Goal: Task Accomplishment & Management: Manage account settings

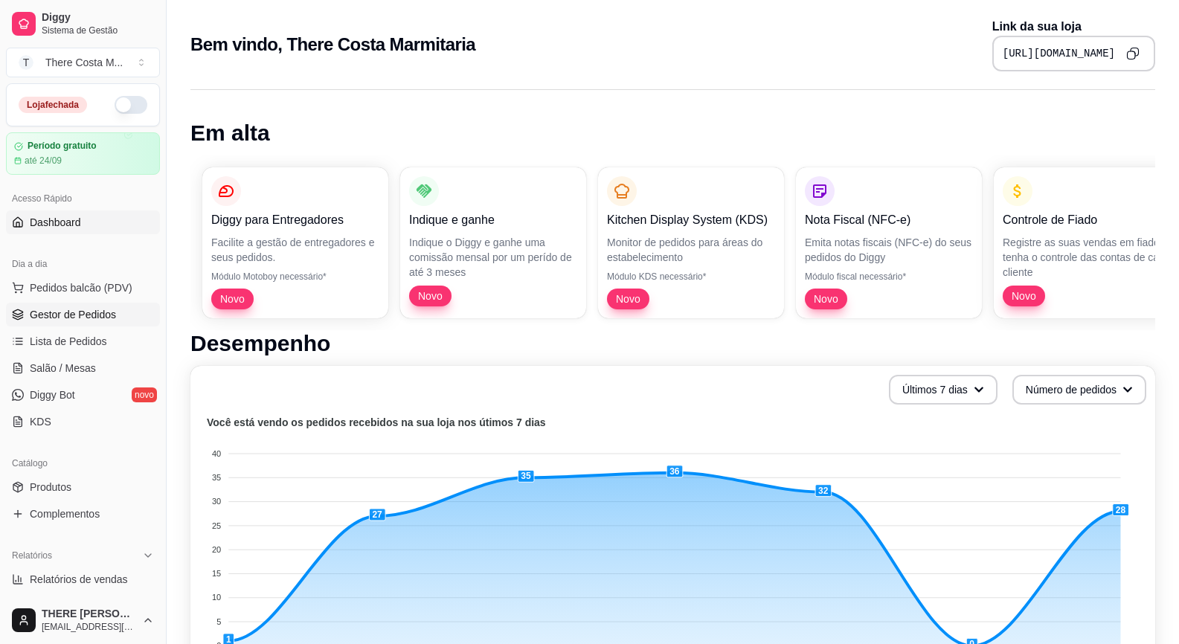
click at [79, 323] on link "Gestor de Pedidos" at bounding box center [83, 315] width 154 height 24
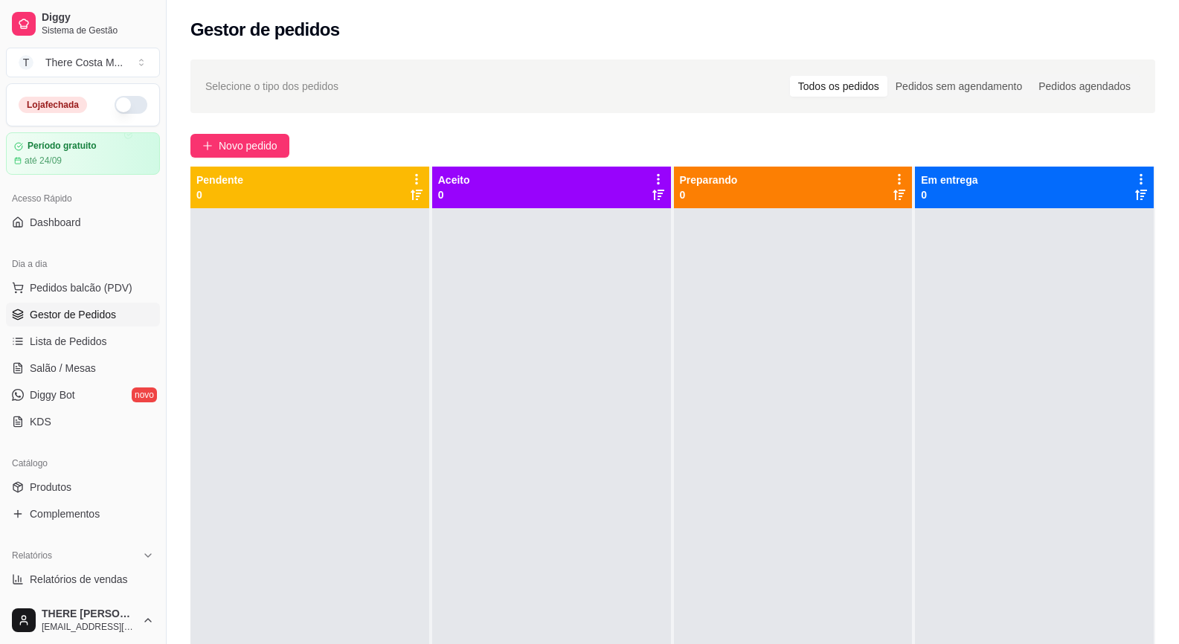
click at [123, 102] on button "button" at bounding box center [131, 105] width 33 height 18
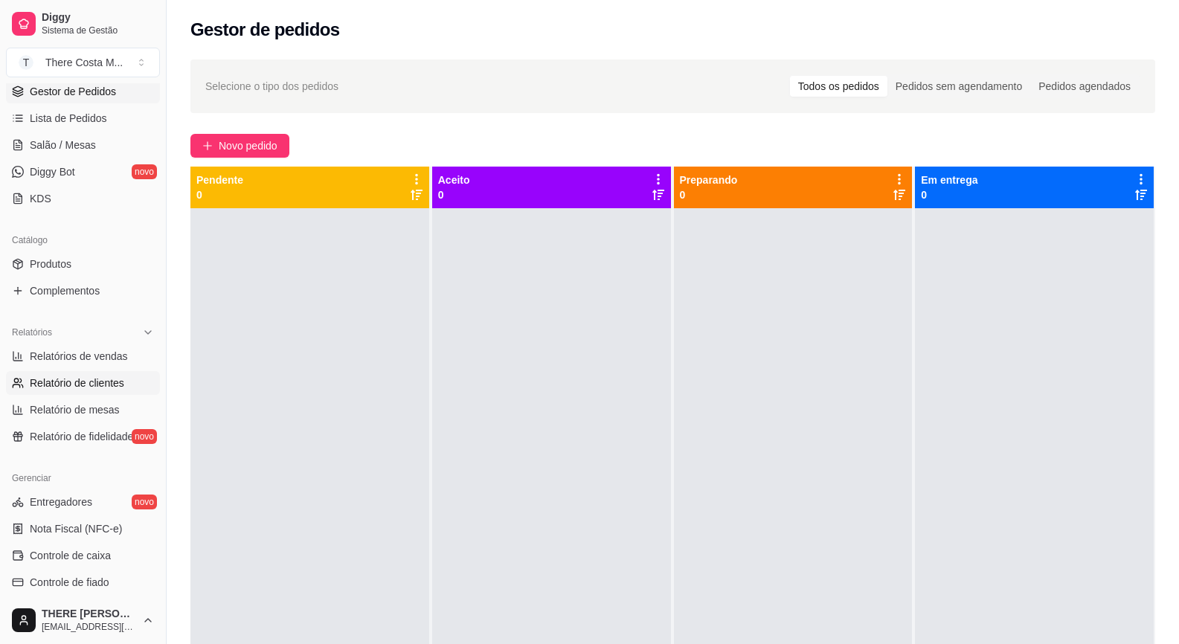
scroll to position [426, 0]
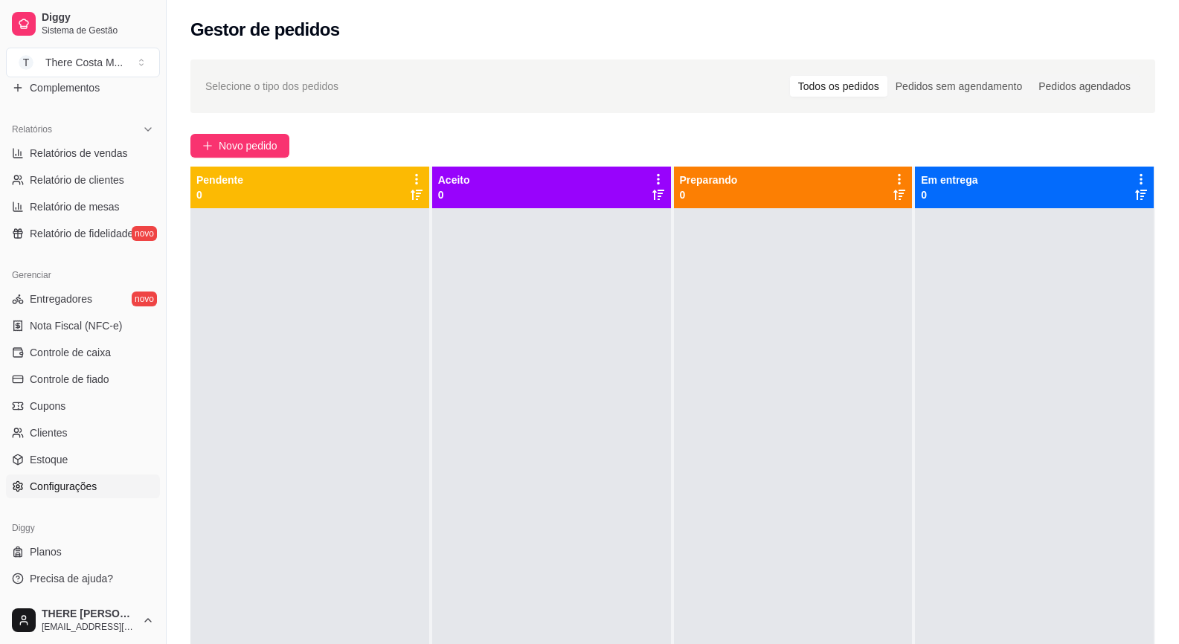
click at [87, 483] on span "Configurações" at bounding box center [63, 486] width 67 height 15
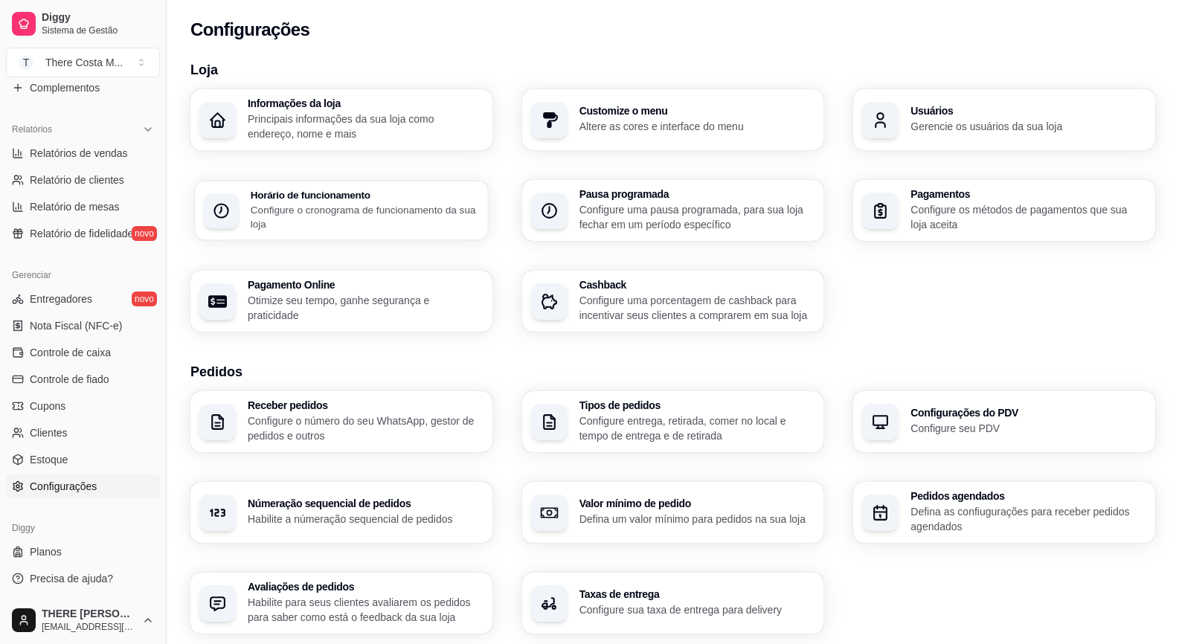
click at [383, 204] on p "Configure o cronograma de funcionamento da sua loja" at bounding box center [365, 216] width 228 height 29
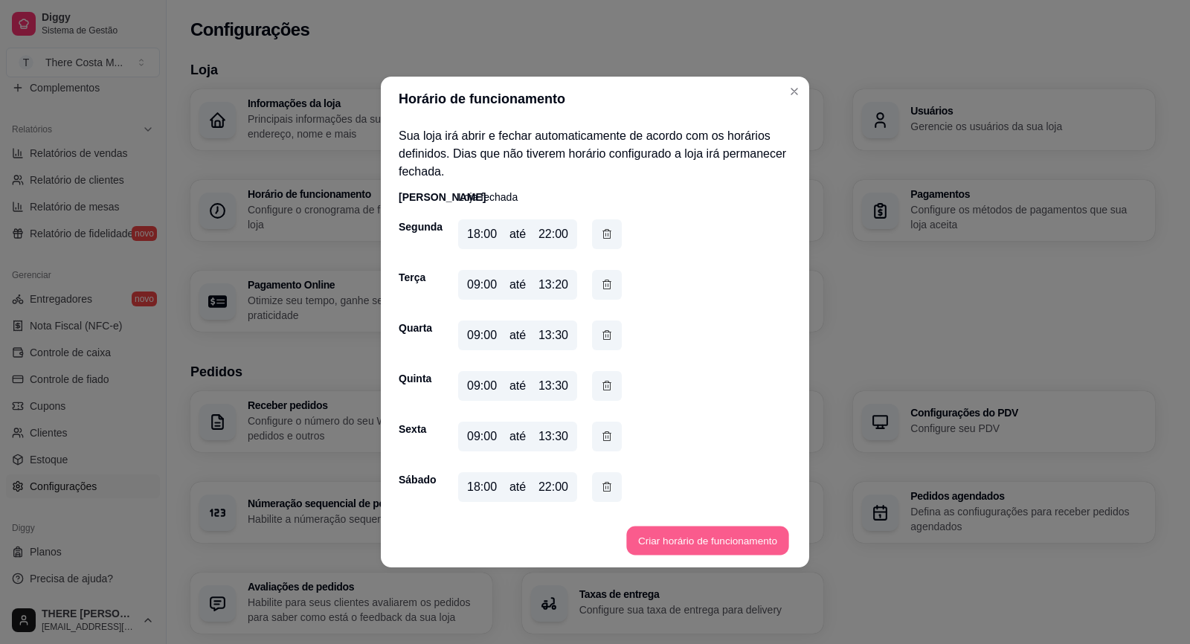
click at [671, 544] on button "Criar horário de funcionamento" at bounding box center [707, 540] width 162 height 29
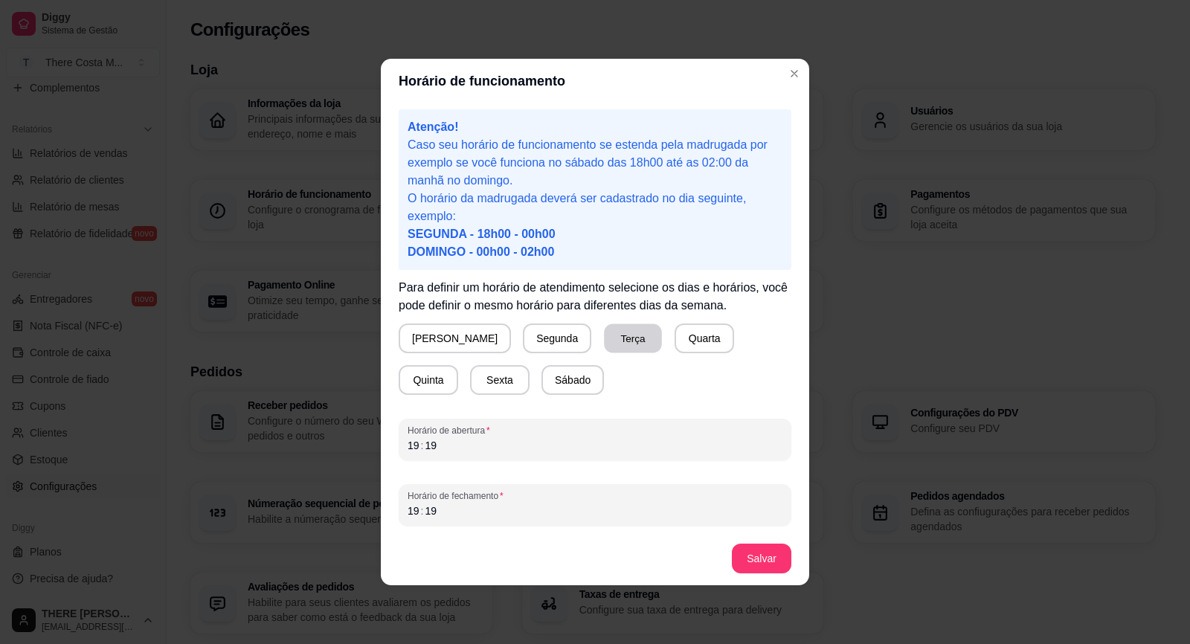
click at [608, 346] on button "Terça" at bounding box center [633, 338] width 58 height 29
click at [434, 439] on div "19" at bounding box center [430, 445] width 15 height 15
click at [431, 510] on div "19" at bounding box center [430, 510] width 15 height 15
click at [411, 511] on div "19" at bounding box center [413, 510] width 15 height 15
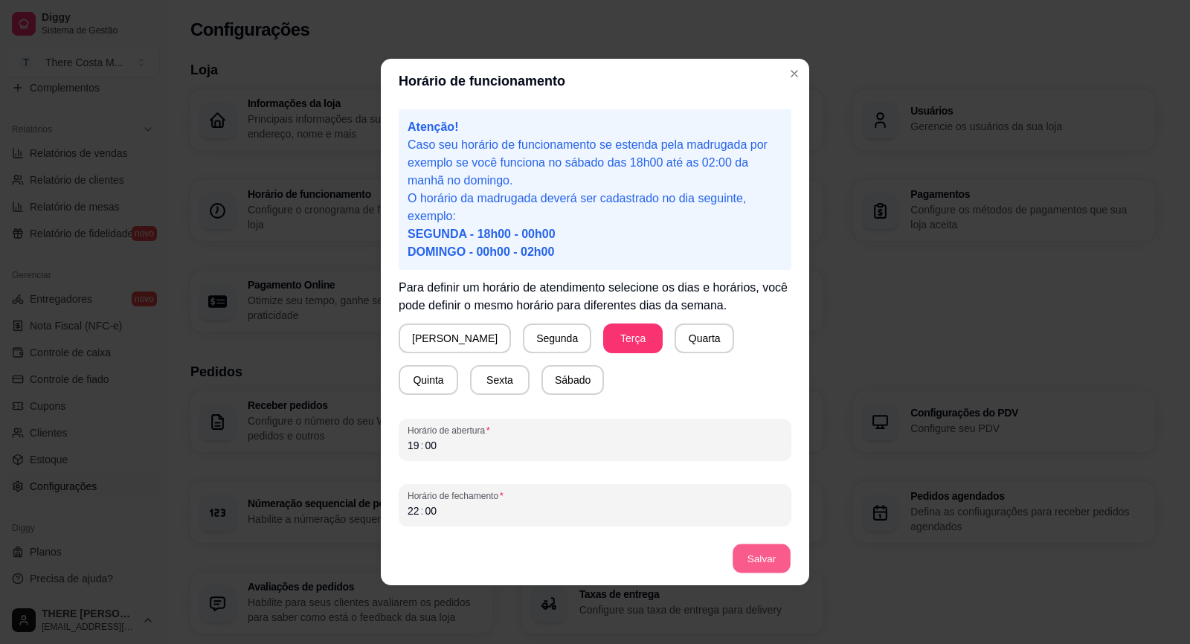
click at [752, 558] on button "Salvar" at bounding box center [761, 558] width 58 height 29
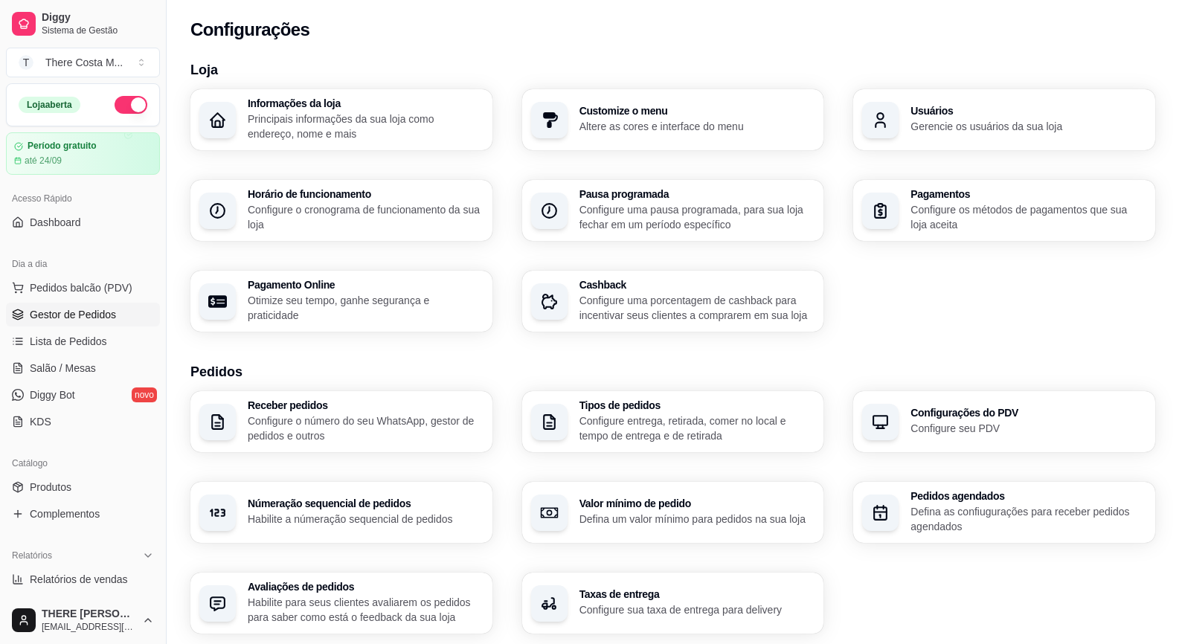
click at [120, 310] on link "Gestor de Pedidos" at bounding box center [83, 315] width 154 height 24
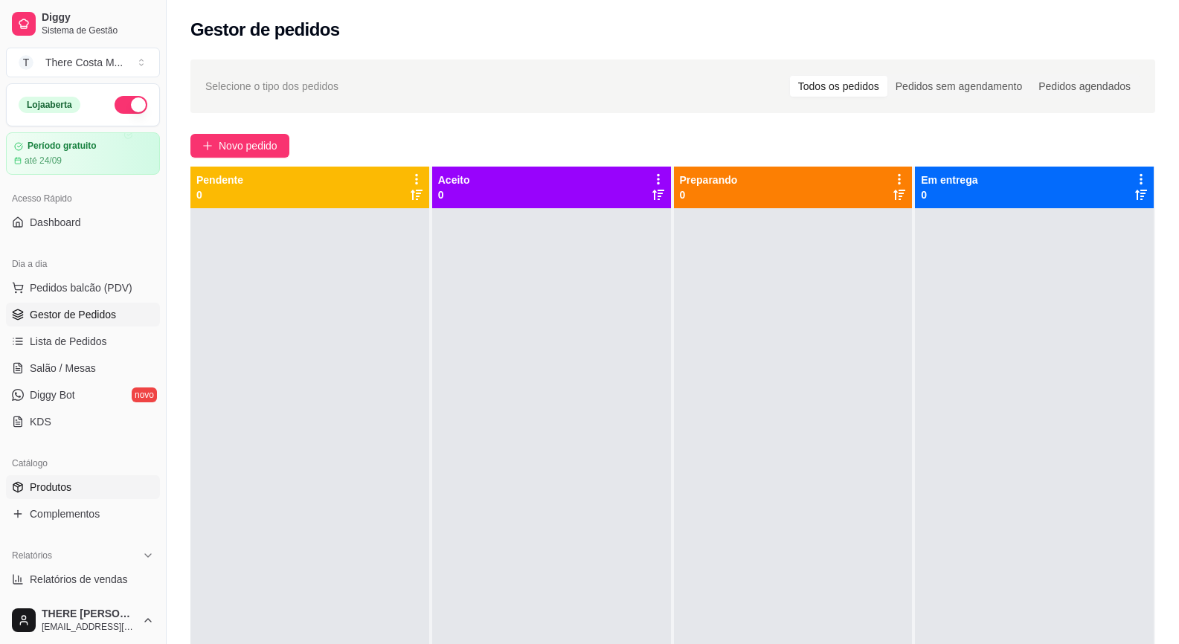
click at [74, 485] on link "Produtos" at bounding box center [83, 487] width 154 height 24
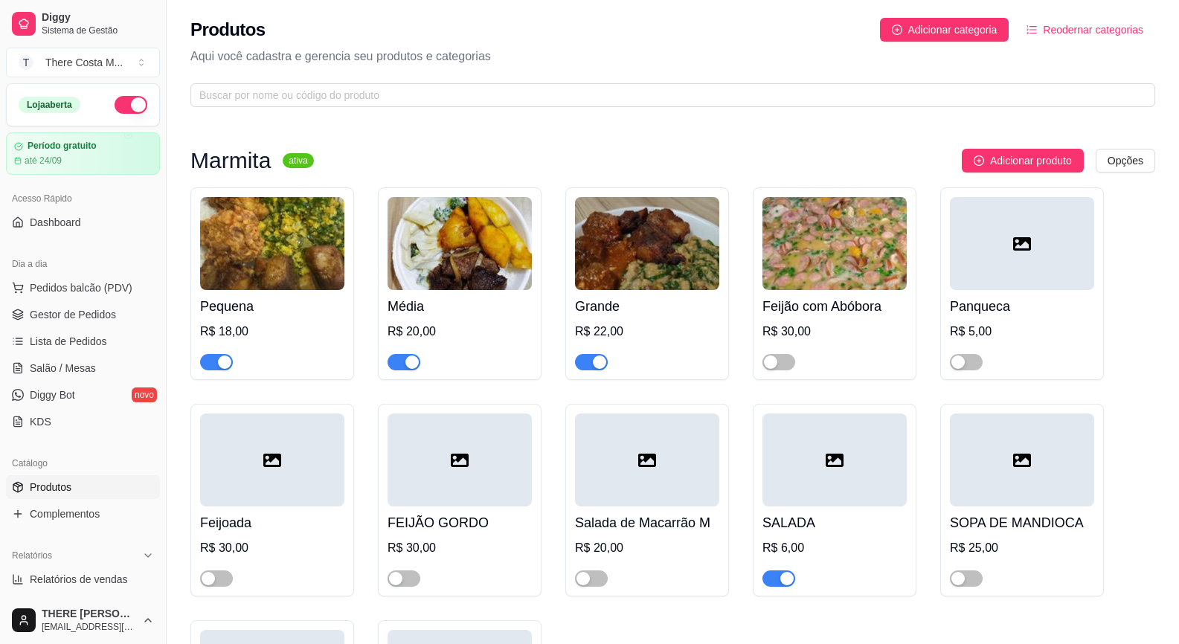
click at [213, 364] on span "button" at bounding box center [216, 362] width 33 height 16
click at [398, 359] on span "button" at bounding box center [403, 362] width 33 height 16
click at [596, 364] on div "button" at bounding box center [599, 361] width 13 height 13
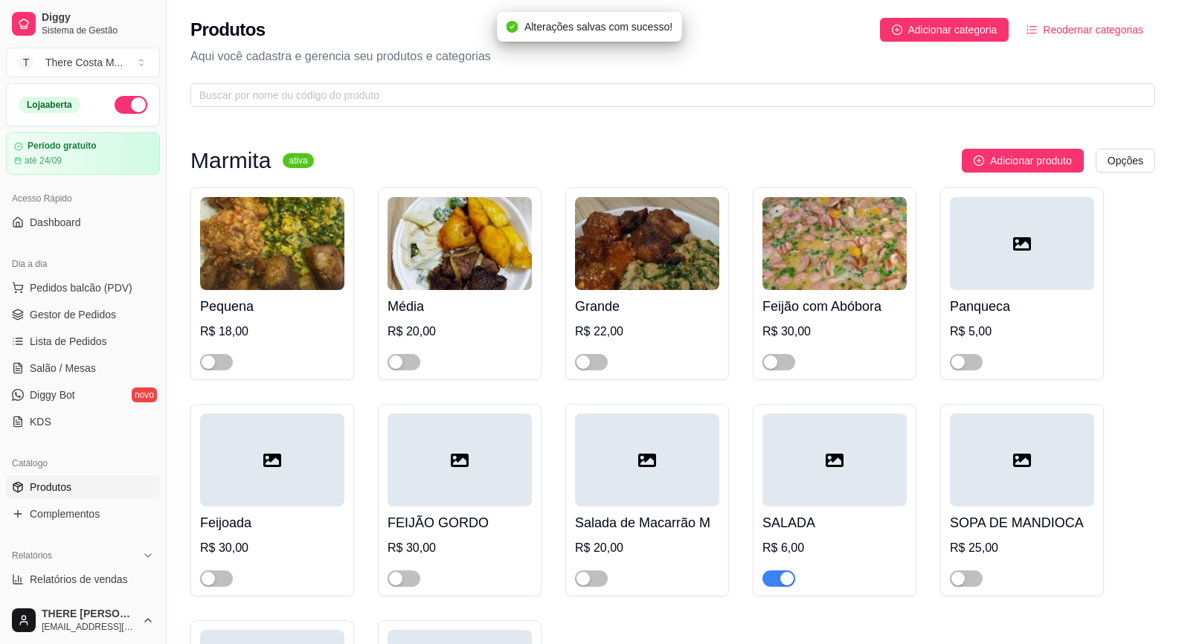
click at [773, 584] on span "button" at bounding box center [778, 578] width 33 height 16
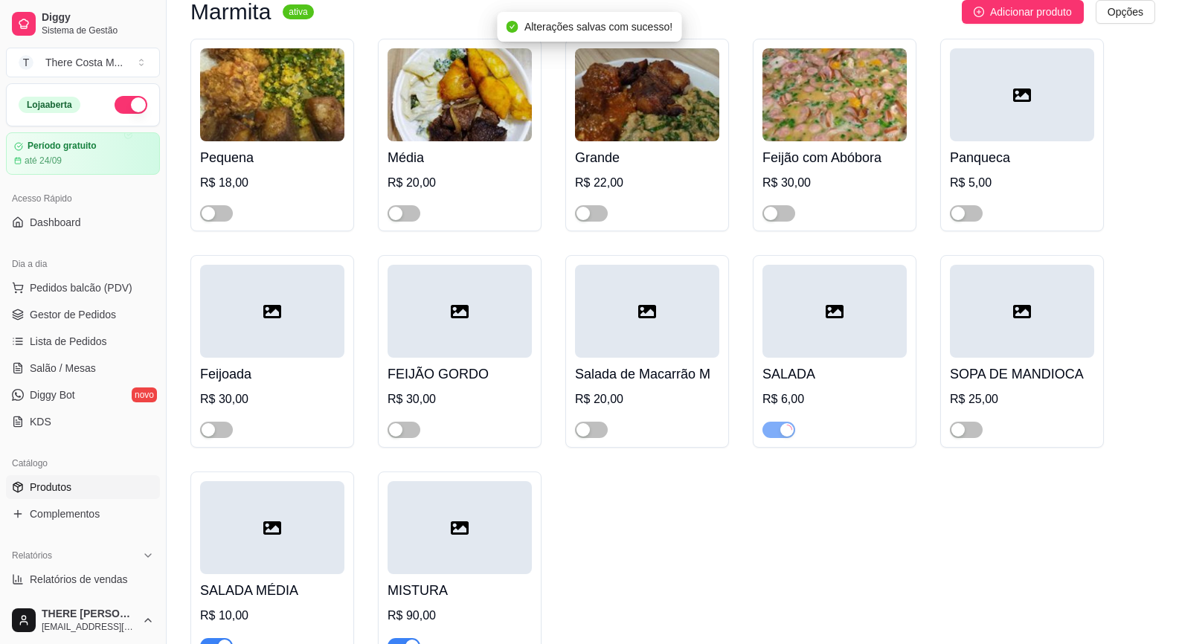
scroll to position [223, 0]
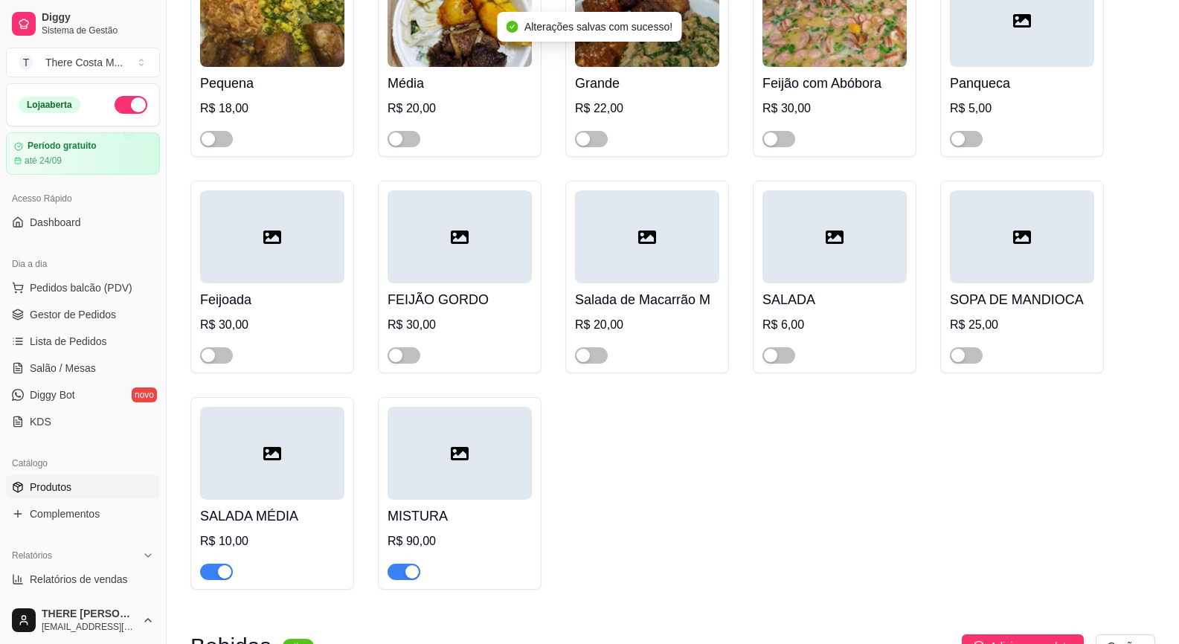
click at [213, 570] on span "button" at bounding box center [216, 572] width 33 height 16
click at [405, 574] on div "button" at bounding box center [411, 571] width 13 height 13
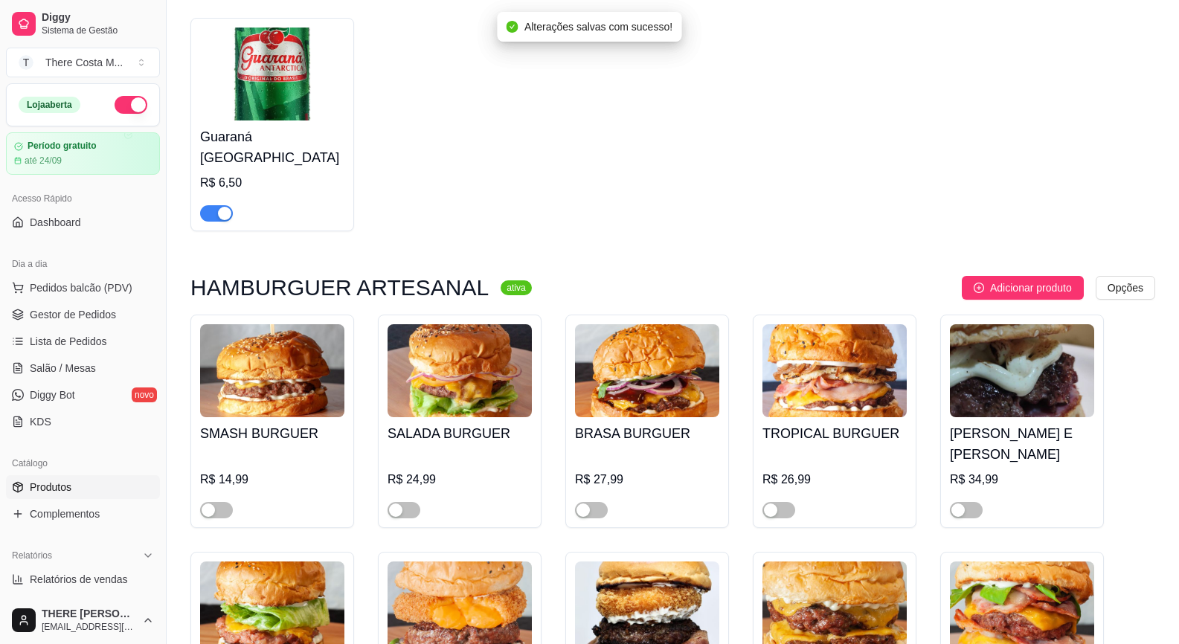
scroll to position [1190, 0]
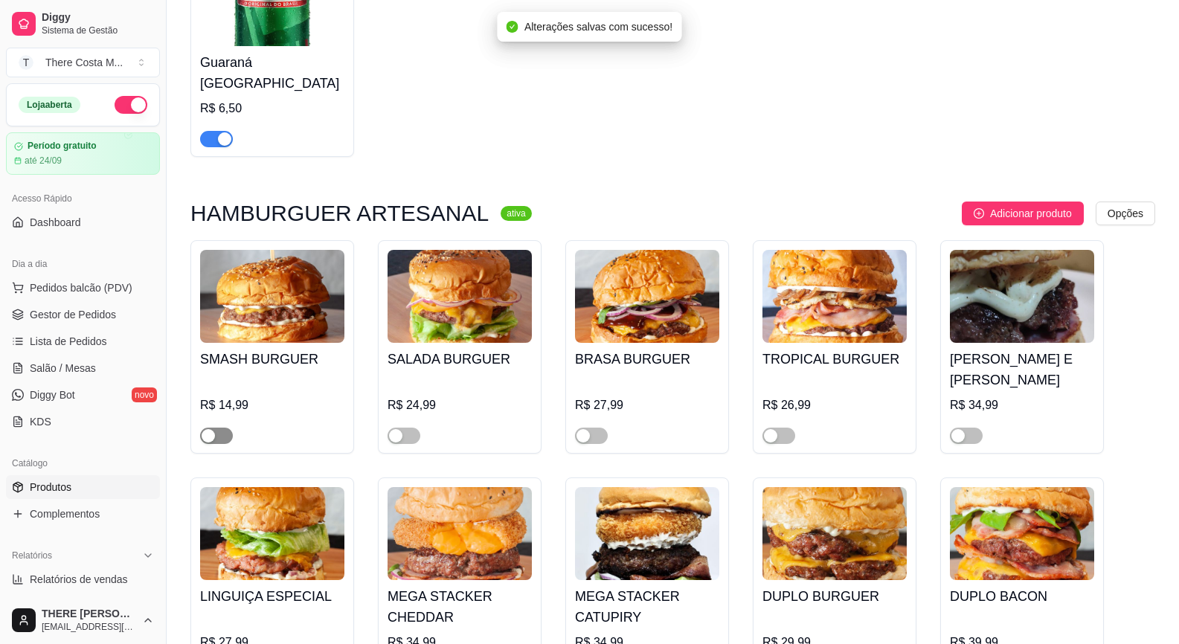
click at [207, 429] on div "button" at bounding box center [208, 435] width 13 height 13
drag, startPoint x: 400, startPoint y: 402, endPoint x: 500, endPoint y: 402, distance: 99.6
click at [401, 429] on div "button" at bounding box center [395, 435] width 13 height 13
click at [590, 428] on span "button" at bounding box center [591, 436] width 33 height 16
click at [792, 410] on div "TROPICAL BURGUER R$ 26,99" at bounding box center [835, 346] width 164 height 213
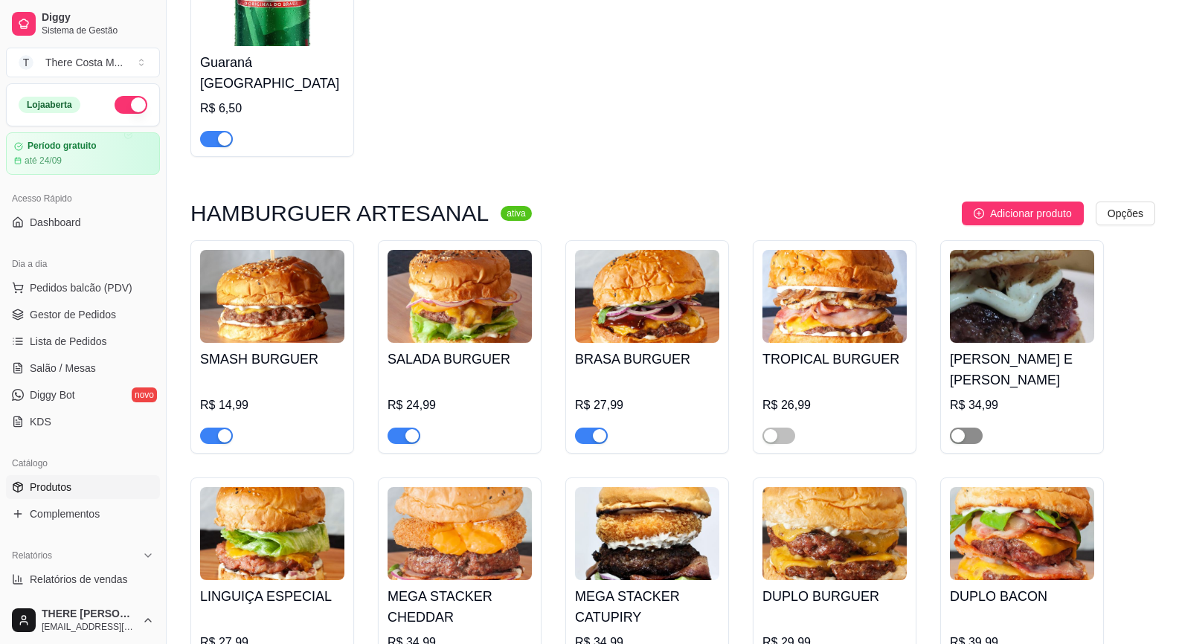
click at [968, 428] on span "button" at bounding box center [966, 436] width 33 height 16
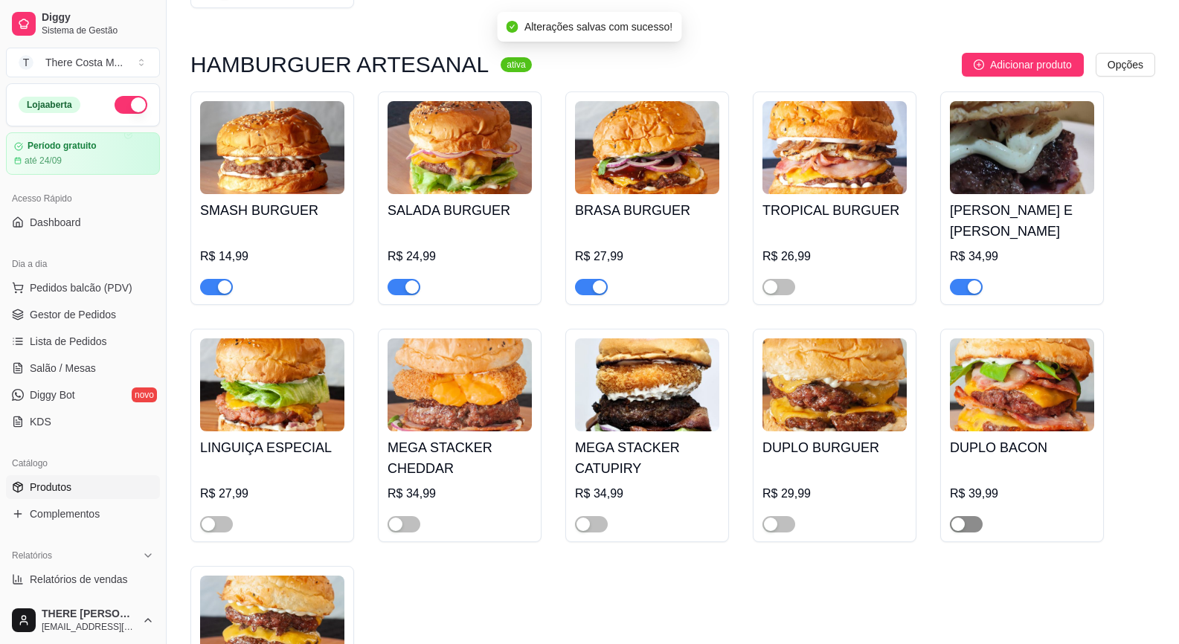
click at [970, 516] on span "button" at bounding box center [966, 524] width 33 height 16
click at [784, 516] on span "button" at bounding box center [778, 524] width 33 height 16
click at [210, 518] on div "button" at bounding box center [208, 524] width 13 height 13
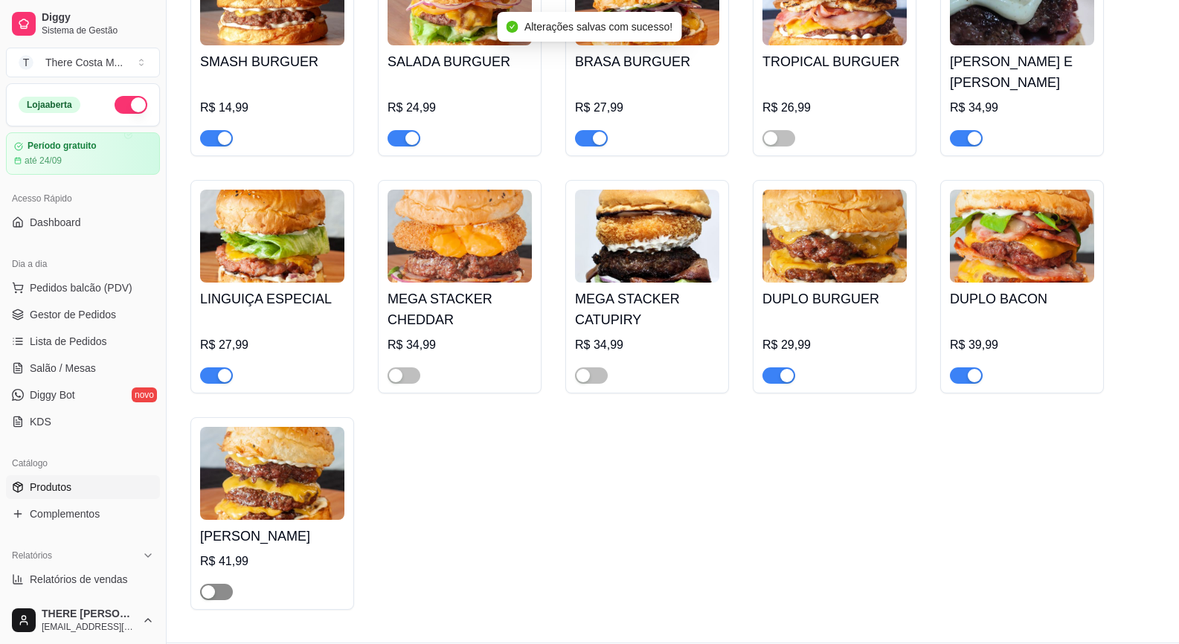
click at [220, 584] on span "button" at bounding box center [216, 592] width 33 height 16
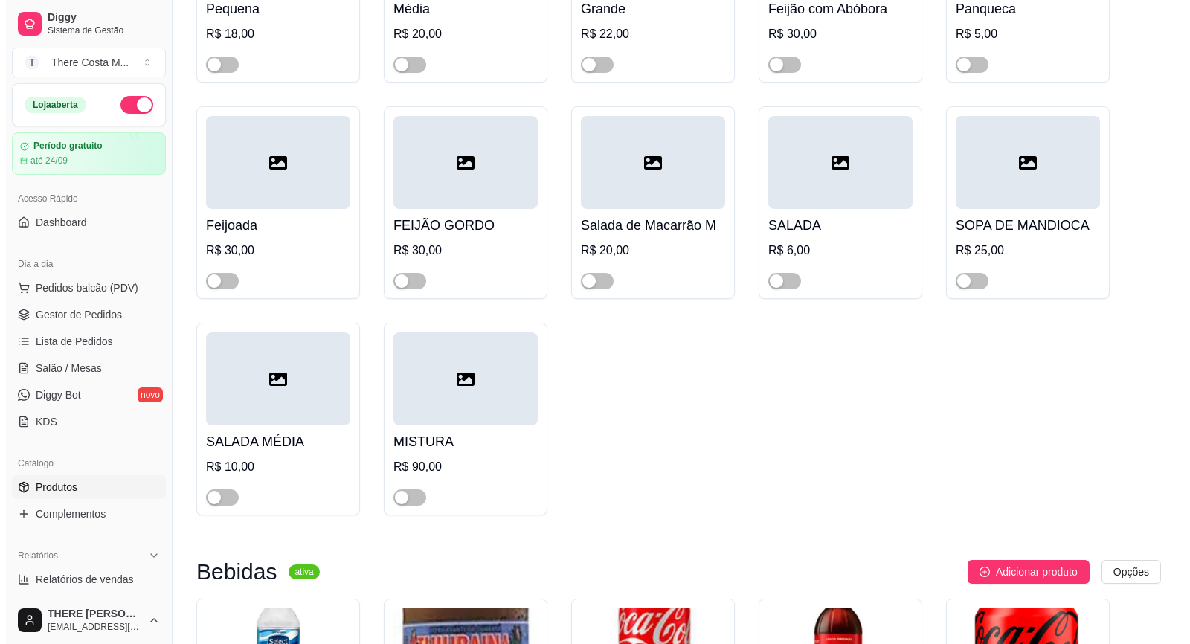
scroll to position [0, 0]
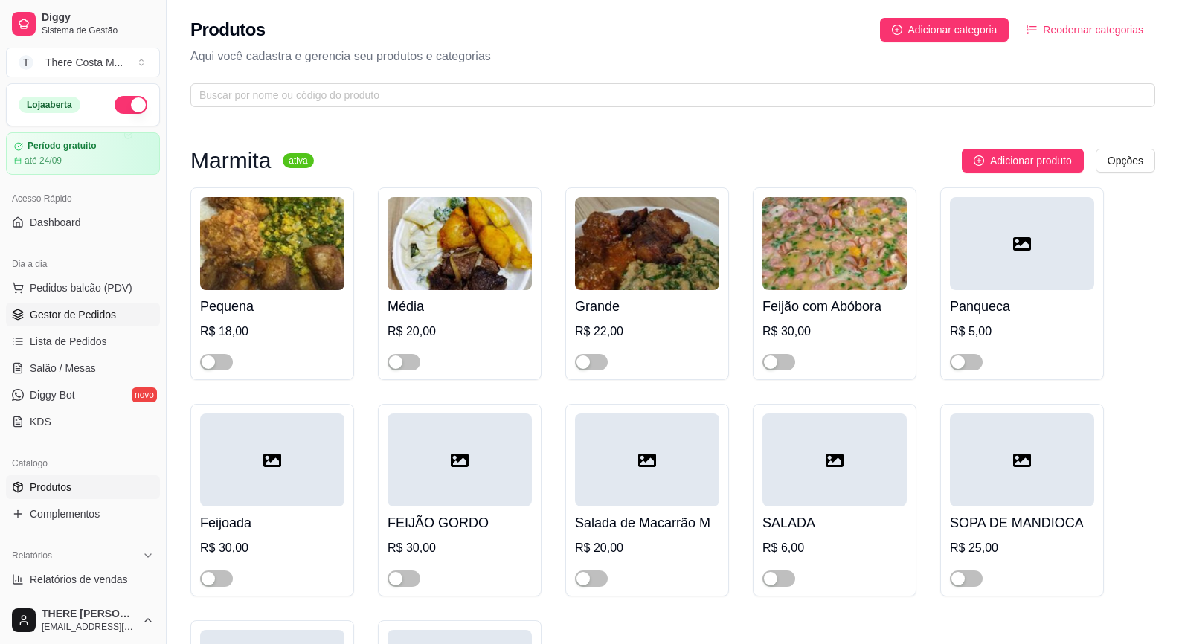
click at [94, 320] on span "Gestor de Pedidos" at bounding box center [73, 314] width 86 height 15
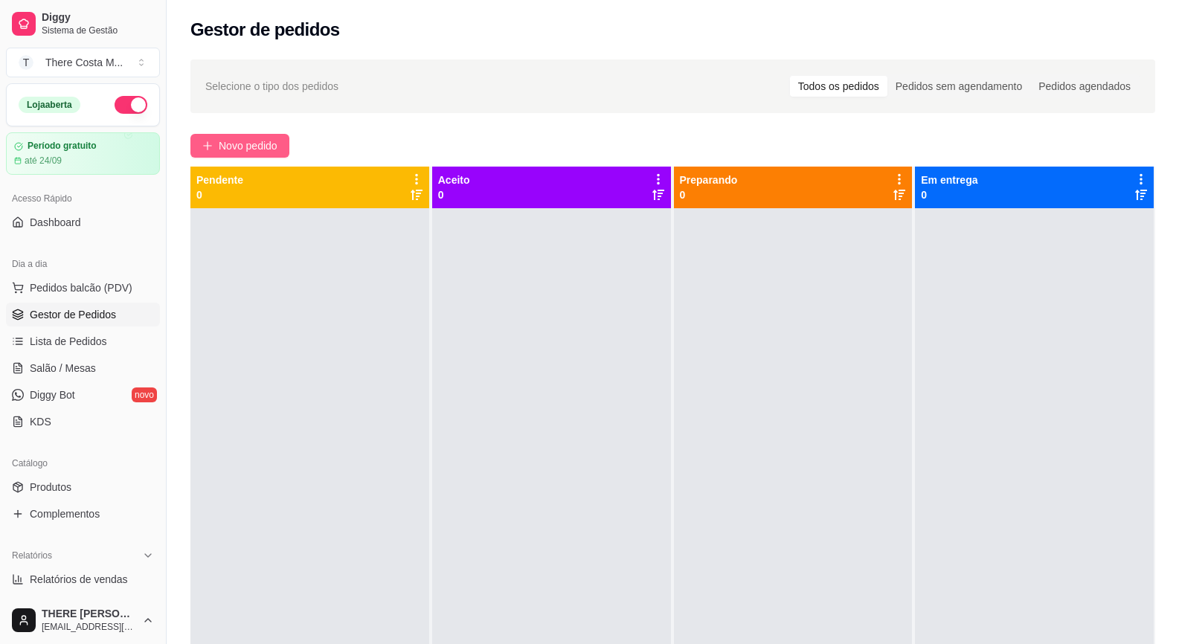
click at [244, 145] on span "Novo pedido" at bounding box center [248, 146] width 59 height 16
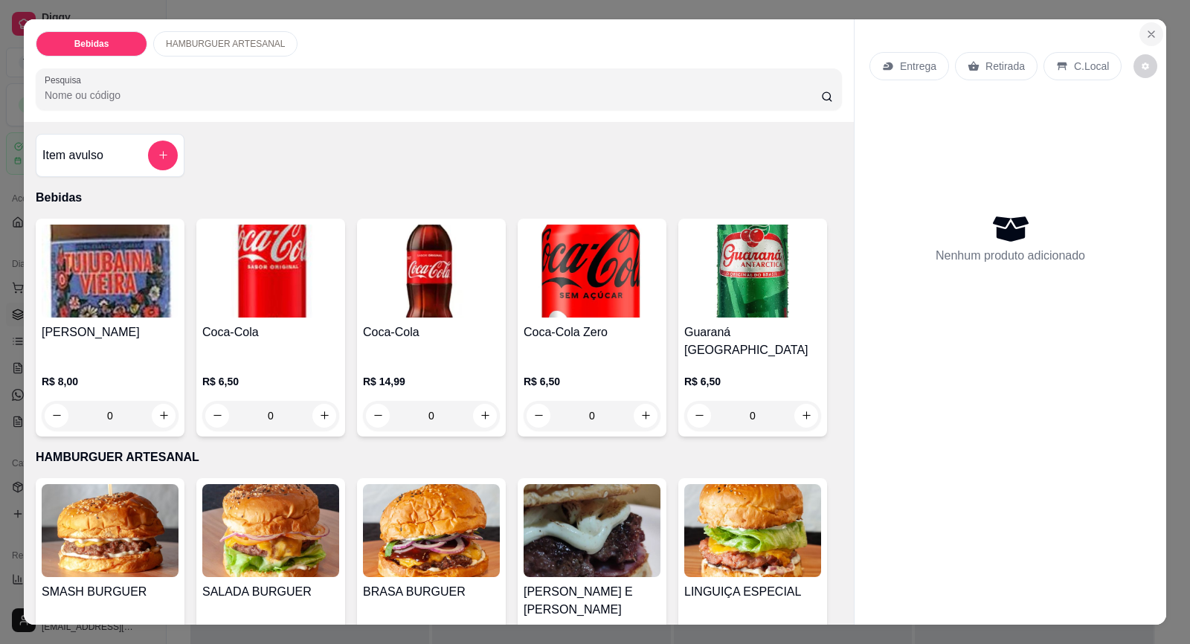
click at [1147, 36] on icon "Close" at bounding box center [1151, 34] width 12 height 12
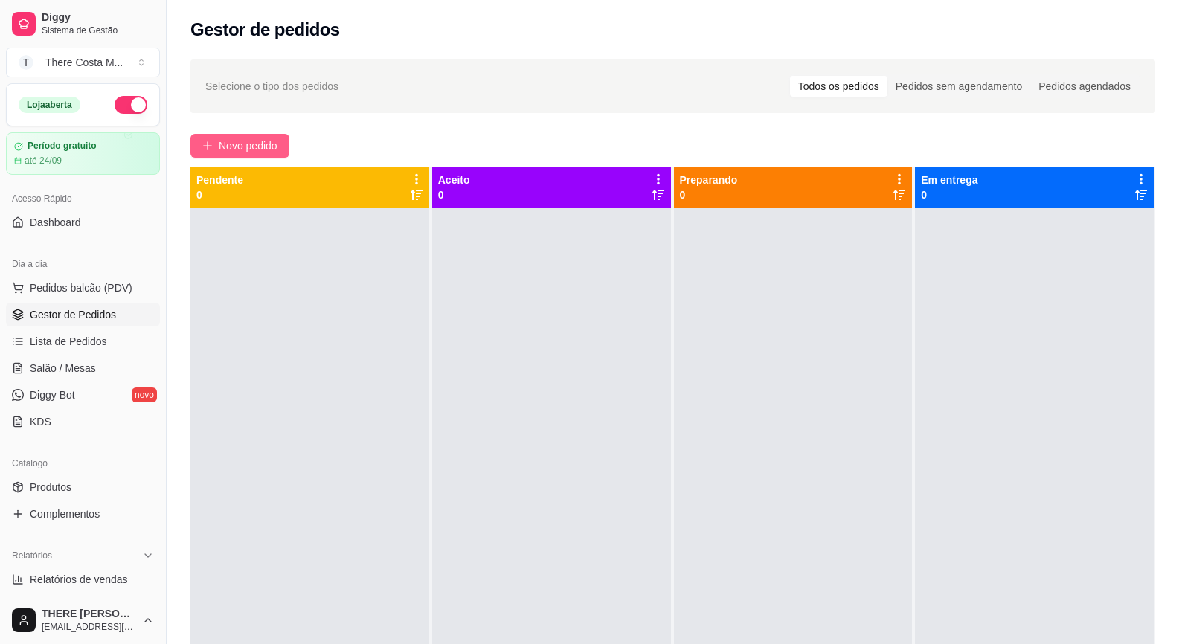
click at [266, 141] on span "Novo pedido" at bounding box center [248, 146] width 59 height 16
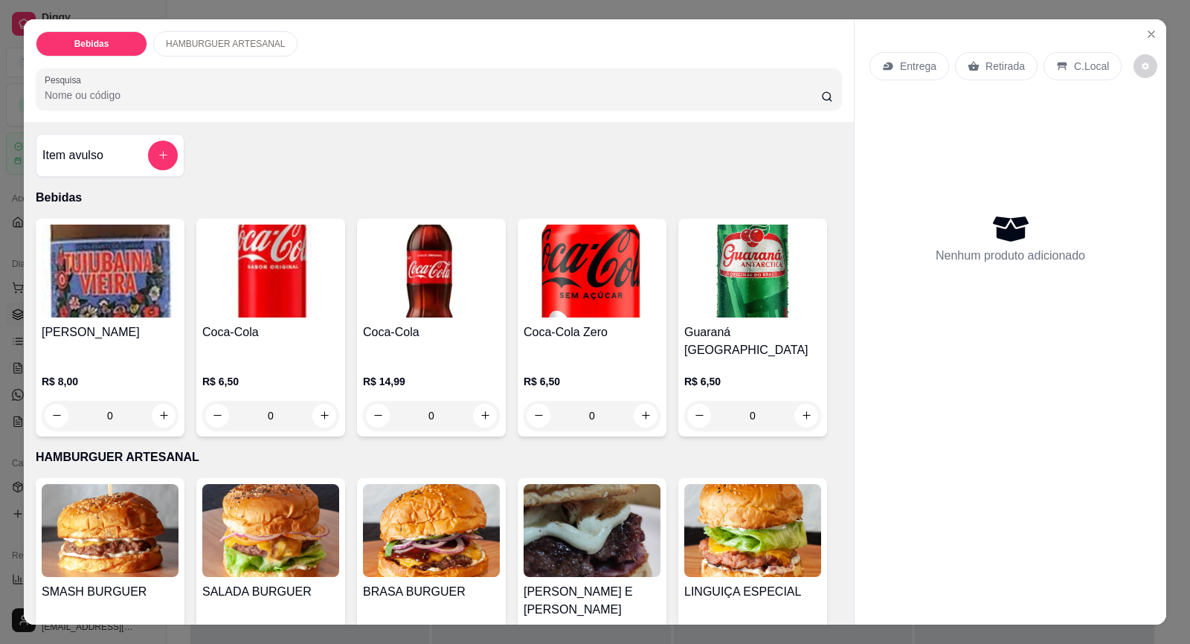
click at [124, 516] on img at bounding box center [110, 530] width 137 height 93
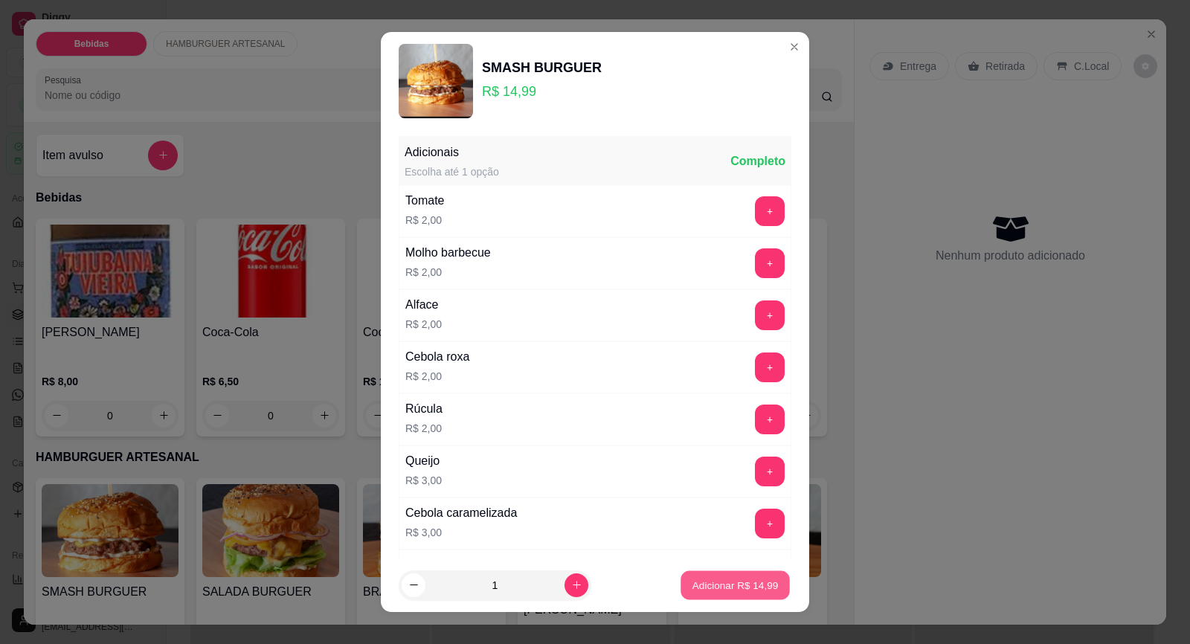
click at [719, 587] on p "Adicionar R$ 14,99" at bounding box center [735, 585] width 86 height 14
type input "1"
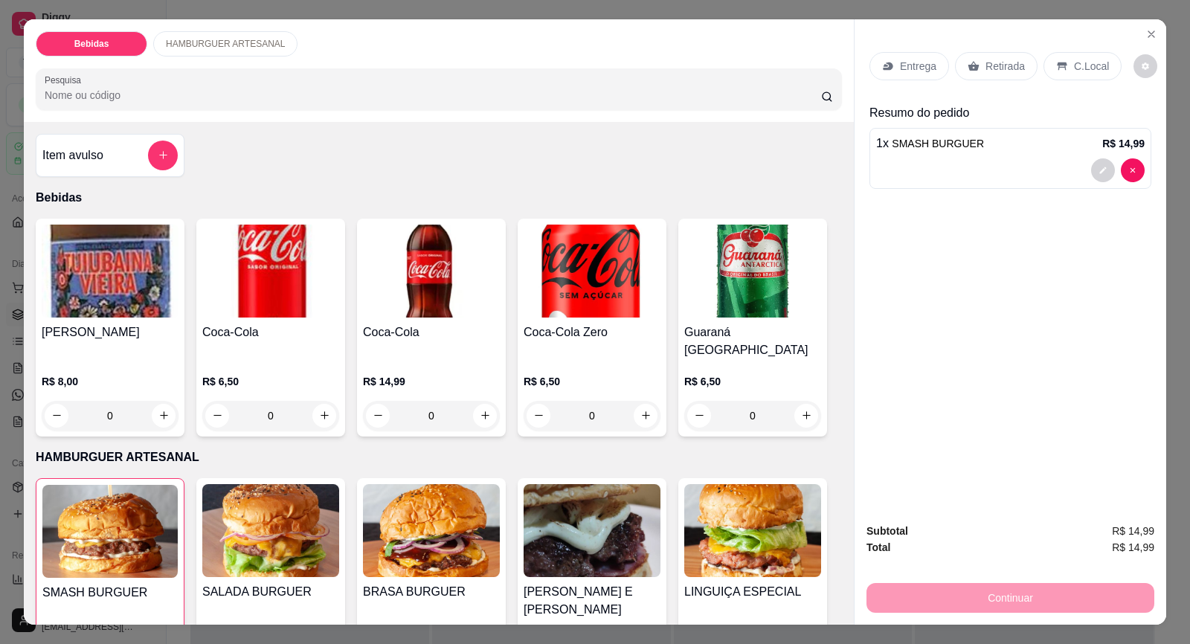
click at [900, 59] on p "Entrega" at bounding box center [918, 66] width 36 height 15
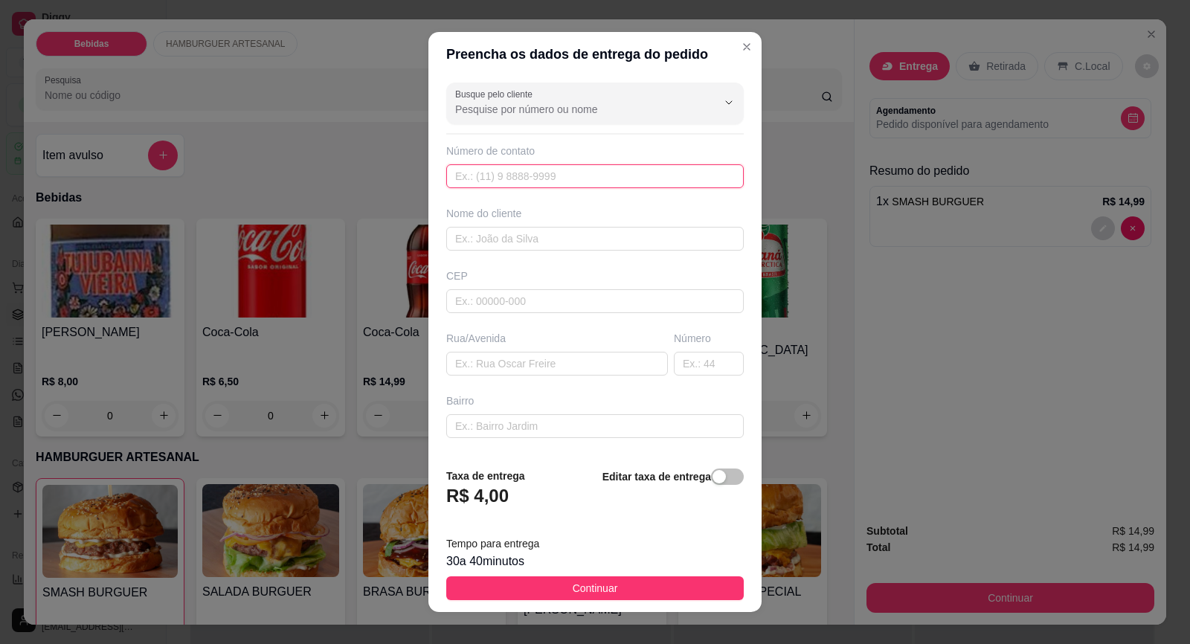
click at [522, 175] on input "text" at bounding box center [594, 176] width 297 height 24
type input "(15) 99736-2105"
click at [593, 236] on input "text" at bounding box center [594, 239] width 297 height 24
type input "KEILA"
click at [494, 302] on input "text" at bounding box center [594, 301] width 297 height 24
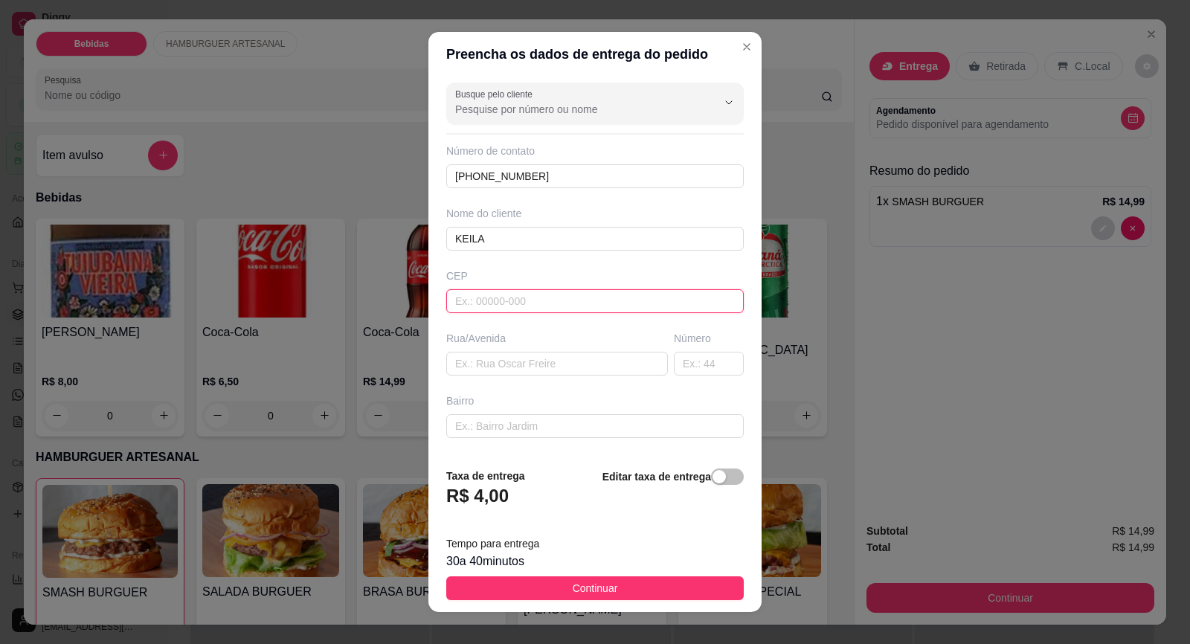
click at [483, 303] on input "text" at bounding box center [594, 301] width 297 height 24
paste input "188"
type input "188"
drag, startPoint x: 478, startPoint y: 306, endPoint x: 339, endPoint y: 306, distance: 139.1
click at [347, 308] on div "Preencha os dados de entrega do pedido Busque pelo cliente Número de contato (1…" at bounding box center [595, 322] width 1190 height 644
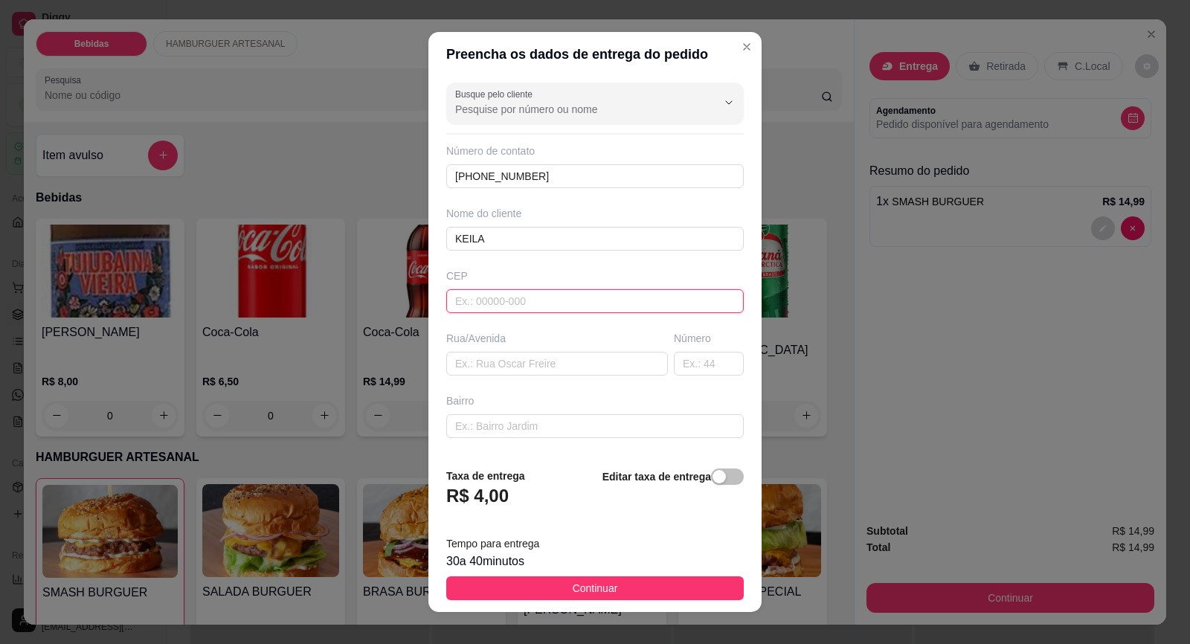
paste input "188"
type input "188"
drag, startPoint x: 489, startPoint y: 304, endPoint x: 332, endPoint y: 324, distance: 158.9
click at [335, 326] on div "Preencha os dados de entrega do pedido Busque pelo cliente Número de contato (1…" at bounding box center [595, 322] width 1190 height 644
click at [490, 366] on input "text" at bounding box center [557, 364] width 222 height 24
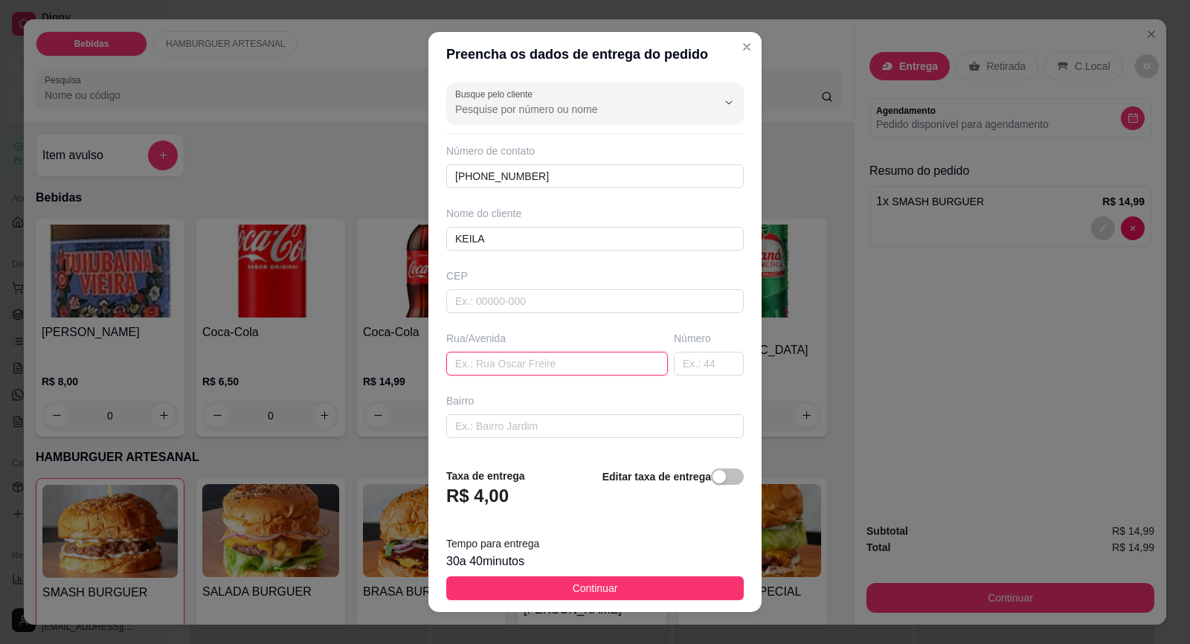
paste input "Rua Erotides Gonçalves de Almeida n188"
drag, startPoint x: 614, startPoint y: 368, endPoint x: 642, endPoint y: 367, distance: 28.3
click at [642, 367] on input "Rua Erotides Gonçalves de Almeida n188" at bounding box center [557, 364] width 222 height 24
type input "Rua Erotides Gonçalves de Almeida"
click at [693, 368] on input "text" at bounding box center [709, 364] width 70 height 24
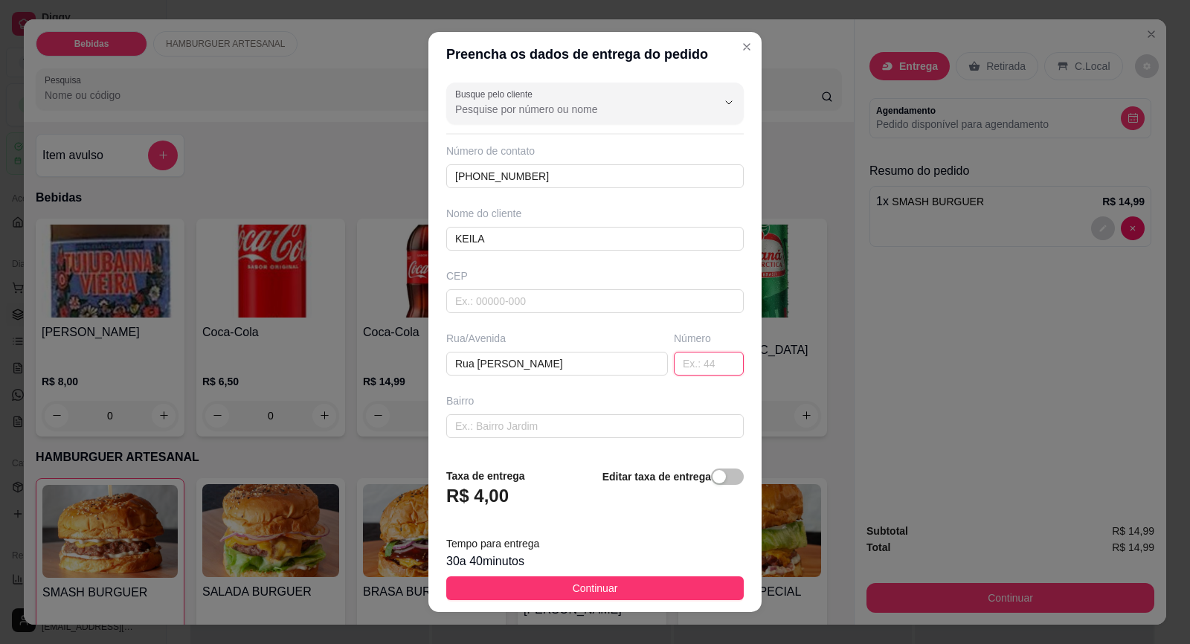
paste input "n188"
click at [674, 368] on input "n188" at bounding box center [709, 364] width 70 height 24
type input "188"
click at [481, 430] on input "text" at bounding box center [594, 426] width 297 height 24
type input "j"
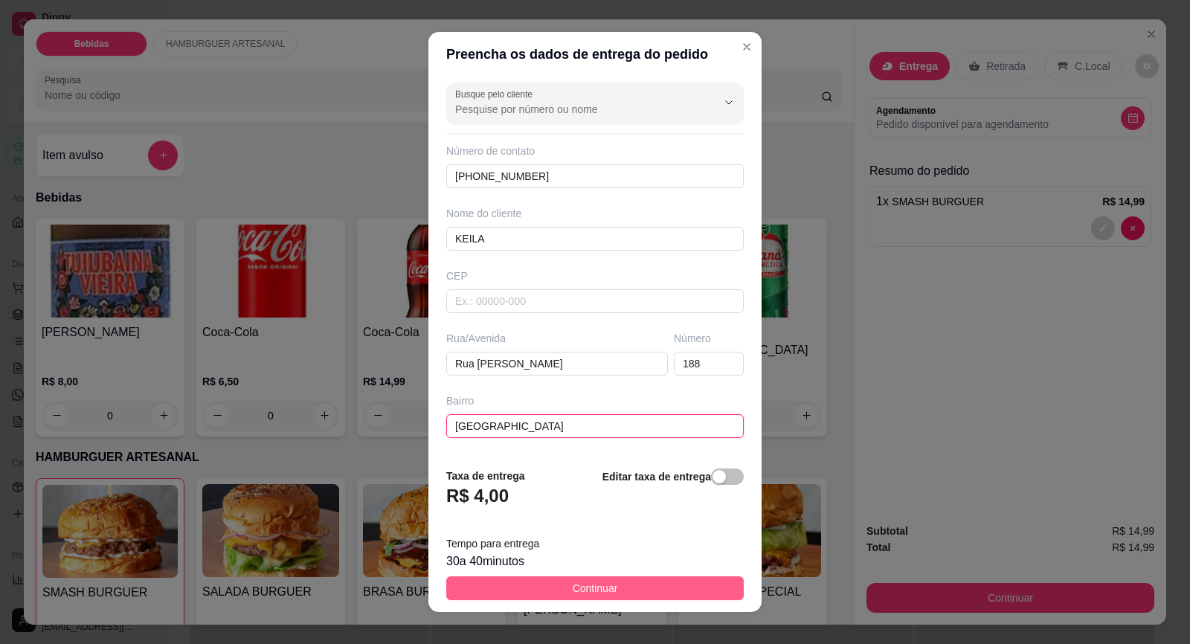
type input "JARDIM CAROLINA"
click at [557, 579] on button "Continuar" at bounding box center [594, 588] width 297 height 24
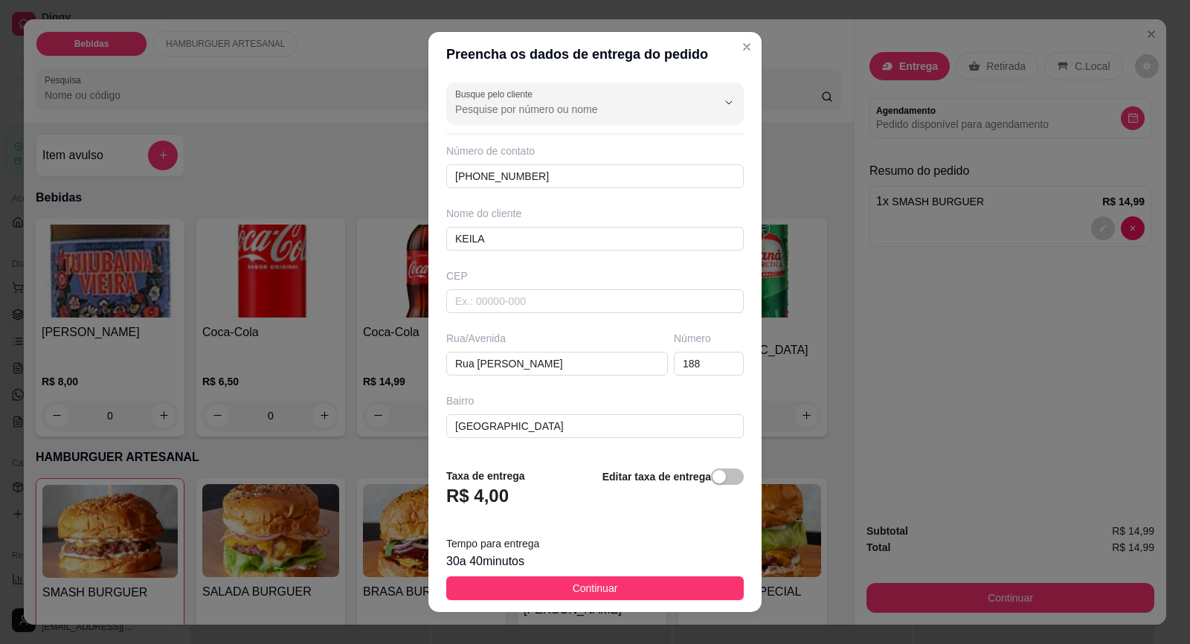
click at [570, 619] on div "R$ 34,99 0" at bounding box center [591, 654] width 137 height 71
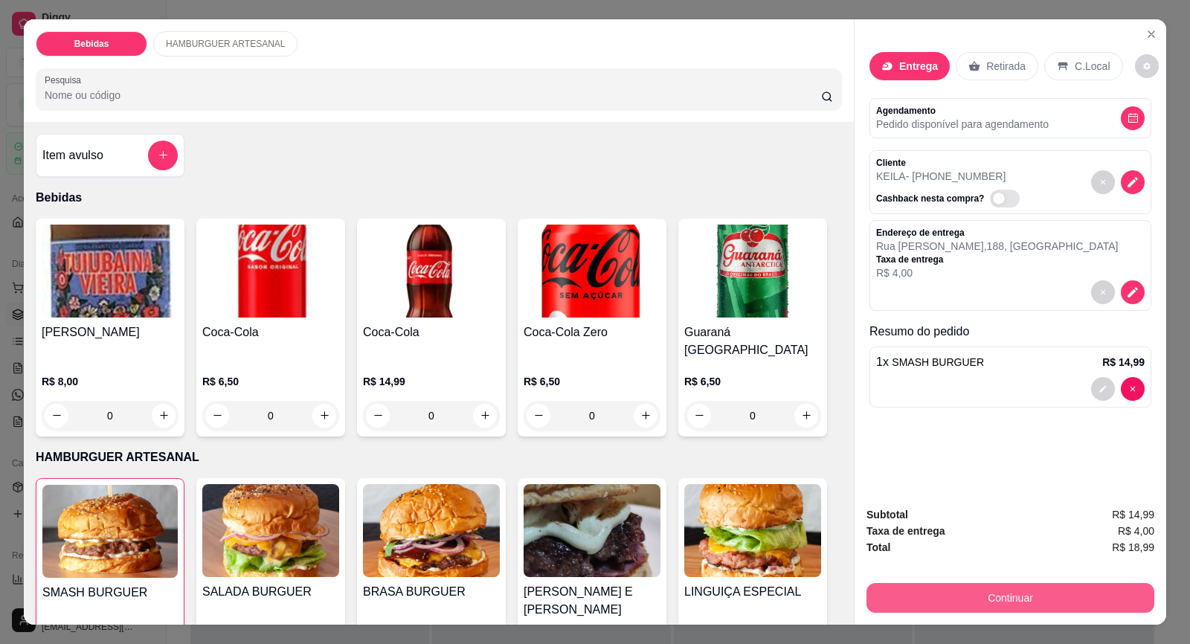
click at [994, 596] on button "Continuar" at bounding box center [1010, 598] width 288 height 30
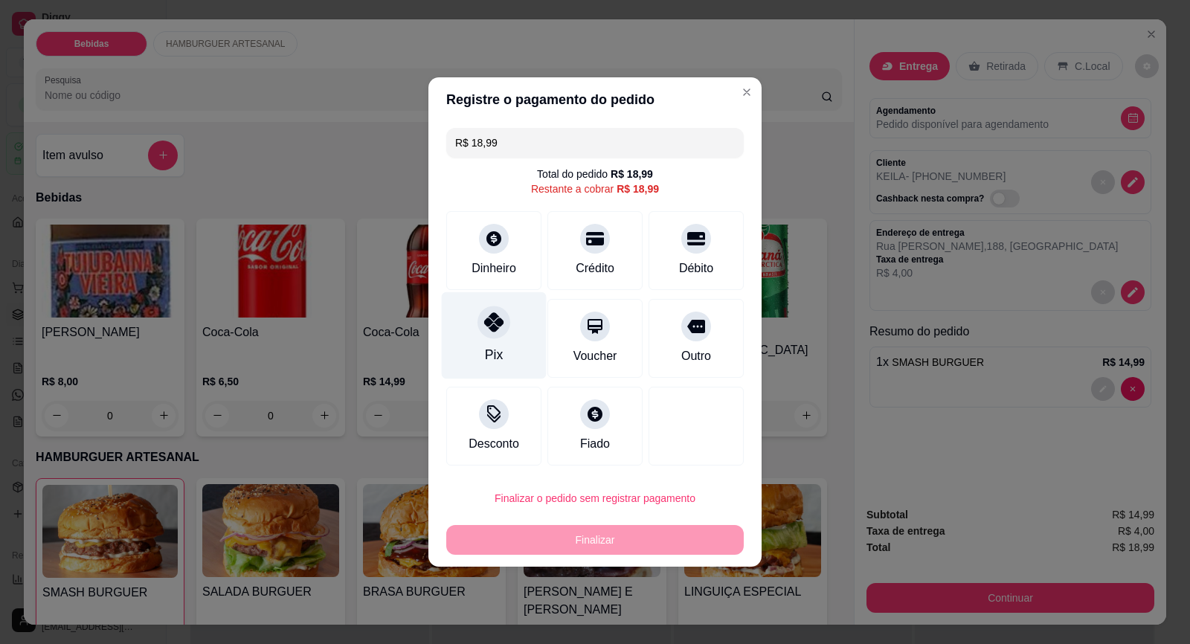
click at [492, 339] on div "Pix" at bounding box center [494, 335] width 105 height 87
type input "R$ 0,00"
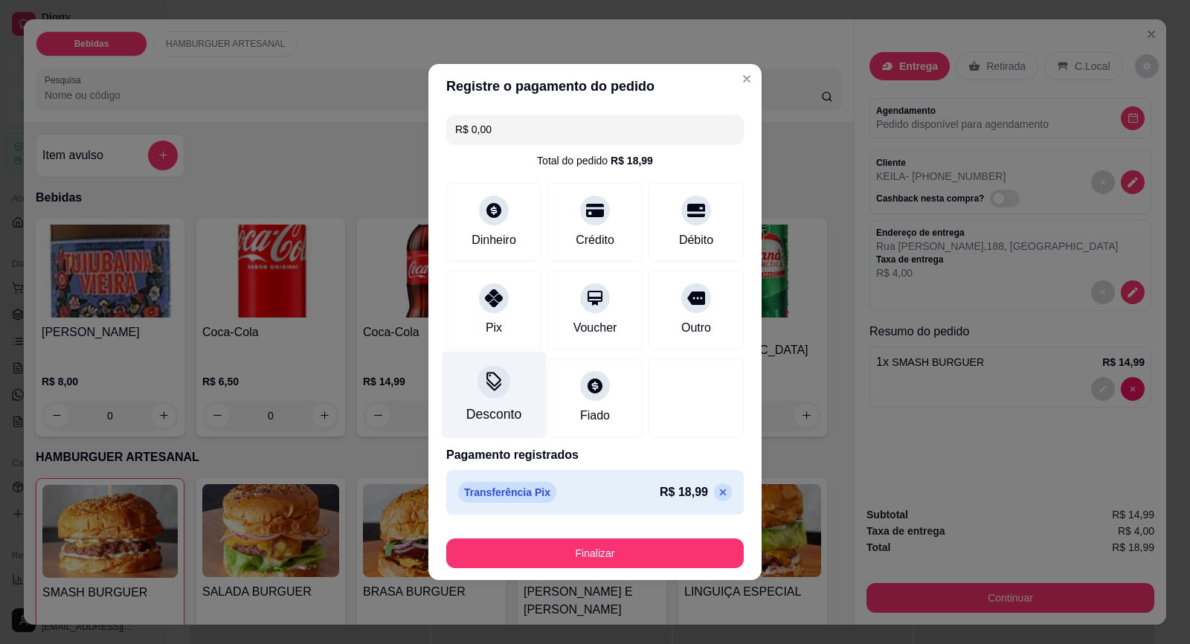
click at [497, 391] on icon at bounding box center [493, 381] width 19 height 19
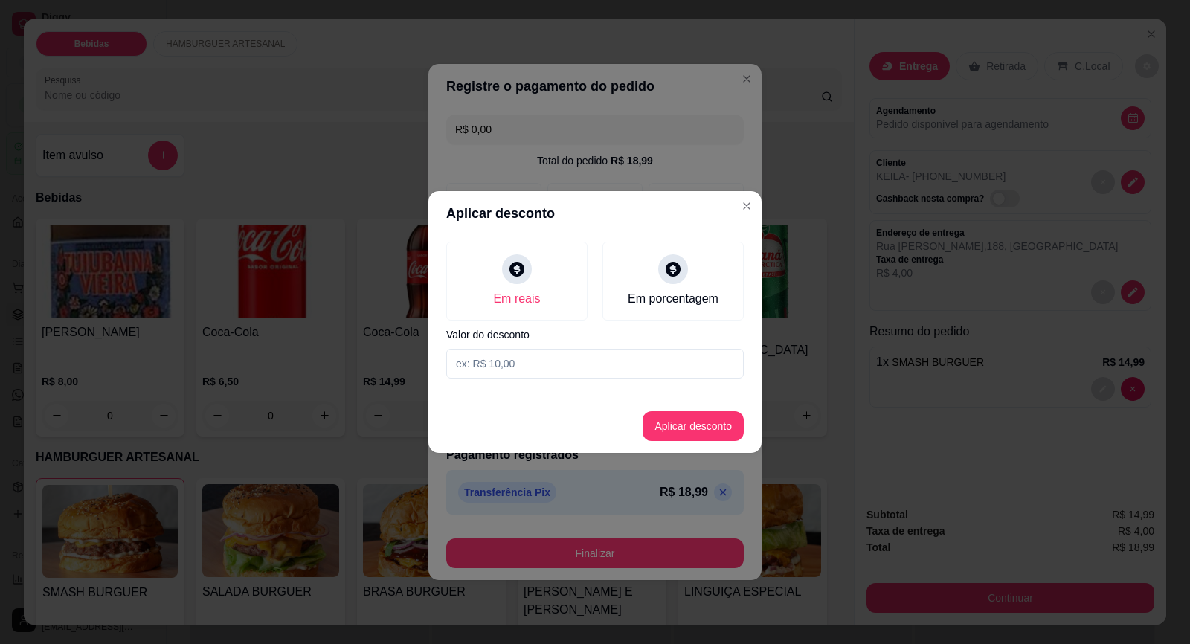
click at [491, 369] on input at bounding box center [594, 364] width 297 height 30
type input "14,99"
click at [670, 419] on button "Aplicar desconto" at bounding box center [693, 426] width 97 height 29
type input "-R$ 14,99"
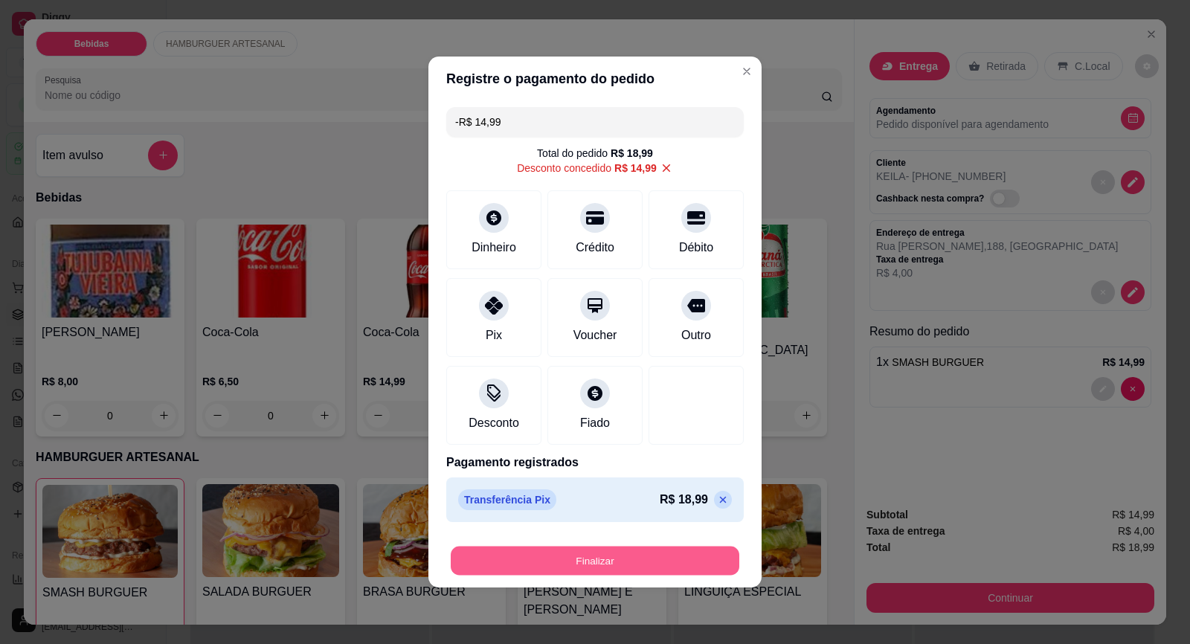
click at [600, 562] on button "Finalizar" at bounding box center [595, 561] width 289 height 29
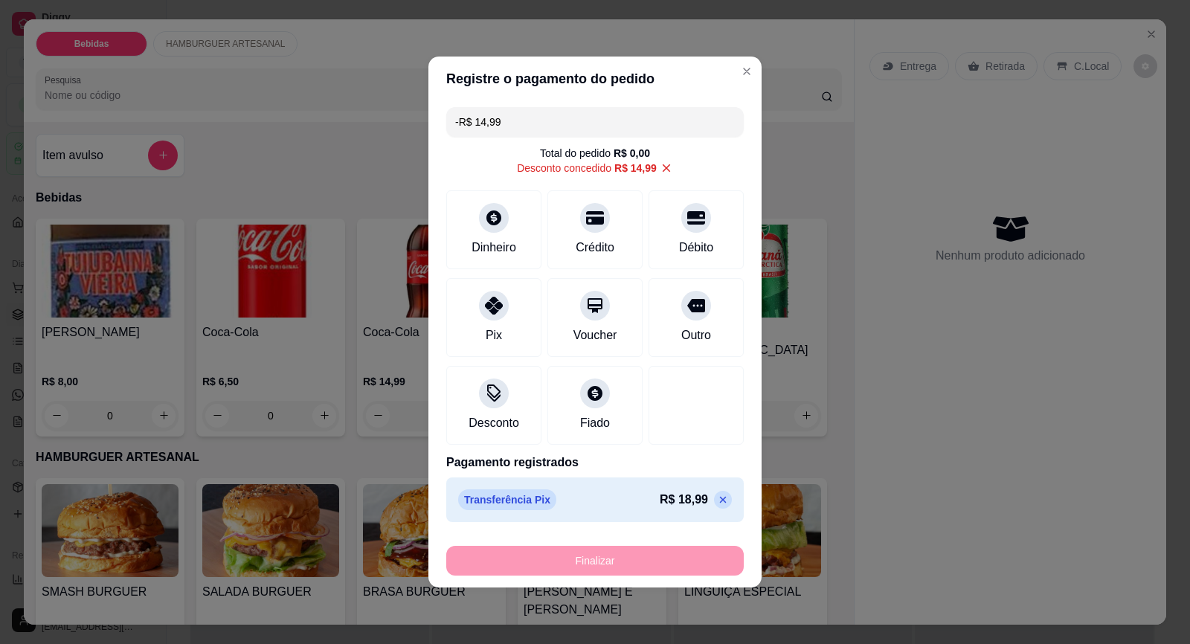
type input "0"
type input "-R$ 33,98"
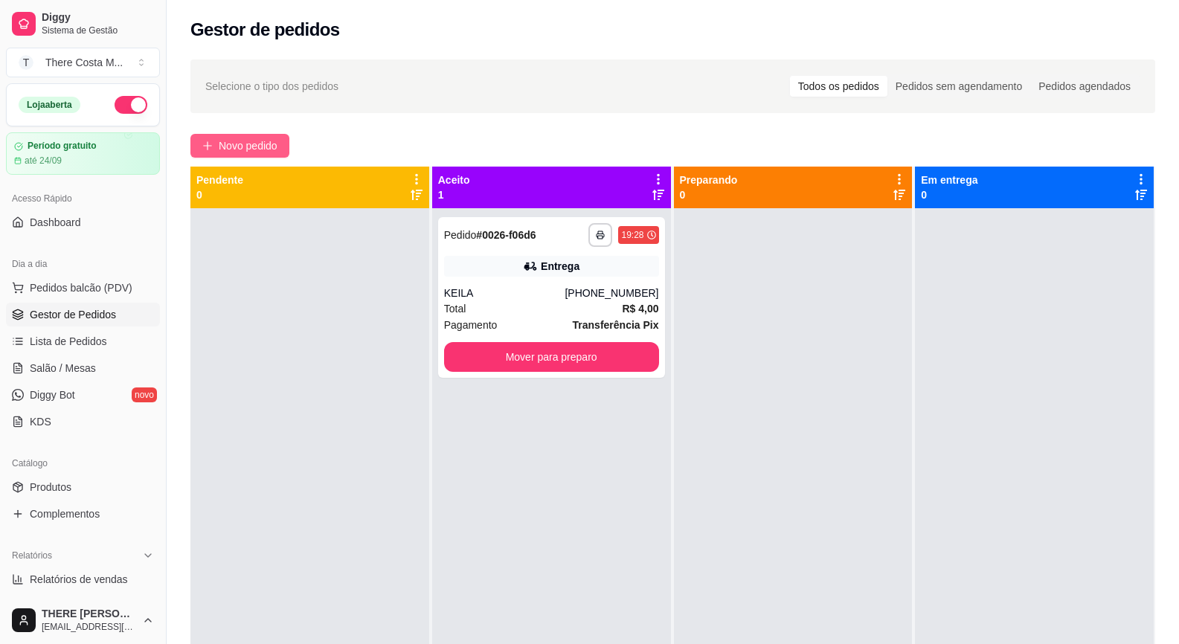
click at [268, 146] on span "Novo pedido" at bounding box center [248, 146] width 59 height 16
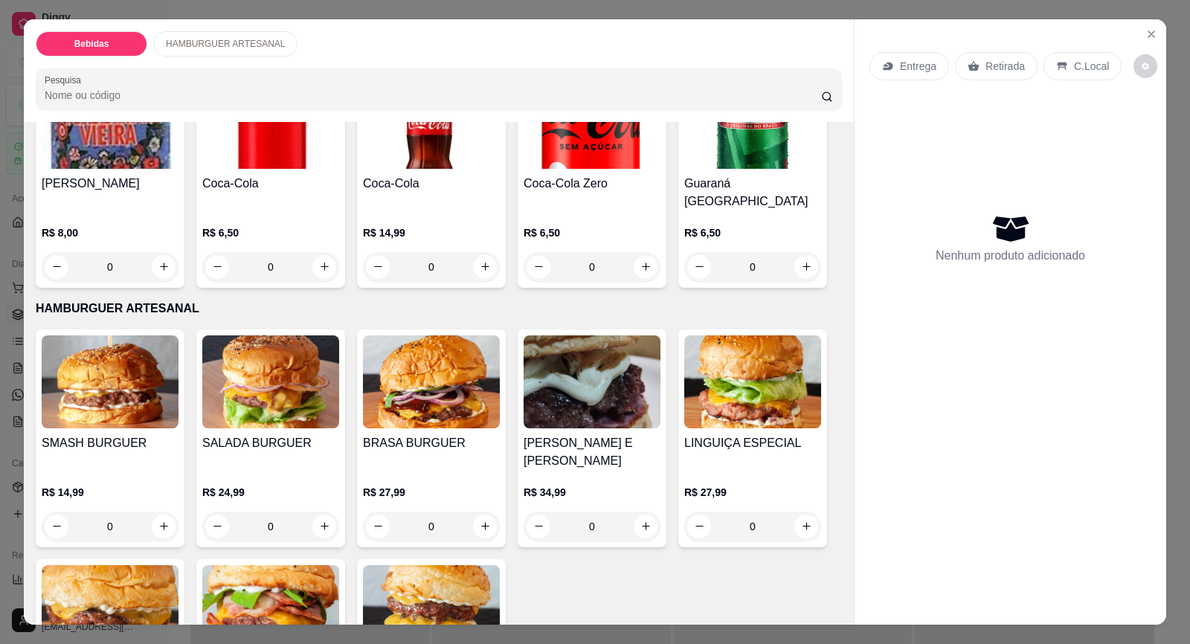
scroll to position [223, 0]
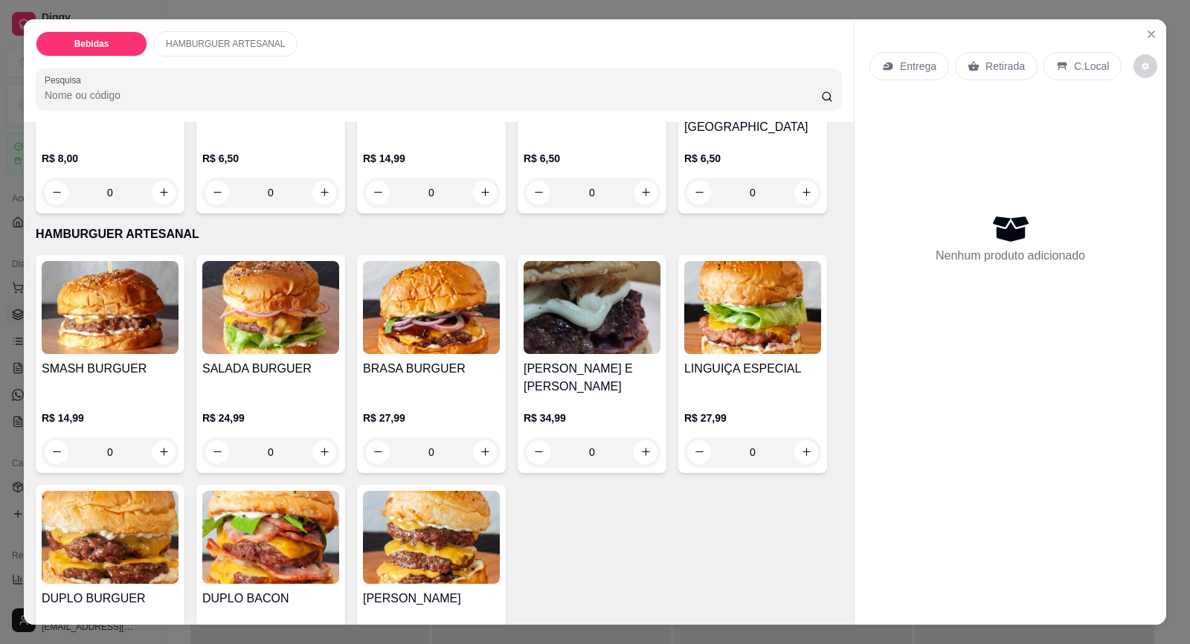
click at [69, 544] on img at bounding box center [110, 537] width 137 height 93
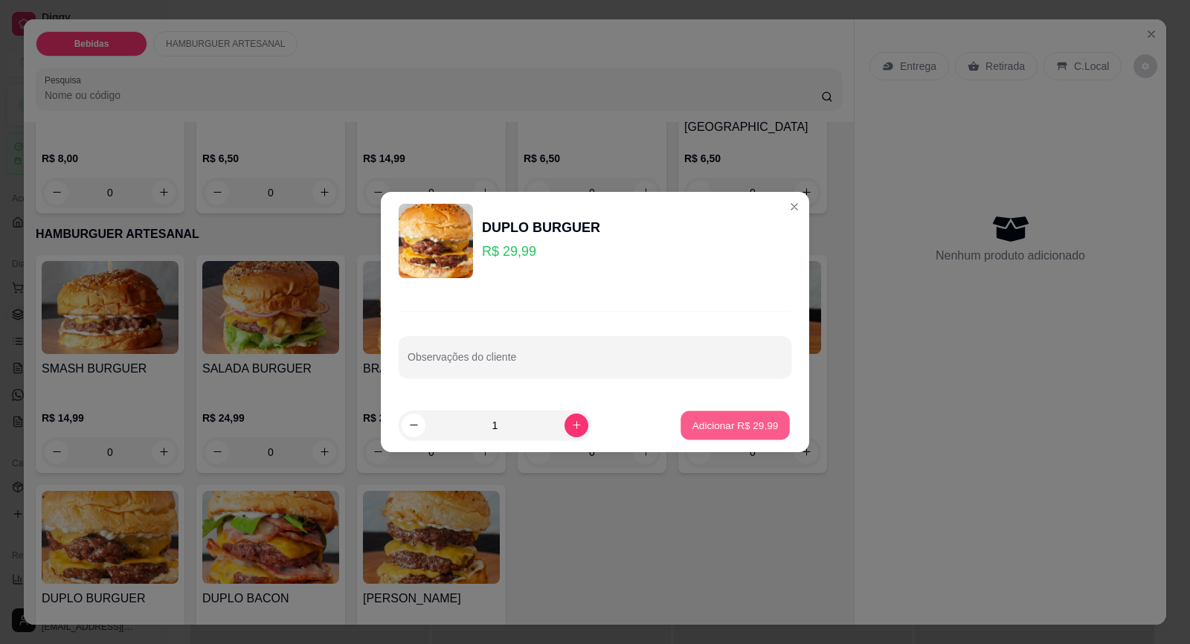
click at [722, 421] on p "Adicionar R$ 29,99" at bounding box center [735, 425] width 86 height 14
type input "1"
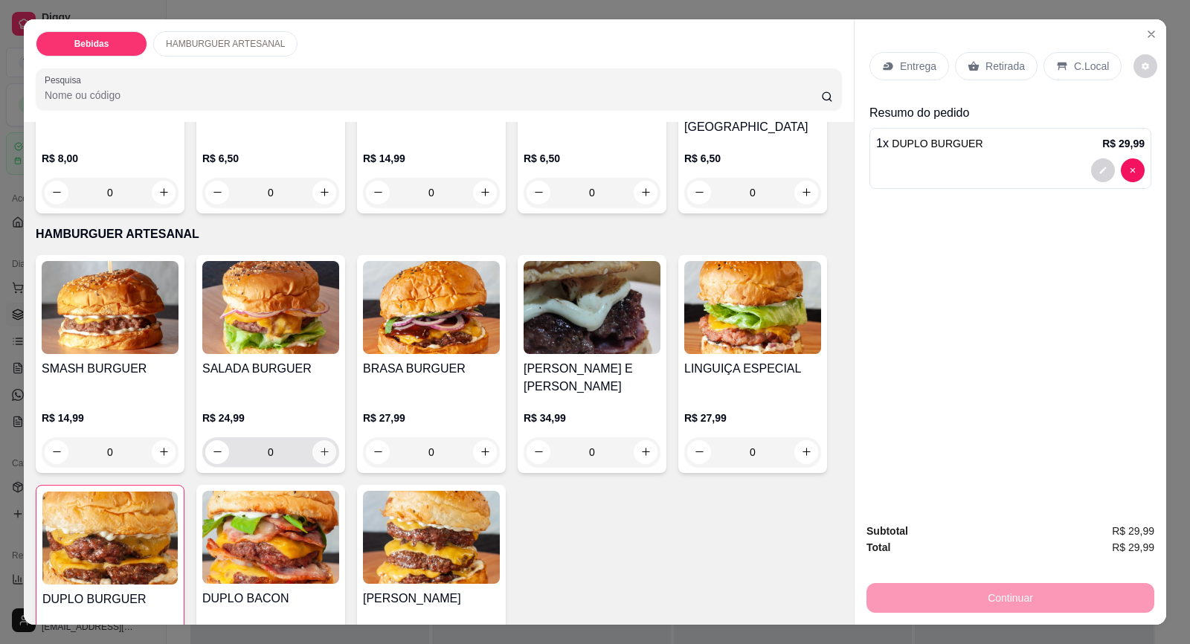
click at [320, 446] on icon "increase-product-quantity" at bounding box center [324, 451] width 11 height 11
click at [320, 448] on icon "increase-product-quantity" at bounding box center [323, 451] width 7 height 7
type input "2"
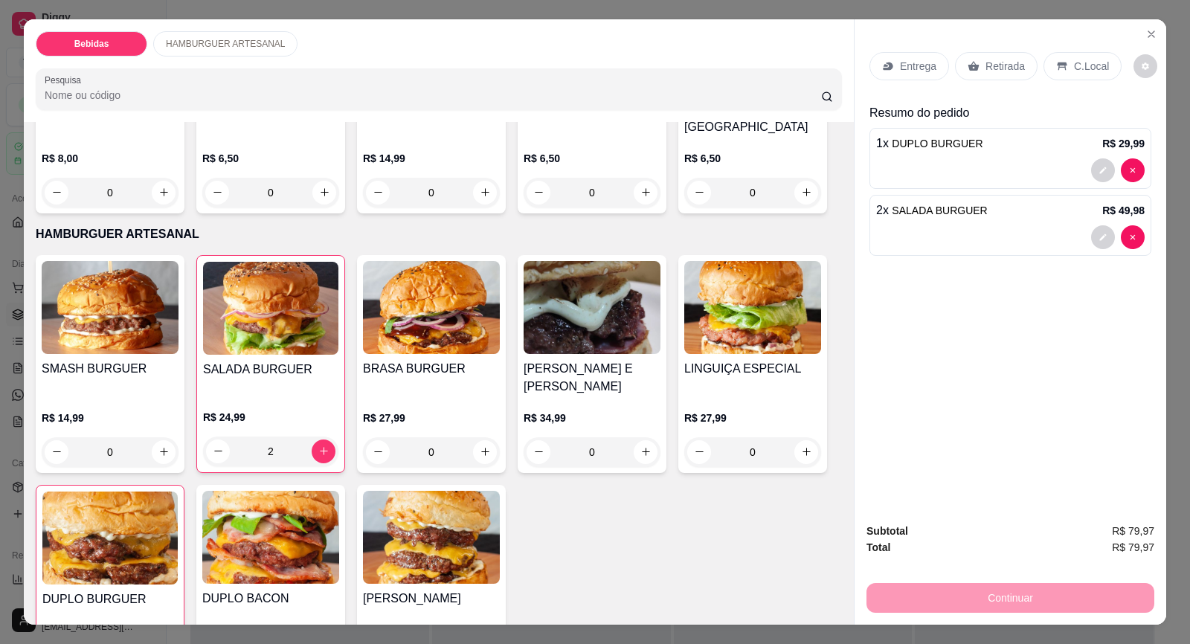
scroll to position [262, 0]
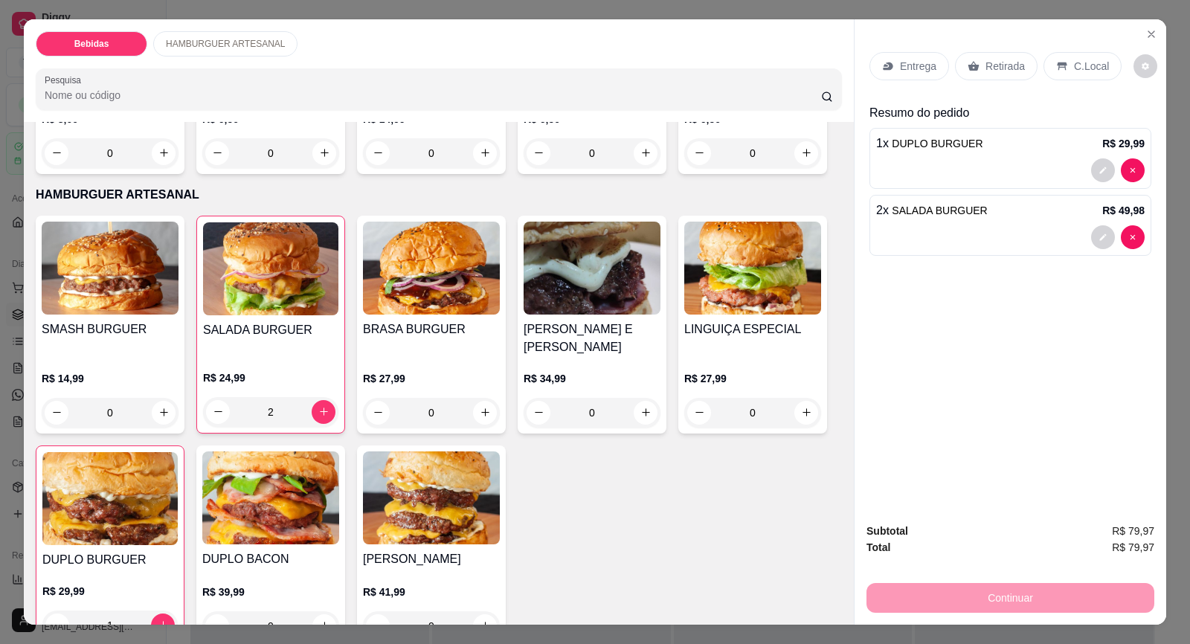
click at [112, 290] on img at bounding box center [110, 268] width 137 height 93
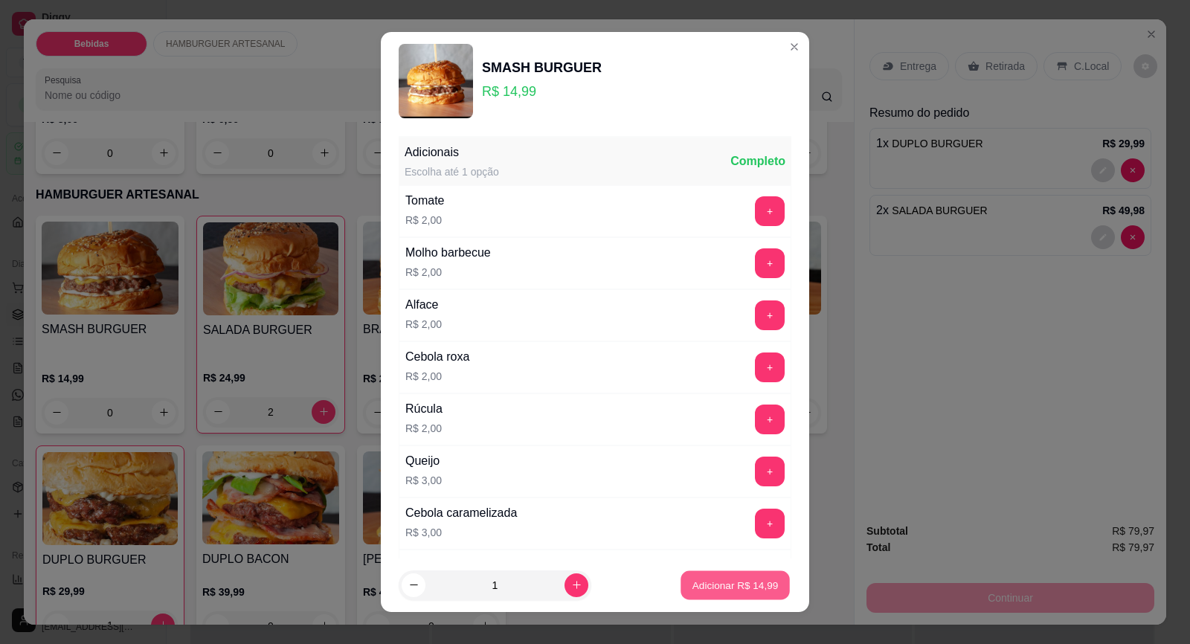
click at [724, 572] on button "Adicionar R$ 14,99" at bounding box center [734, 584] width 109 height 29
type input "1"
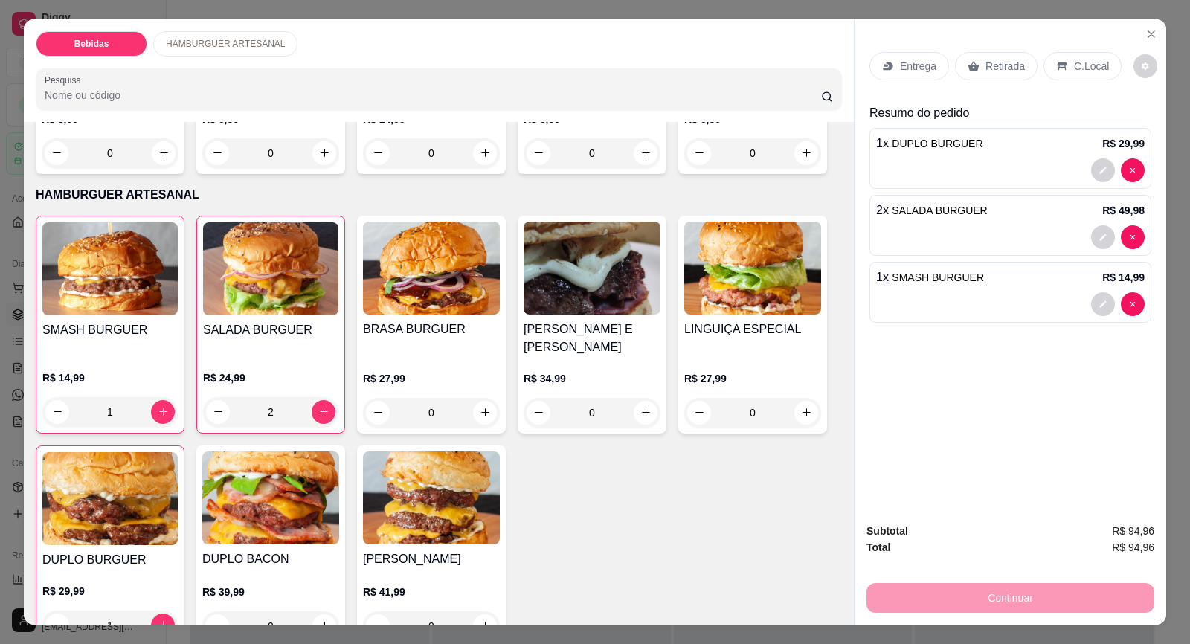
click at [999, 65] on p "Retirada" at bounding box center [1004, 66] width 39 height 15
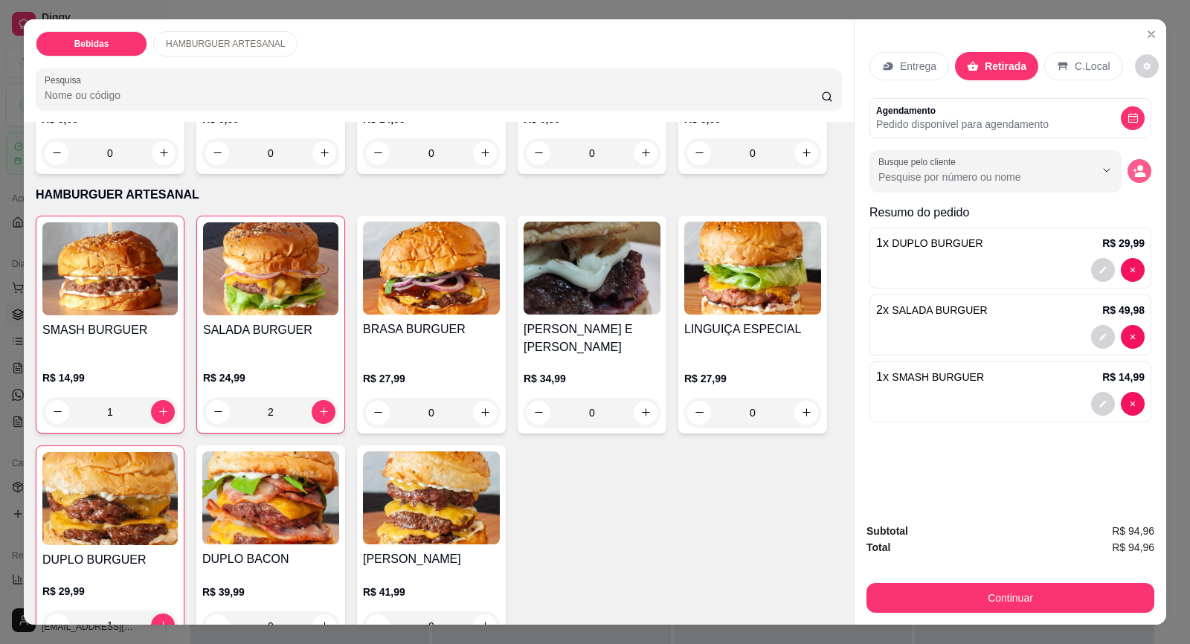
click at [1132, 166] on icon "decrease-product-quantity" at bounding box center [1138, 170] width 13 height 13
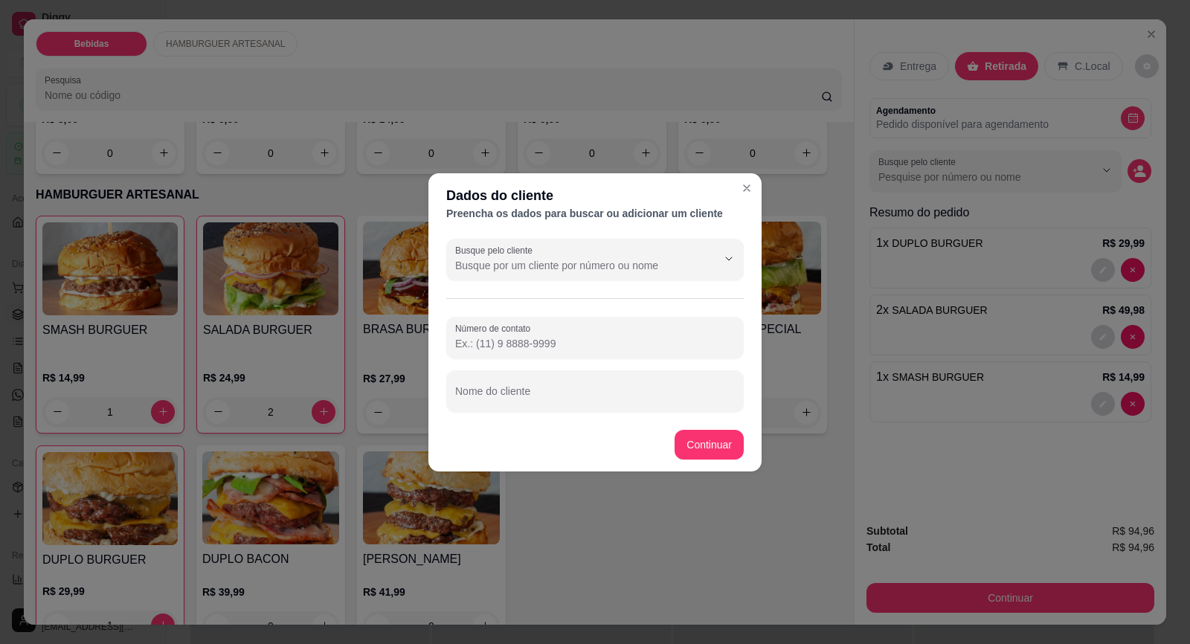
click at [530, 347] on input "Número de contato" at bounding box center [595, 343] width 280 height 15
type input "1"
type input "7"
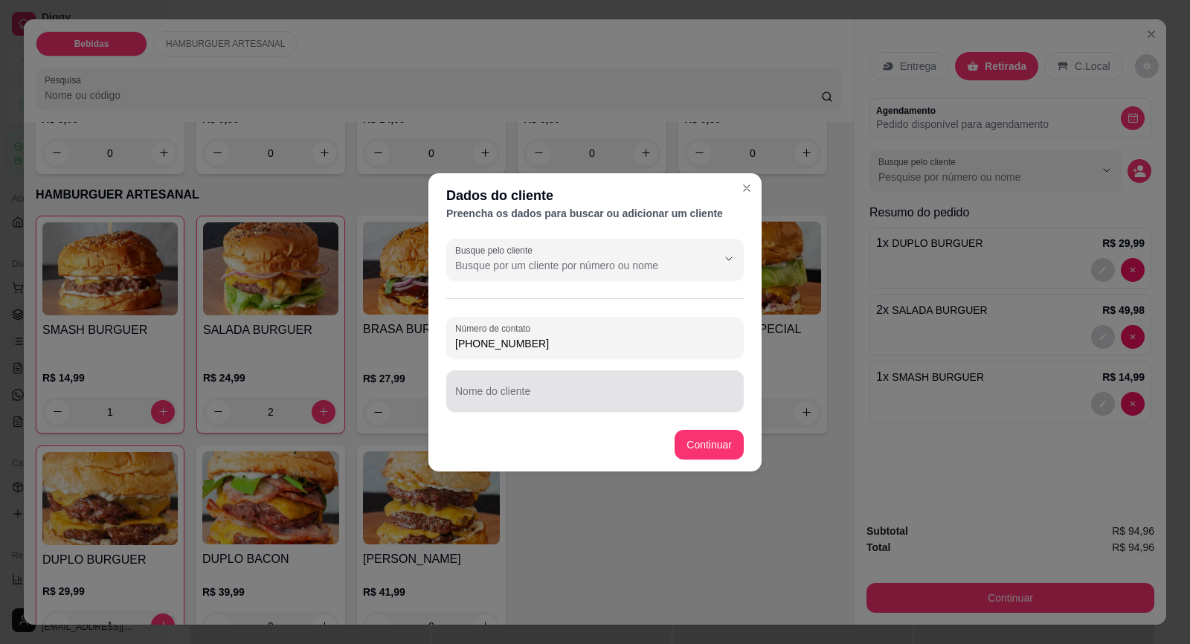
type input "[PHONE_NUMBER]"
click at [480, 405] on div at bounding box center [595, 391] width 280 height 30
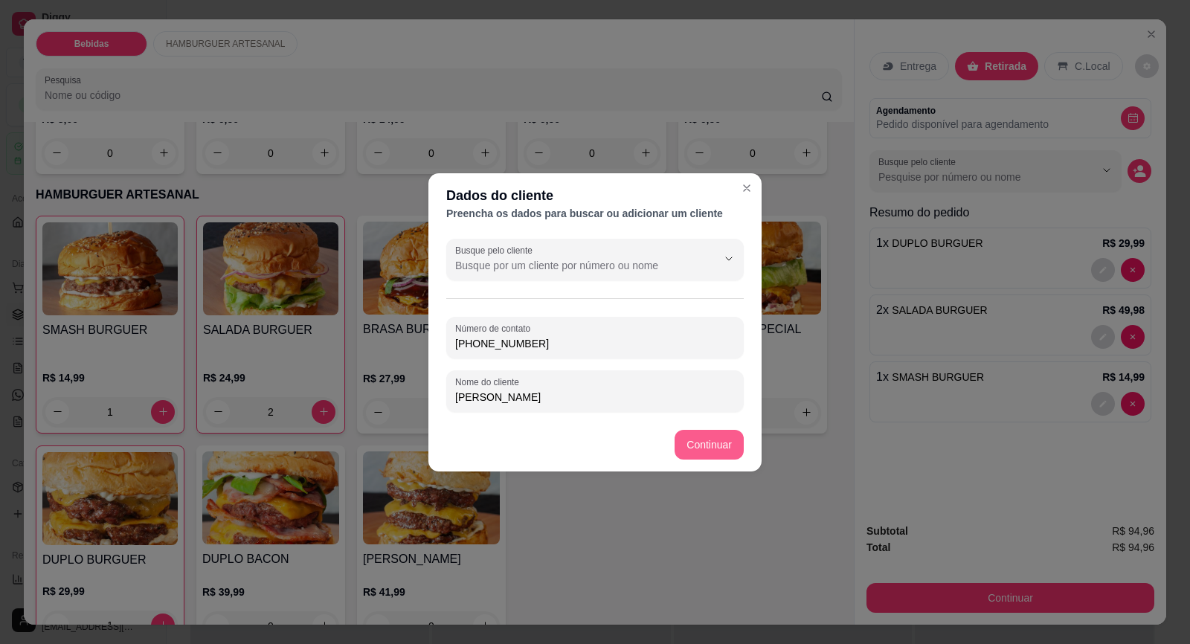
type input "[PERSON_NAME]"
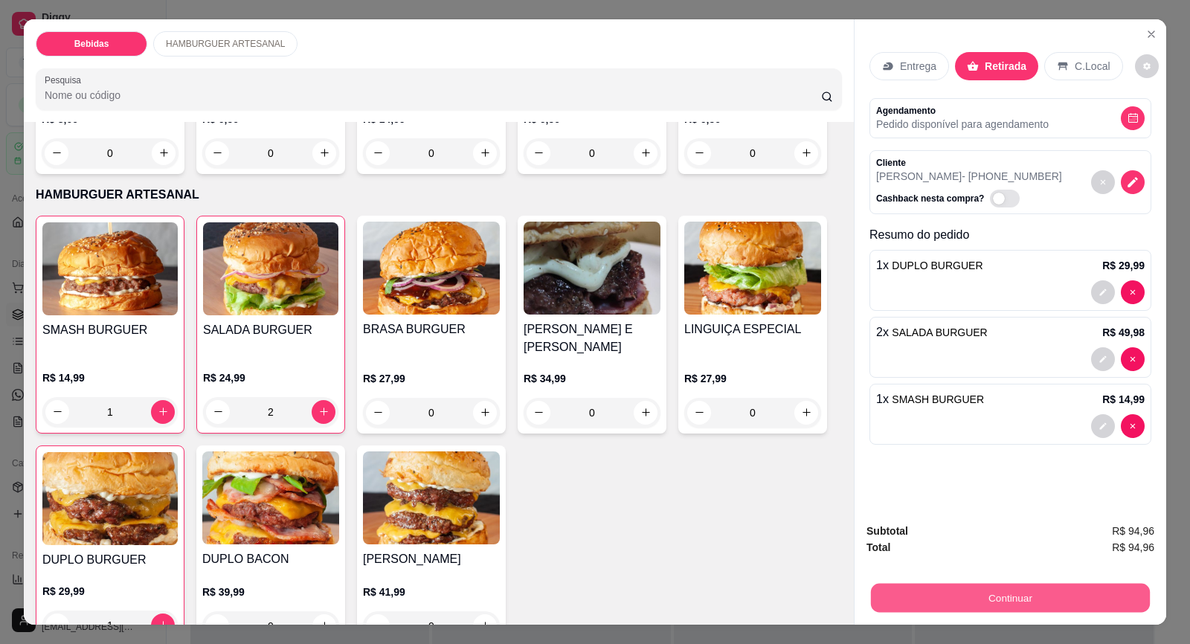
click at [986, 594] on button "Continuar" at bounding box center [1010, 598] width 279 height 29
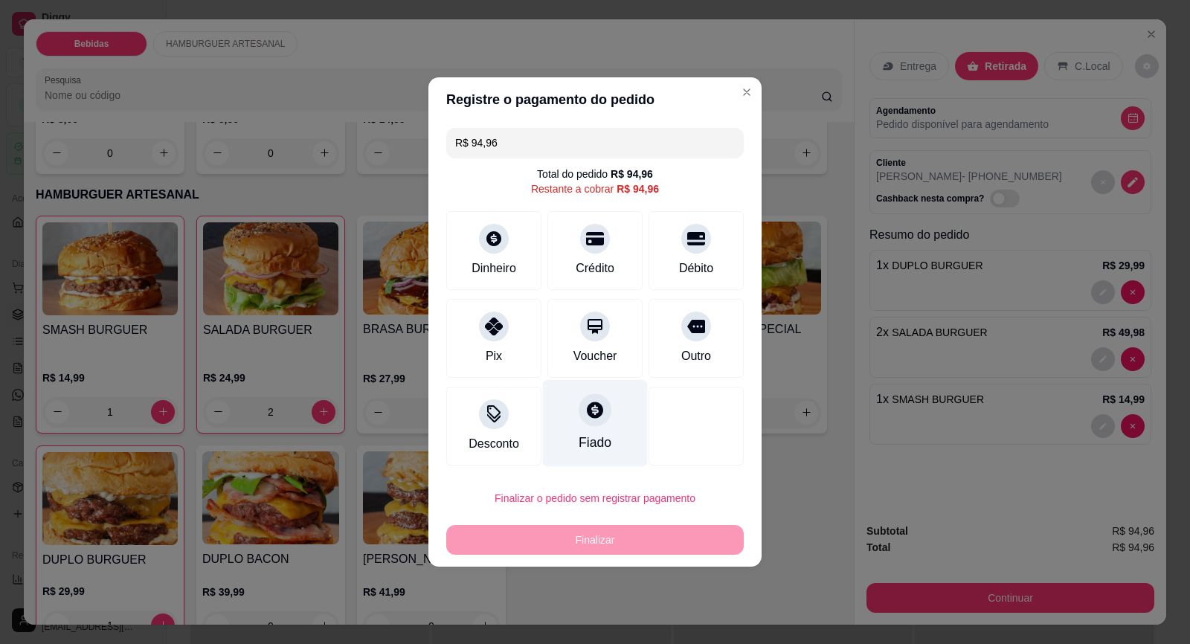
click at [589, 419] on icon at bounding box center [594, 409] width 19 height 19
type input "R$ 0,00"
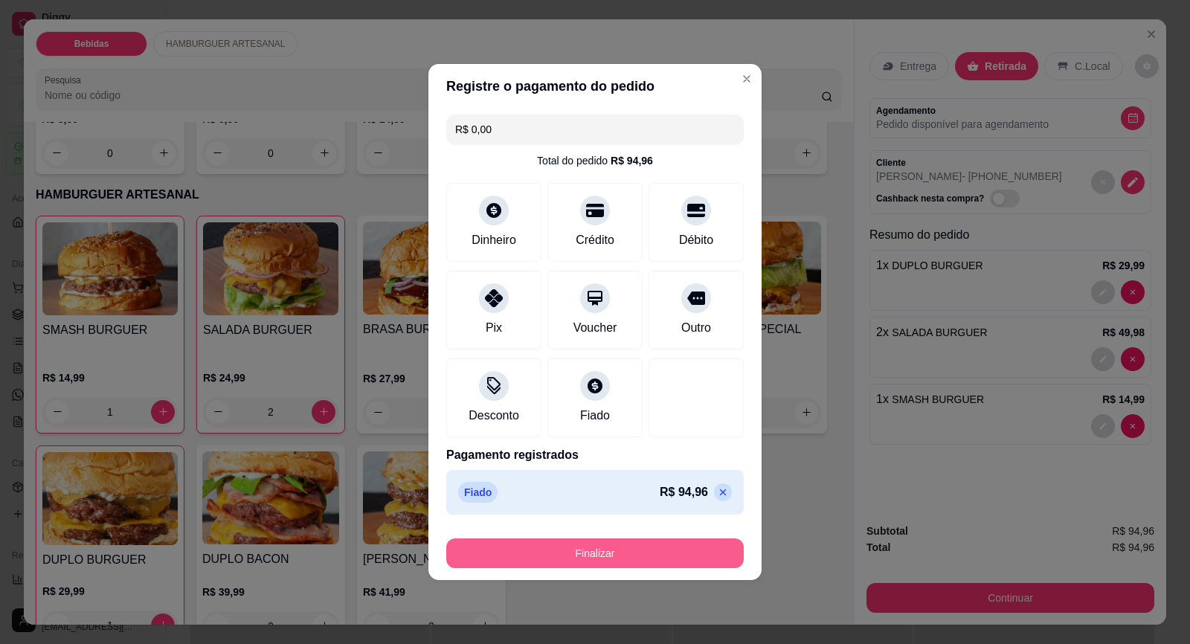
click at [615, 561] on button "Finalizar" at bounding box center [594, 553] width 297 height 30
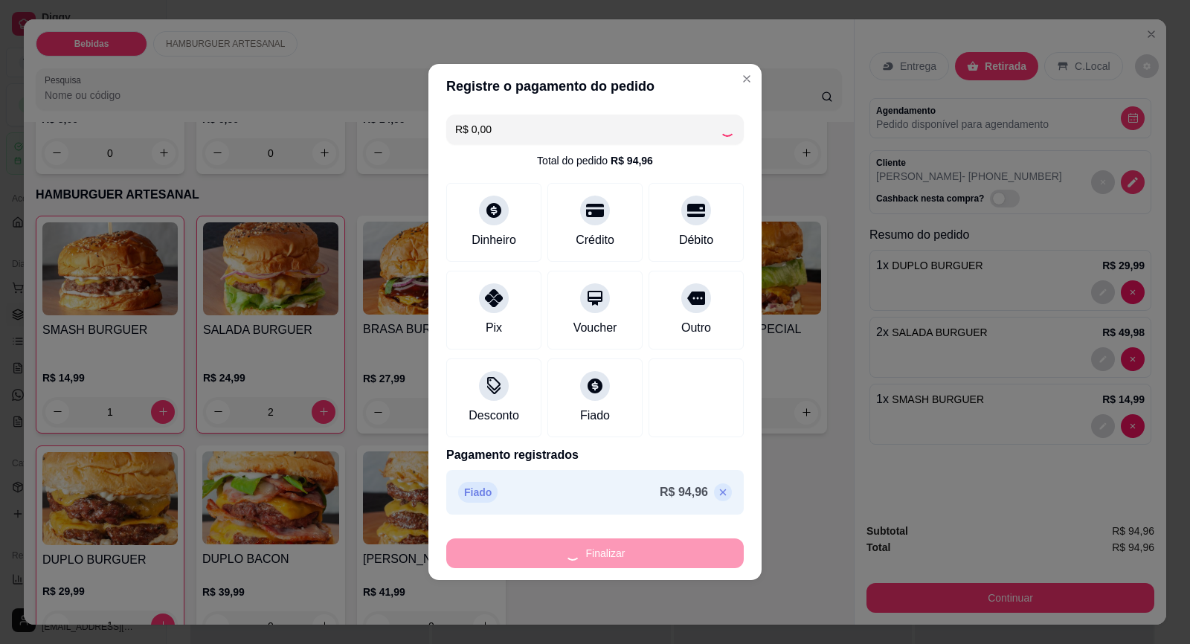
type input "0"
type input "-R$ 94,96"
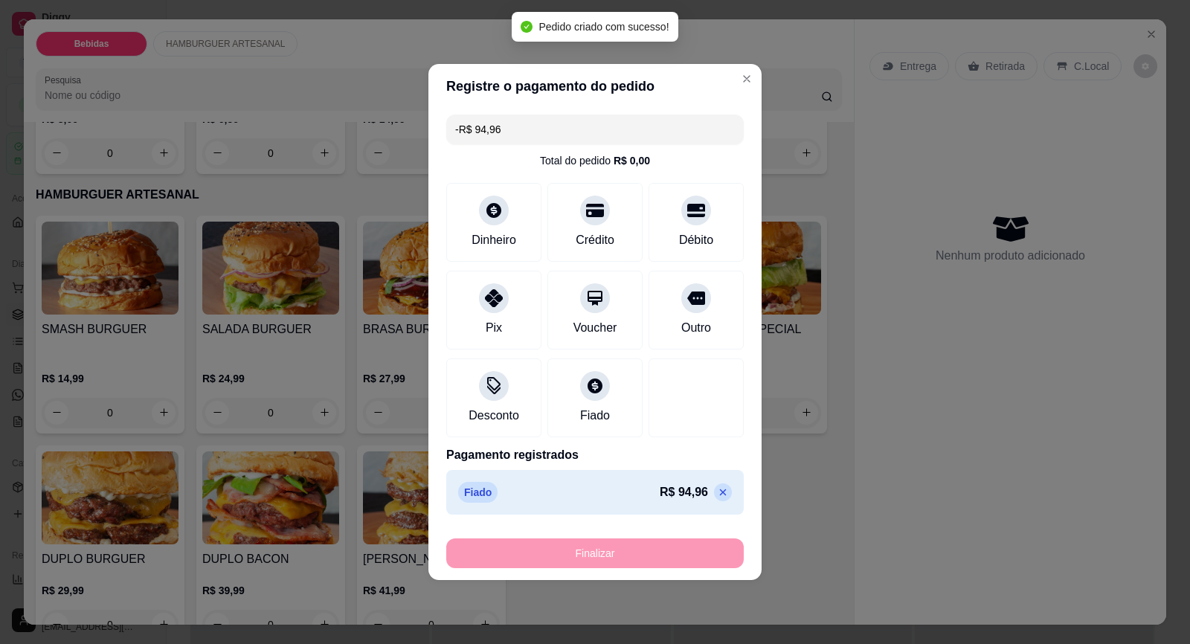
scroll to position [260, 0]
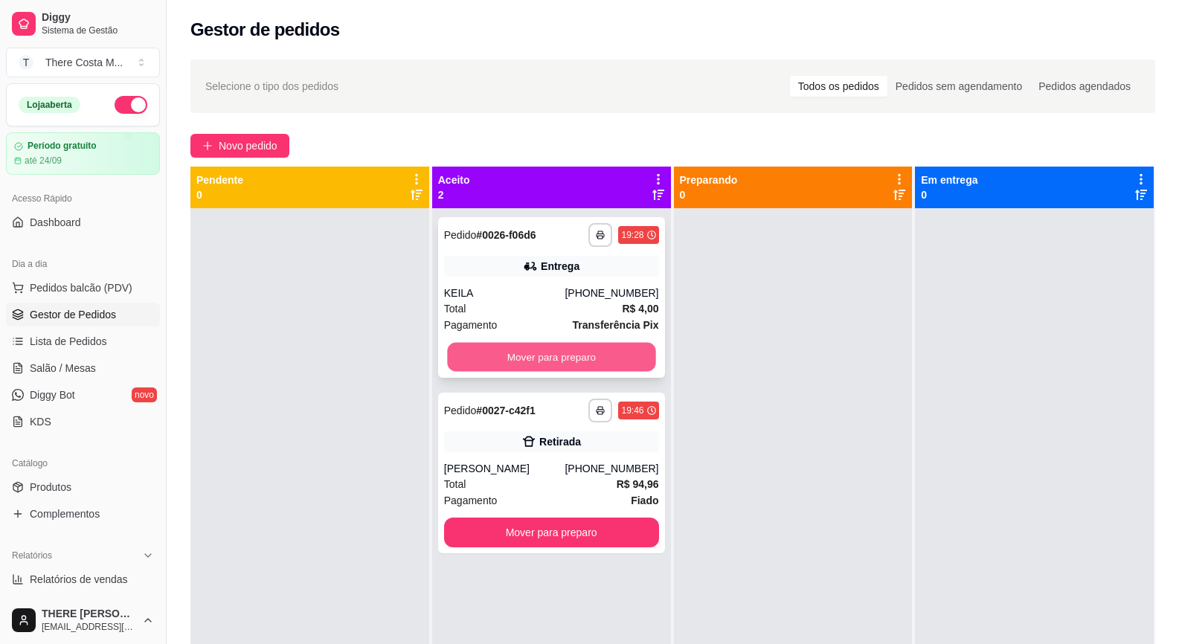
click at [565, 364] on button "Mover para preparo" at bounding box center [551, 357] width 208 height 29
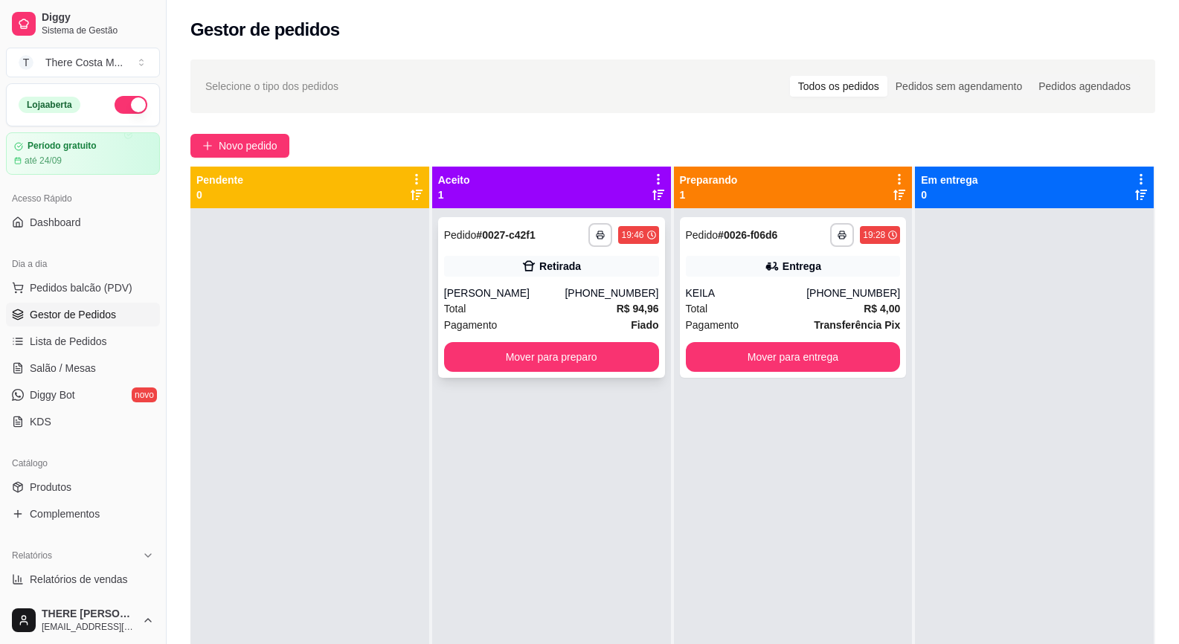
click at [535, 281] on div "**********" at bounding box center [551, 297] width 227 height 161
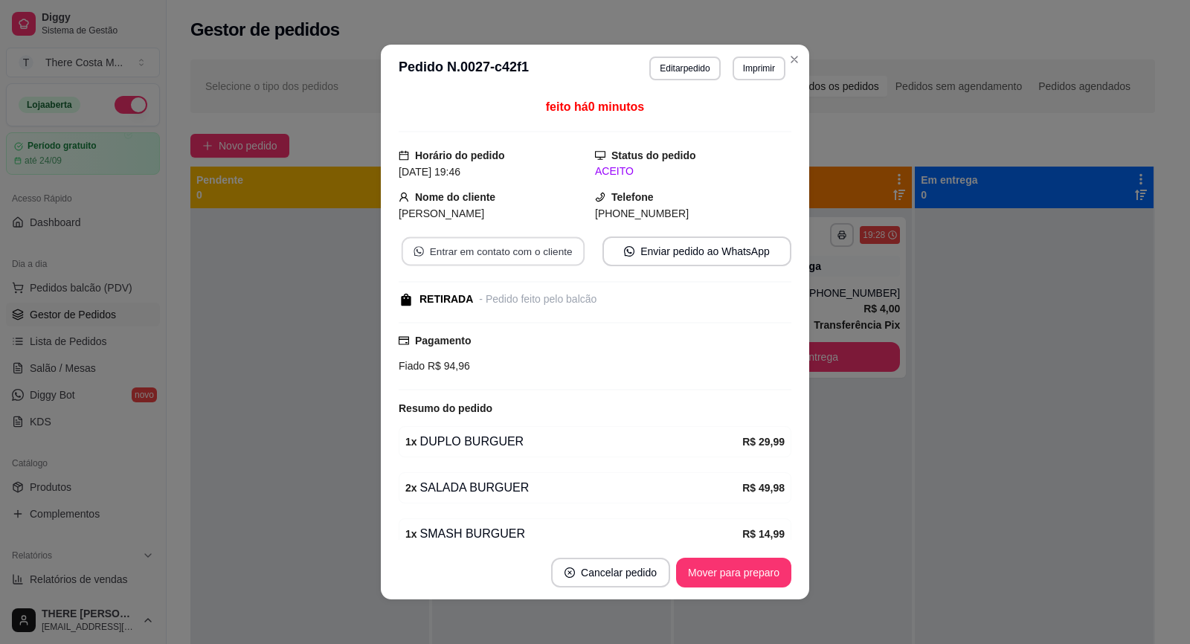
click at [517, 255] on button "Entrar em contato com o cliente" at bounding box center [493, 251] width 183 height 29
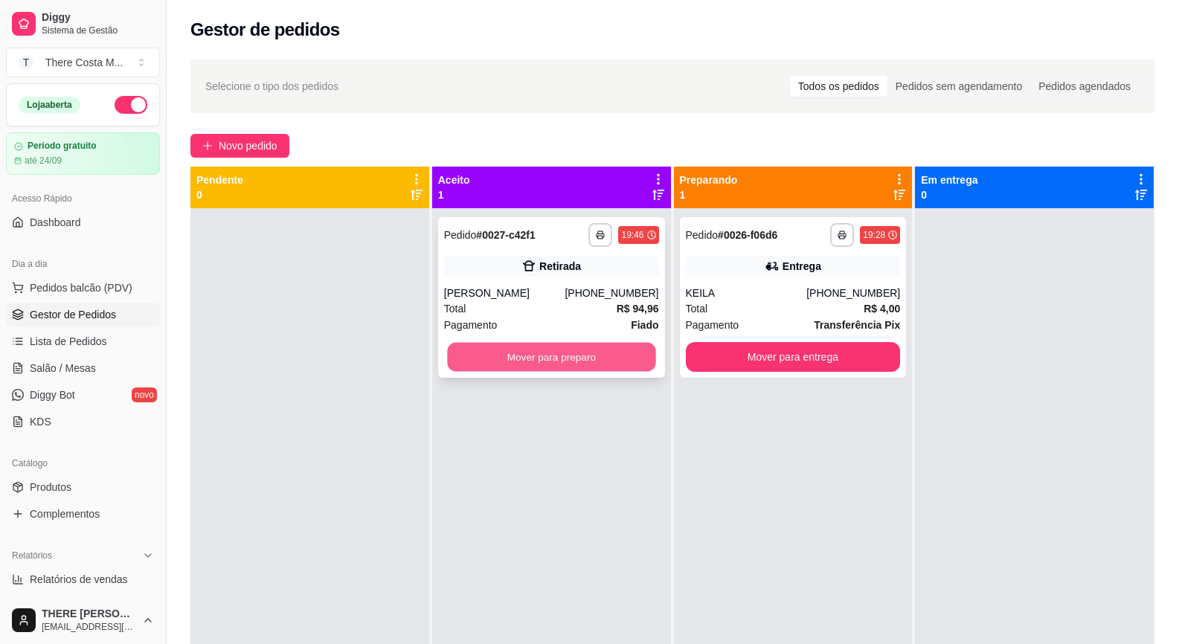
click at [547, 365] on button "Mover para preparo" at bounding box center [551, 357] width 208 height 29
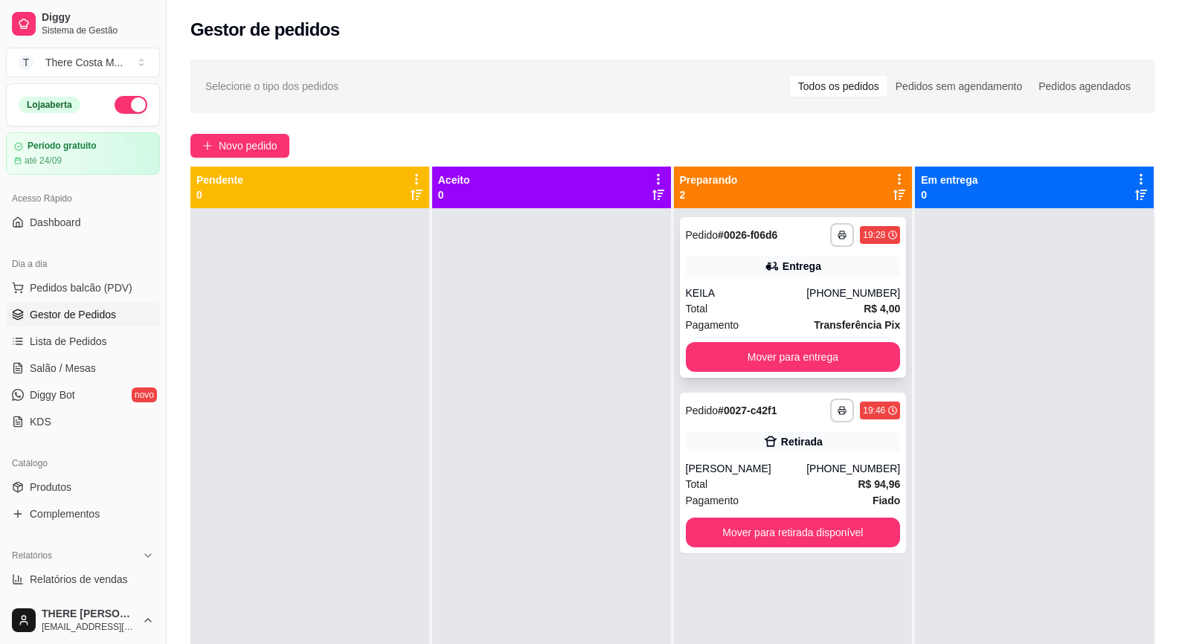
click at [758, 290] on div "KEILA" at bounding box center [746, 293] width 121 height 15
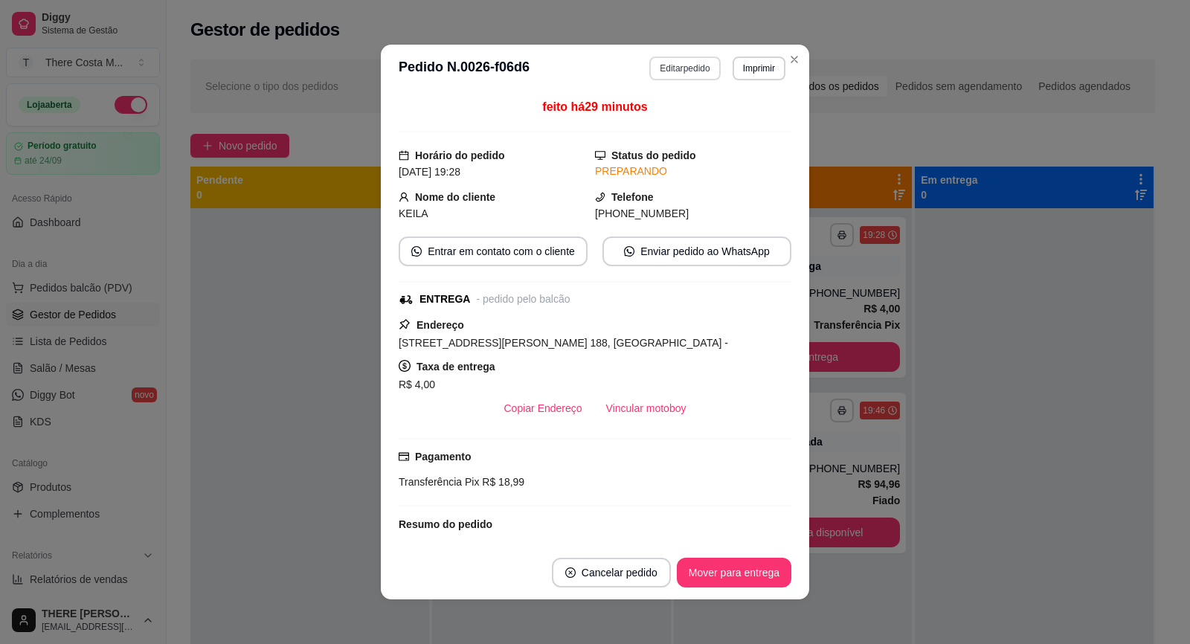
click at [681, 70] on button "Editar pedido" at bounding box center [684, 69] width 71 height 24
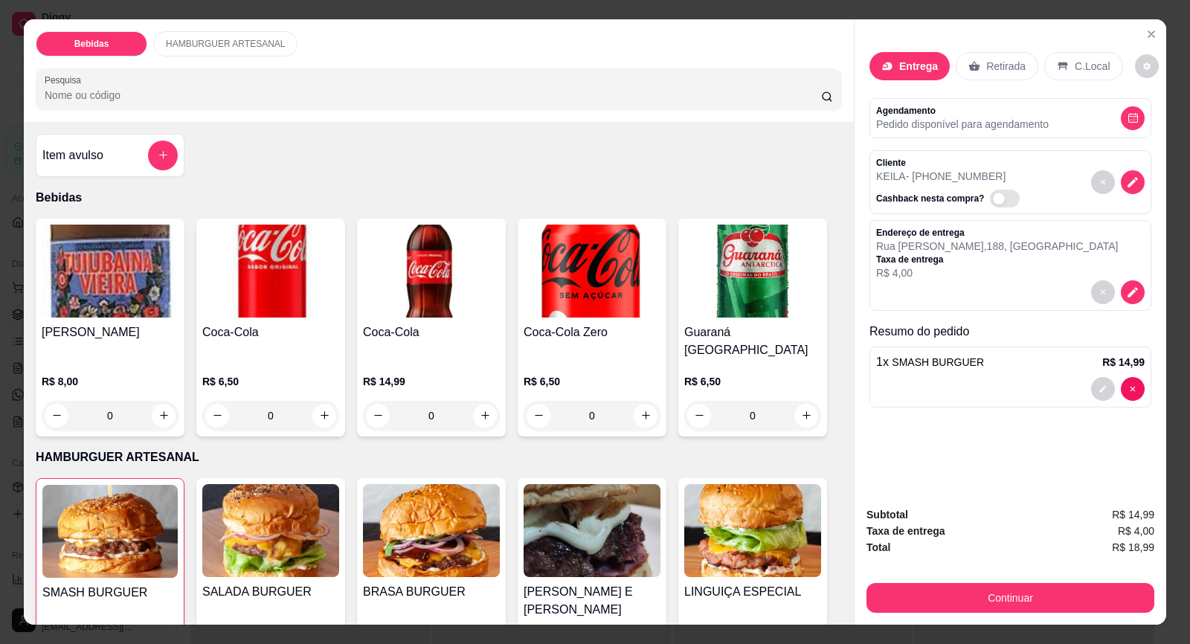
scroll to position [28, 0]
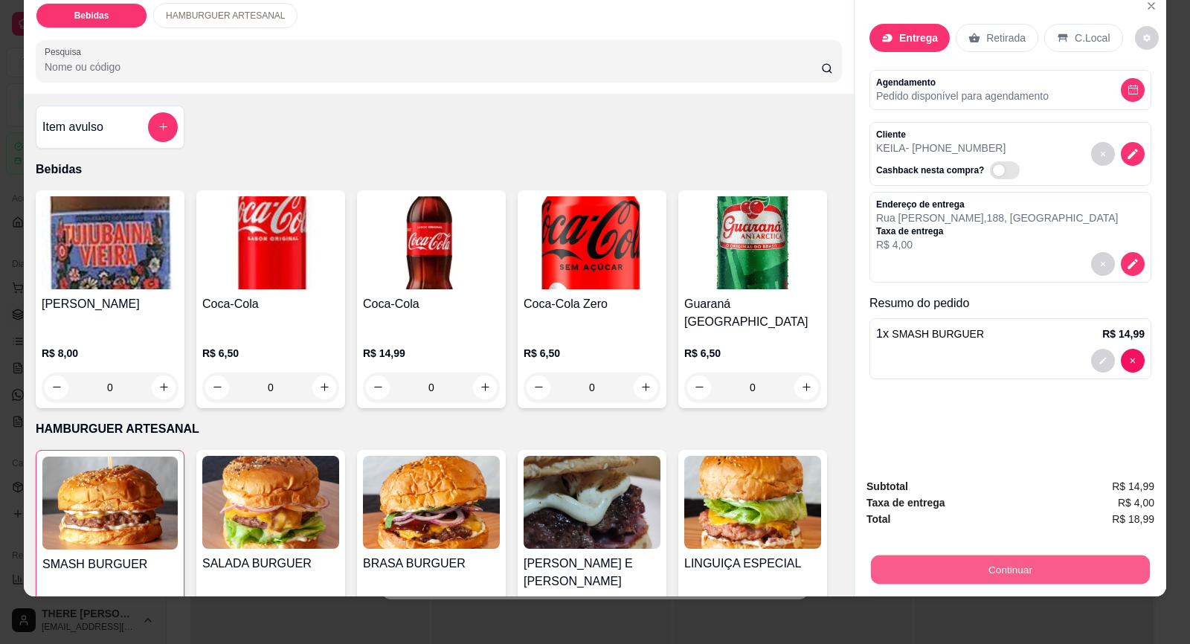
click at [997, 567] on button "Continuar" at bounding box center [1010, 569] width 279 height 29
click at [1031, 573] on button "Continuar" at bounding box center [1010, 570] width 288 height 30
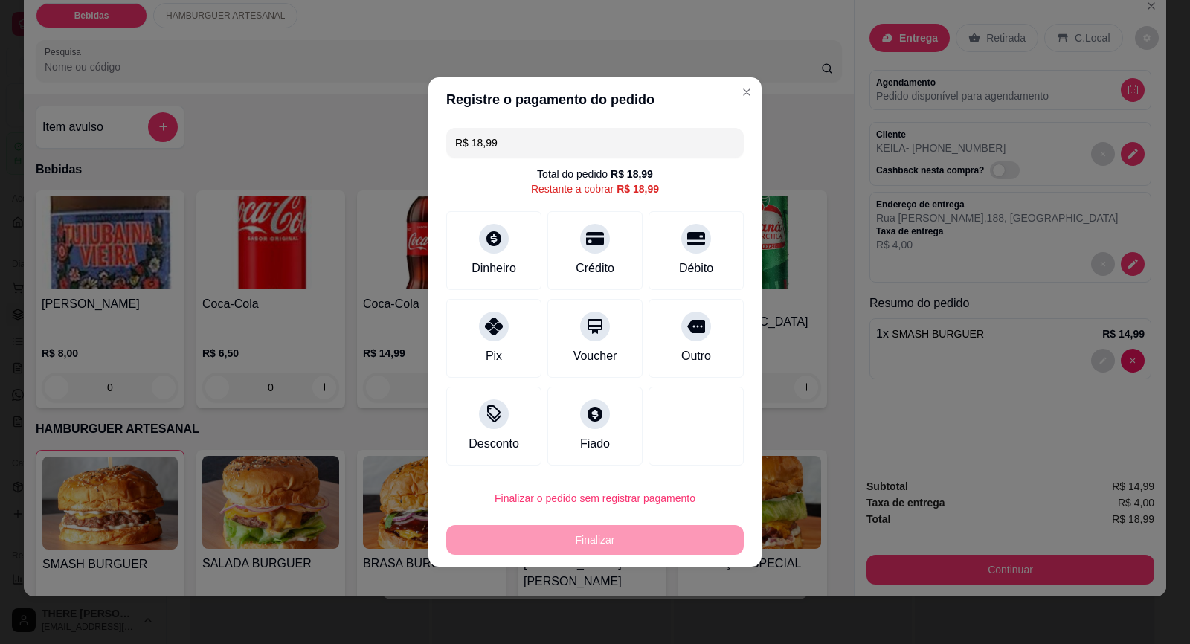
click at [590, 187] on div "Restante a cobrar R$ 18,99" at bounding box center [595, 188] width 128 height 15
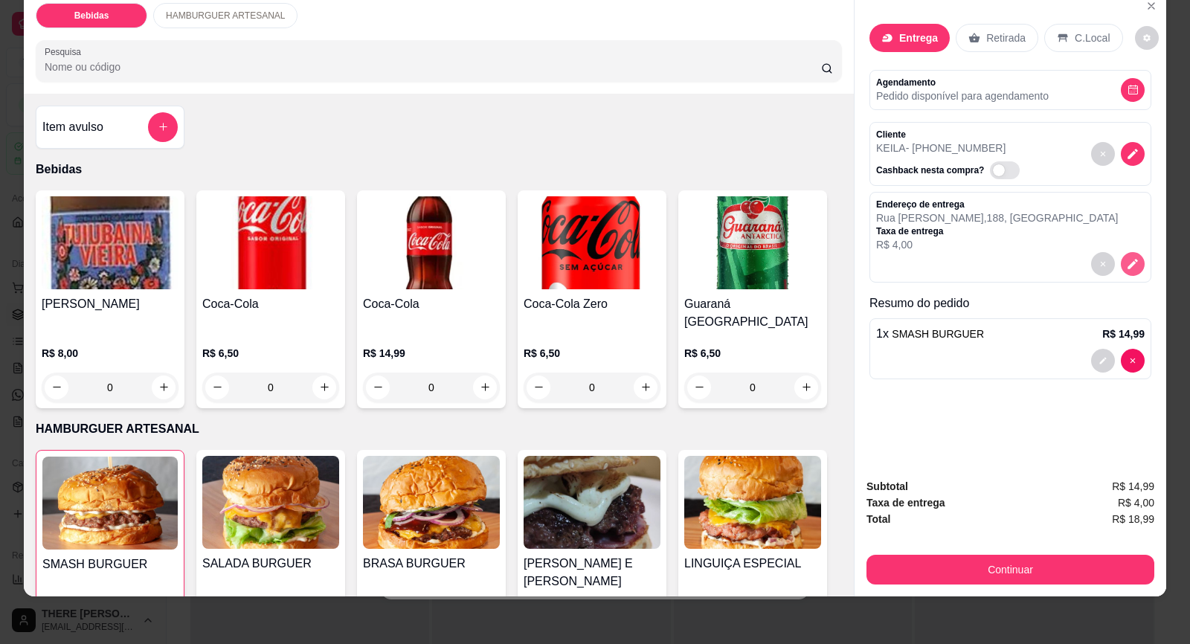
click at [1127, 271] on icon "decrease-product-quantity" at bounding box center [1132, 263] width 13 height 13
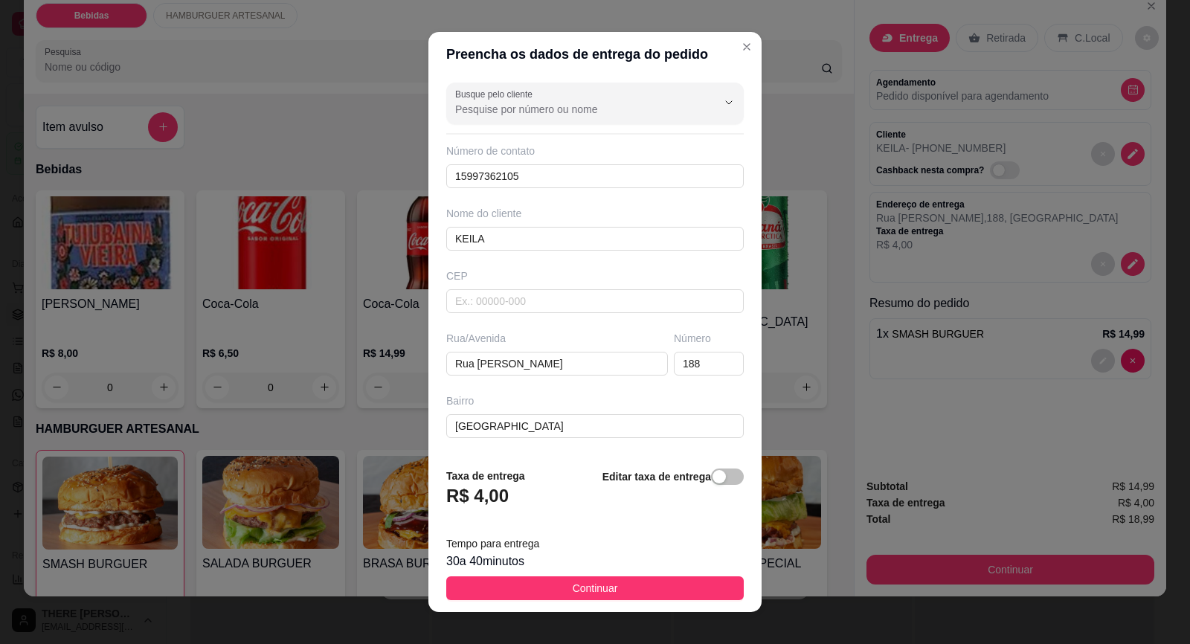
scroll to position [122, 0]
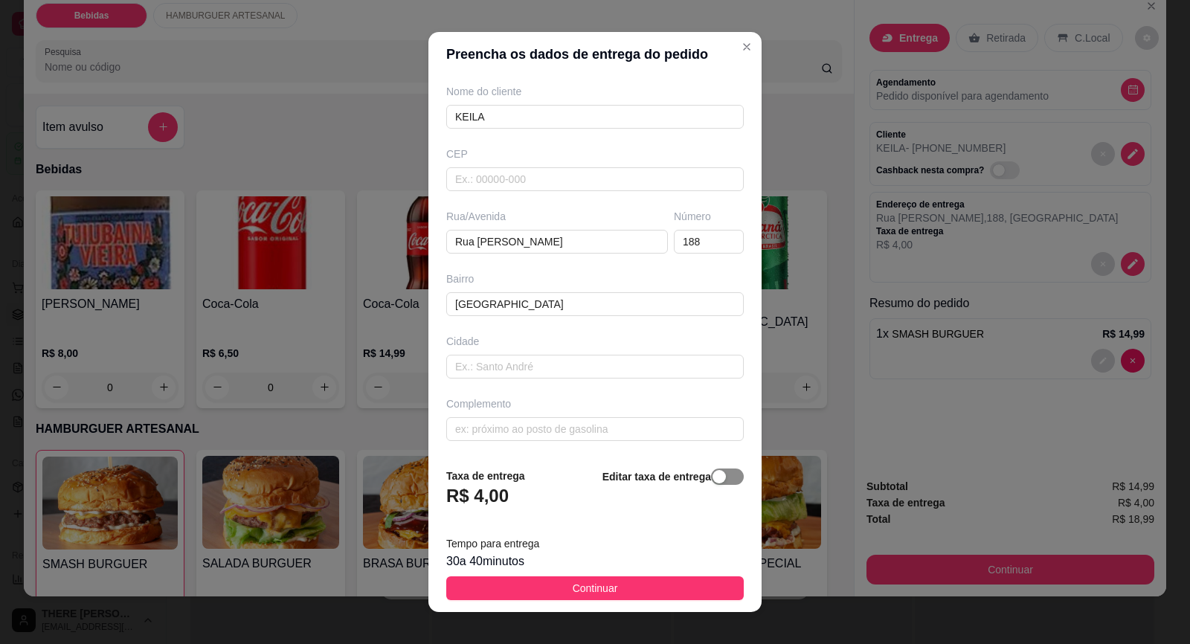
click at [711, 482] on button "button" at bounding box center [727, 476] width 33 height 16
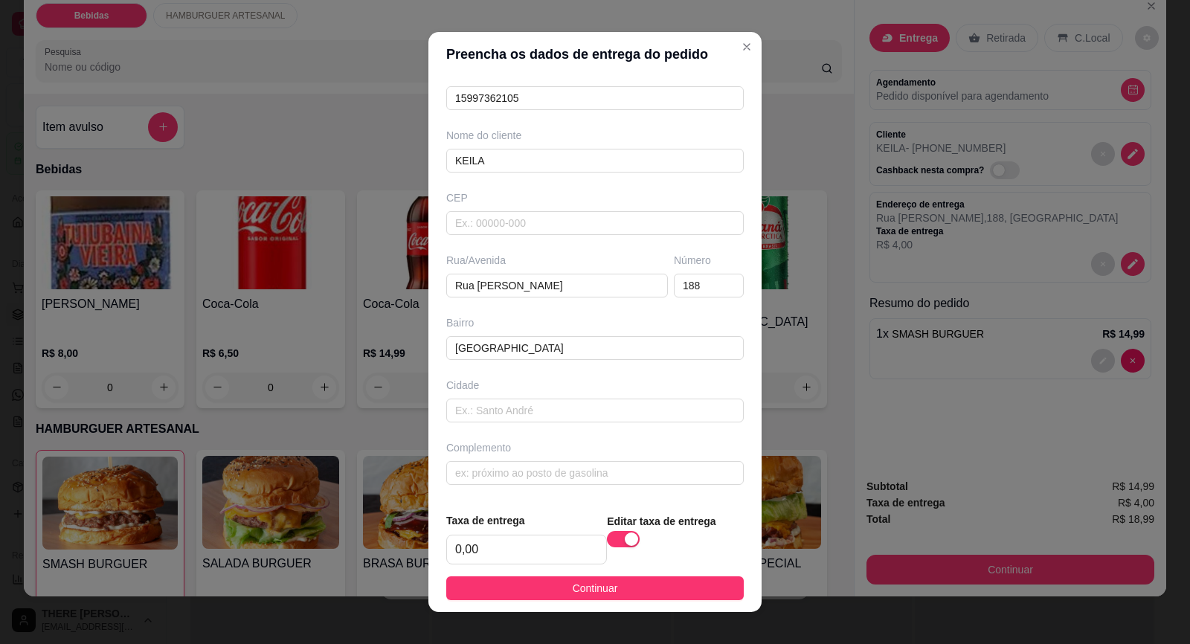
scroll to position [77, 0]
click at [499, 556] on input "0,00" at bounding box center [526, 549] width 159 height 28
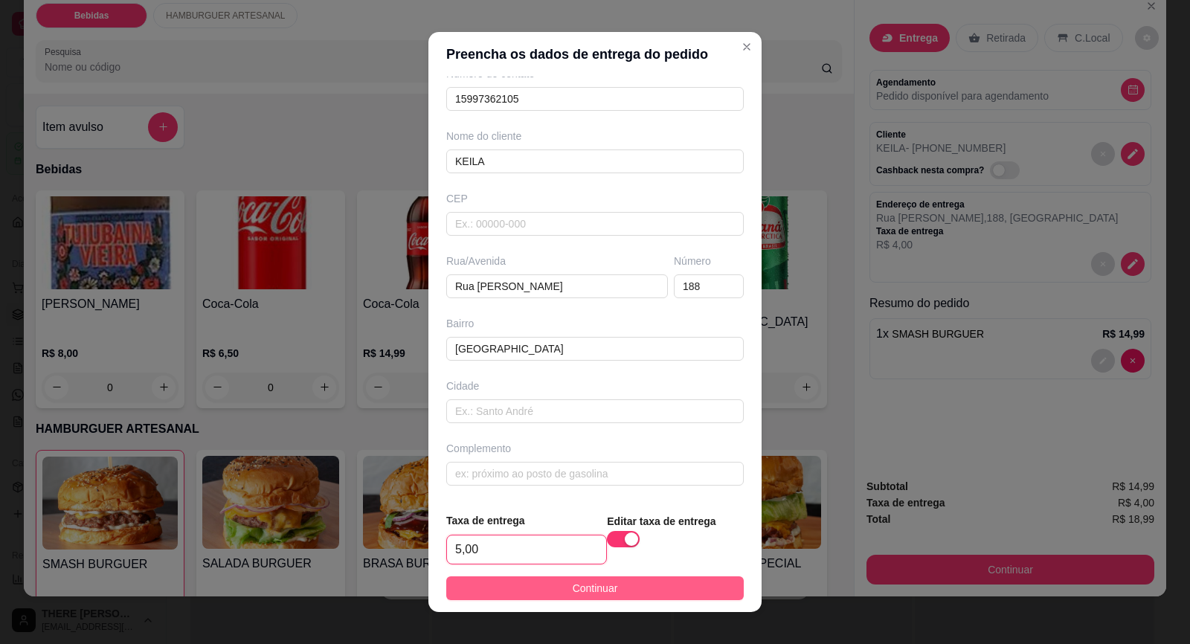
type input "5,00"
click at [551, 584] on button "Continuar" at bounding box center [594, 588] width 297 height 24
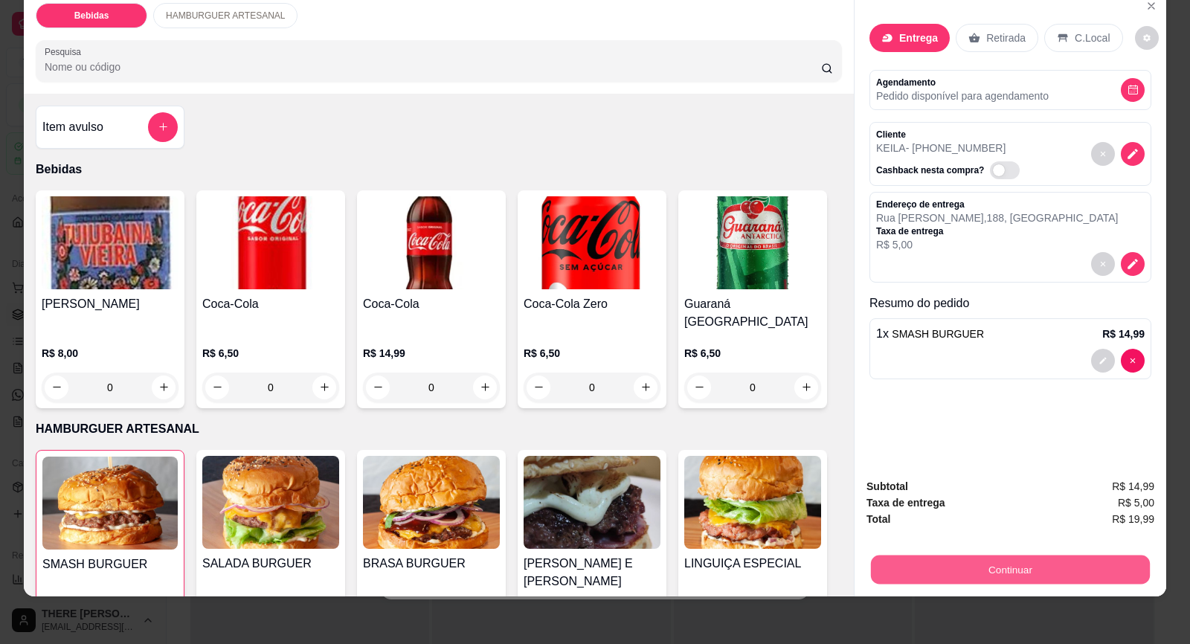
click at [1046, 569] on button "Continuar" at bounding box center [1010, 569] width 279 height 29
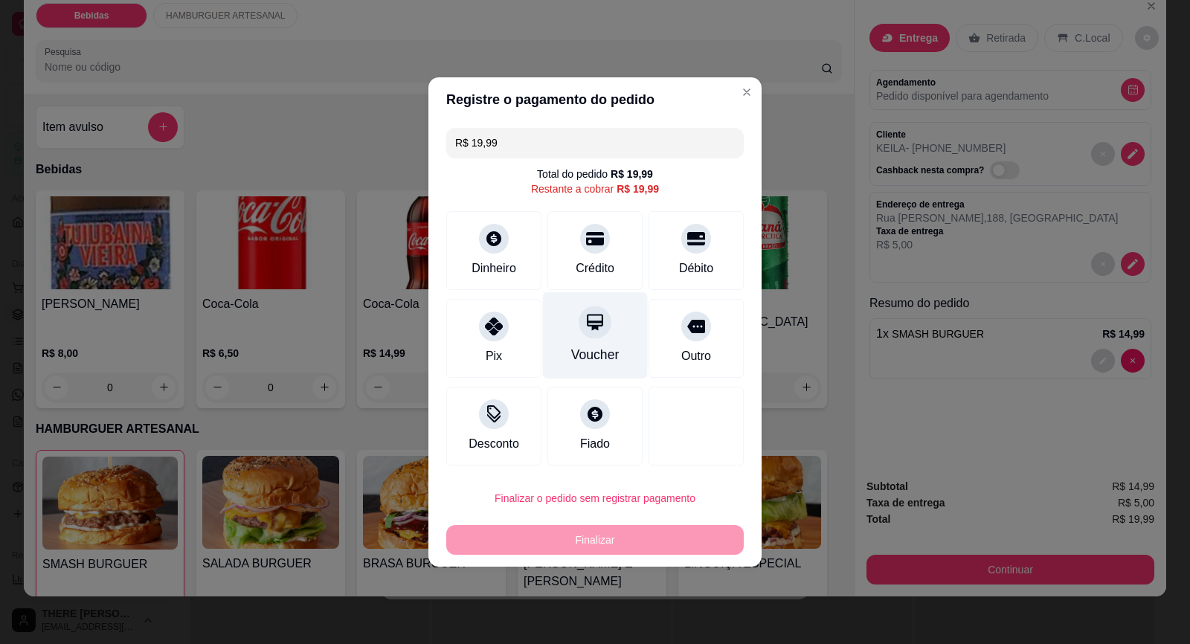
click at [585, 329] on icon at bounding box center [594, 321] width 19 height 19
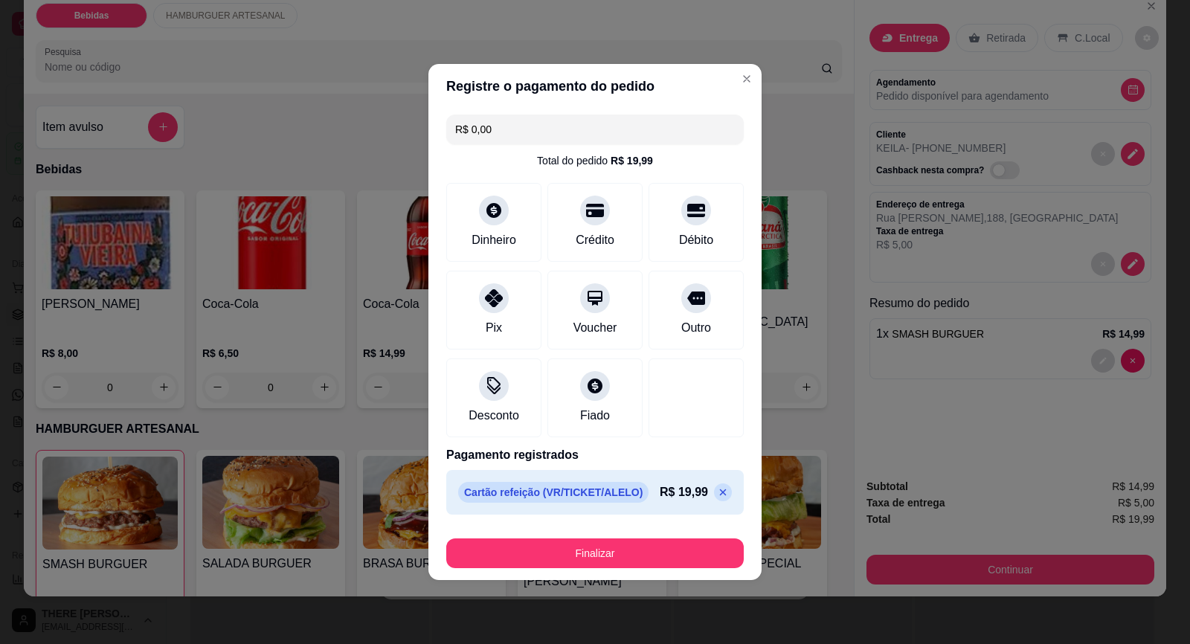
click at [717, 489] on icon at bounding box center [723, 492] width 12 height 12
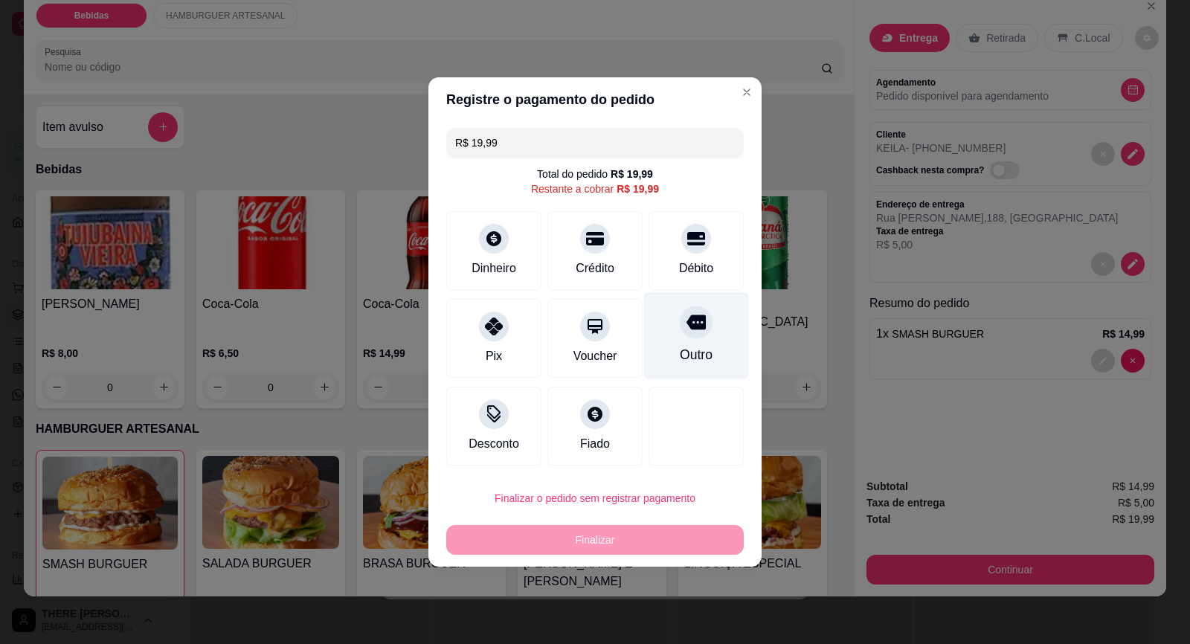
click at [686, 329] on icon at bounding box center [695, 322] width 19 height 15
type input "R$ 0,00"
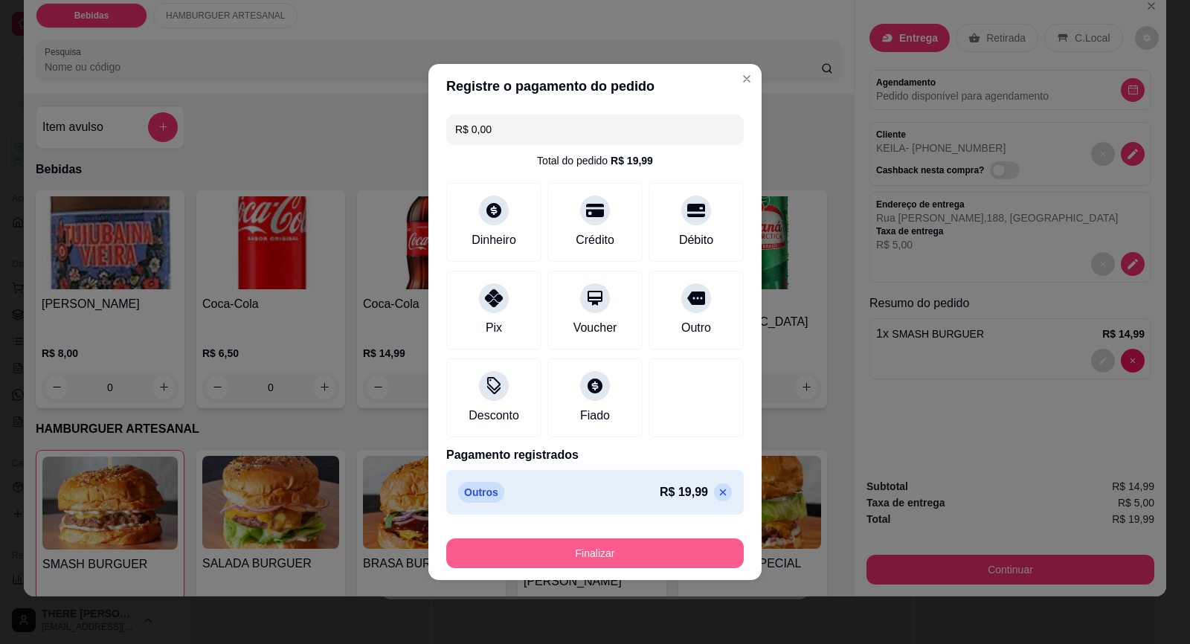
click at [634, 558] on button "Finalizar" at bounding box center [594, 553] width 297 height 30
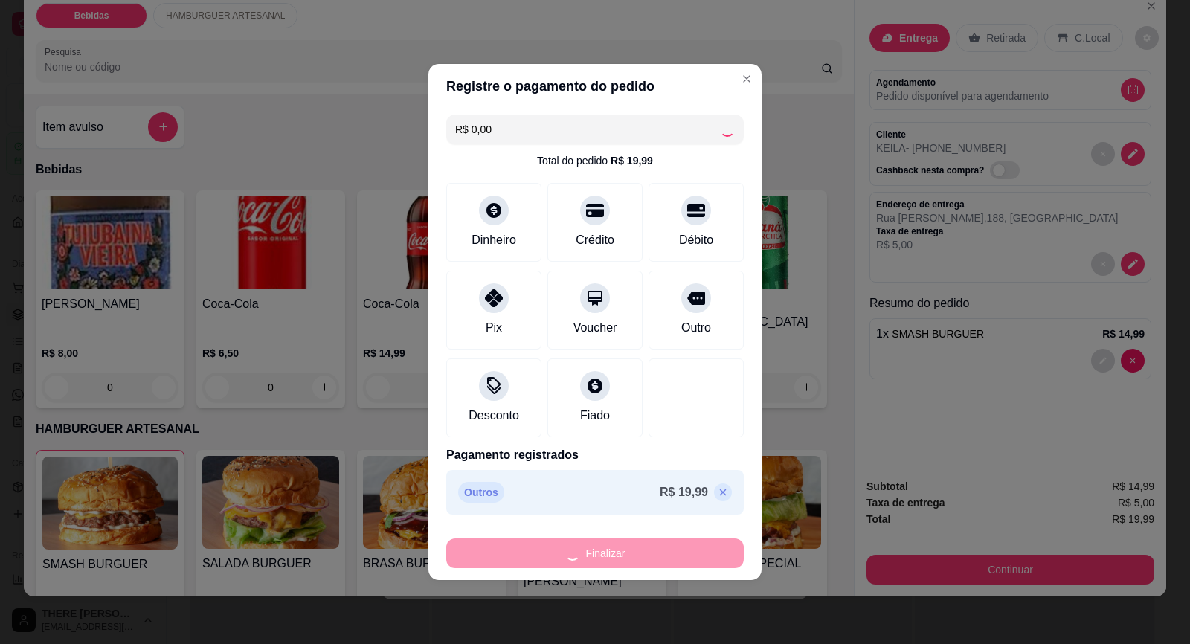
type input "0"
type input "-R$ 19,99"
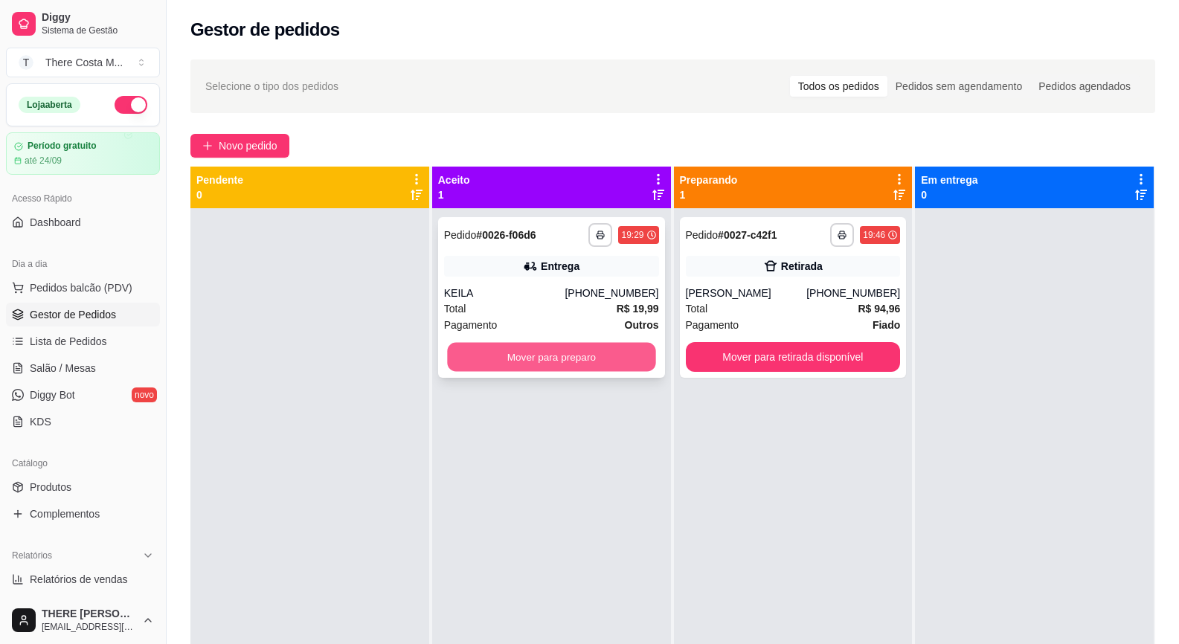
click at [564, 355] on button "Mover para preparo" at bounding box center [551, 357] width 208 height 29
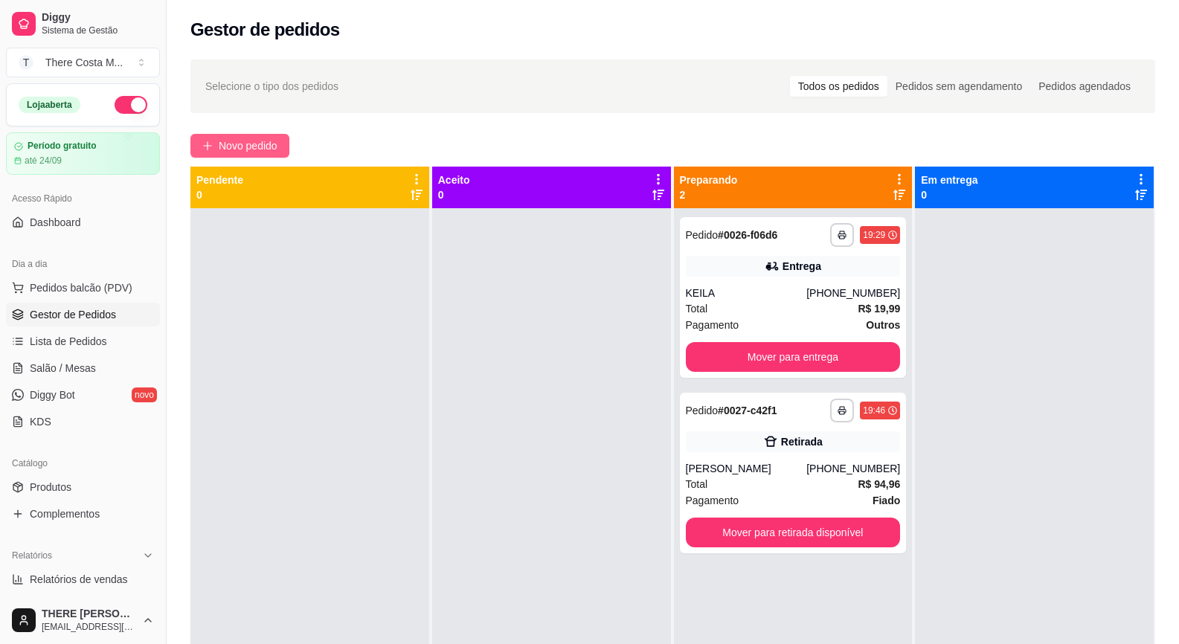
click at [222, 152] on span "Novo pedido" at bounding box center [248, 146] width 59 height 16
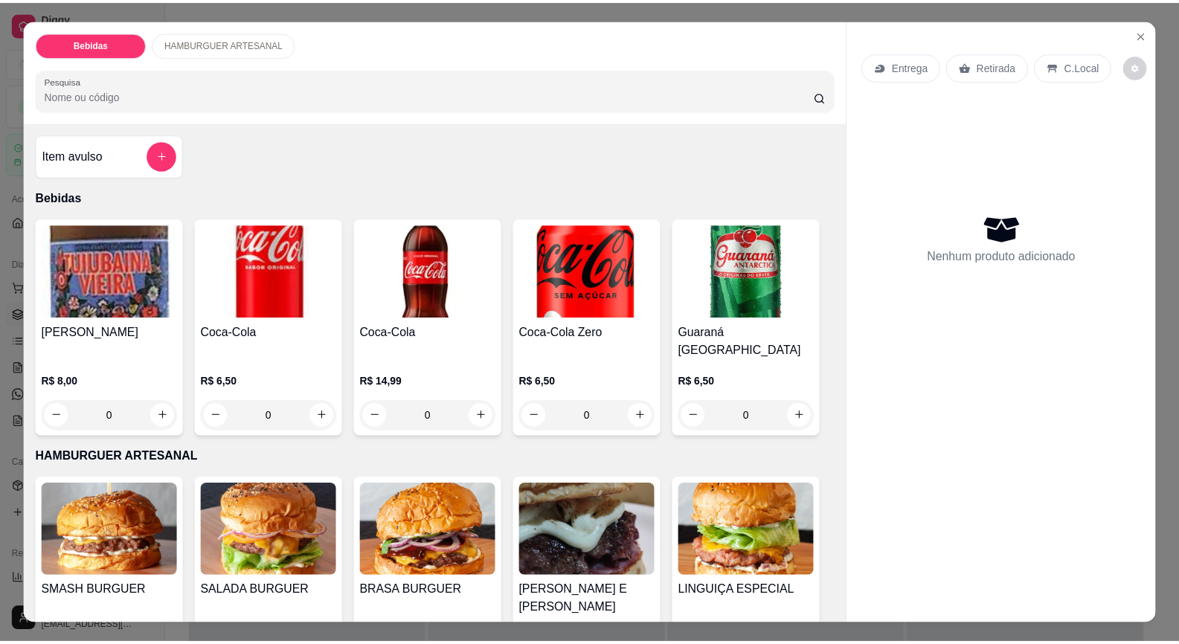
scroll to position [149, 0]
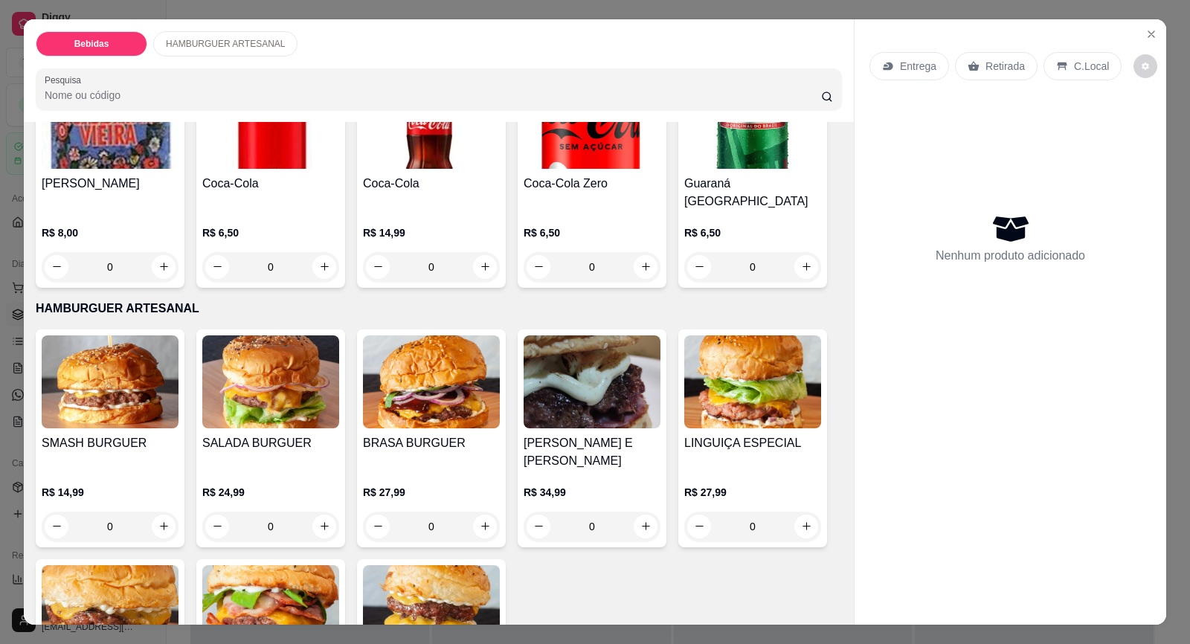
click at [86, 335] on img at bounding box center [110, 381] width 137 height 93
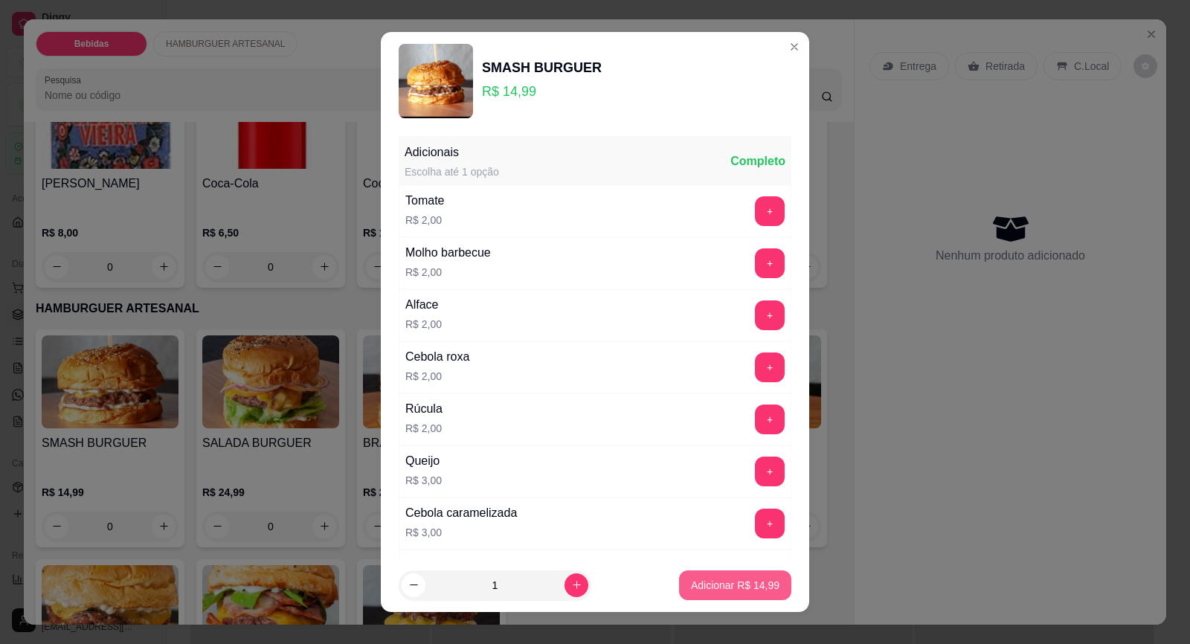
click at [732, 584] on p "Adicionar R$ 14,99" at bounding box center [735, 585] width 88 height 15
type input "1"
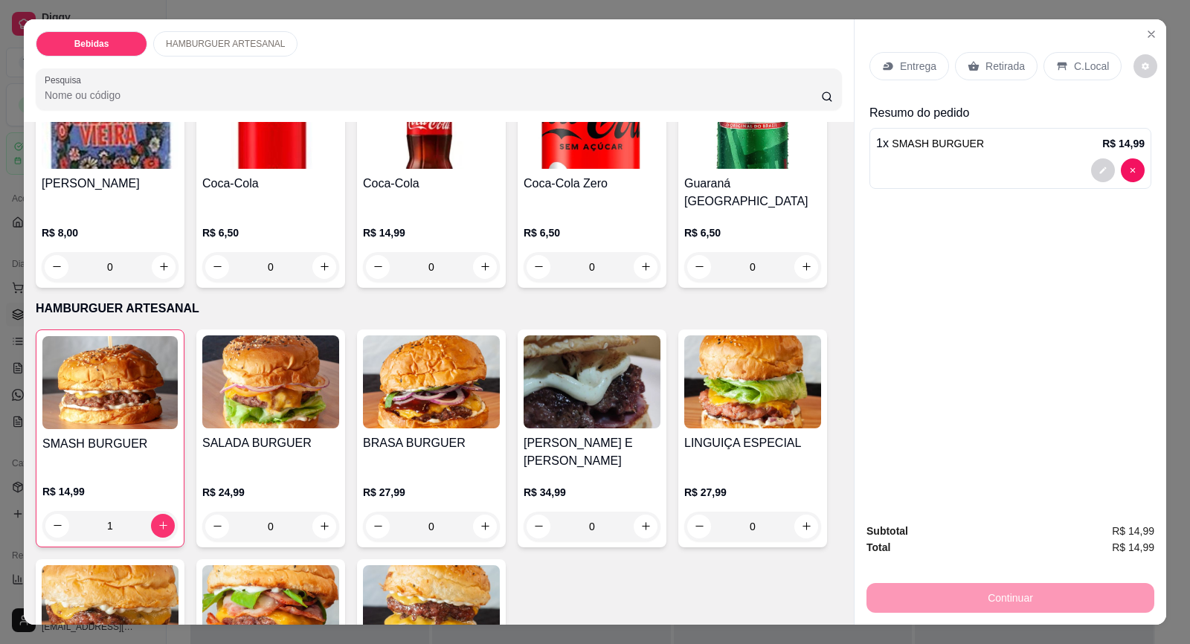
click at [969, 67] on icon at bounding box center [973, 66] width 11 height 10
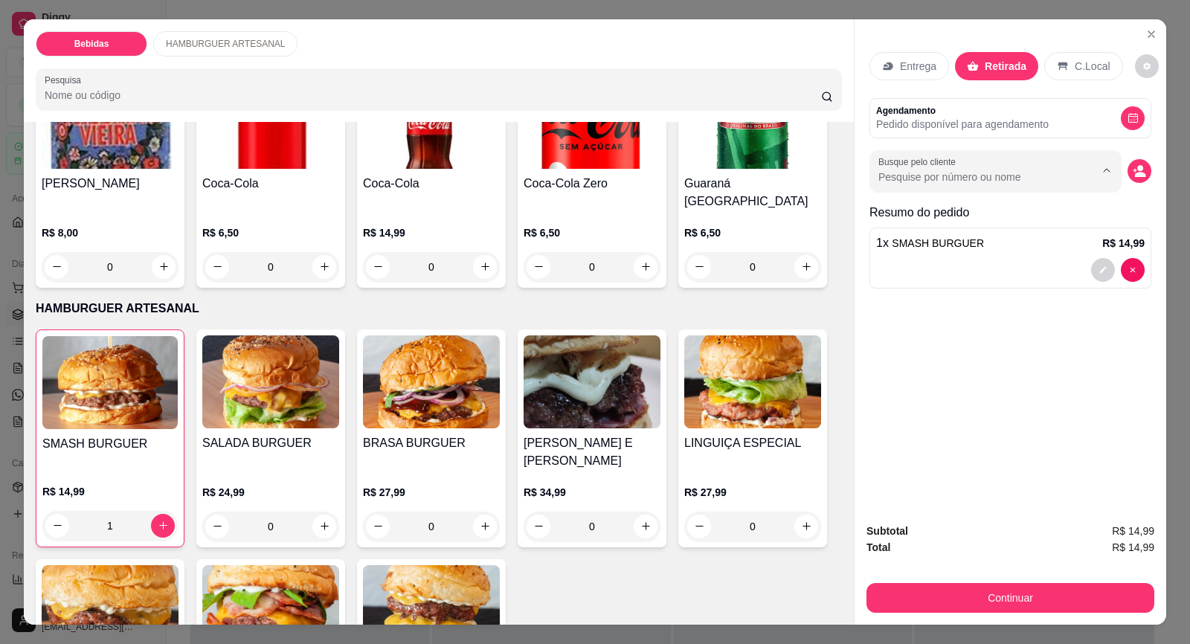
click at [909, 178] on input "Busque pelo cliente" at bounding box center [974, 177] width 193 height 15
click at [1132, 166] on icon "decrease-product-quantity" at bounding box center [1138, 170] width 13 height 13
click at [894, 170] on input "Busque pelo cliente" at bounding box center [974, 177] width 193 height 15
type input "15997034968"
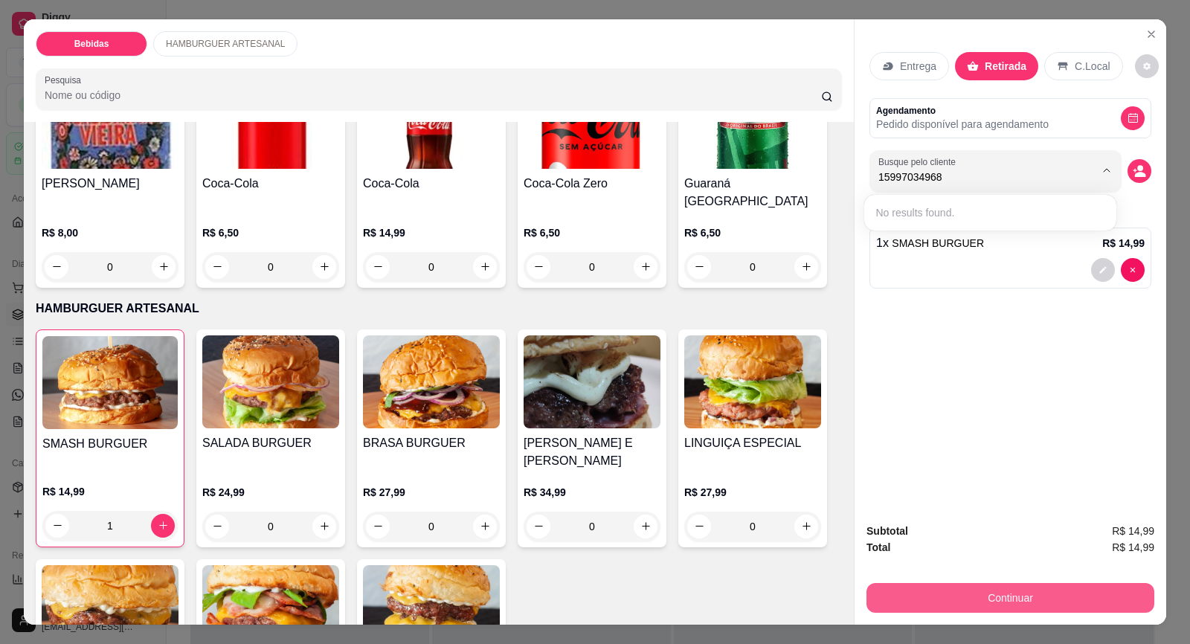
click at [1031, 601] on button "Continuar" at bounding box center [1010, 598] width 288 height 30
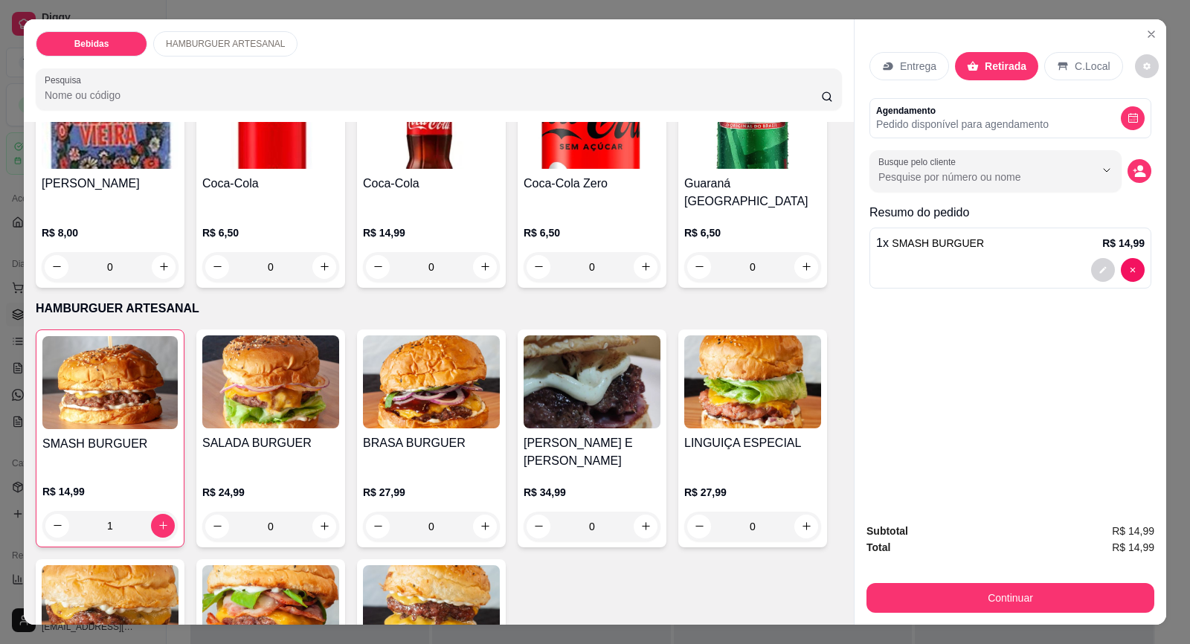
click at [1083, 69] on p "C.Local" at bounding box center [1091, 66] width 35 height 15
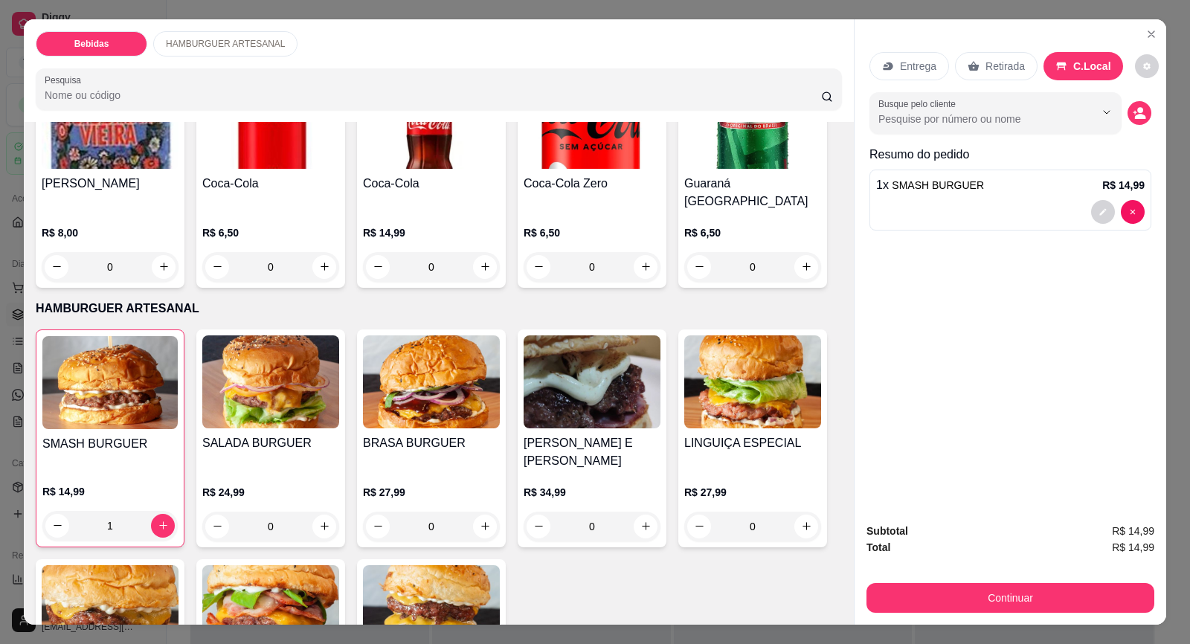
click at [987, 64] on p "Retirada" at bounding box center [1004, 66] width 39 height 15
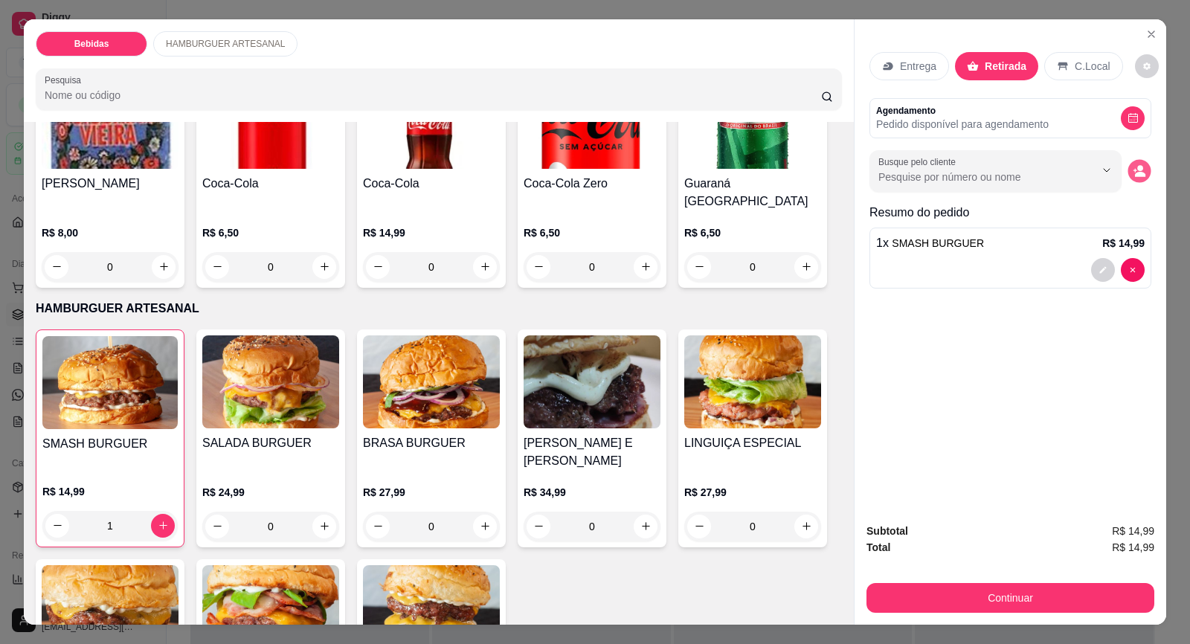
click at [1132, 167] on icon "decrease-product-quantity" at bounding box center [1138, 170] width 13 height 13
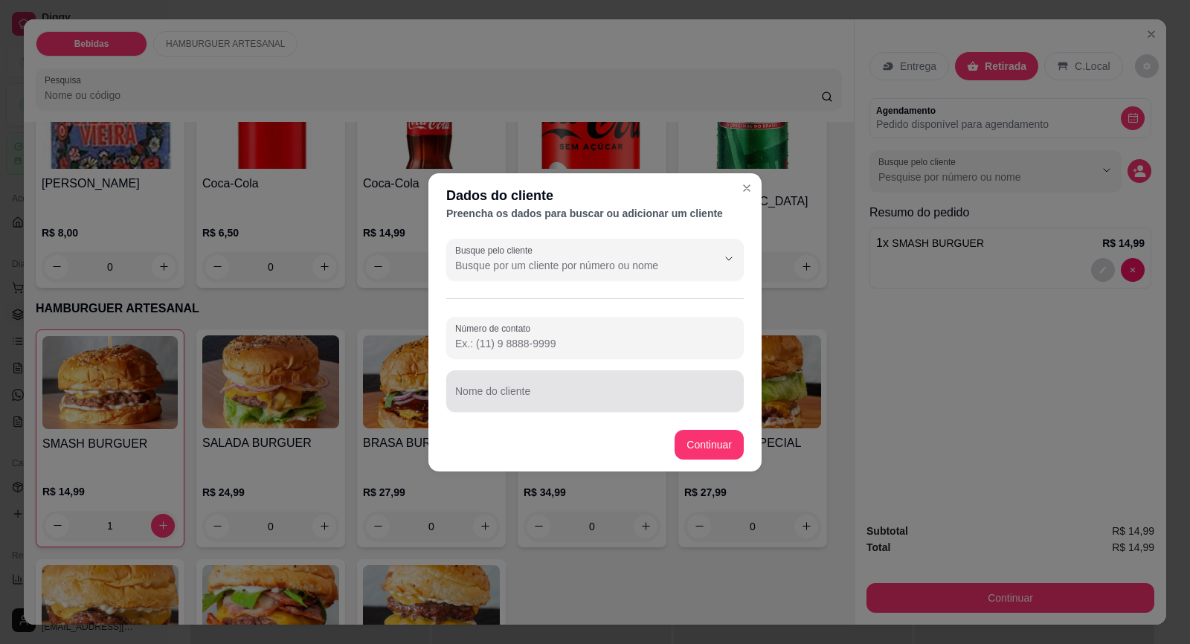
click at [485, 397] on input "Nome do cliente" at bounding box center [595, 397] width 280 height 15
click at [524, 359] on div "Número de contato Nome do cliente" at bounding box center [594, 364] width 297 height 95
click at [530, 342] on input "Número de contato" at bounding box center [595, 343] width 280 height 15
type input "[PHONE_NUMBER]"
click at [517, 384] on div at bounding box center [595, 391] width 280 height 30
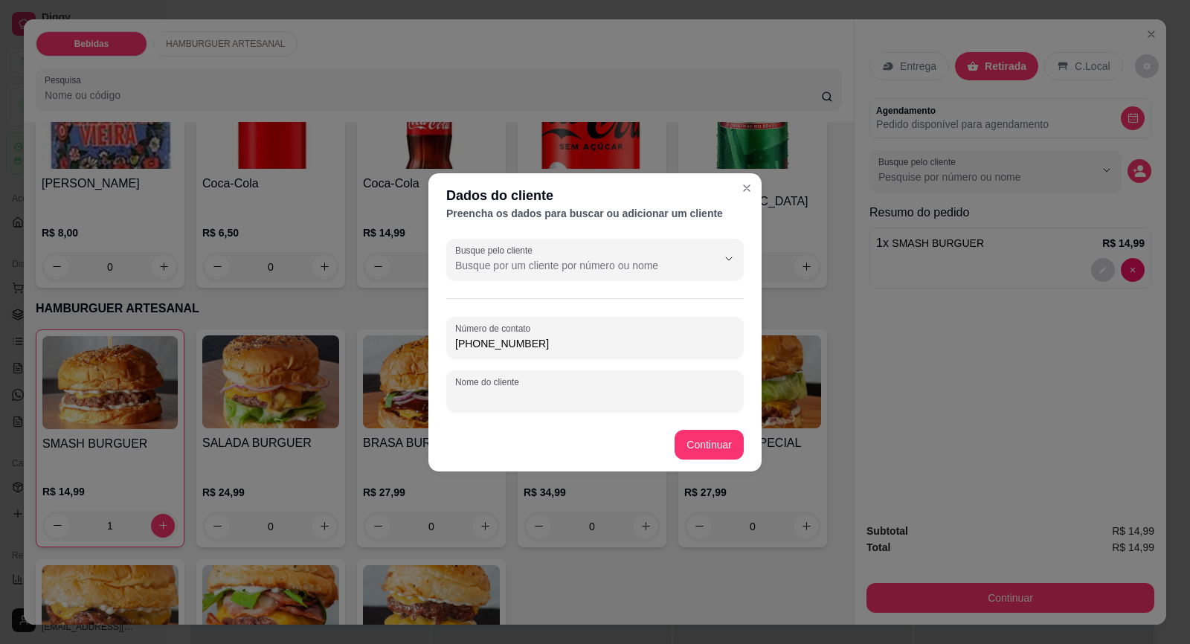
type input "m"
type input "[PERSON_NAME]"
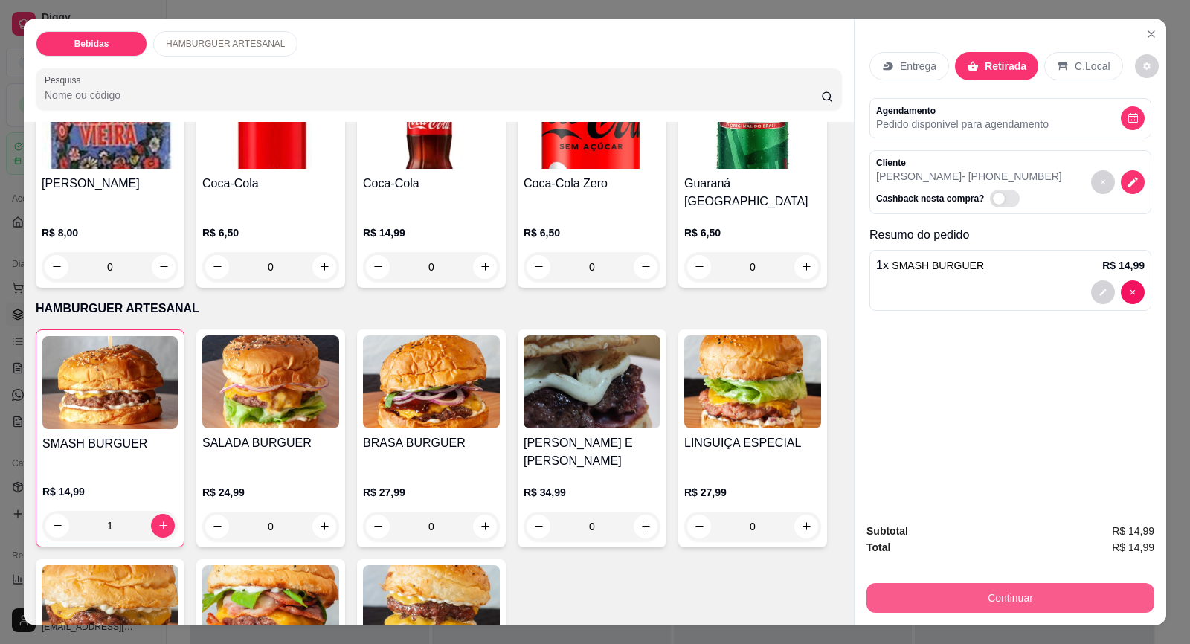
click at [988, 592] on button "Continuar" at bounding box center [1010, 598] width 288 height 30
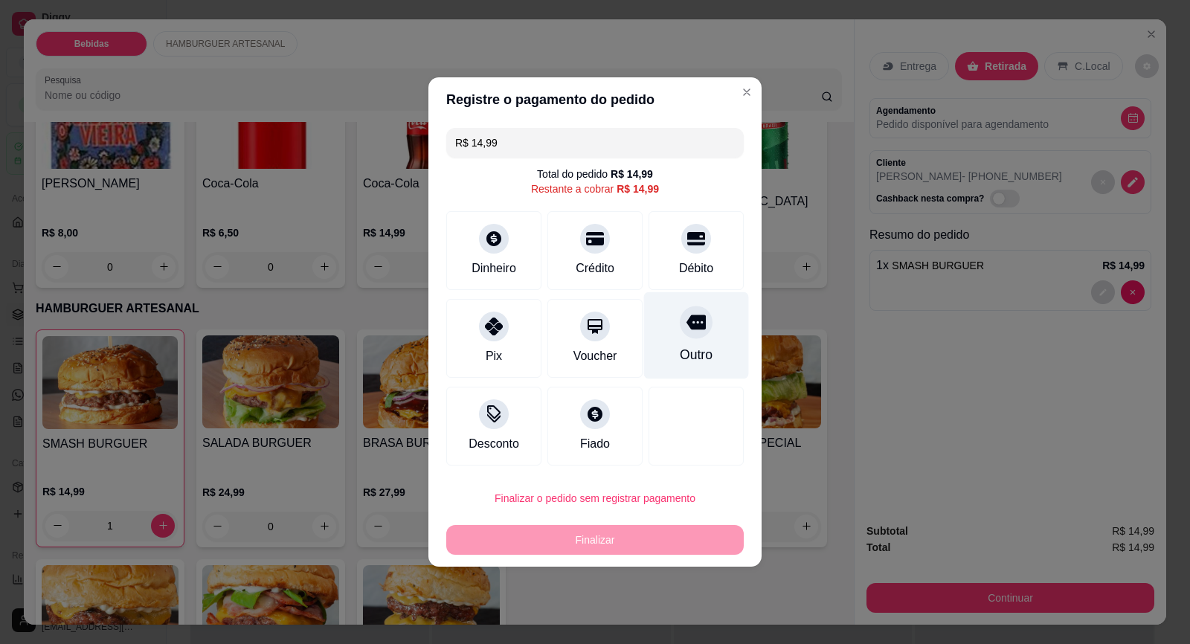
click at [703, 336] on div "Outro" at bounding box center [696, 335] width 105 height 87
type input "R$ 0,00"
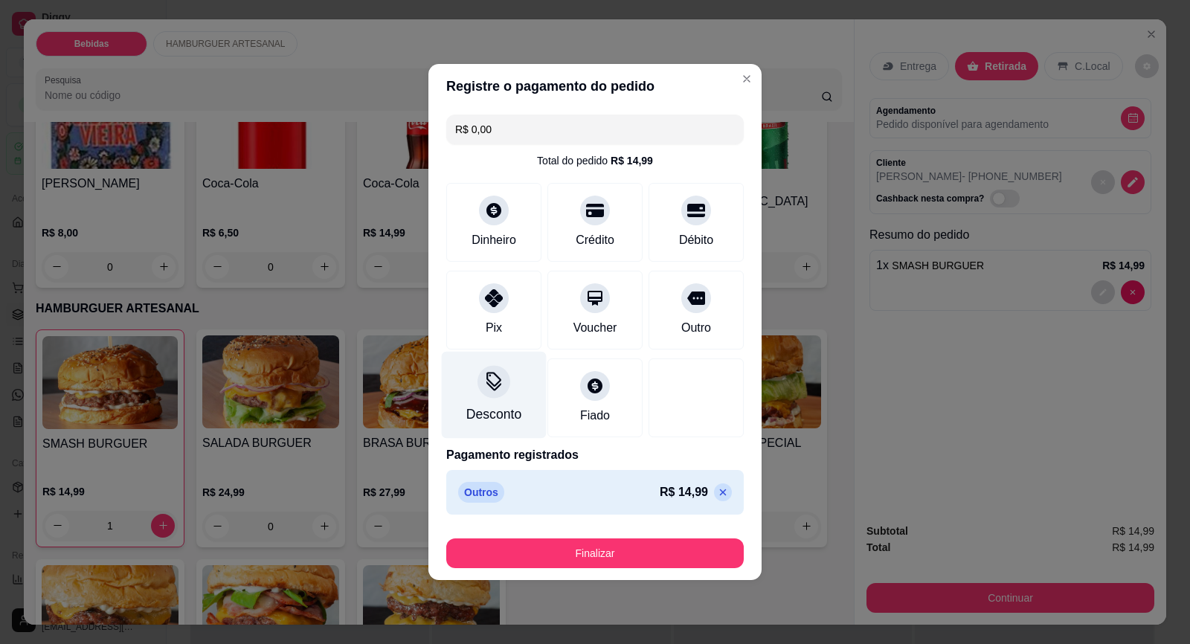
click at [489, 393] on div at bounding box center [493, 381] width 33 height 33
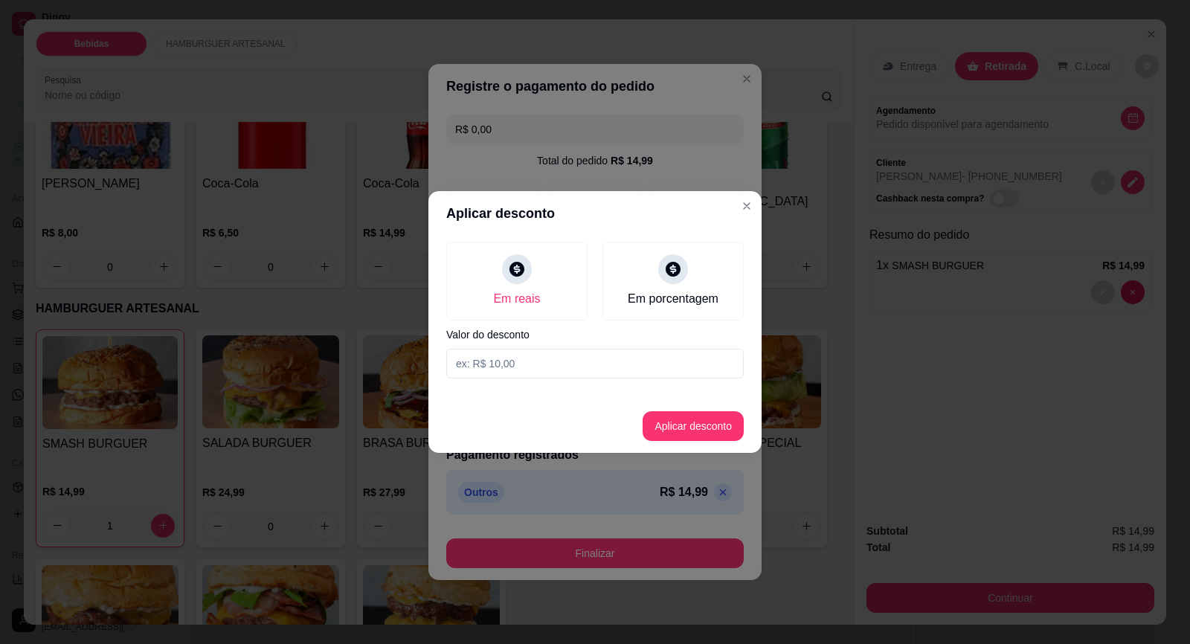
click at [514, 370] on input at bounding box center [594, 364] width 297 height 30
type input "14,99"
click at [715, 432] on button "Aplicar desconto" at bounding box center [692, 426] width 101 height 30
type input "-R$ 14,99"
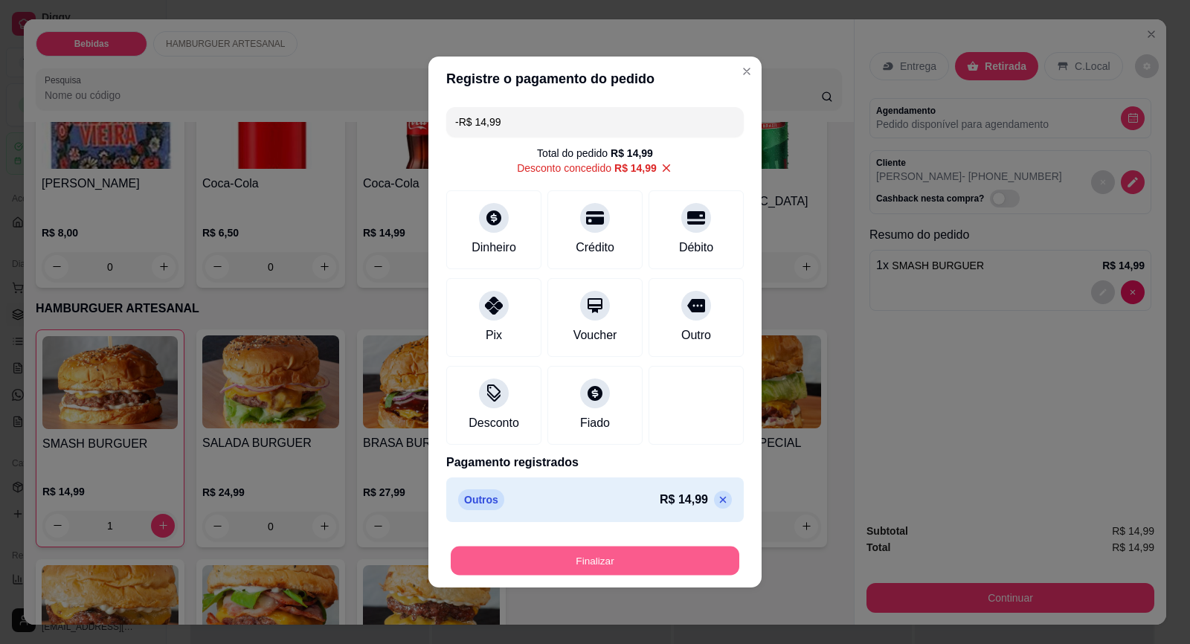
click at [661, 554] on button "Finalizar" at bounding box center [595, 561] width 289 height 29
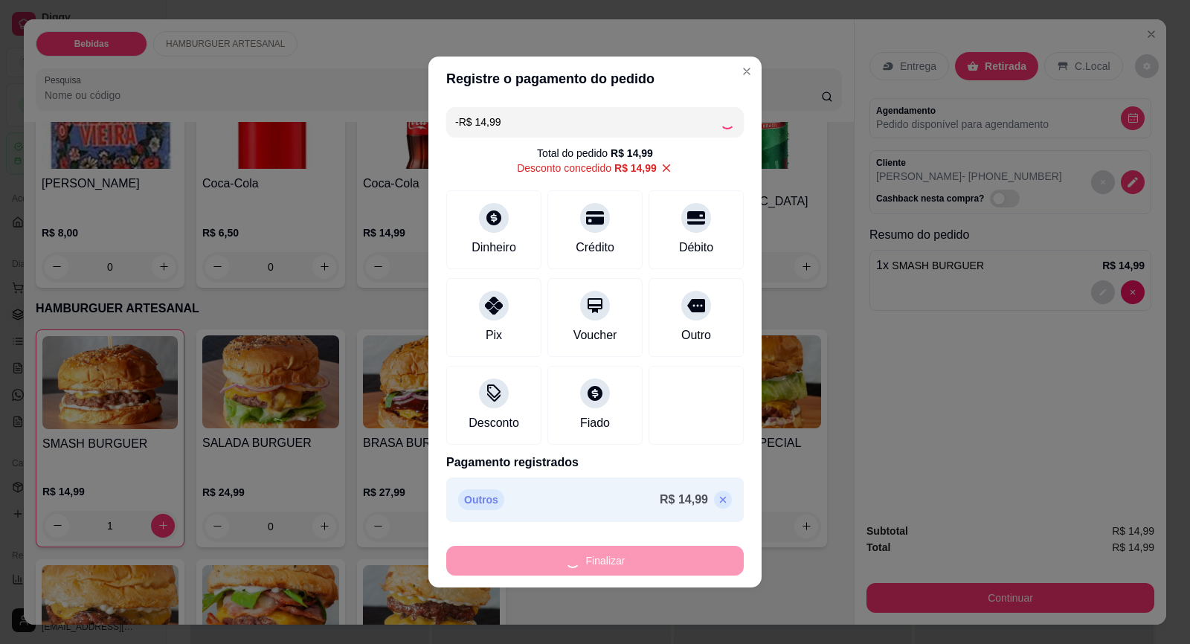
type input "0"
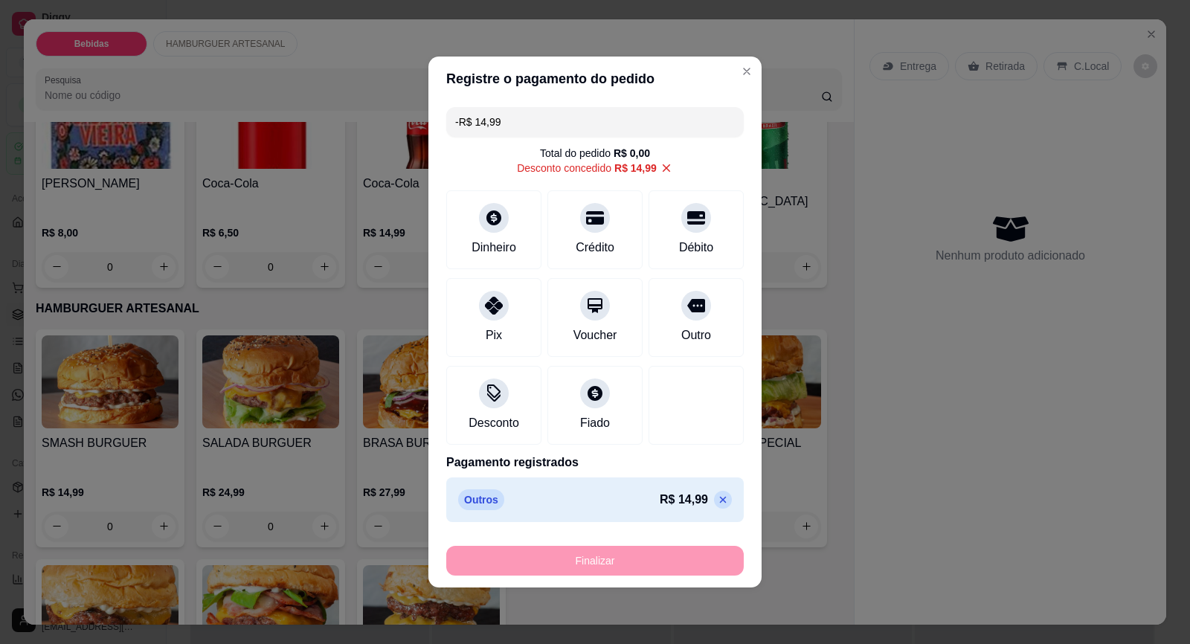
type input "-R$ 29,98"
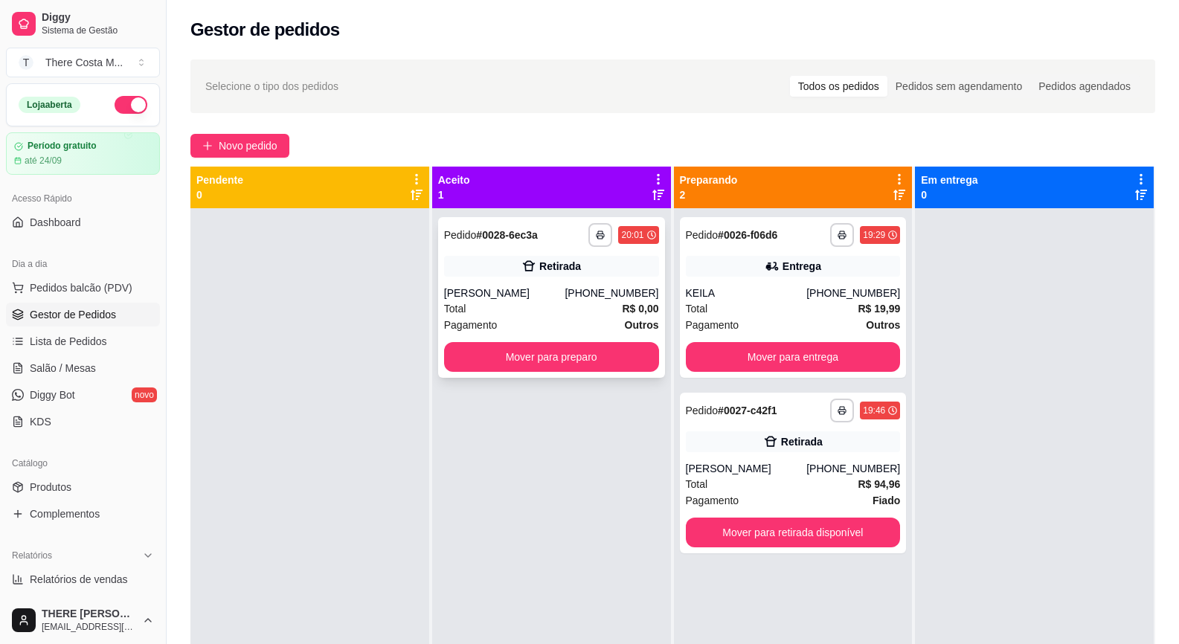
click at [556, 347] on button "Mover para preparo" at bounding box center [551, 357] width 215 height 30
click at [576, 360] on button "Mover para preparo" at bounding box center [551, 357] width 215 height 30
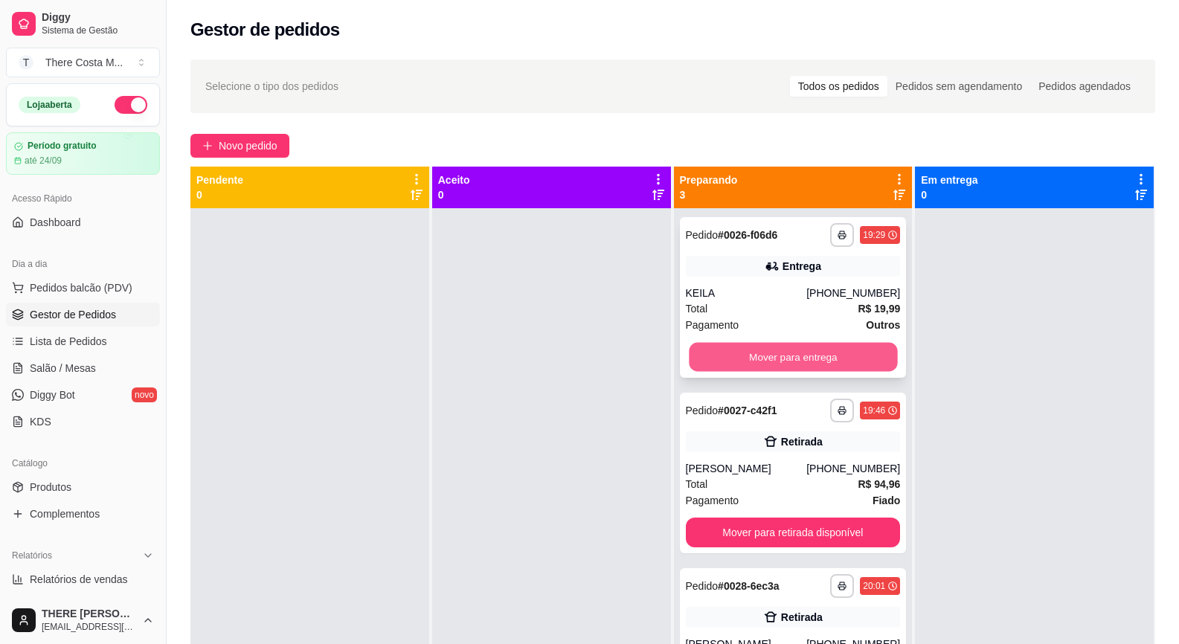
click at [786, 358] on button "Mover para entrega" at bounding box center [793, 357] width 208 height 29
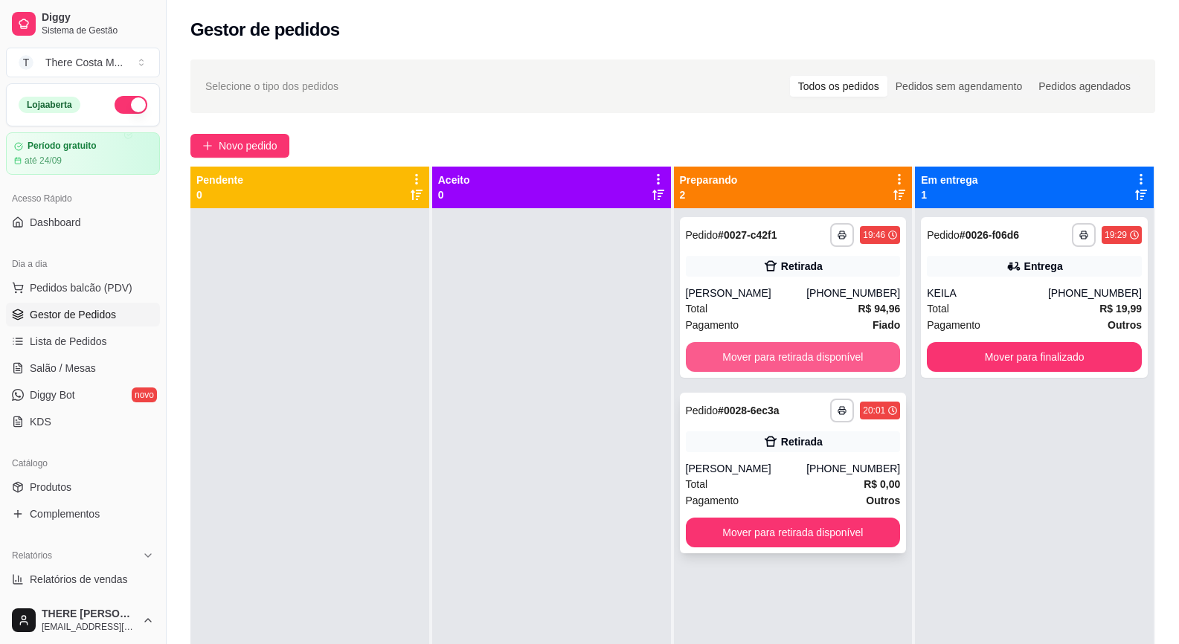
scroll to position [42, 0]
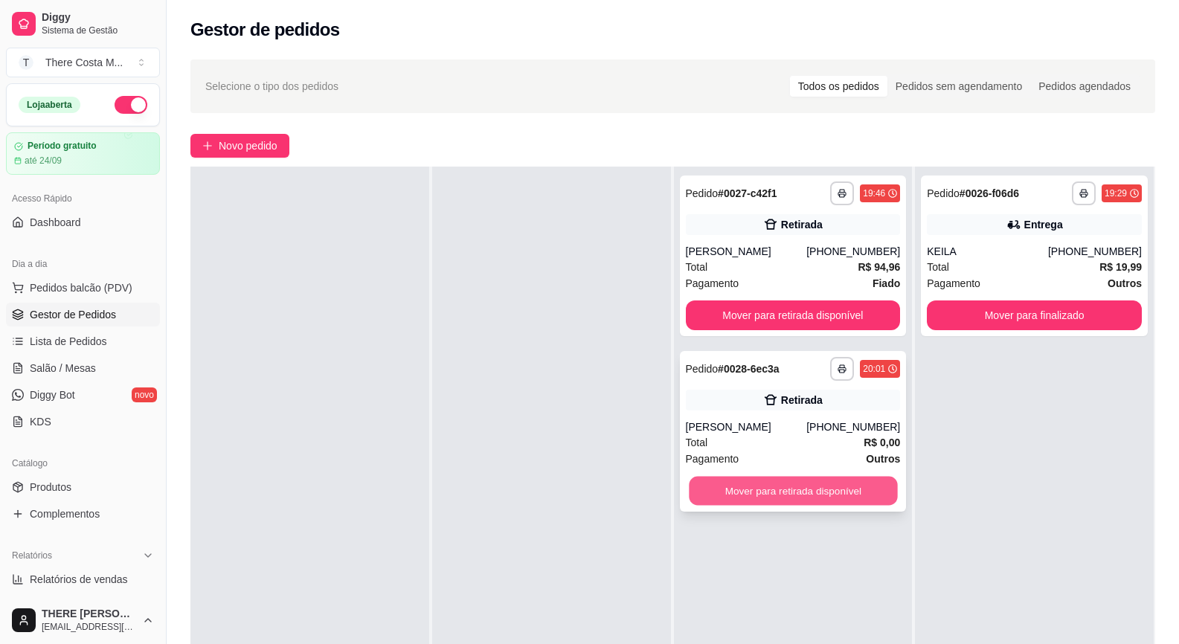
click at [798, 494] on button "Mover para retirada disponível" at bounding box center [793, 491] width 208 height 29
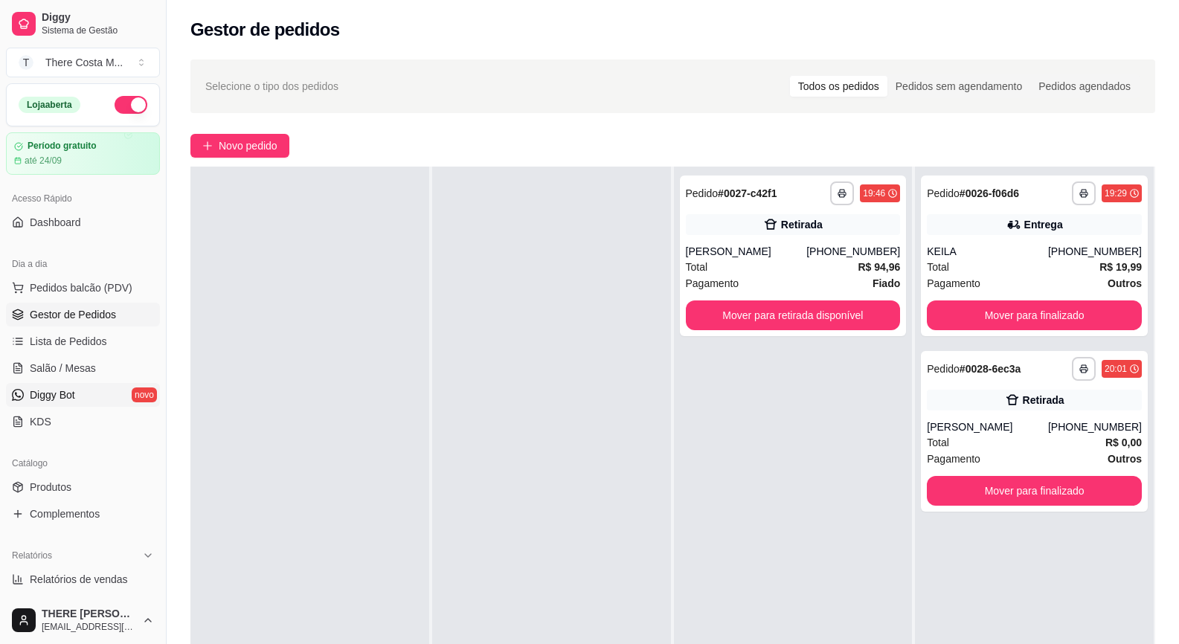
scroll to position [149, 0]
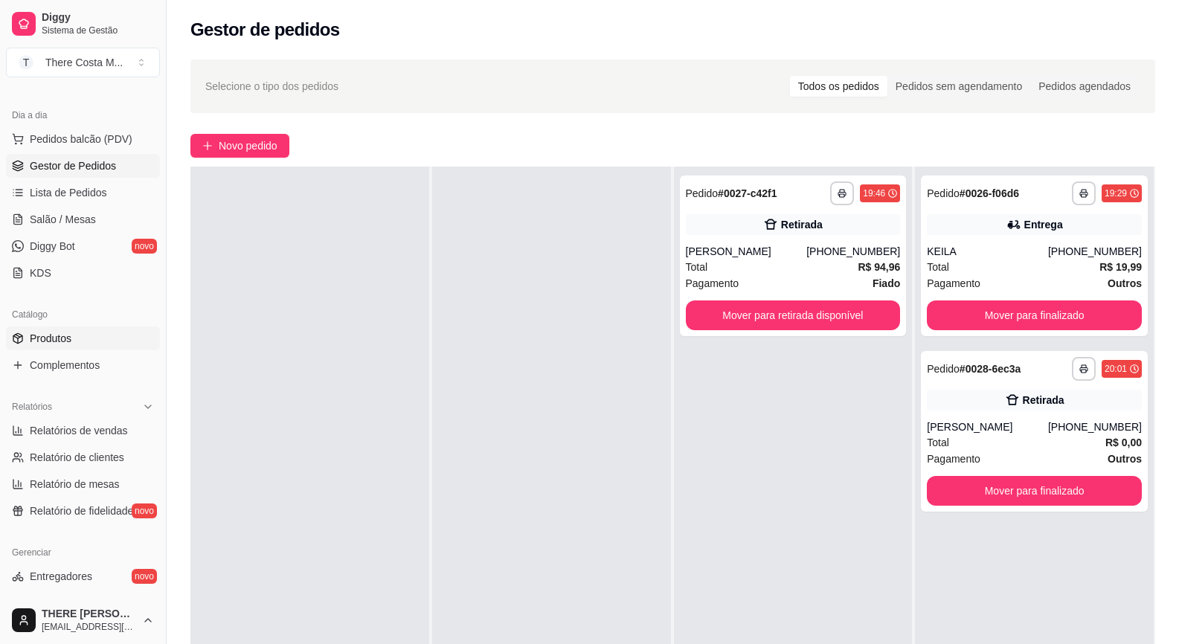
click at [65, 342] on span "Produtos" at bounding box center [51, 338] width 42 height 15
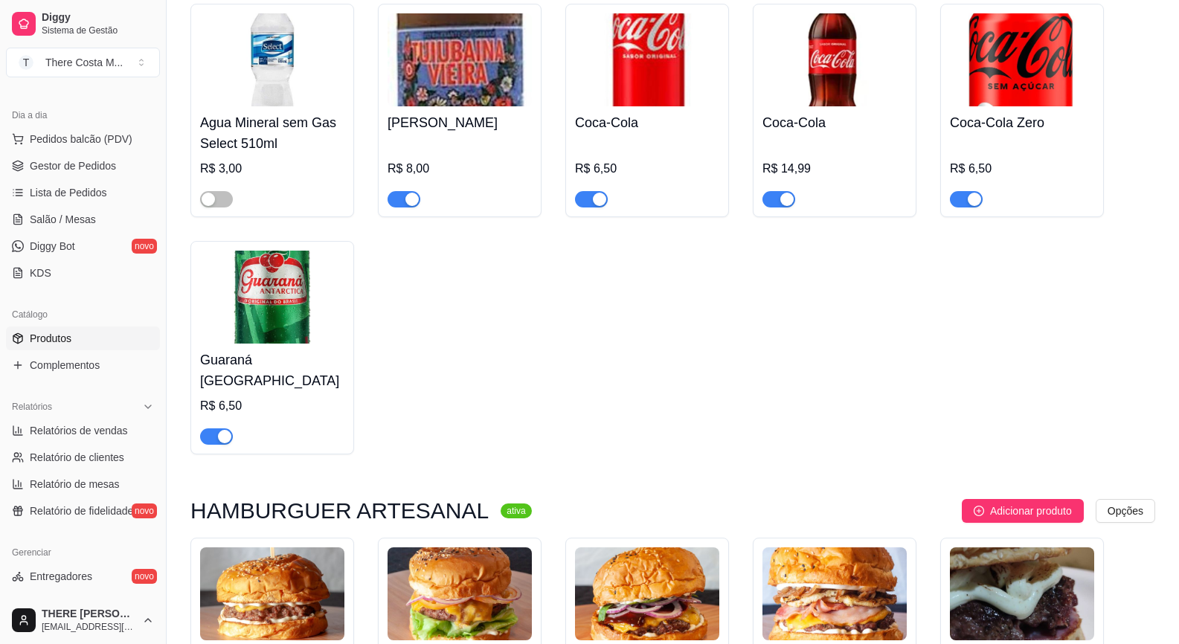
scroll to position [1190, 0]
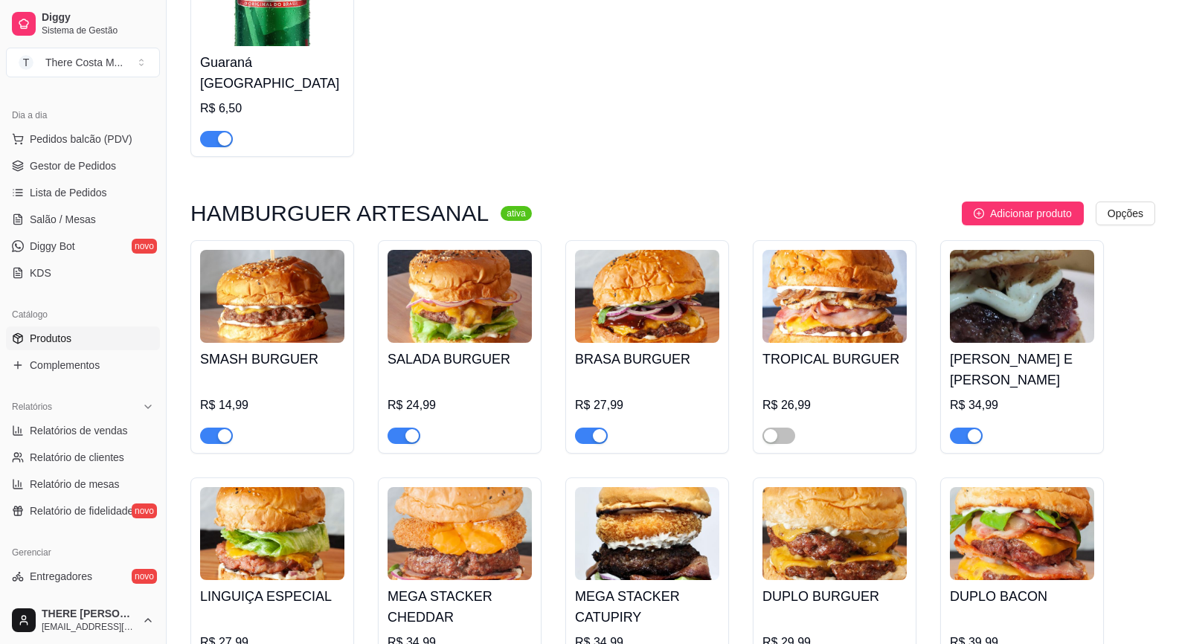
click at [262, 303] on img at bounding box center [272, 296] width 144 height 93
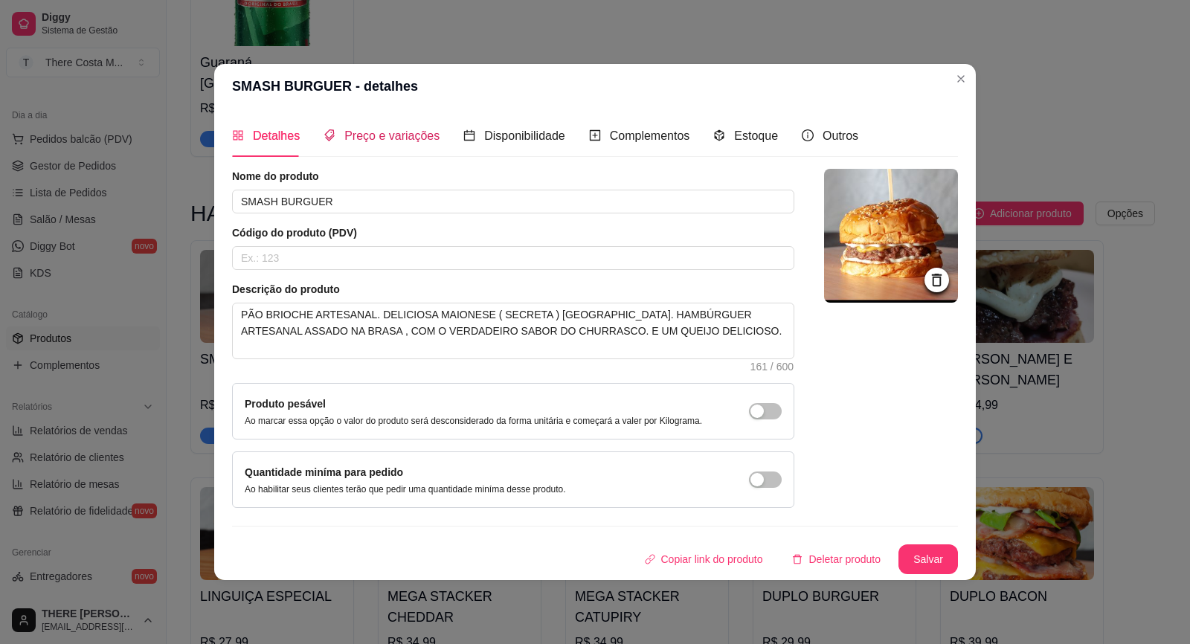
click at [368, 138] on span "Preço e variações" at bounding box center [391, 135] width 95 height 13
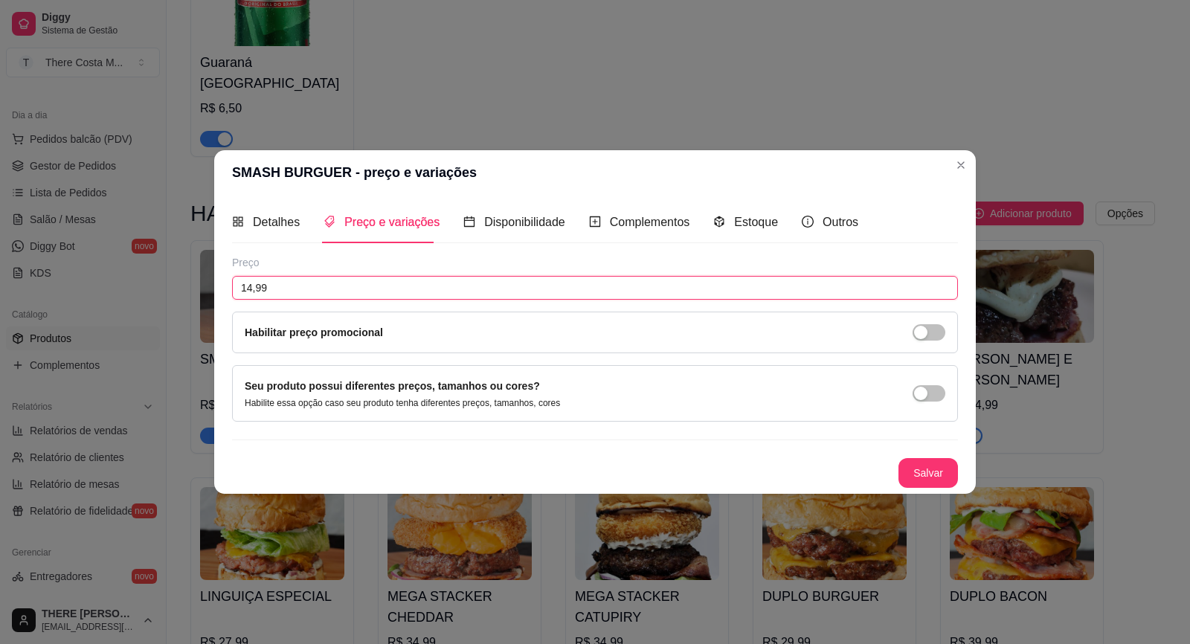
drag, startPoint x: 286, startPoint y: 297, endPoint x: 181, endPoint y: 295, distance: 105.6
click at [181, 295] on div "SMASH BURGUER - preço e variações Detalhes Preço e variações Disponibilidade Co…" at bounding box center [595, 322] width 1190 height 644
type input "14,99"
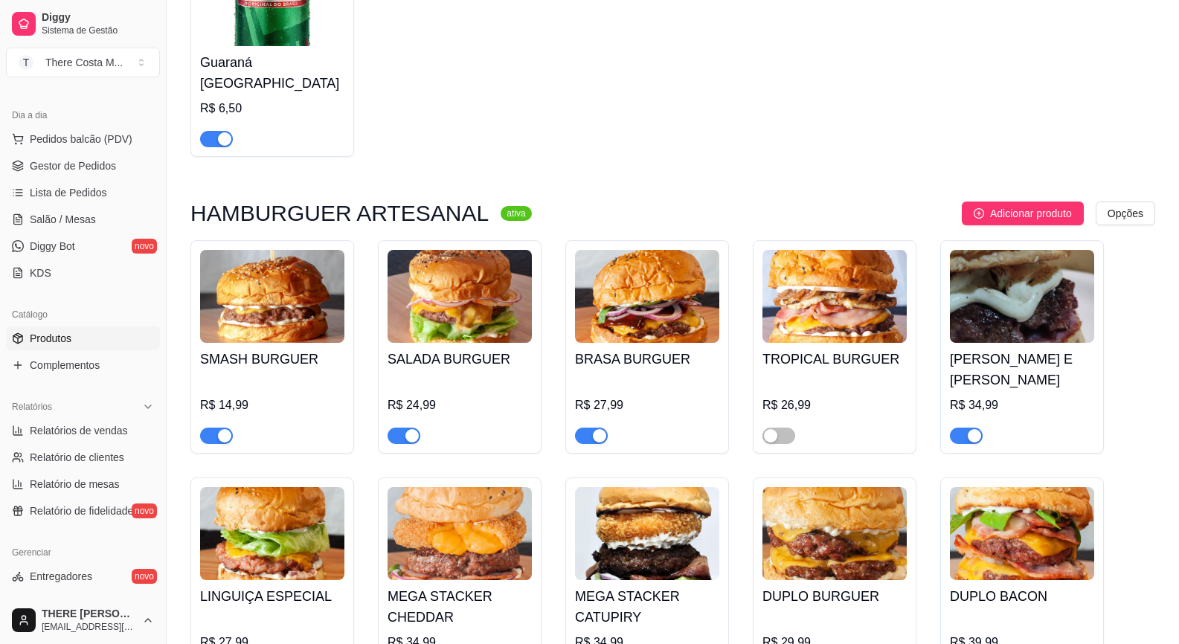
scroll to position [0, 0]
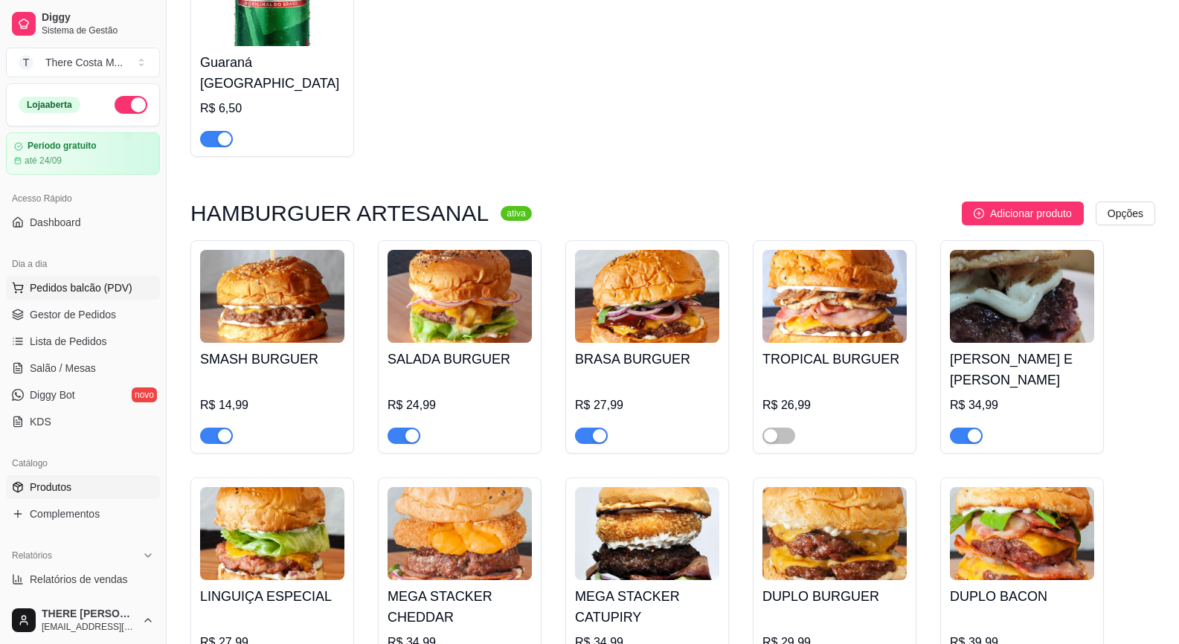
click at [94, 289] on span "Pedidos balcão (PDV)" at bounding box center [81, 287] width 103 height 15
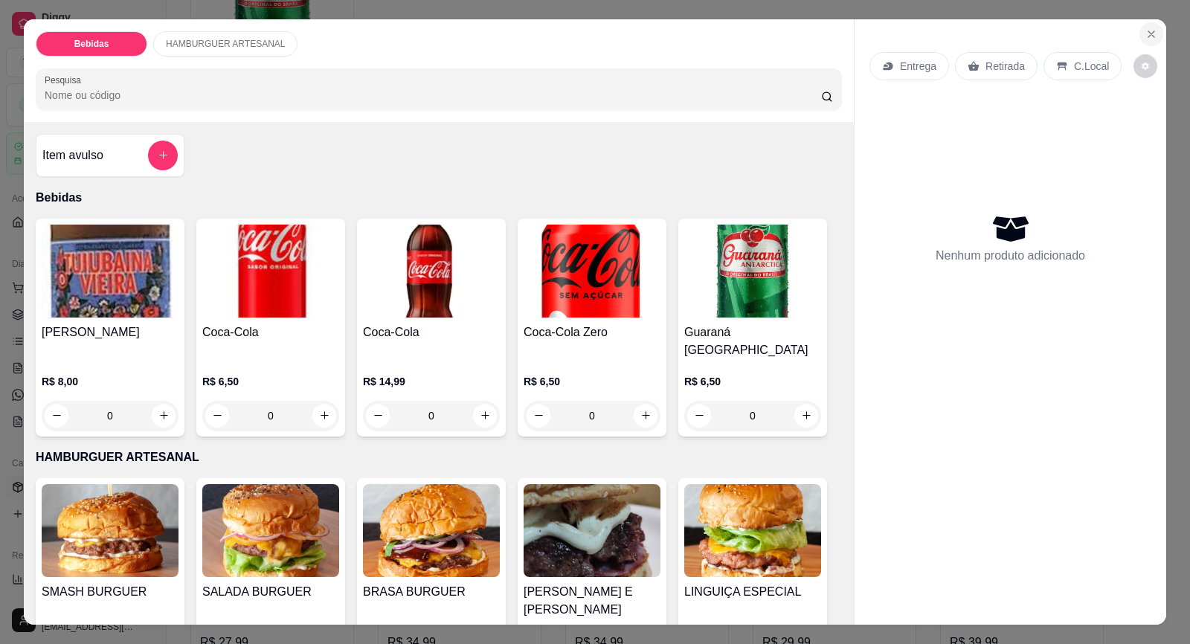
click at [1151, 36] on icon "Close" at bounding box center [1151, 34] width 12 height 12
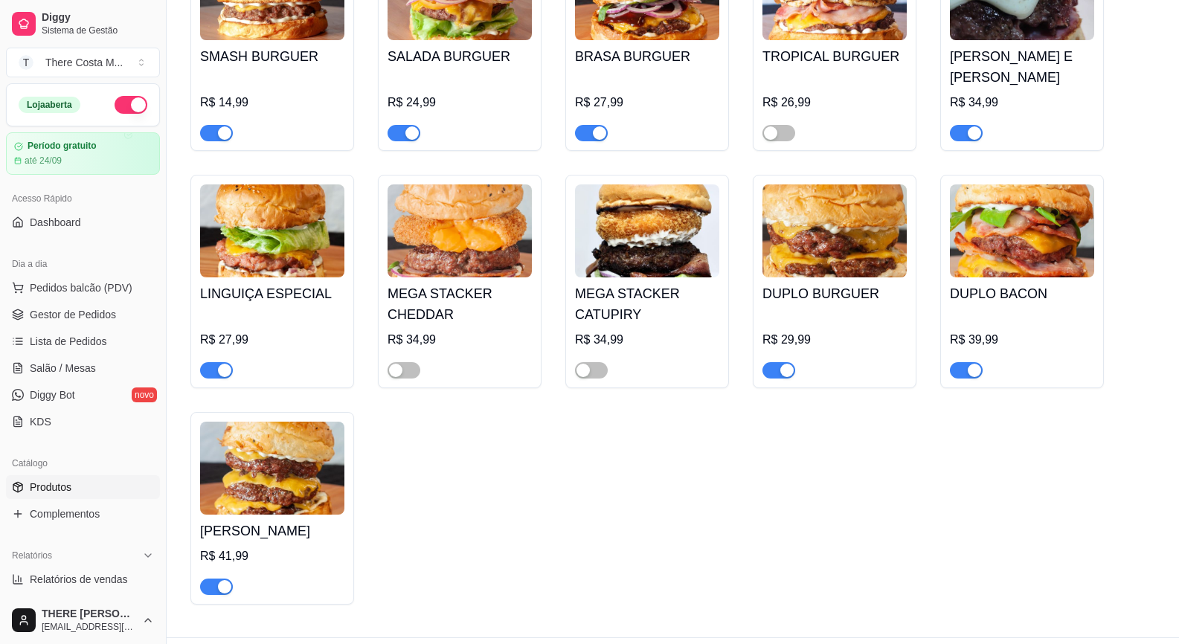
scroll to position [1195, 0]
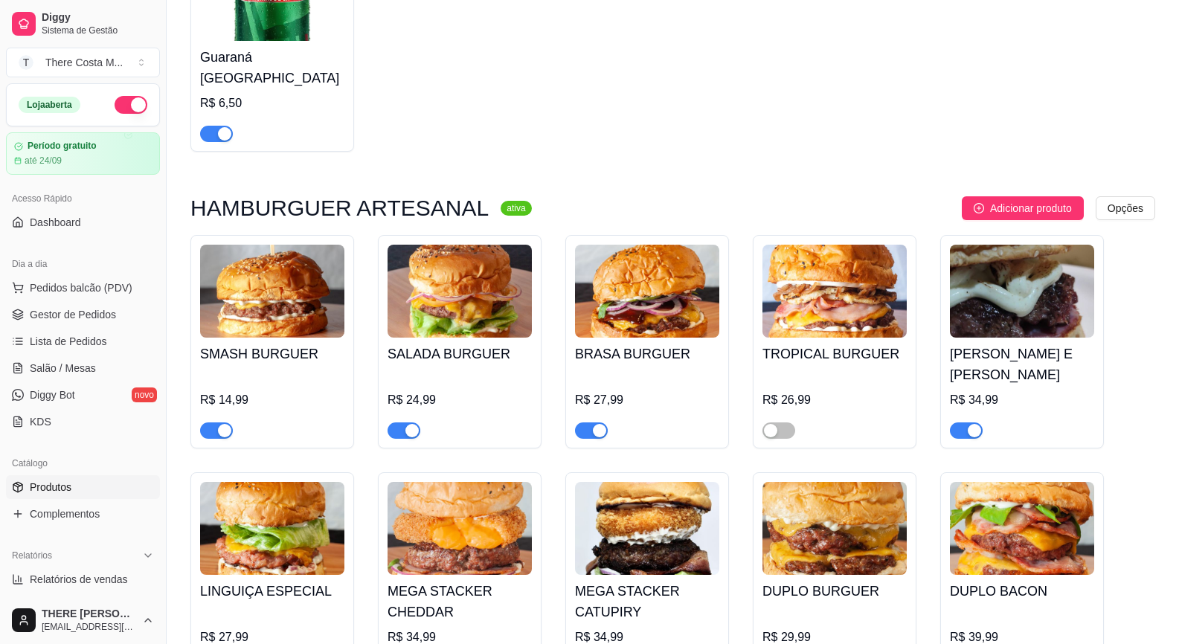
click at [240, 317] on img at bounding box center [272, 291] width 144 height 93
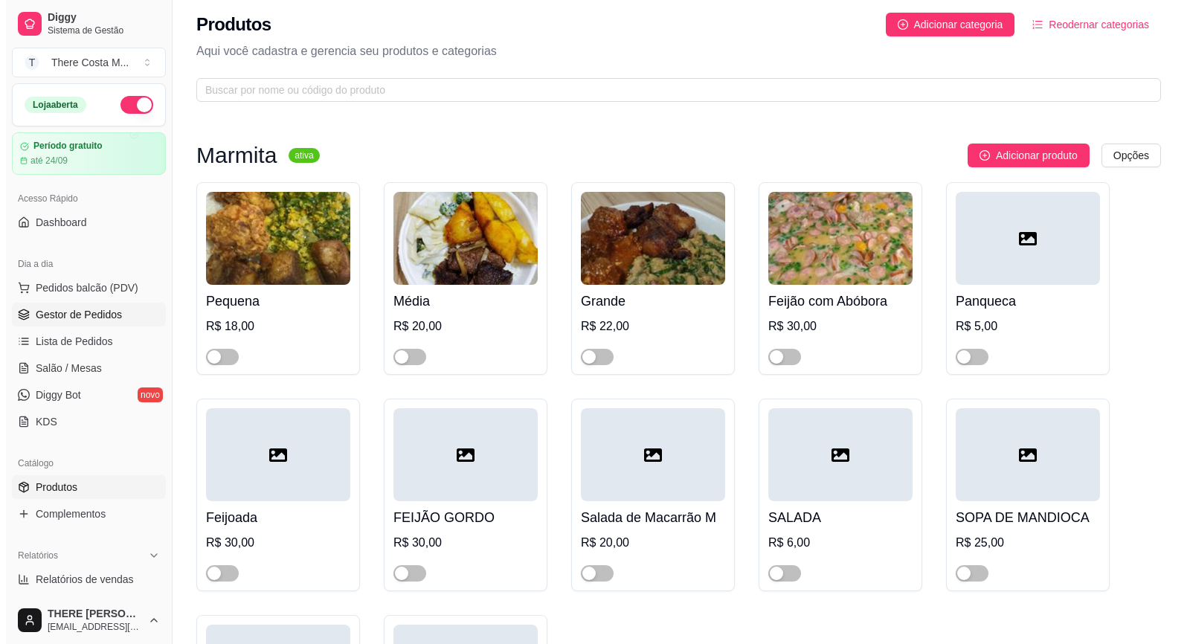
scroll to position [0, 0]
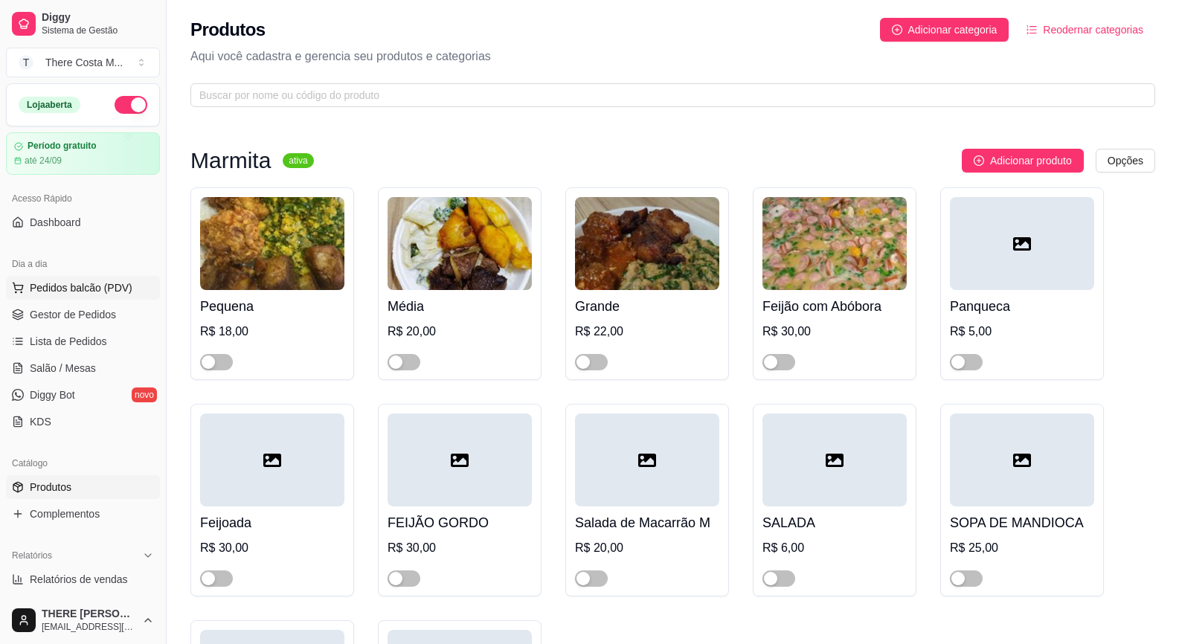
click at [94, 285] on span "Pedidos balcão (PDV)" at bounding box center [81, 287] width 103 height 15
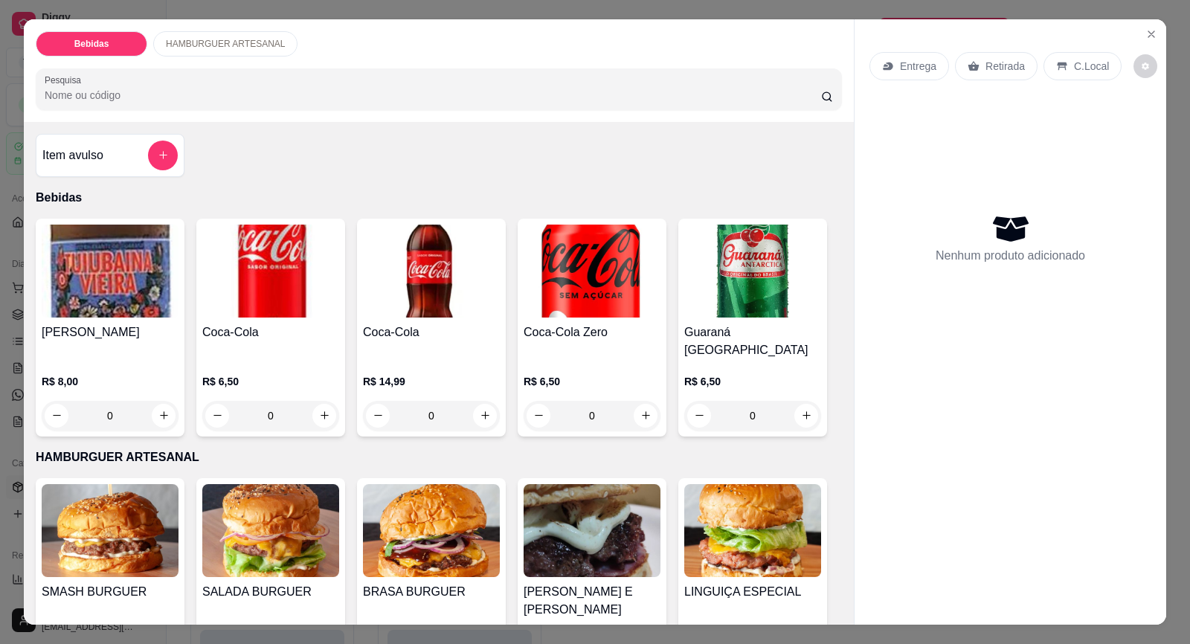
click at [909, 71] on p "Entrega" at bounding box center [918, 66] width 36 height 15
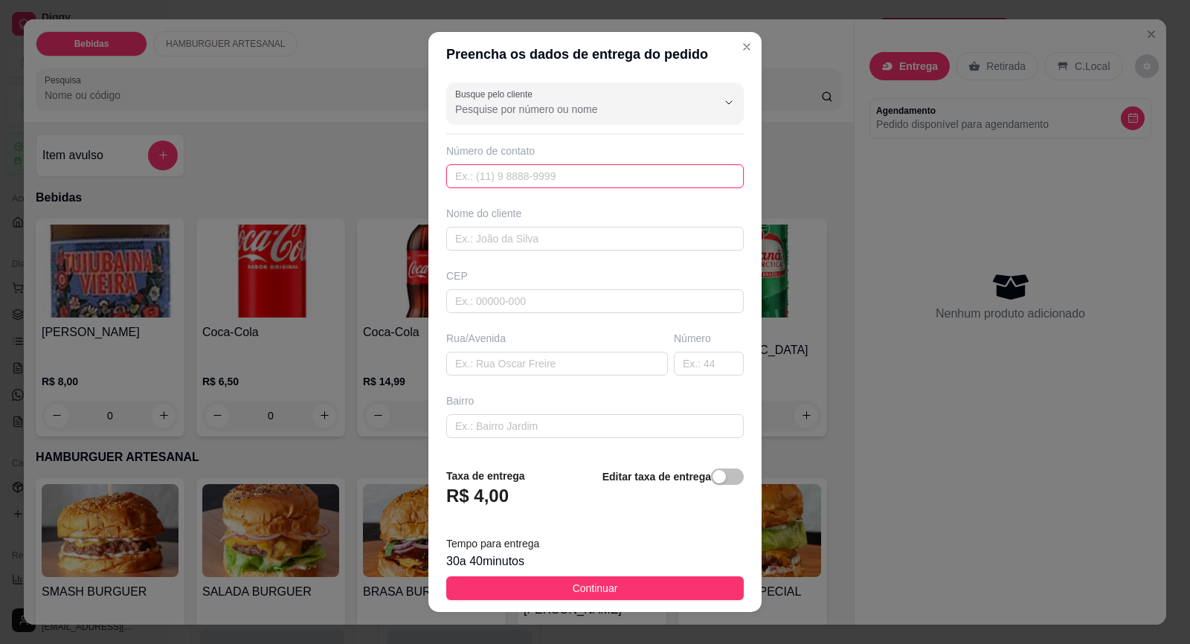
click at [559, 186] on input "text" at bounding box center [594, 176] width 297 height 24
type input "[PHONE_NUMBER]"
click at [530, 244] on input "text" at bounding box center [594, 239] width 297 height 24
type input "e"
type input "[PERSON_NAME]"
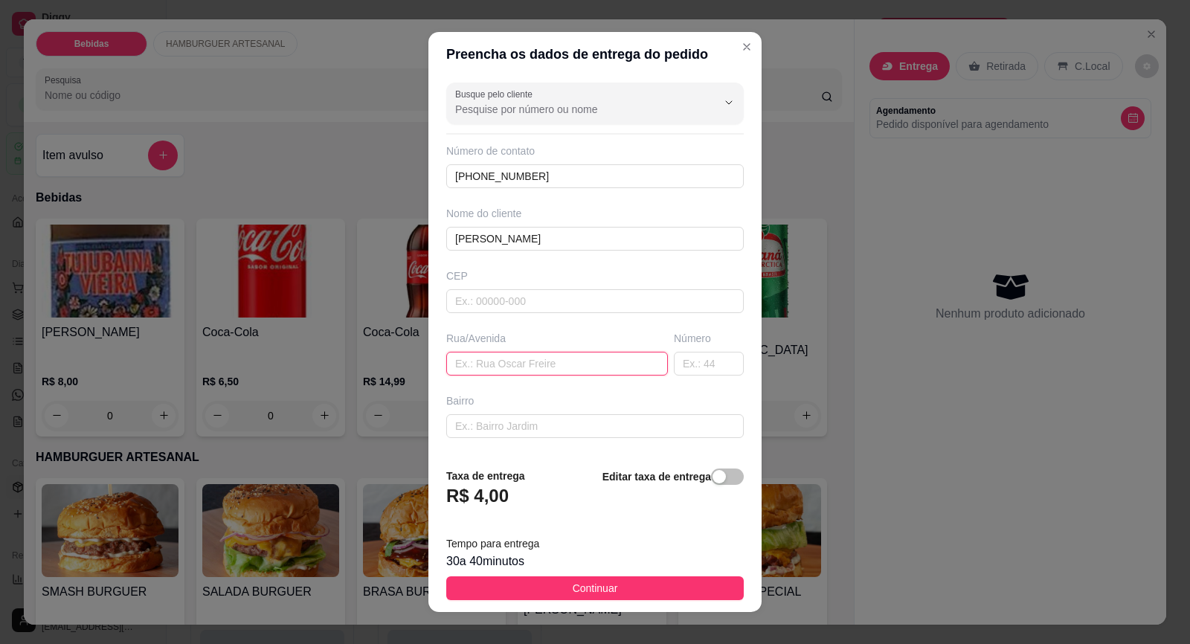
click at [492, 358] on input "text" at bounding box center [557, 364] width 222 height 24
type input "AV [PERSON_NAME]"
click at [674, 368] on input "text" at bounding box center [709, 364] width 70 height 24
type input "66"
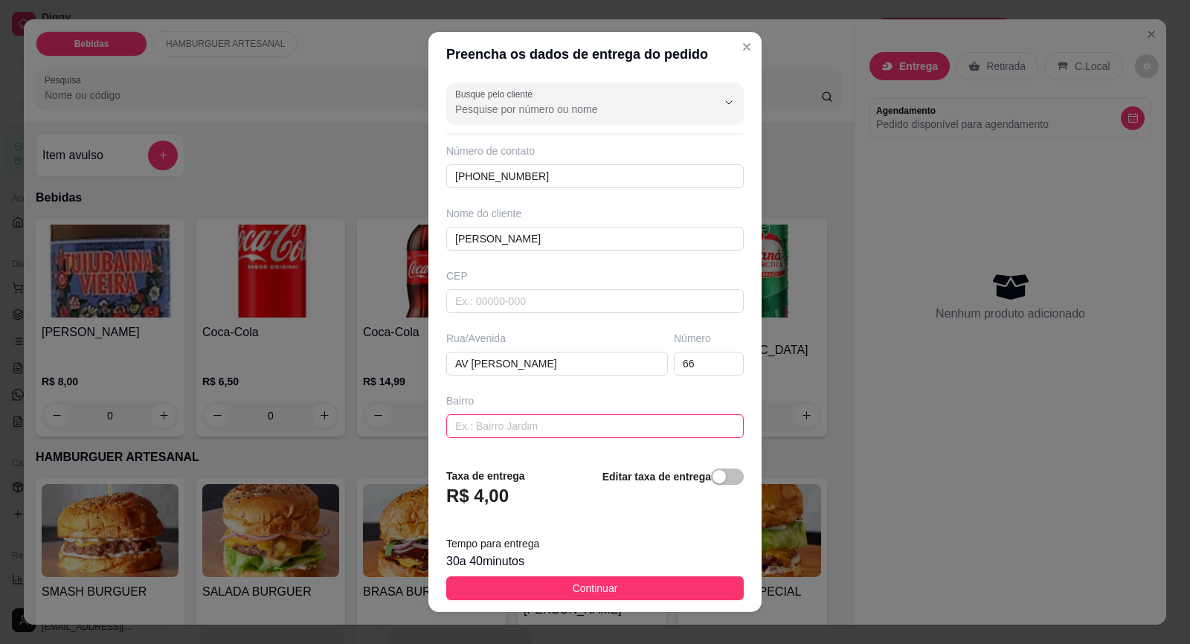
click at [591, 433] on input "text" at bounding box center [594, 426] width 297 height 24
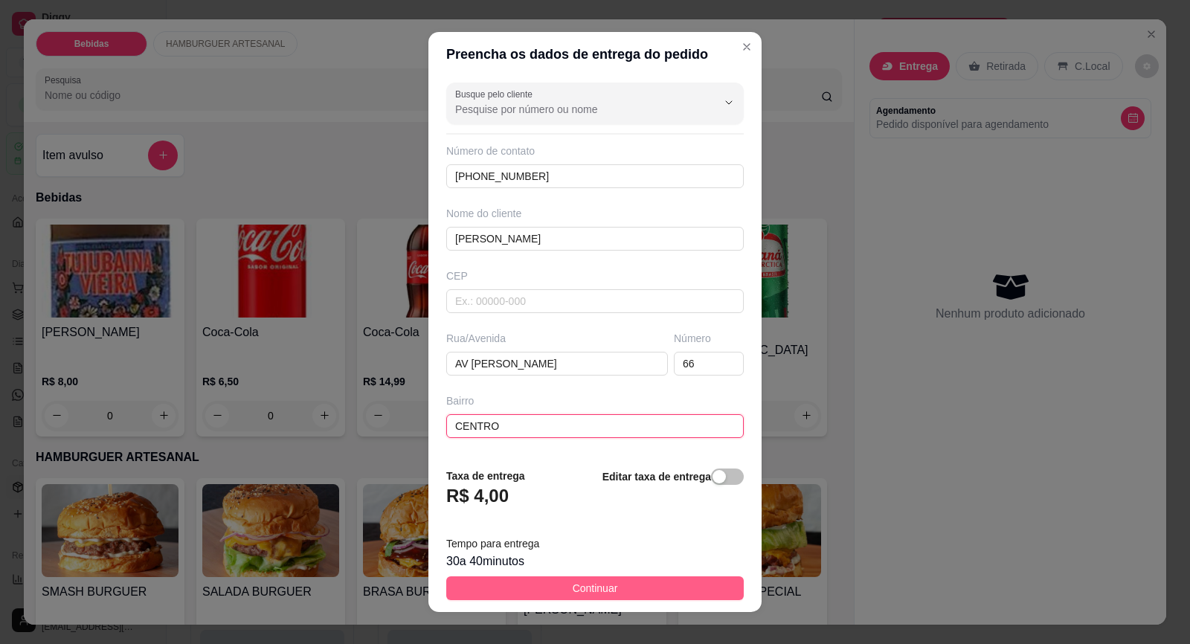
type input "CENTRO"
click at [660, 594] on button "Continuar" at bounding box center [594, 588] width 297 height 24
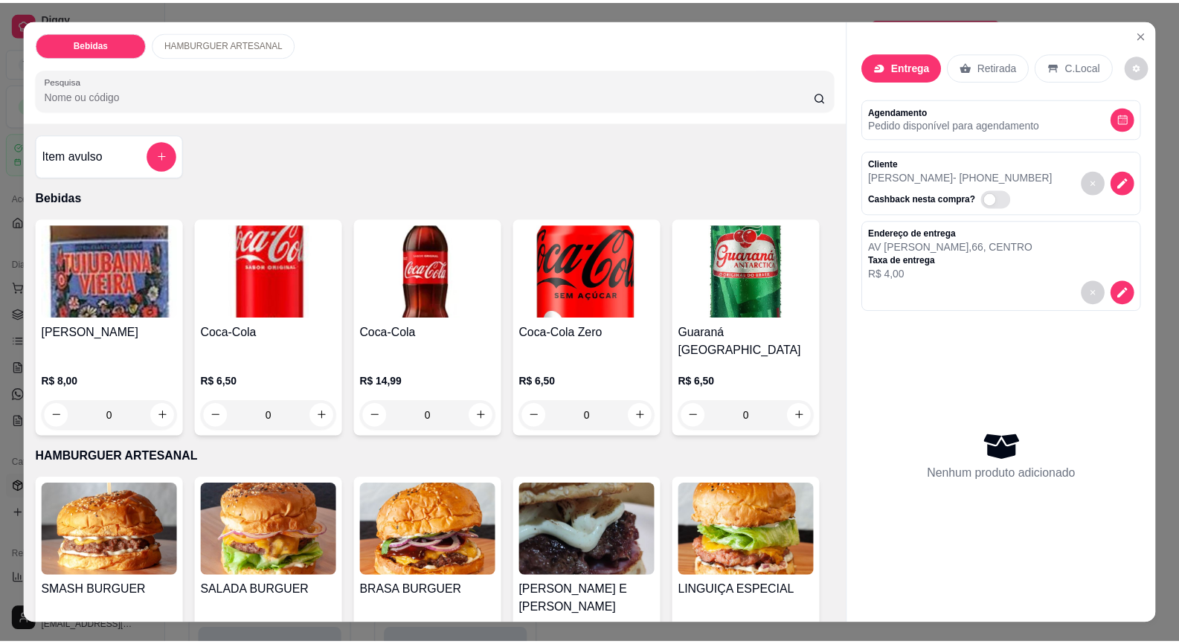
scroll to position [149, 0]
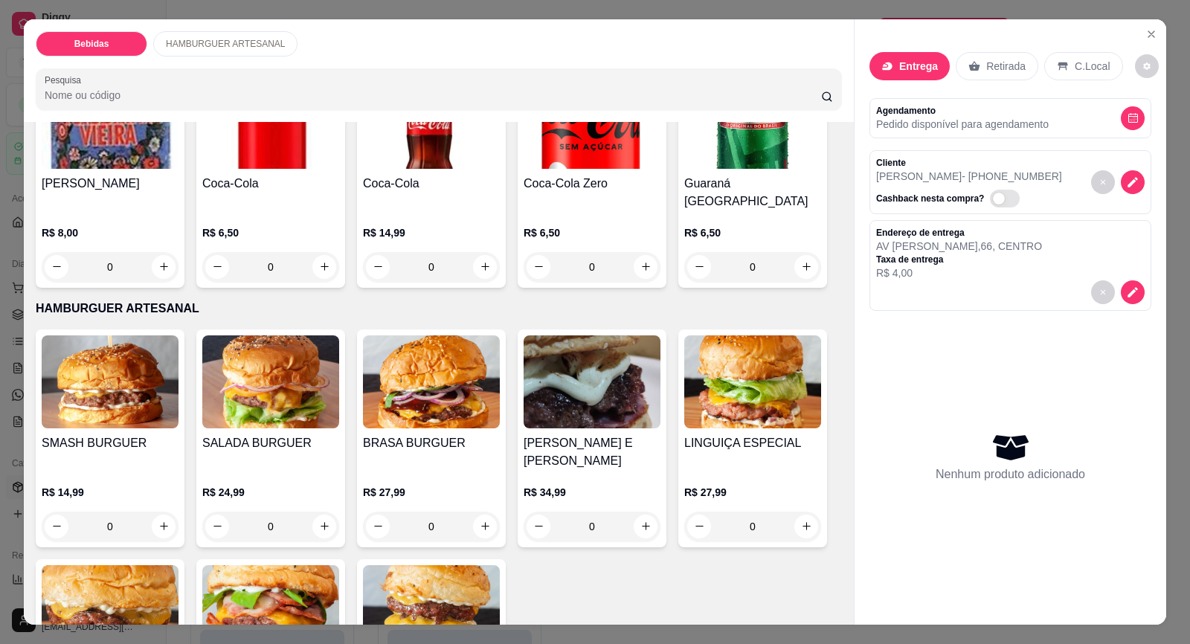
click at [103, 434] on h4 "SMASH BURGUER" at bounding box center [110, 443] width 137 height 18
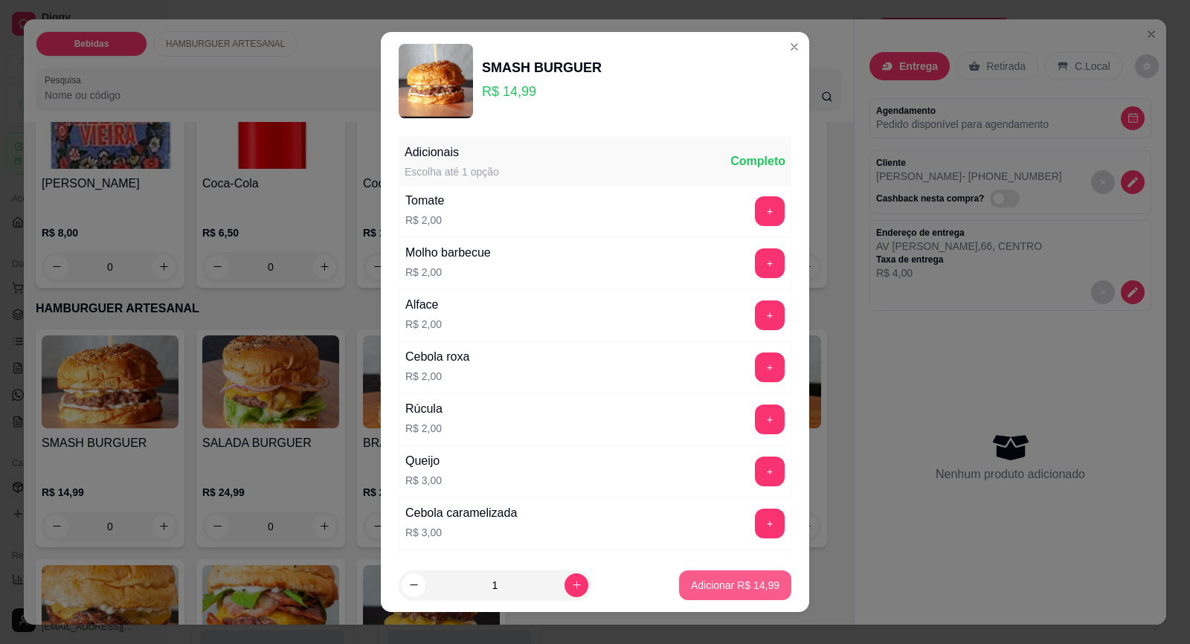
click at [694, 587] on p "Adicionar R$ 14,99" at bounding box center [735, 585] width 88 height 15
type input "1"
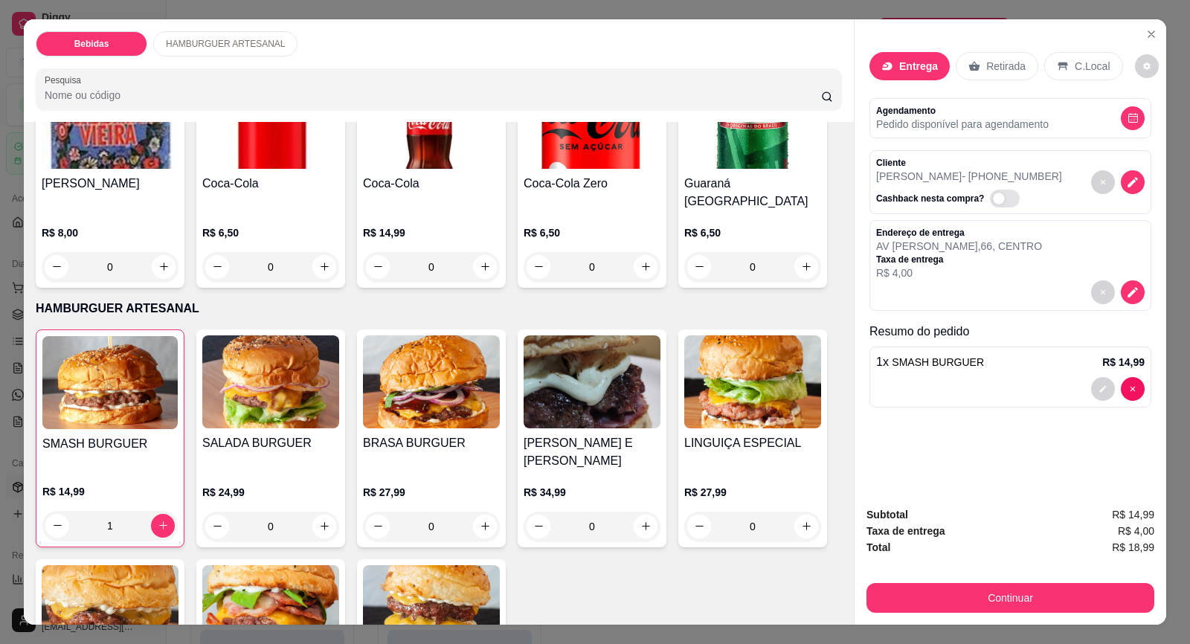
click at [235, 434] on div "SALADA BURGUER" at bounding box center [270, 452] width 137 height 36
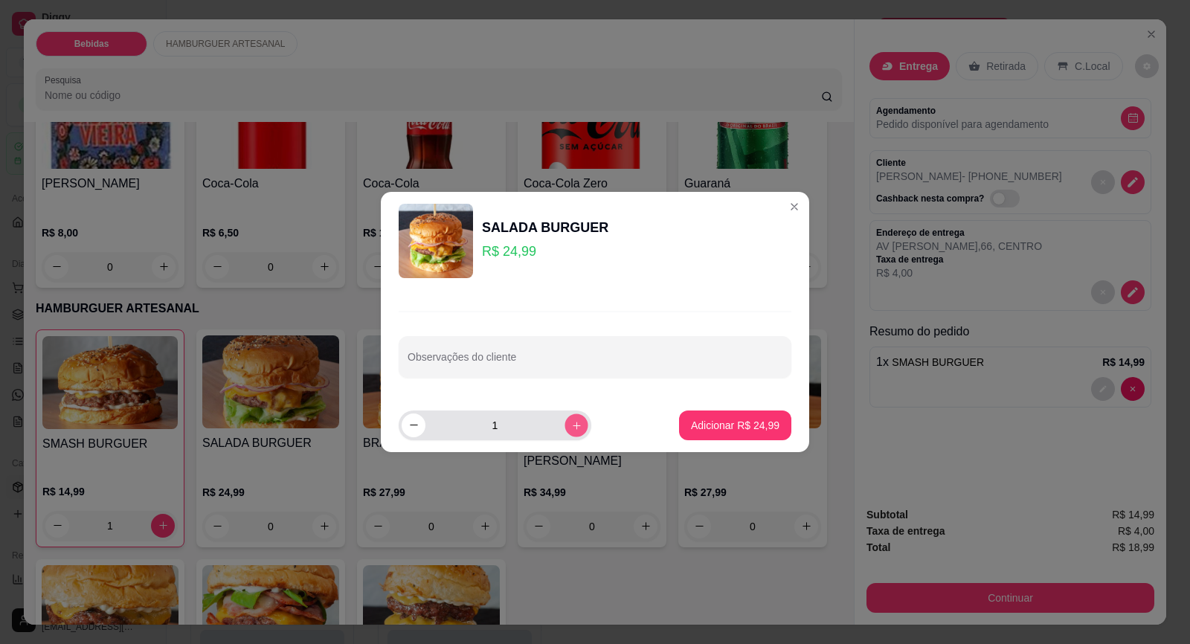
click at [571, 430] on icon "increase-product-quantity" at bounding box center [576, 425] width 11 height 11
type input "2"
click at [697, 425] on p "Adicionar R$ 49,98" at bounding box center [735, 425] width 86 height 14
type input "2"
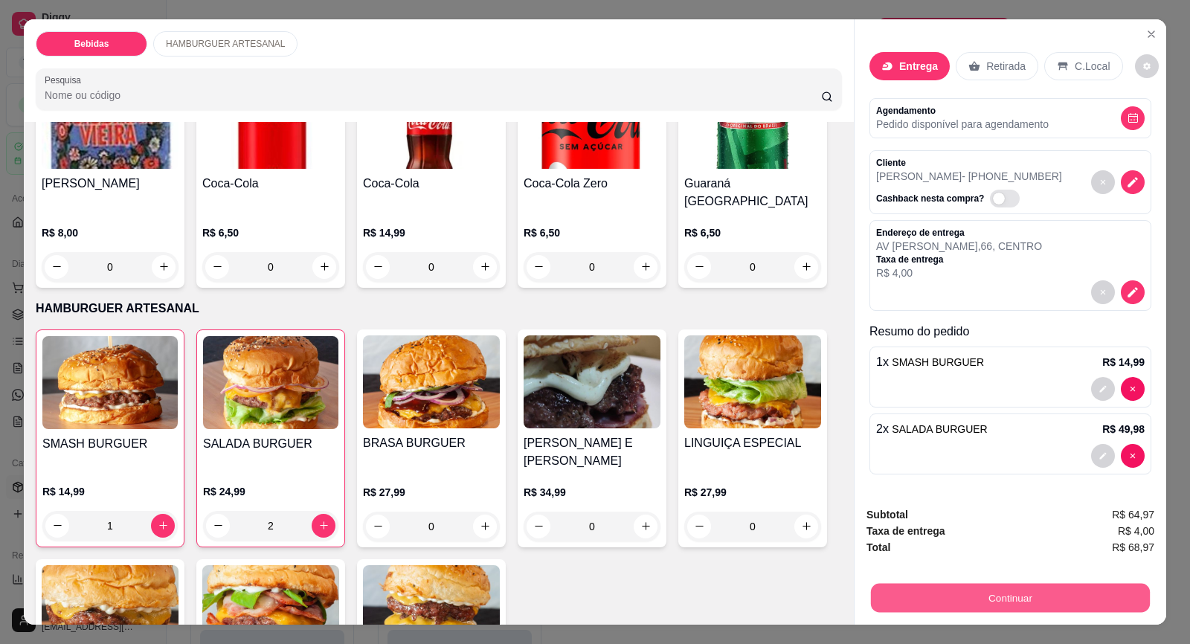
click at [988, 610] on button "Continuar" at bounding box center [1010, 598] width 279 height 29
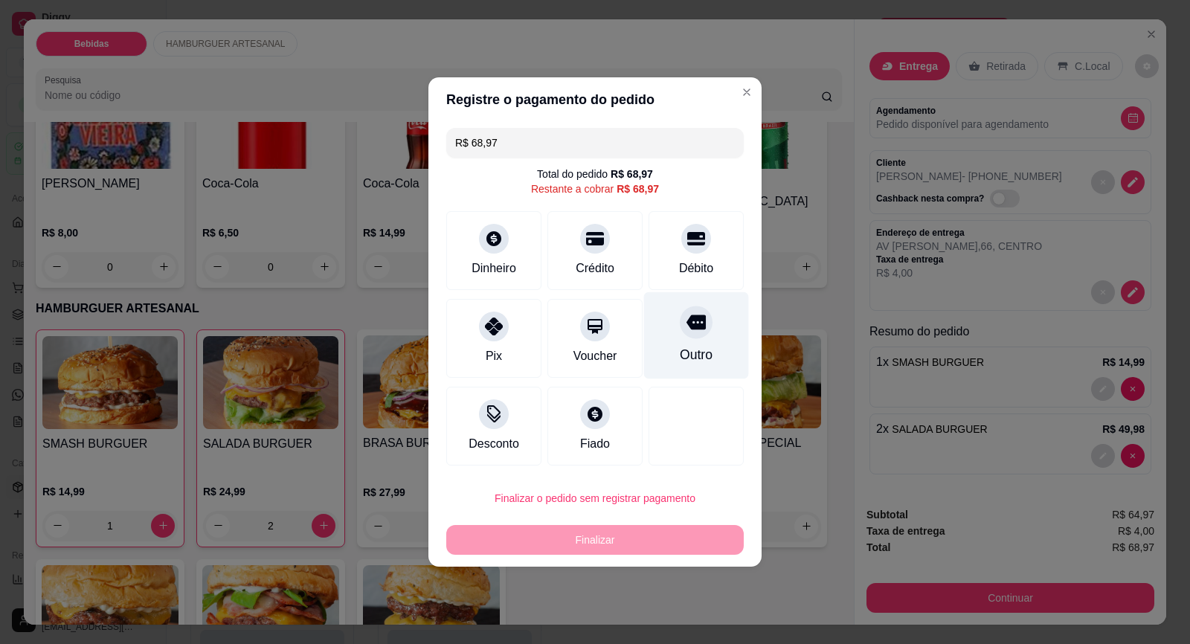
click at [686, 335] on div at bounding box center [696, 322] width 33 height 33
type input "R$ 0,00"
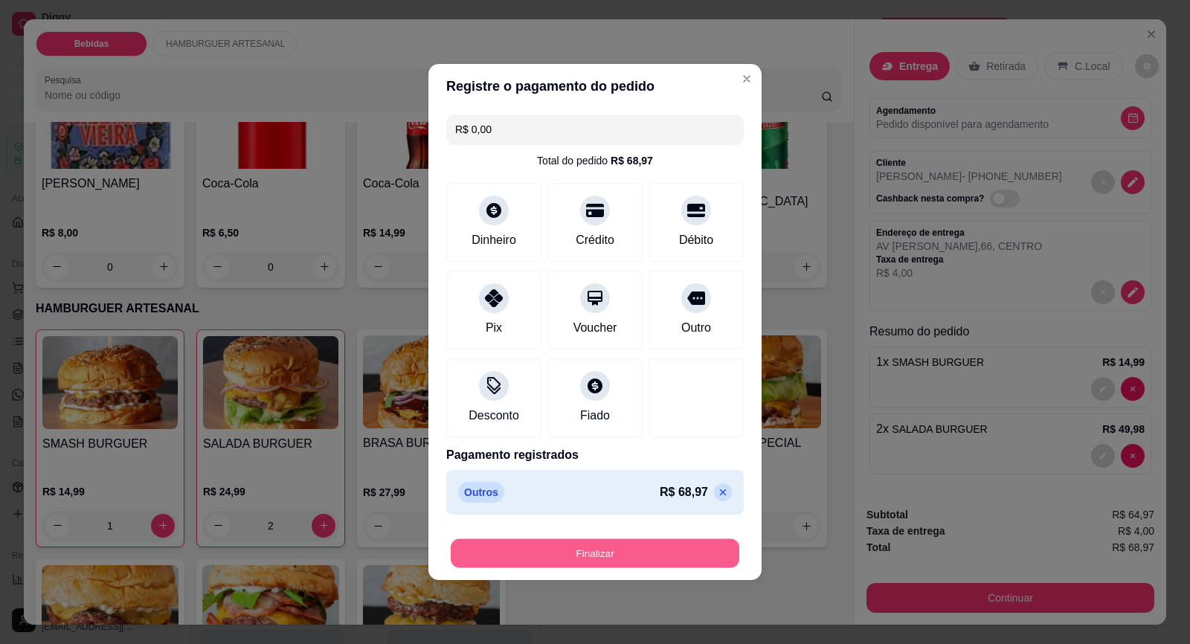
click at [603, 545] on button "Finalizar" at bounding box center [595, 553] width 289 height 29
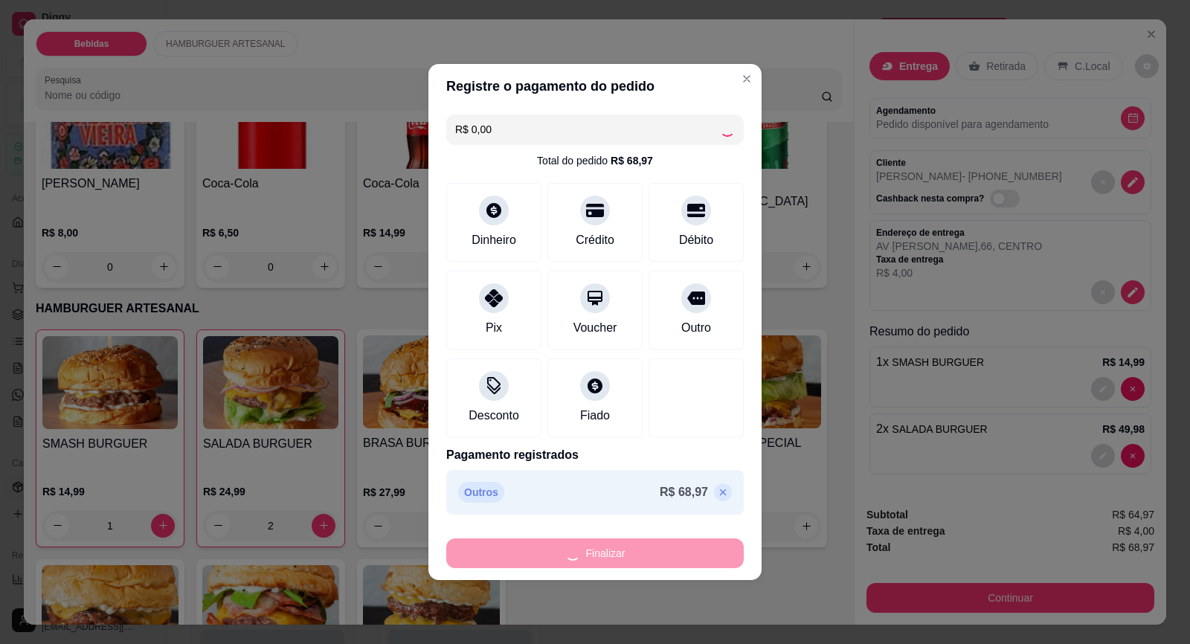
type input "0"
type input "-R$ 68,97"
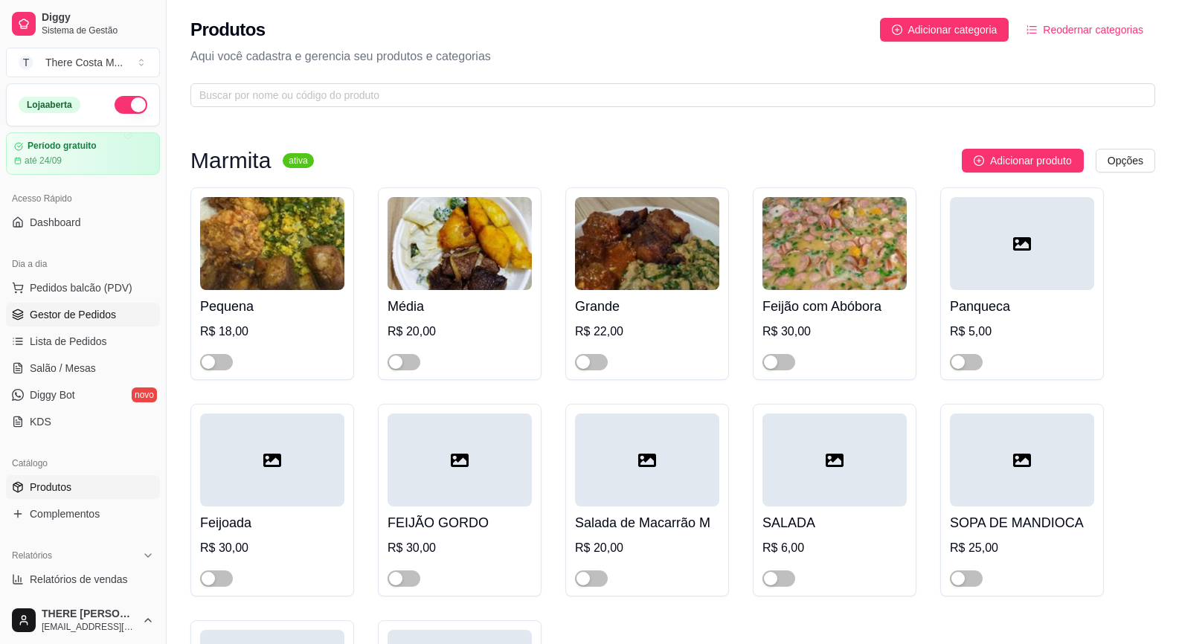
click at [91, 317] on span "Gestor de Pedidos" at bounding box center [73, 314] width 86 height 15
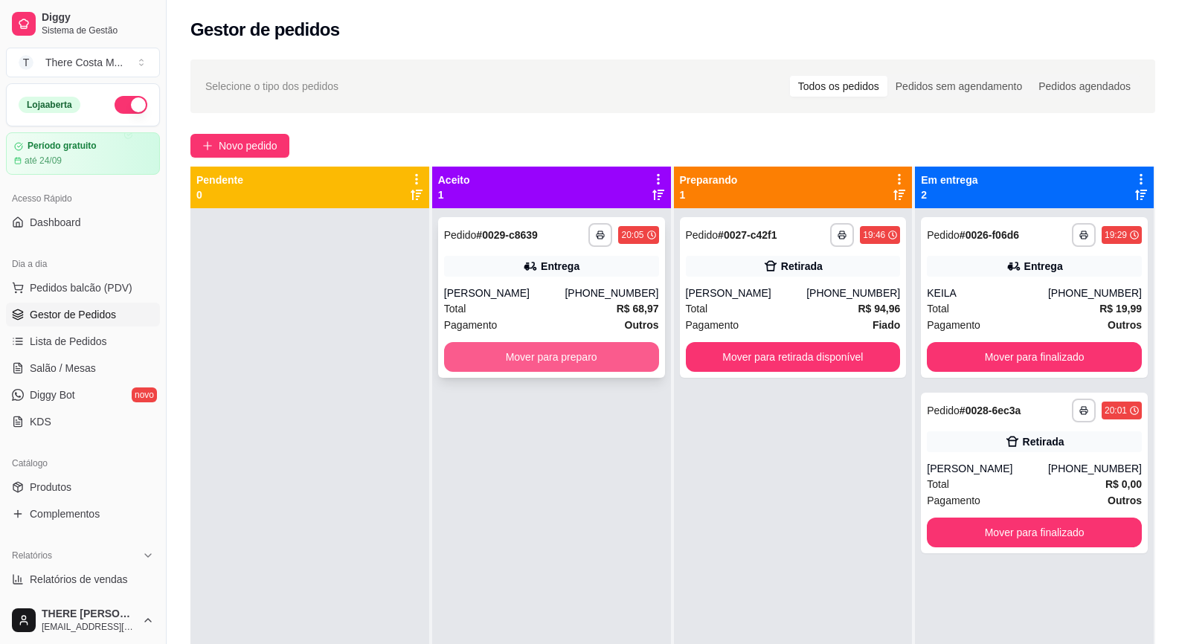
click at [561, 362] on button "Mover para preparo" at bounding box center [551, 357] width 215 height 30
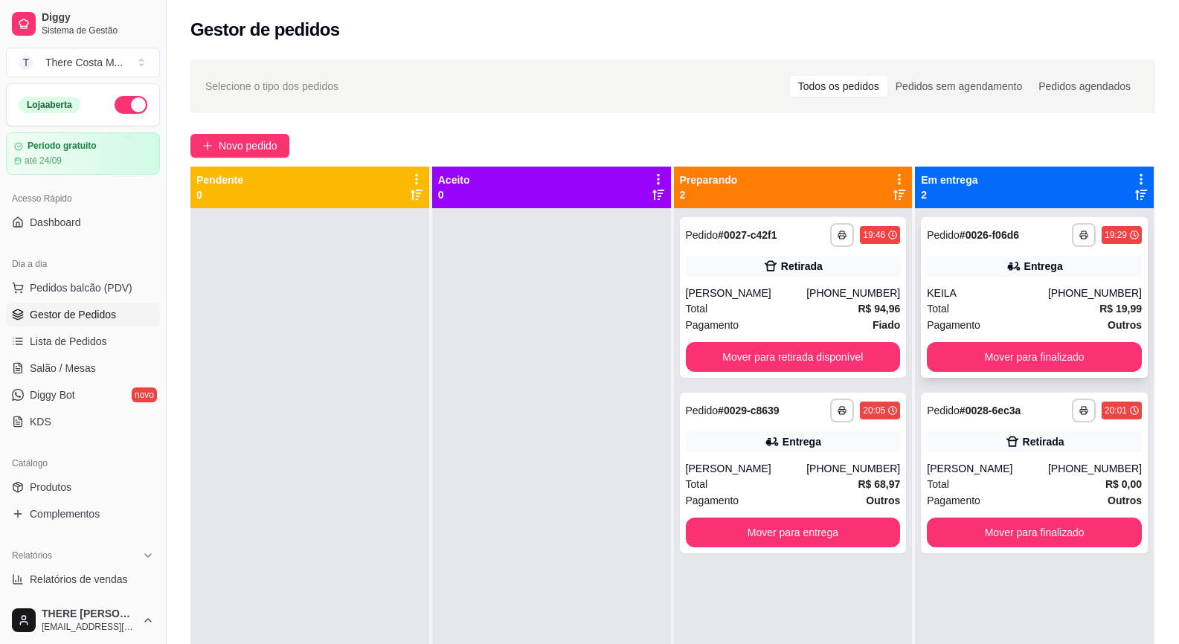
click at [1019, 300] on div "KEILA" at bounding box center [987, 293] width 121 height 15
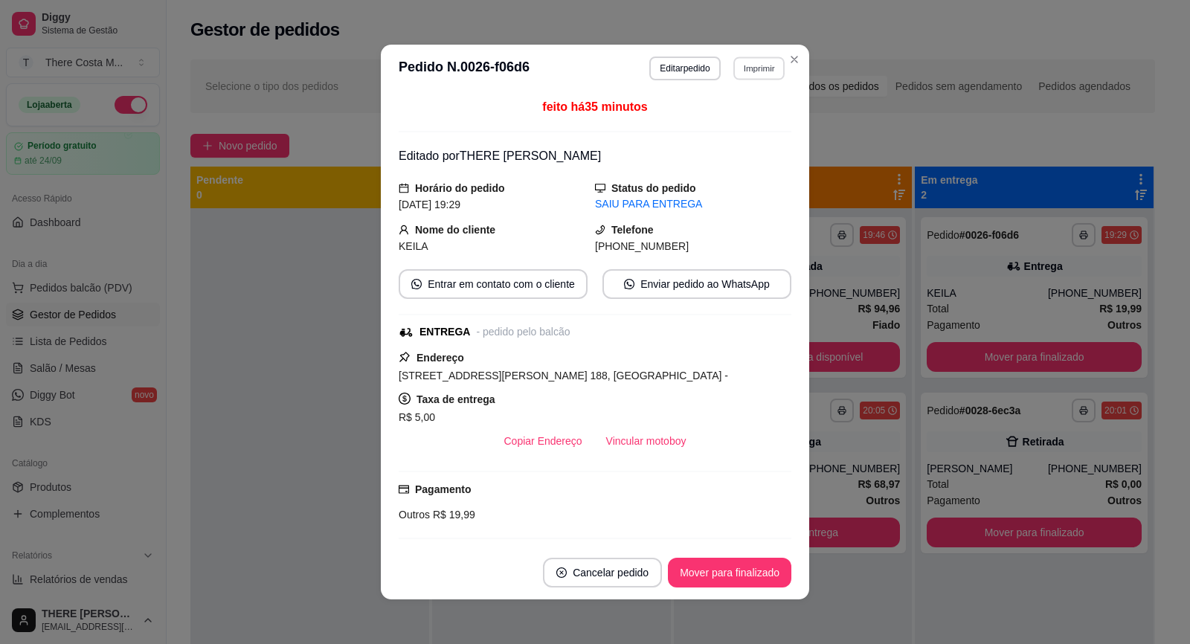
click at [741, 68] on button "Imprimir" at bounding box center [758, 68] width 51 height 23
click at [760, 63] on button "Imprimir" at bounding box center [758, 68] width 51 height 23
click at [732, 576] on button "Mover para finalizado" at bounding box center [730, 572] width 120 height 29
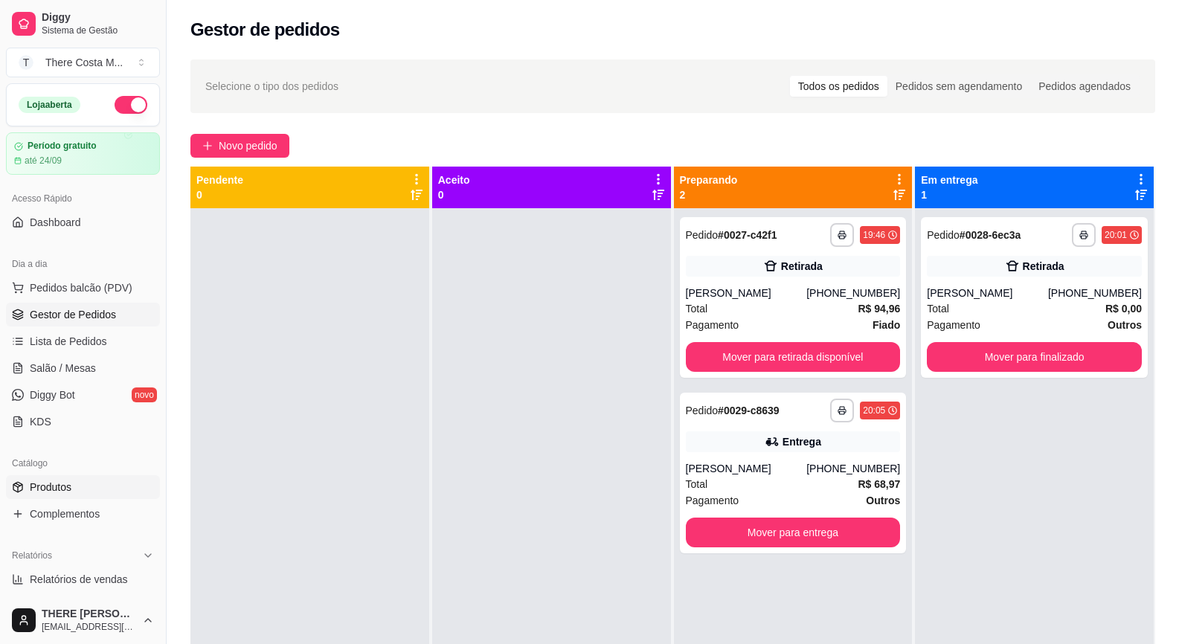
scroll to position [74, 0]
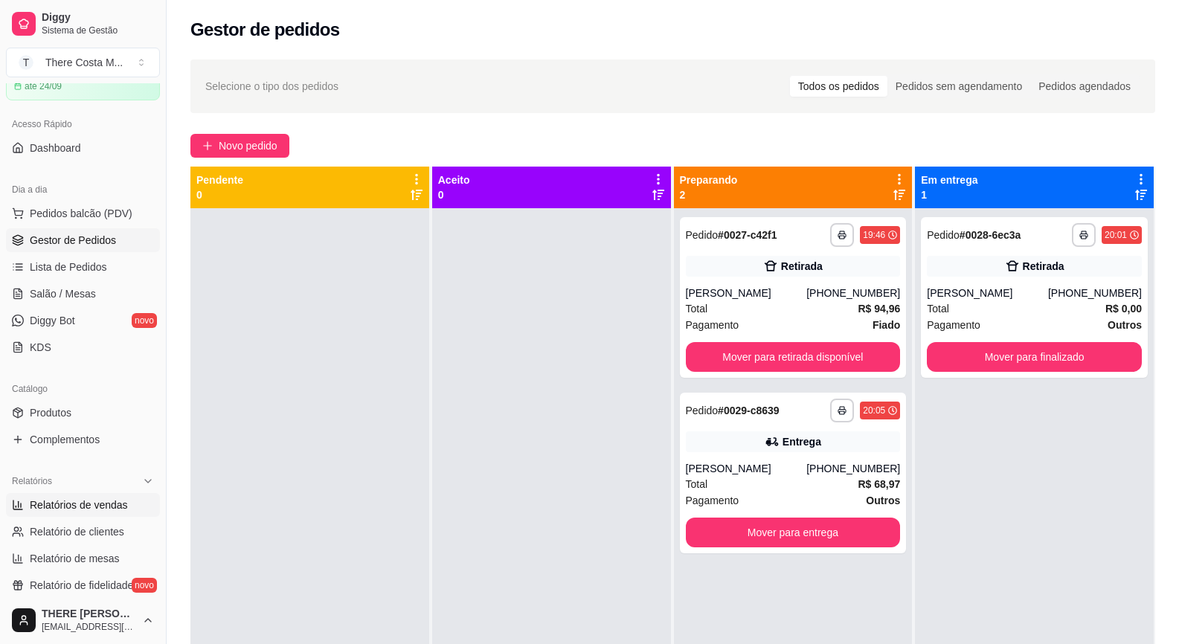
click at [88, 507] on span "Relatórios de vendas" at bounding box center [79, 504] width 98 height 15
select select "ALL"
select select "0"
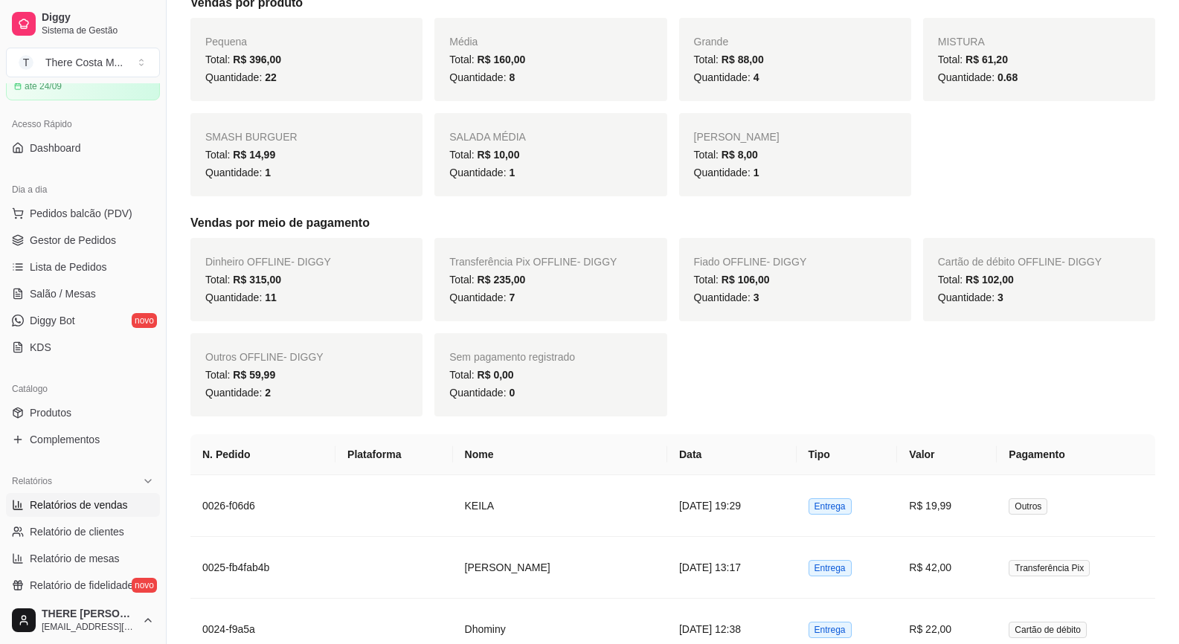
scroll to position [521, 0]
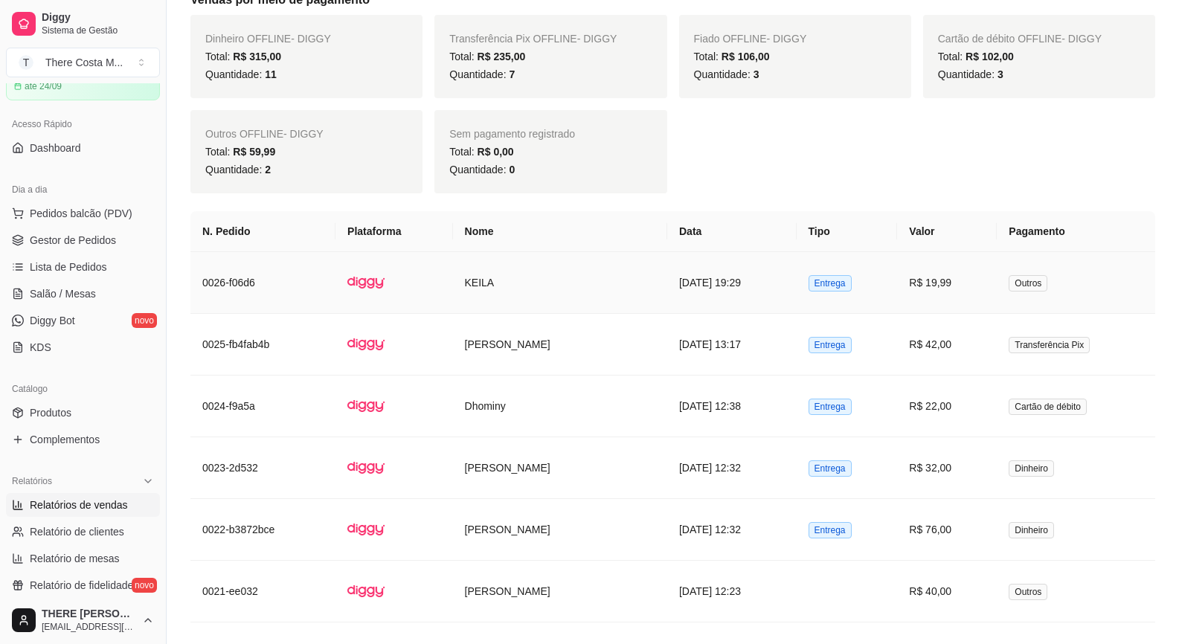
click at [466, 286] on td "KEILA" at bounding box center [560, 283] width 214 height 62
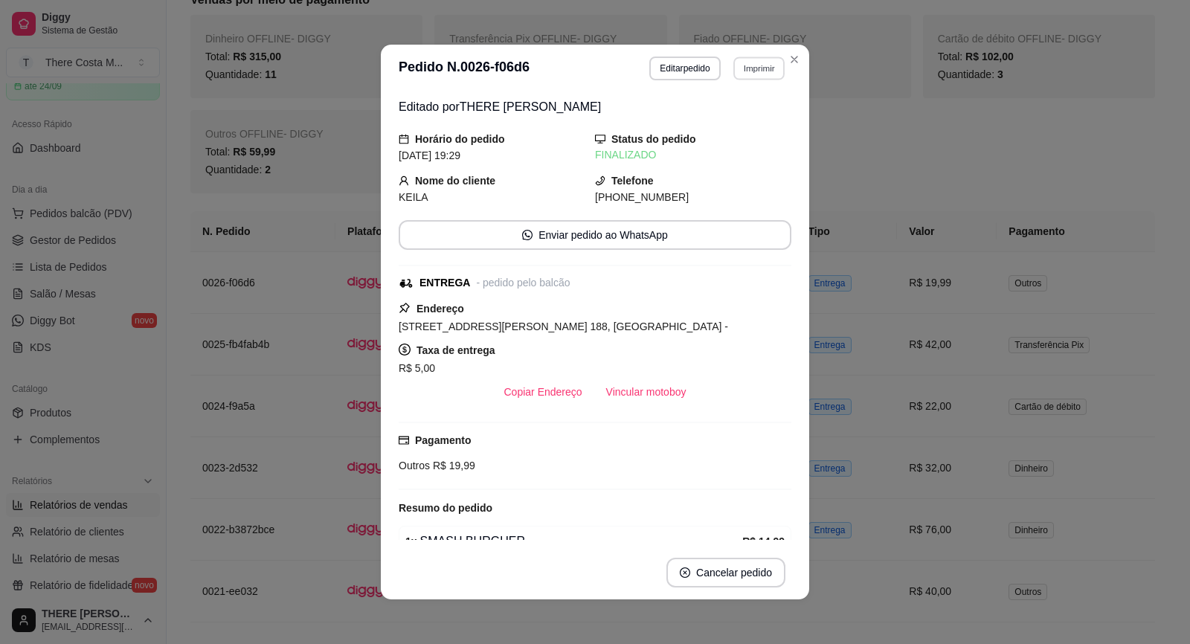
click at [750, 65] on button "Imprimir" at bounding box center [758, 68] width 51 height 23
click at [712, 124] on button "IMPRESSORA" at bounding box center [726, 120] width 104 height 23
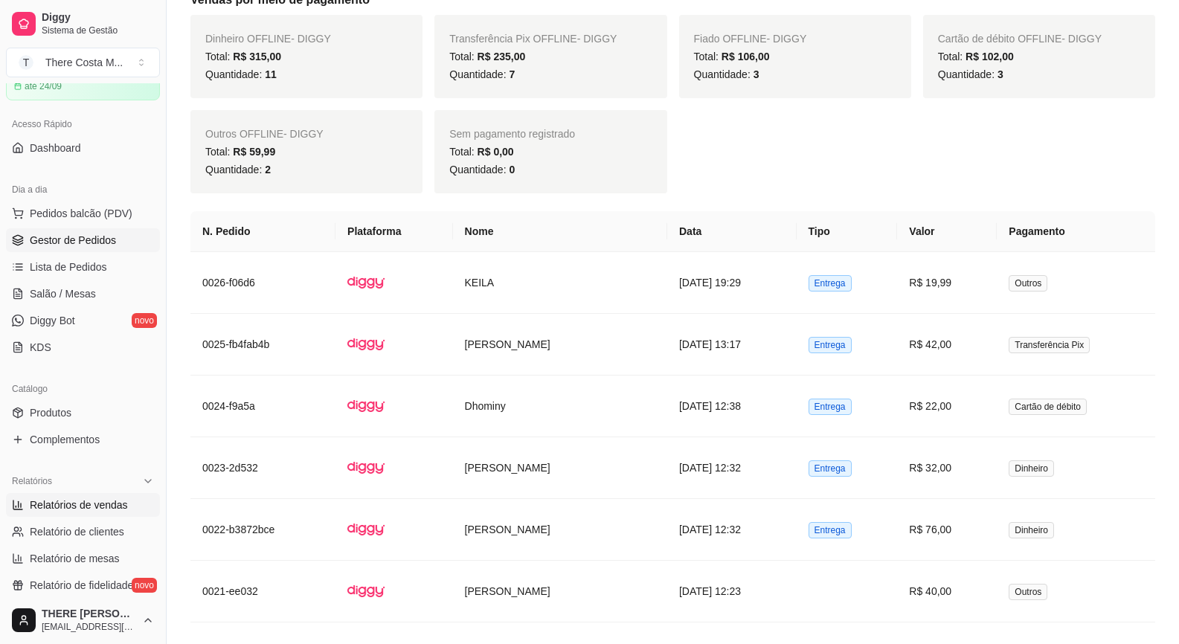
click at [76, 246] on span "Gestor de Pedidos" at bounding box center [73, 240] width 86 height 15
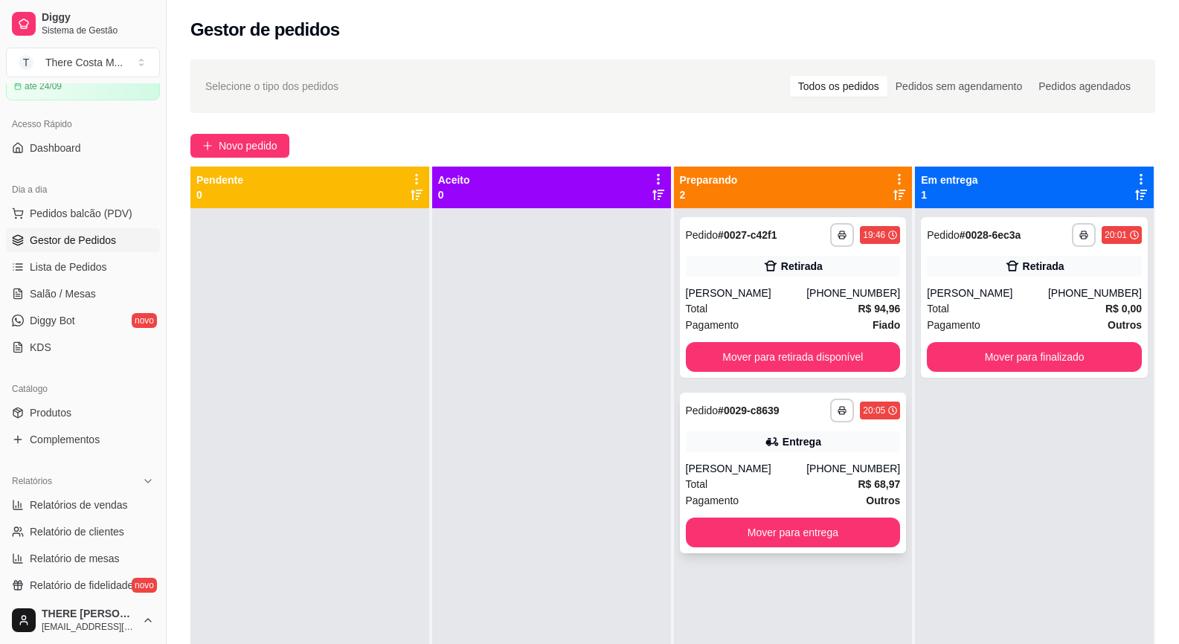
click at [697, 439] on div "Entrega" at bounding box center [793, 441] width 215 height 21
click at [257, 147] on span "Novo pedido" at bounding box center [248, 146] width 59 height 16
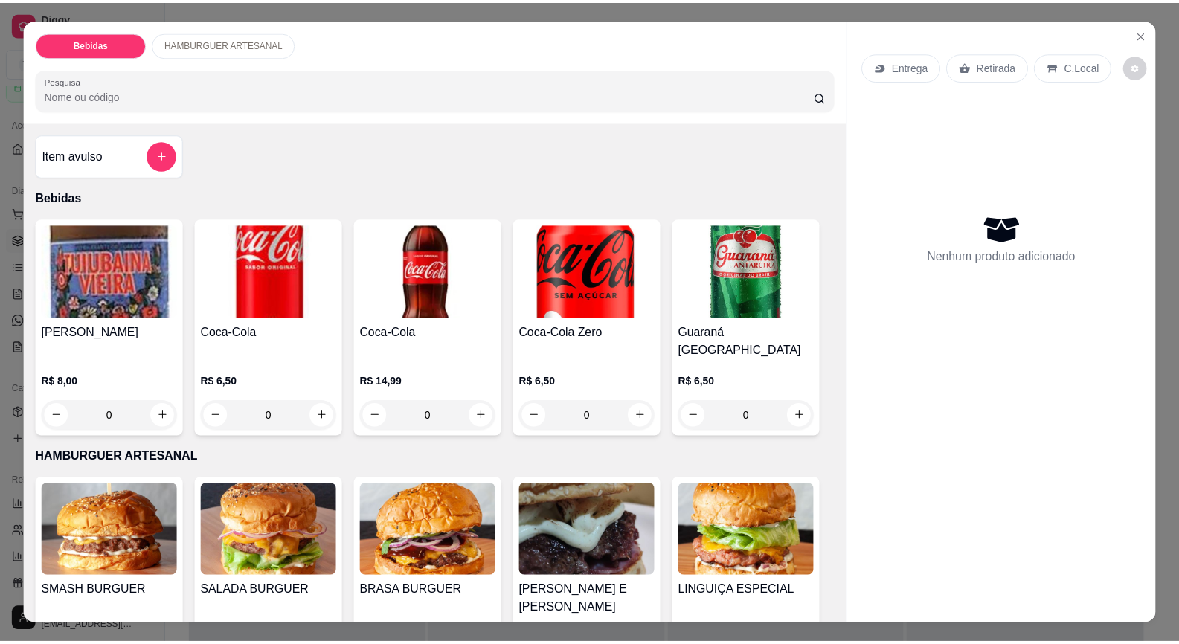
scroll to position [260, 0]
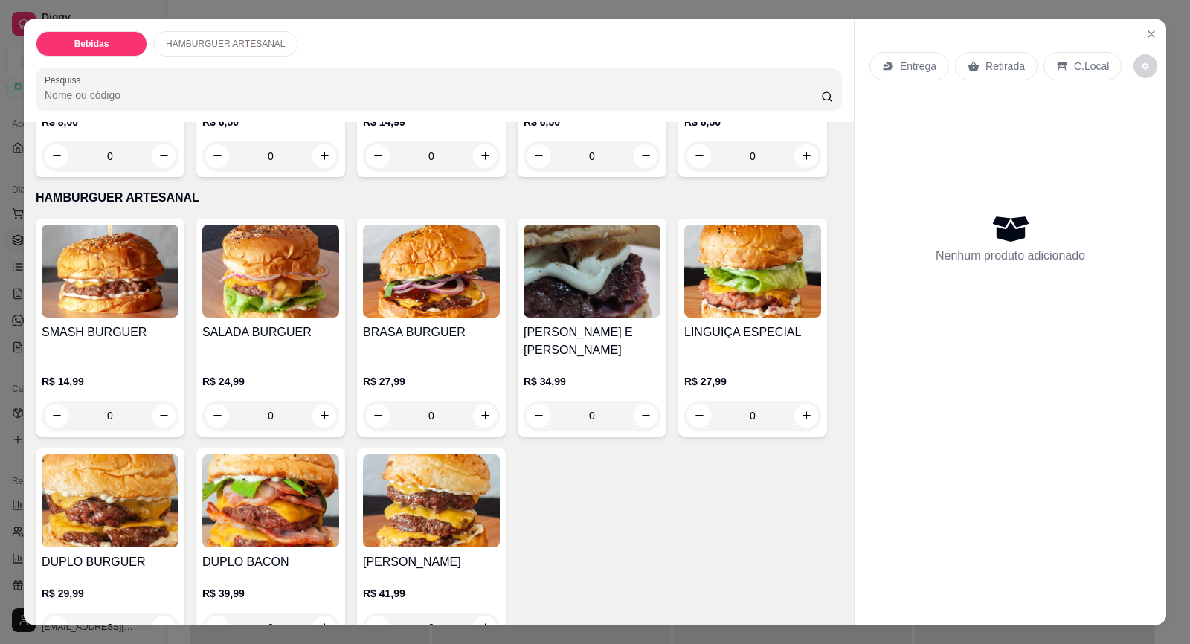
click at [68, 291] on img at bounding box center [110, 271] width 137 height 93
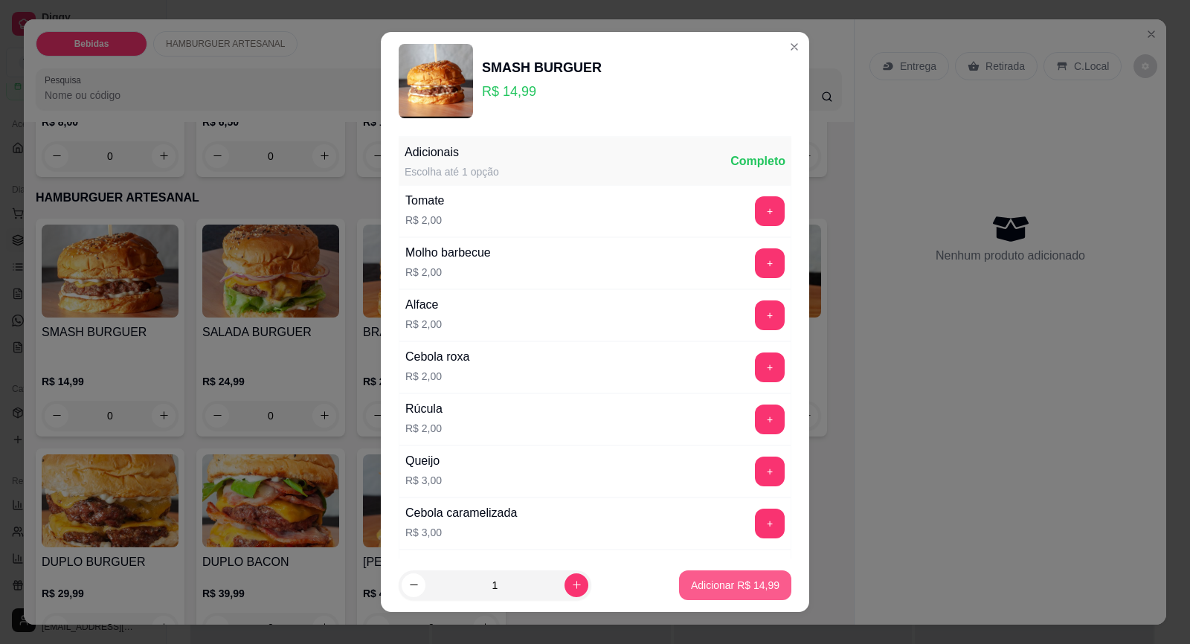
click at [701, 577] on button "Adicionar R$ 14,99" at bounding box center [735, 585] width 112 height 30
type input "1"
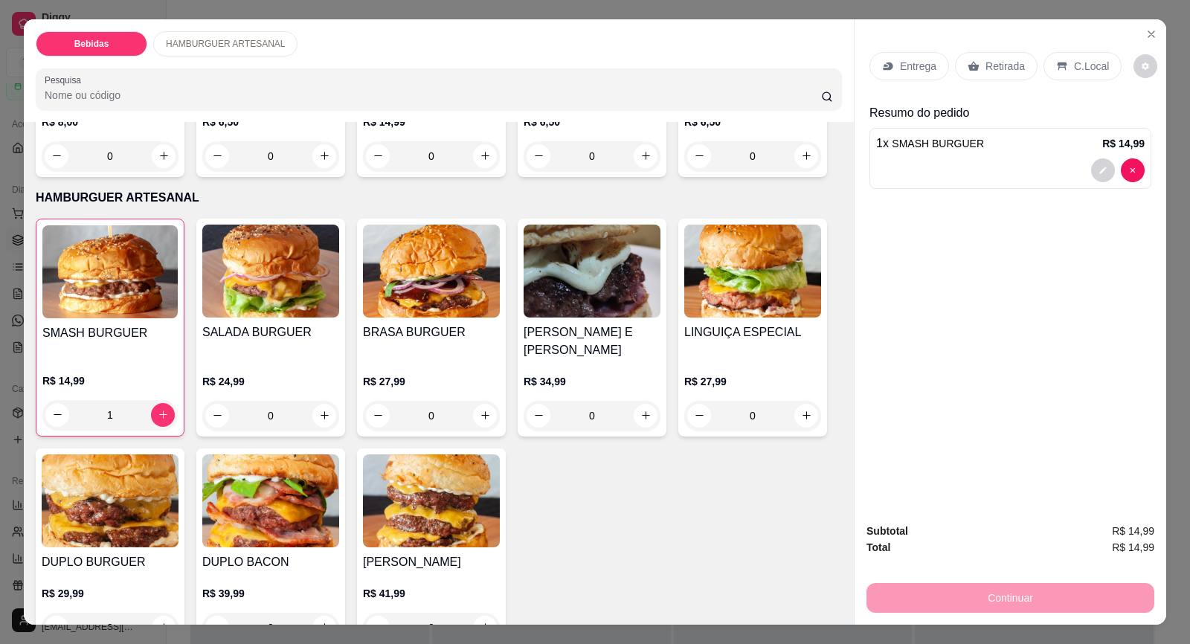
click at [273, 374] on p "R$ 24,99" at bounding box center [270, 381] width 137 height 15
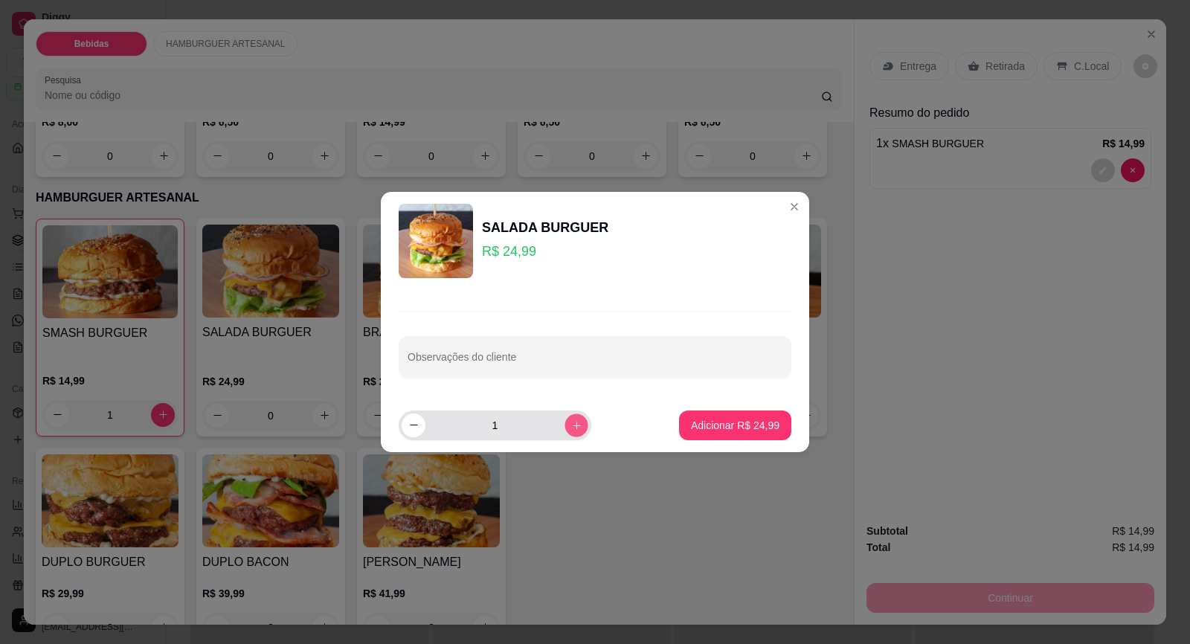
click at [564, 425] on button "increase-product-quantity" at bounding box center [575, 424] width 23 height 23
type input "2"
click at [699, 425] on p "Adicionar R$ 49,98" at bounding box center [735, 425] width 88 height 15
type input "2"
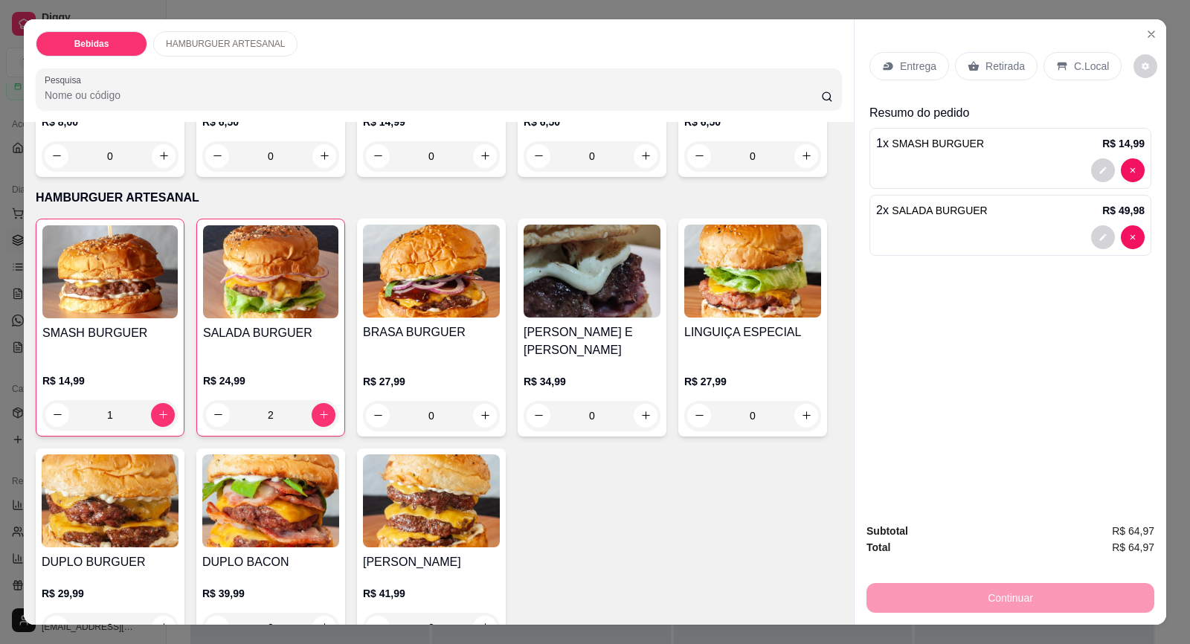
click at [909, 69] on p "Entrega" at bounding box center [918, 66] width 36 height 15
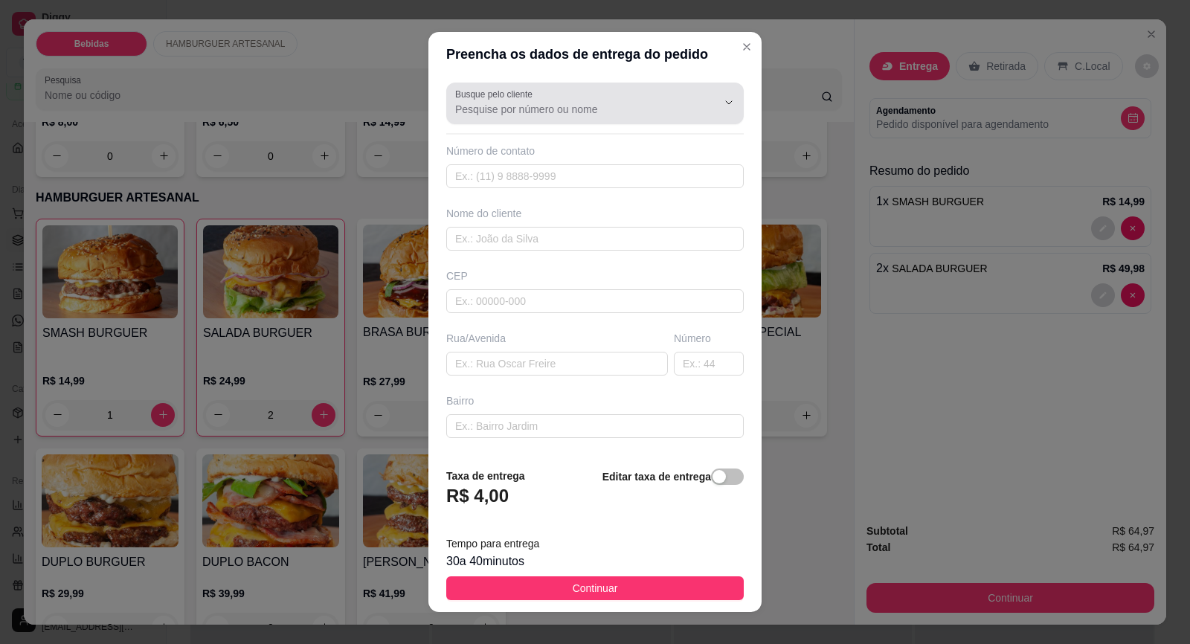
click at [521, 101] on div at bounding box center [595, 103] width 280 height 30
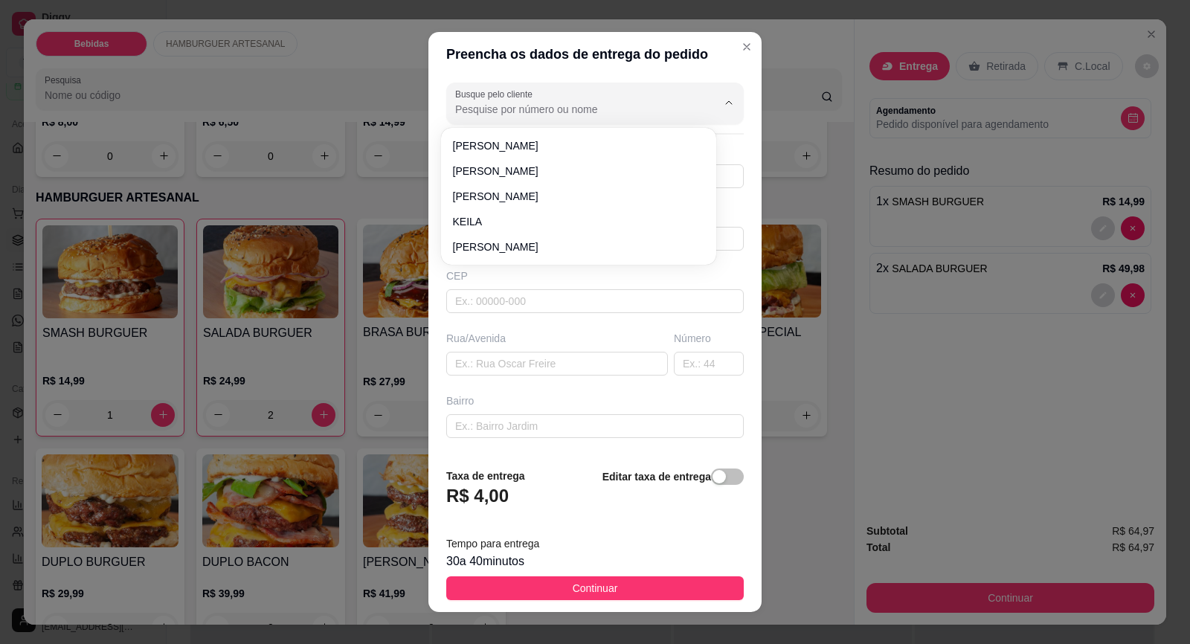
type input "W"
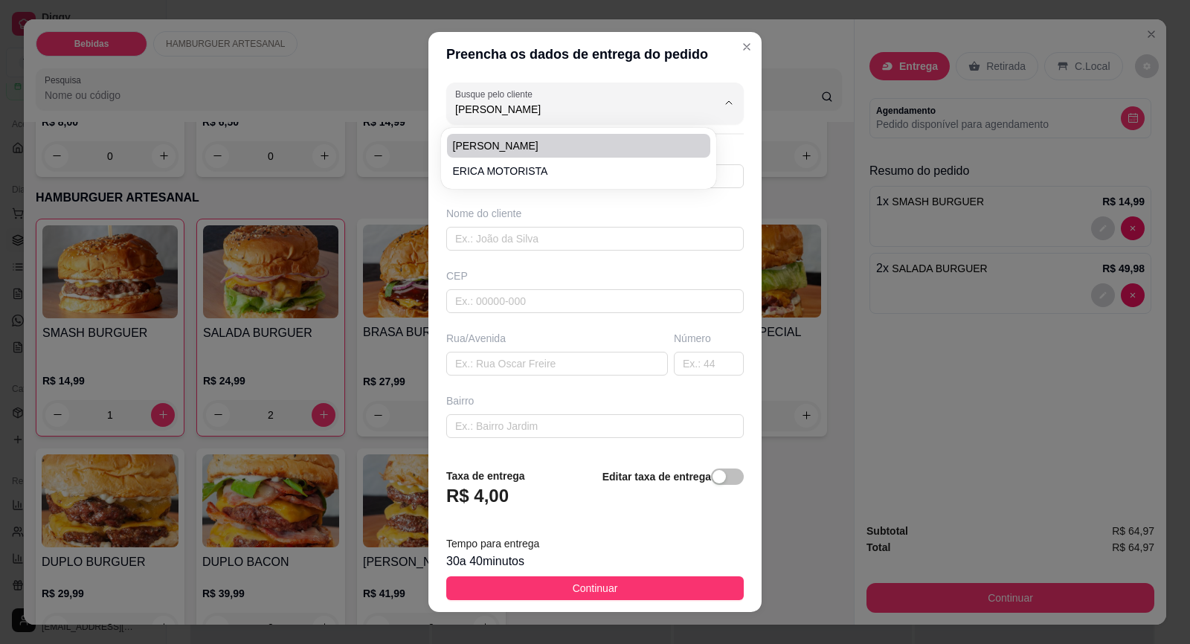
click at [518, 145] on span "[PERSON_NAME]" at bounding box center [571, 145] width 236 height 15
type input "[PERSON_NAME]"
type input "15981008859"
type input "[PERSON_NAME]"
type input "AV [PERSON_NAME]"
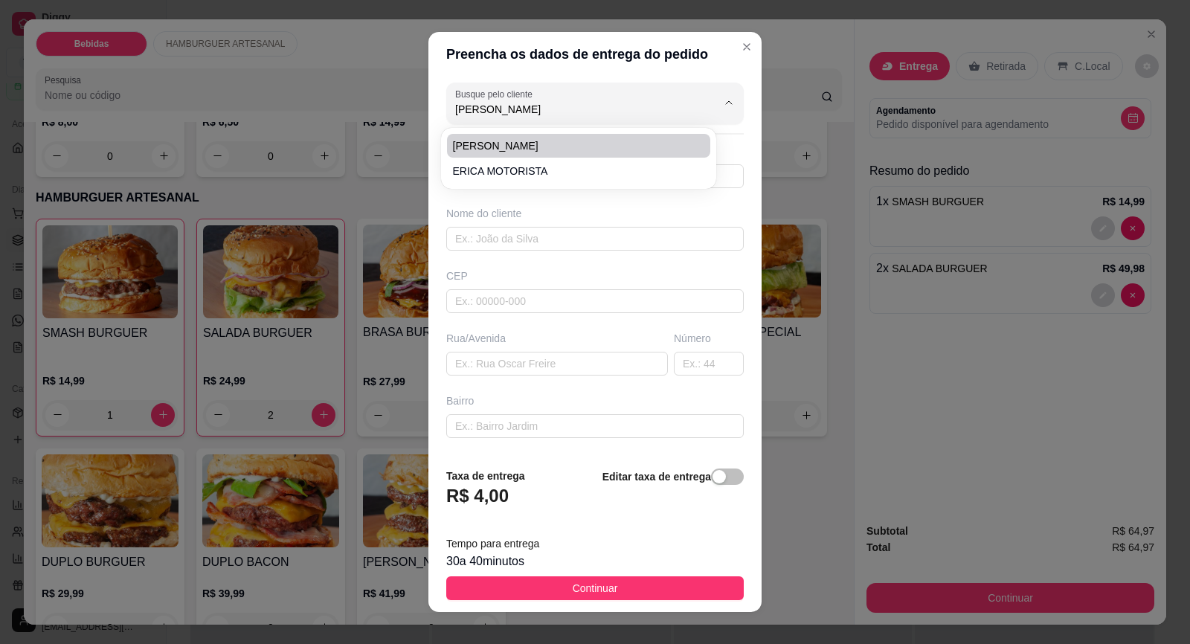
type input "66"
type input "CENTRO"
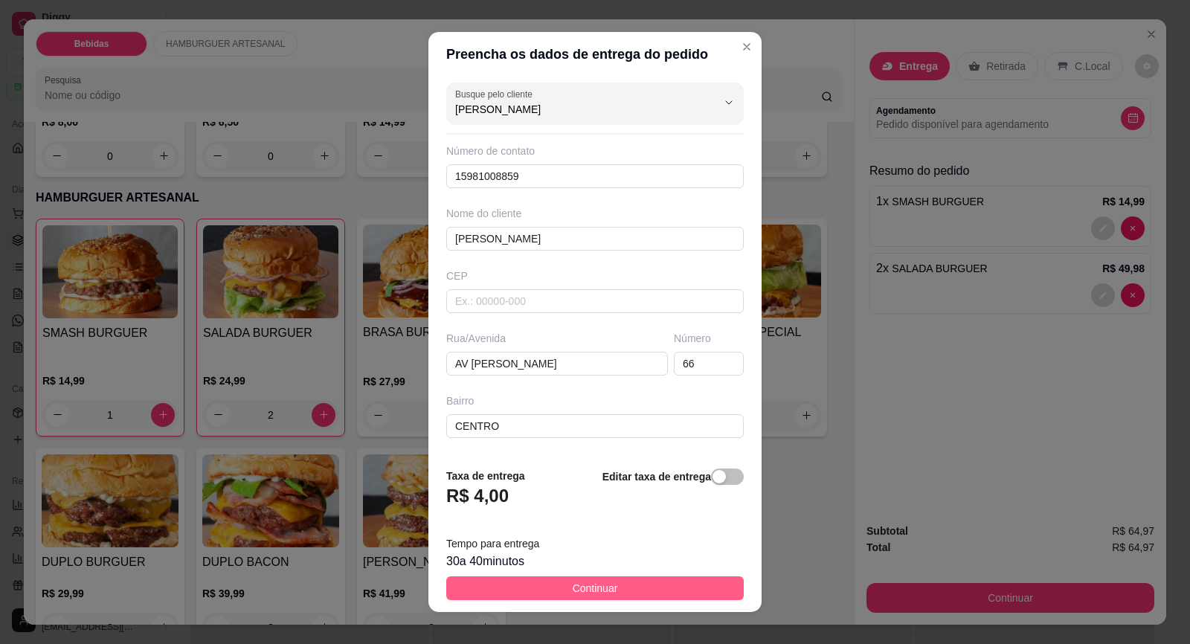
type input "[PERSON_NAME]"
click at [572, 577] on button "Continuar" at bounding box center [594, 588] width 297 height 24
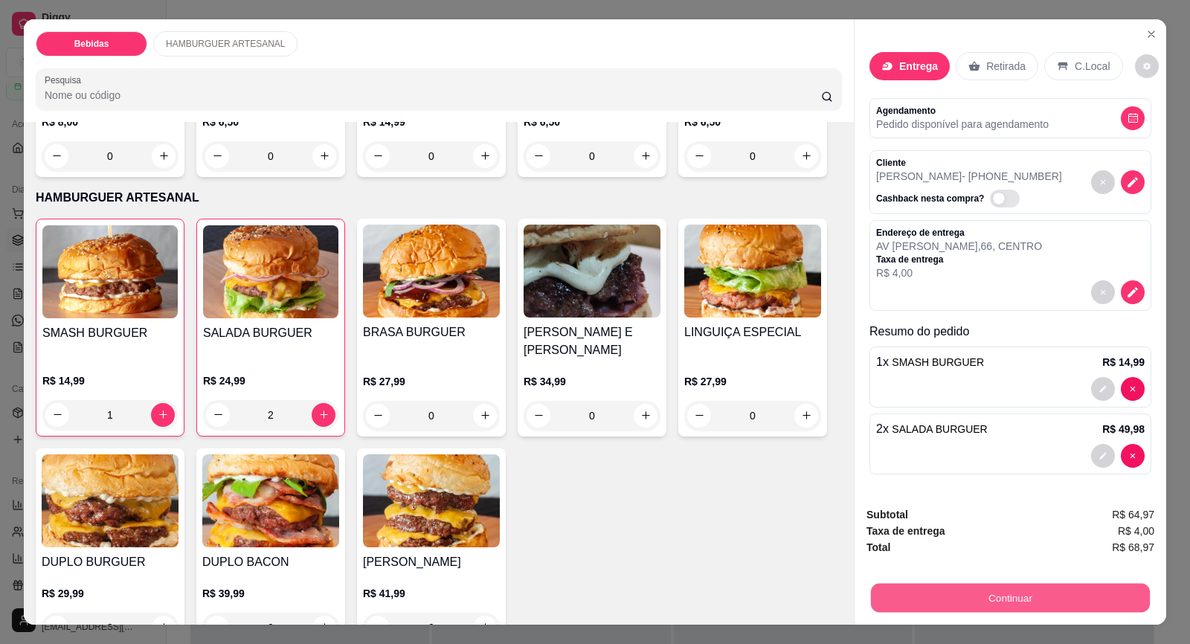
click at [1014, 602] on button "Continuar" at bounding box center [1010, 598] width 279 height 29
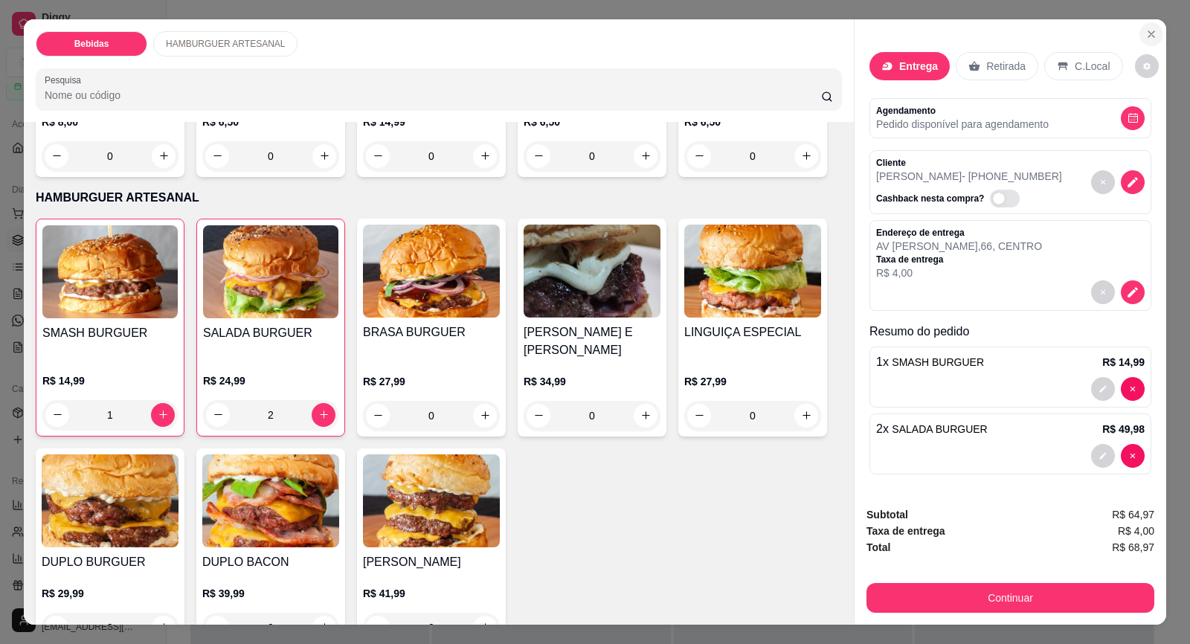
click at [1145, 35] on icon "Close" at bounding box center [1151, 34] width 12 height 12
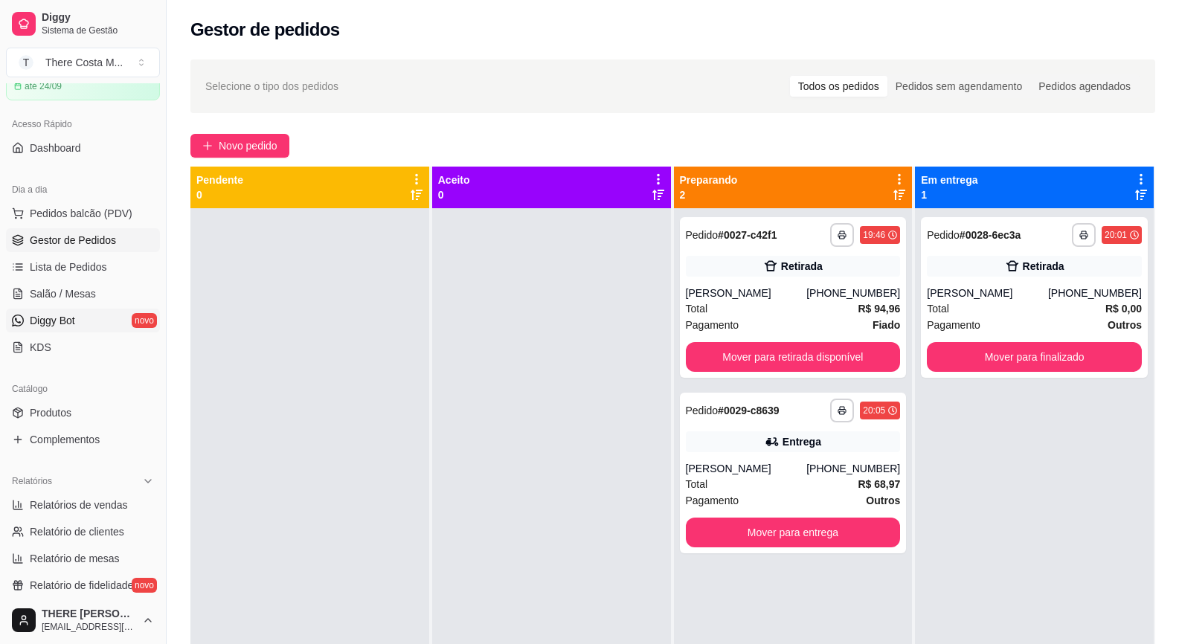
click at [83, 320] on link "Diggy Bot novo" at bounding box center [83, 321] width 154 height 24
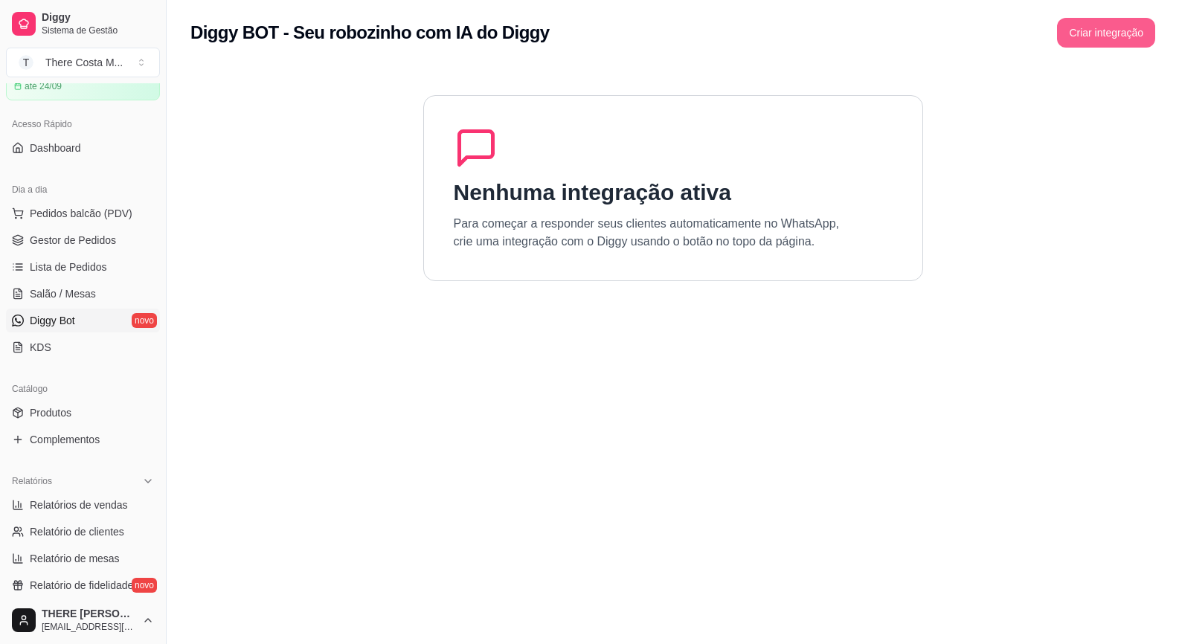
click at [1099, 33] on button "Criar integração" at bounding box center [1106, 33] width 98 height 30
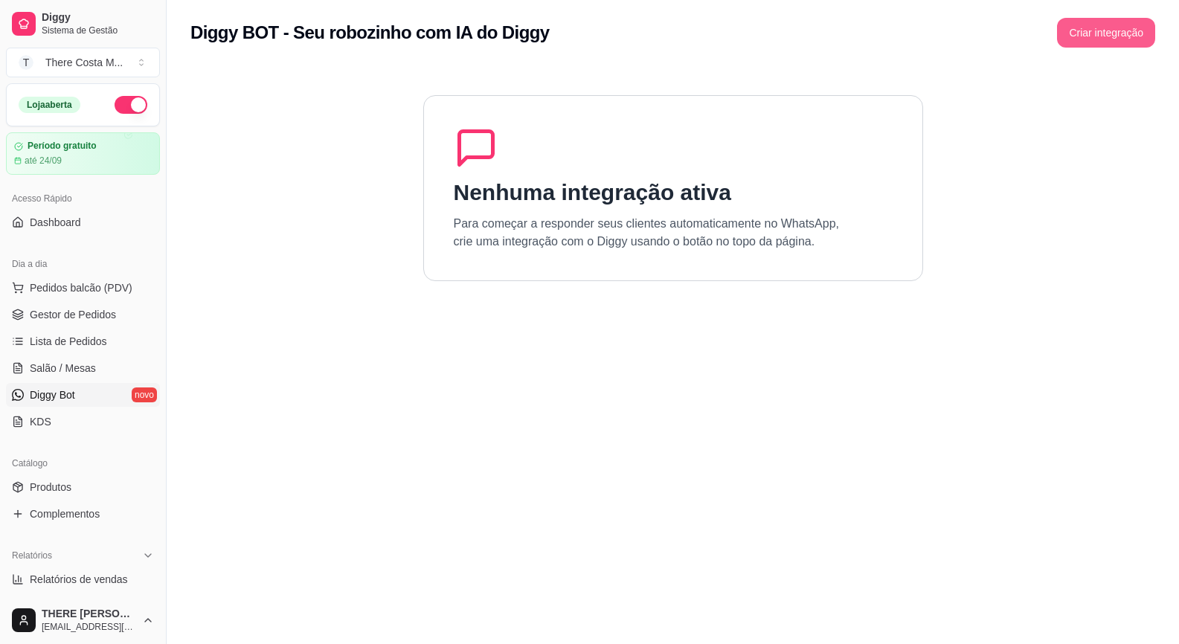
click at [1101, 32] on button "Criar integração" at bounding box center [1106, 33] width 98 height 30
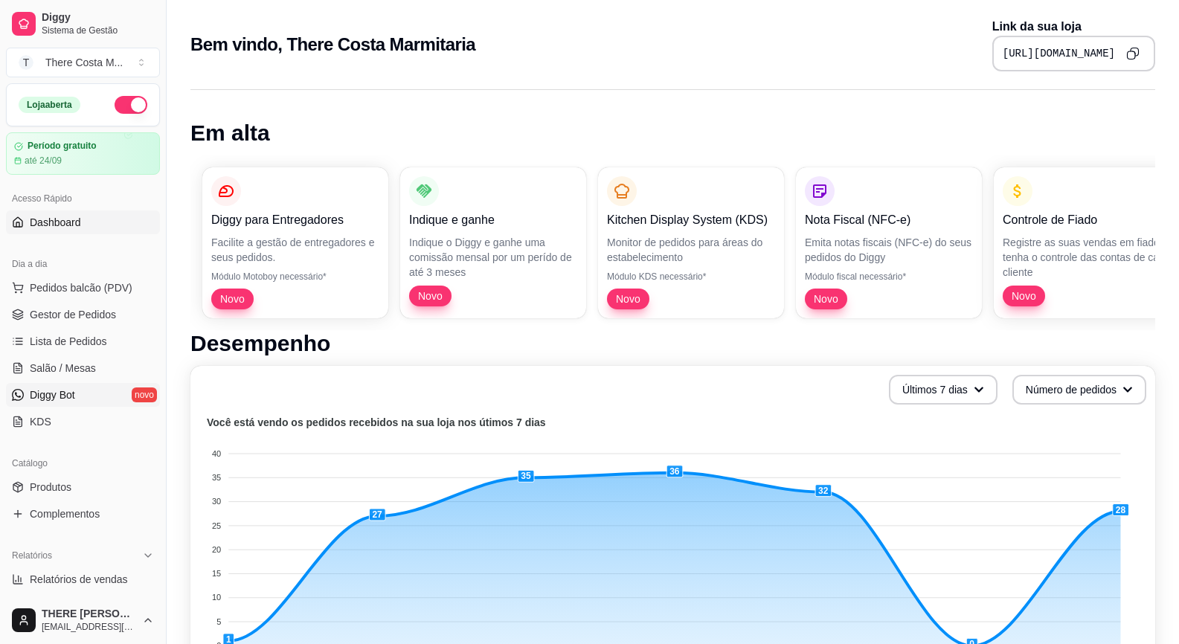
click at [71, 396] on span "Diggy Bot" at bounding box center [52, 394] width 45 height 15
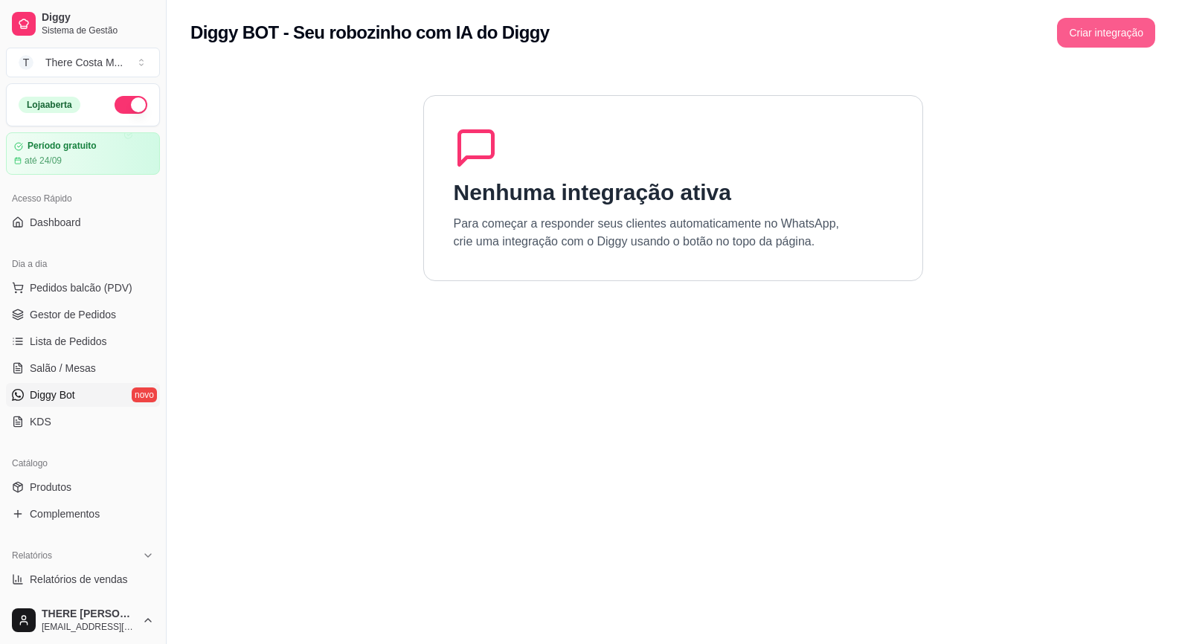
click at [1109, 29] on button "Criar integração" at bounding box center [1106, 33] width 98 height 30
click at [78, 309] on span "Gestor de Pedidos" at bounding box center [73, 314] width 86 height 15
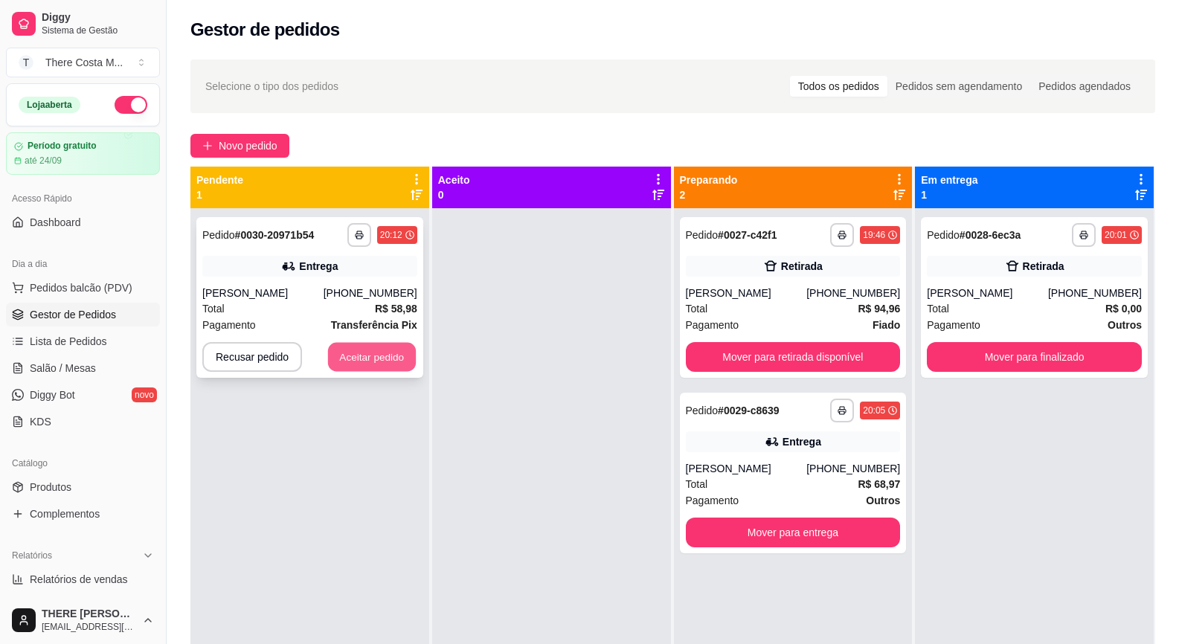
click at [390, 362] on button "Aceitar pedido" at bounding box center [372, 357] width 88 height 29
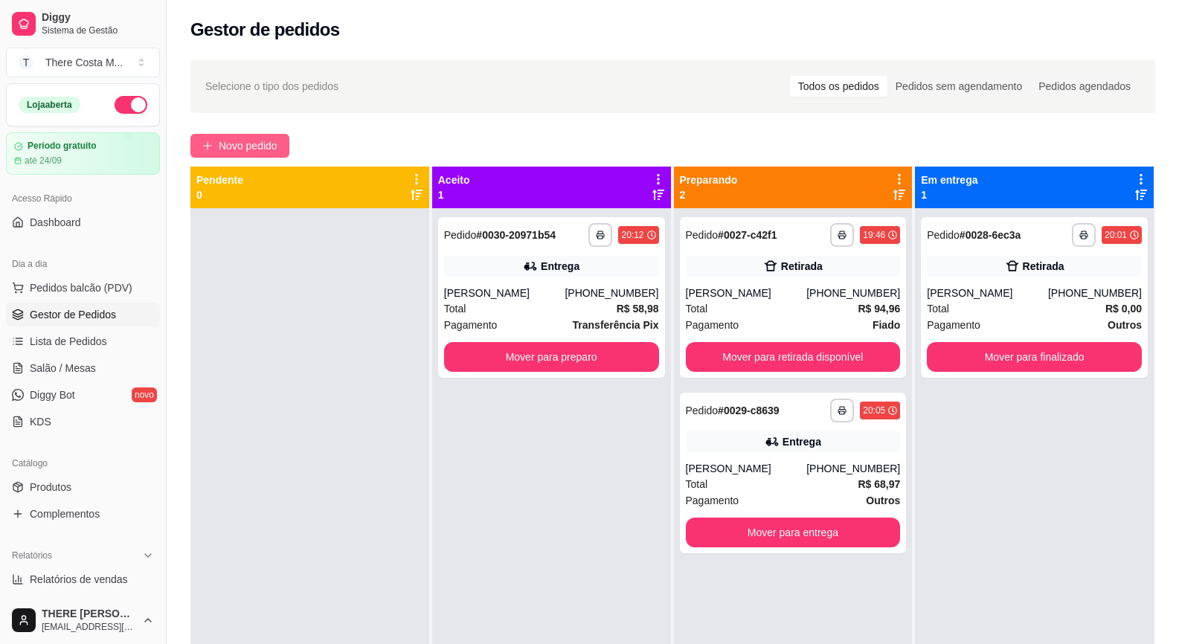
click at [257, 149] on span "Novo pedido" at bounding box center [248, 146] width 59 height 16
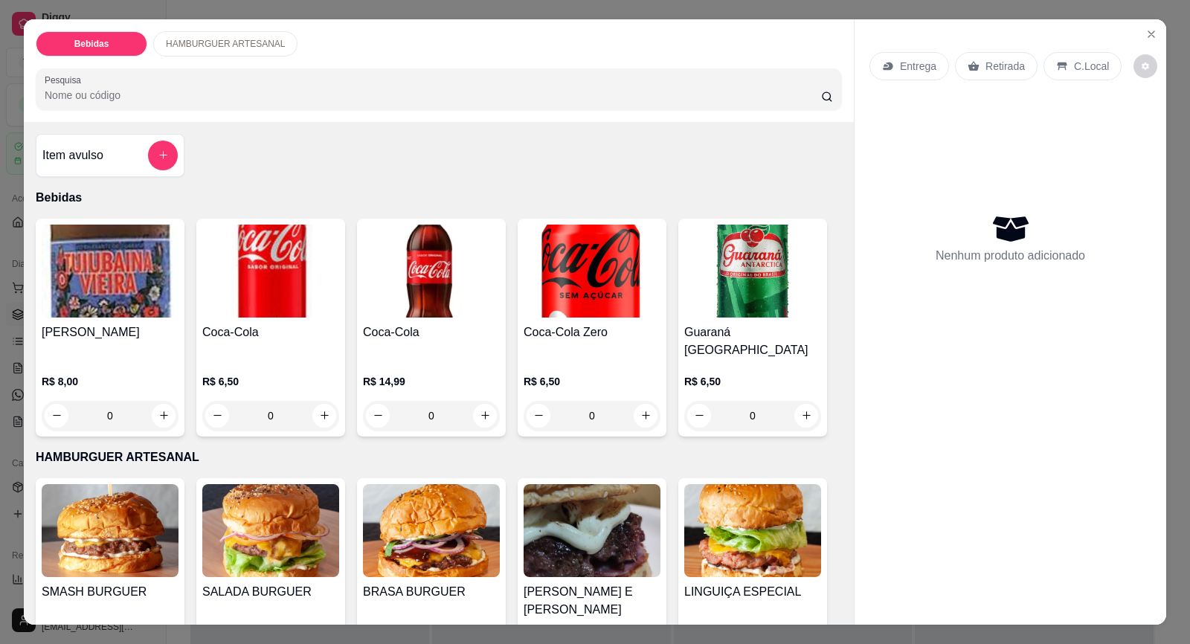
scroll to position [74, 0]
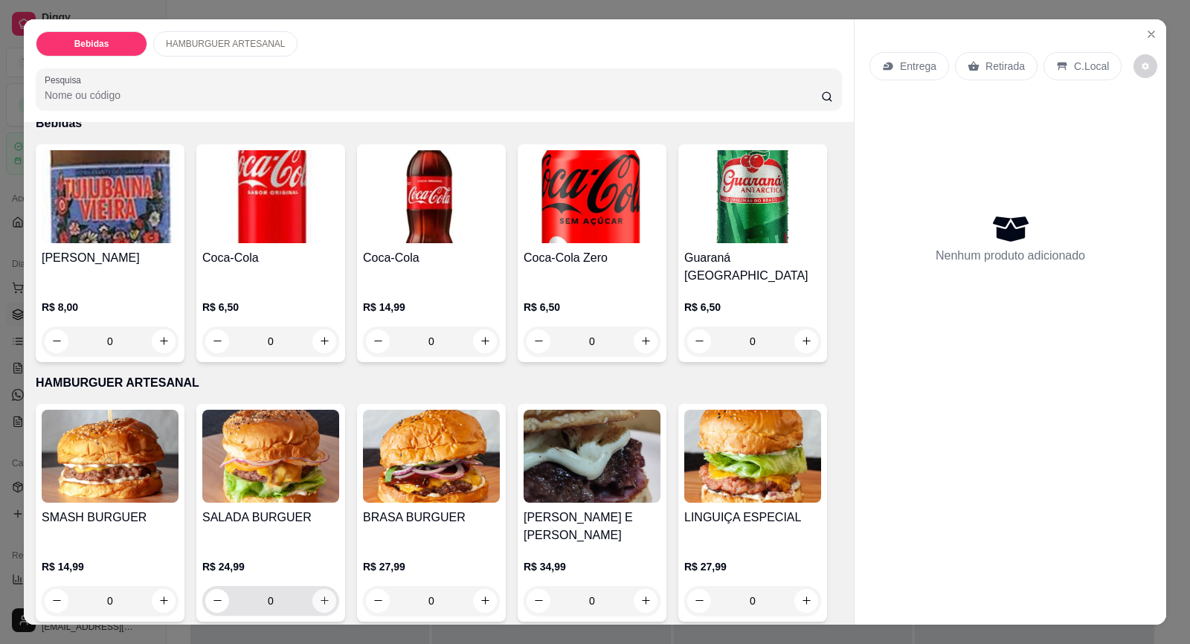
click at [319, 595] on icon "increase-product-quantity" at bounding box center [324, 600] width 11 height 11
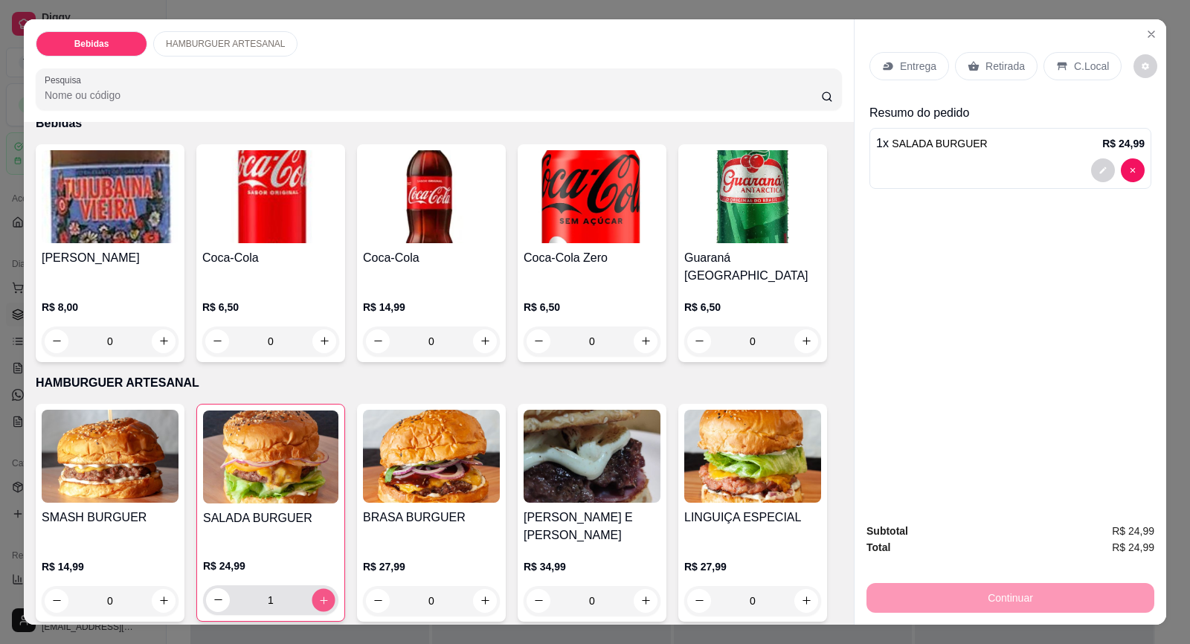
click at [318, 595] on icon "increase-product-quantity" at bounding box center [323, 600] width 11 height 11
type input "2"
click at [892, 68] on div "Entrega" at bounding box center [909, 66] width 80 height 28
click at [985, 73] on p "Retirada" at bounding box center [1004, 66] width 39 height 15
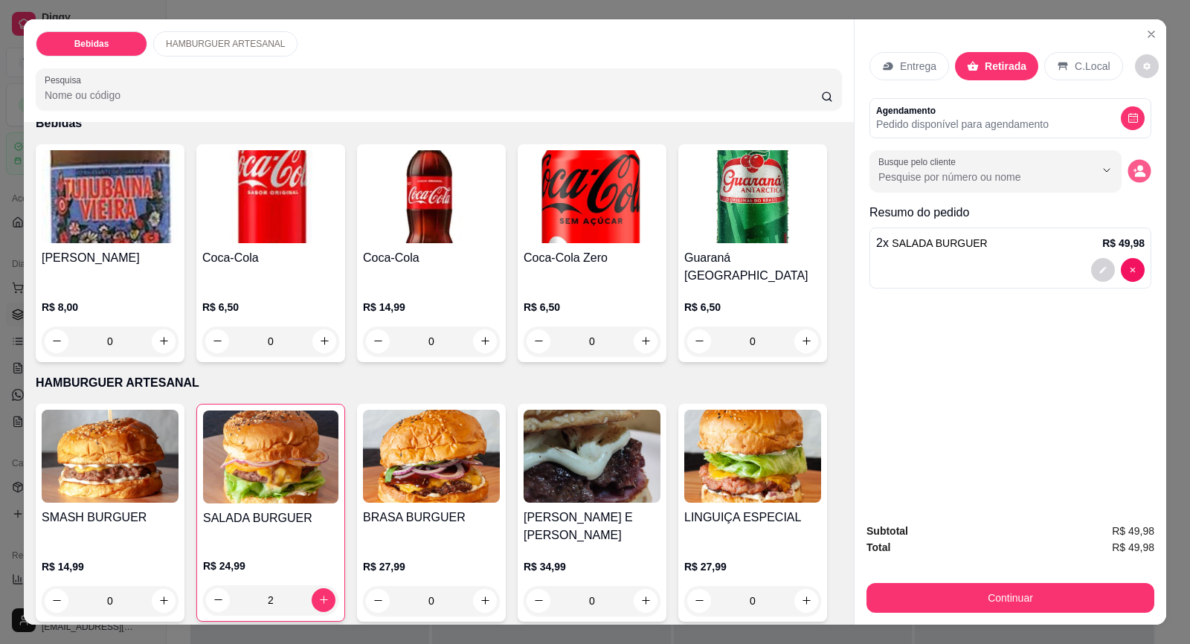
click at [1132, 167] on icon "decrease-product-quantity" at bounding box center [1138, 170] width 13 height 13
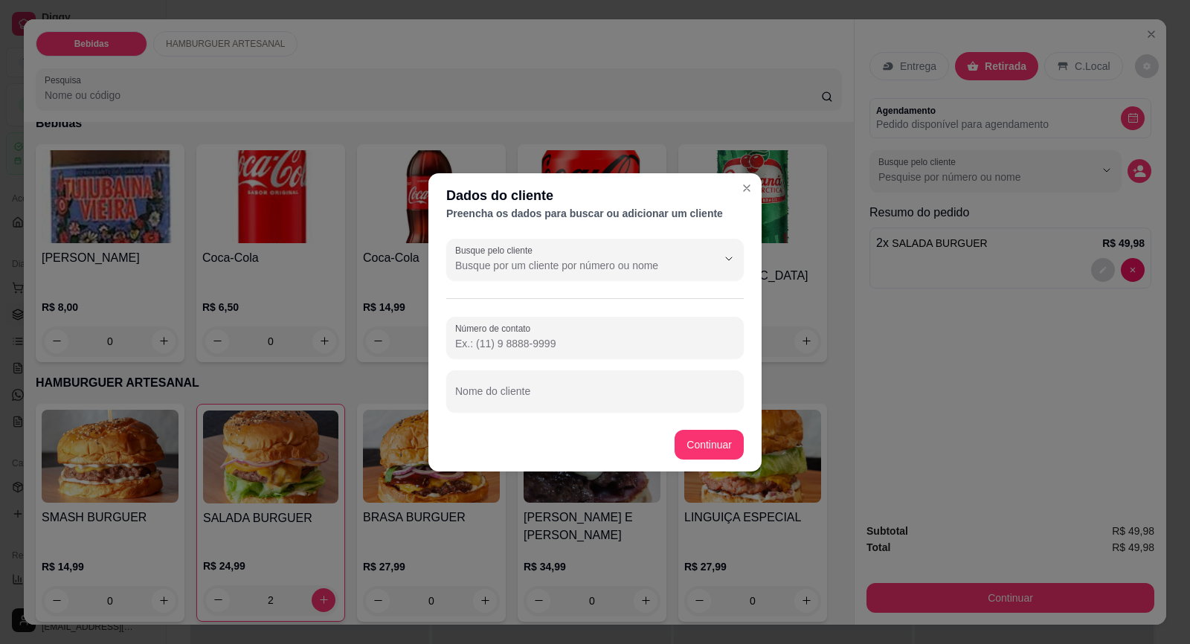
click at [502, 347] on input "Número de contato" at bounding box center [595, 343] width 280 height 15
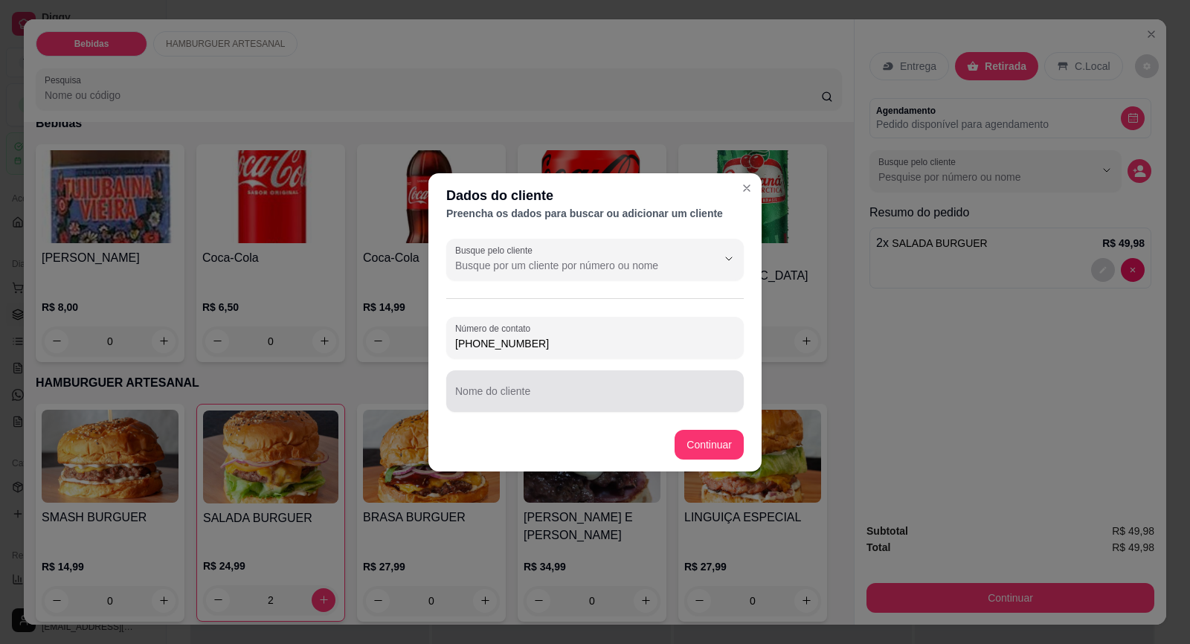
type input "[PHONE_NUMBER]"
click at [593, 396] on input "Nome do cliente" at bounding box center [595, 397] width 280 height 15
type input "[PERSON_NAME] AMIGA"
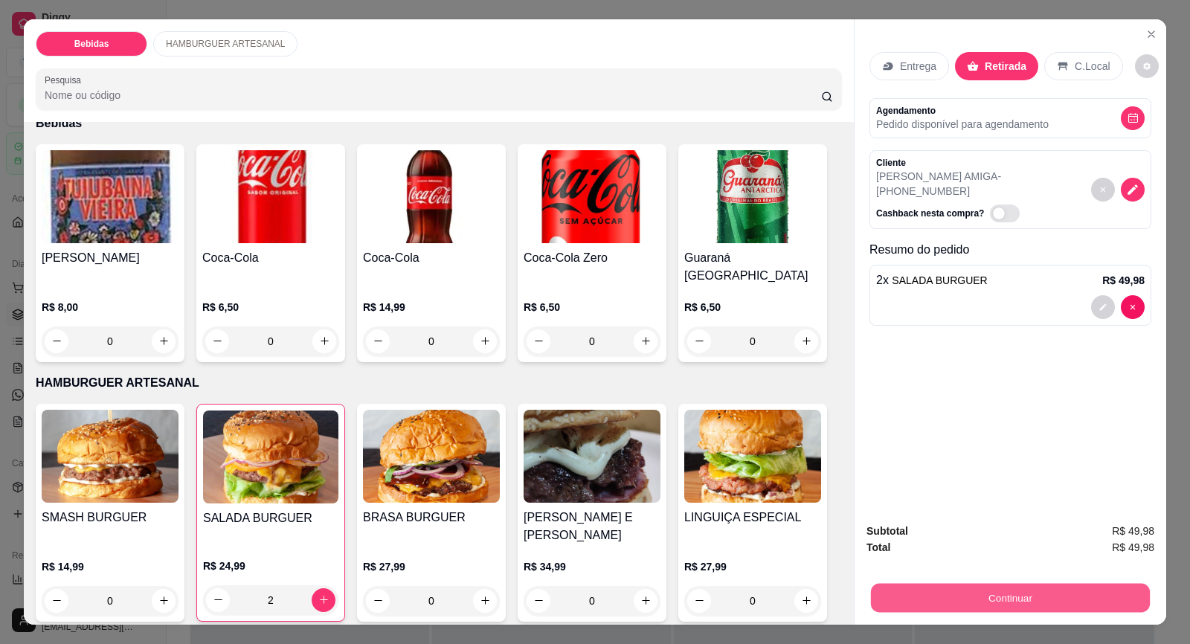
click at [1045, 601] on button "Continuar" at bounding box center [1010, 598] width 279 height 29
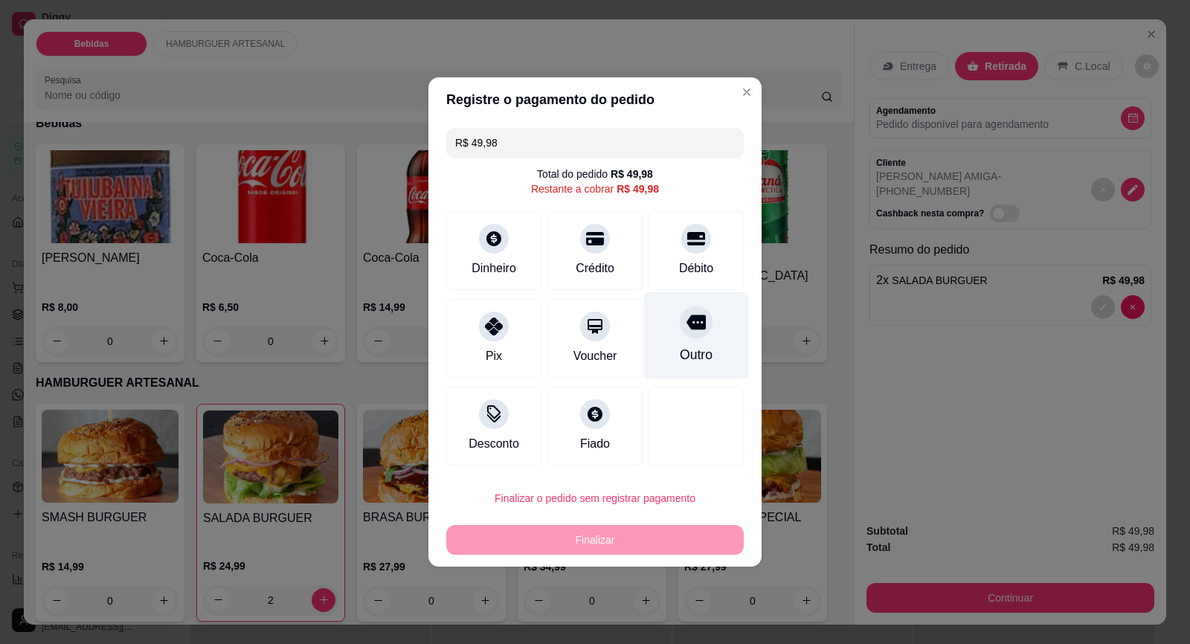
click at [690, 328] on icon at bounding box center [695, 322] width 19 height 15
type input "R$ 0,00"
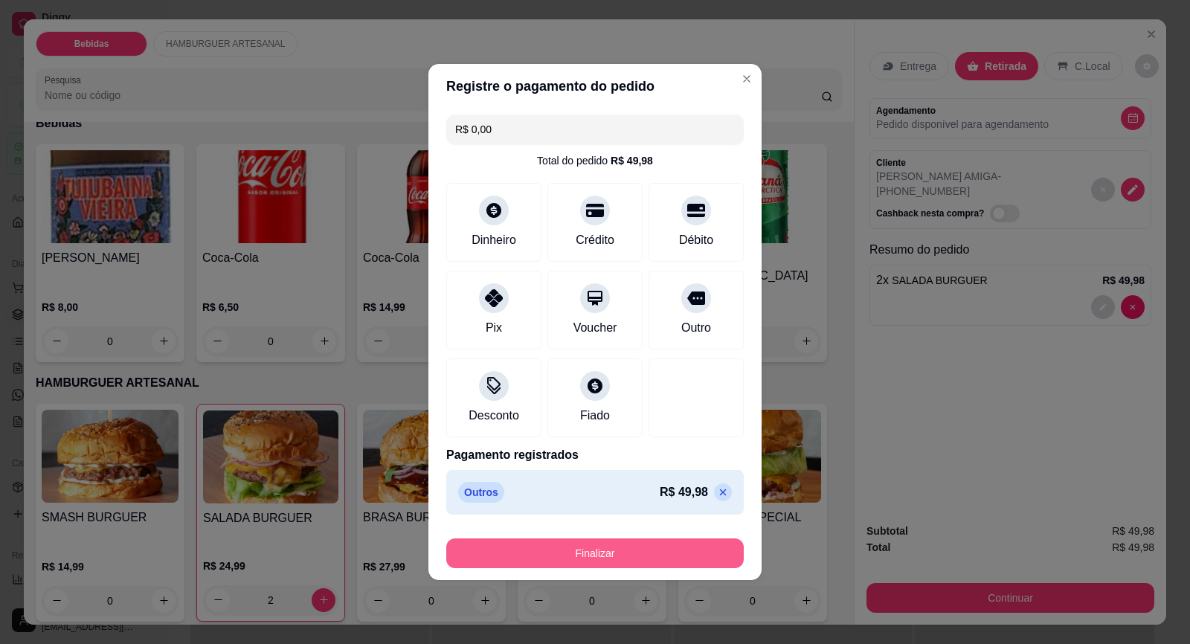
click at [623, 553] on button "Finalizar" at bounding box center [594, 553] width 297 height 30
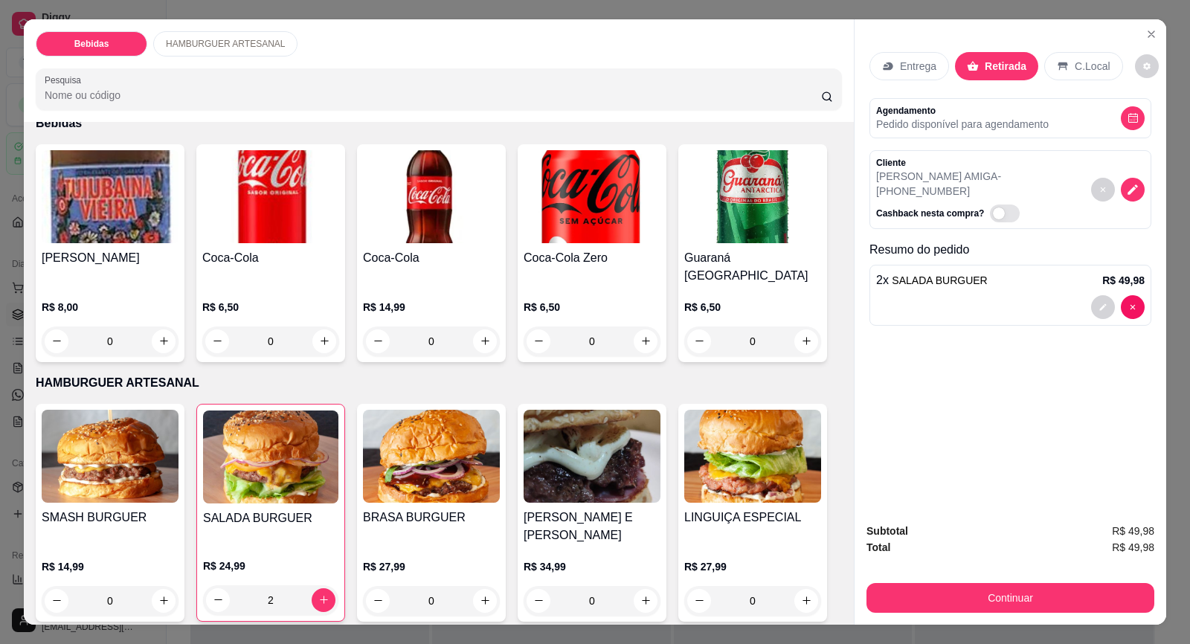
type input "0"
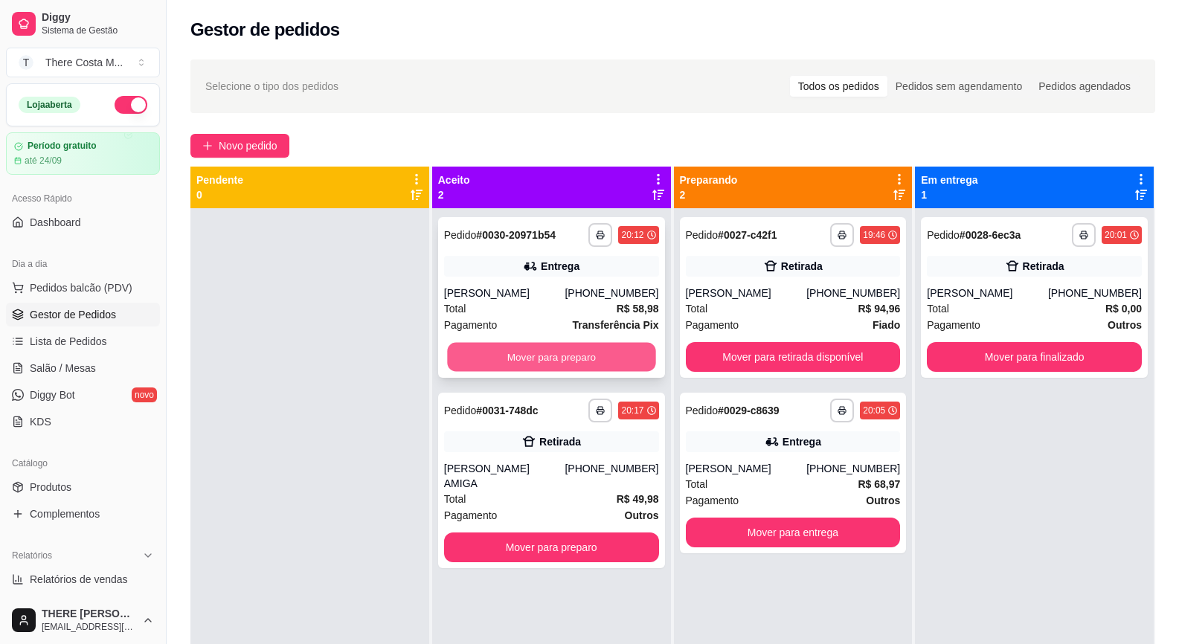
click at [511, 355] on button "Mover para preparo" at bounding box center [551, 357] width 208 height 29
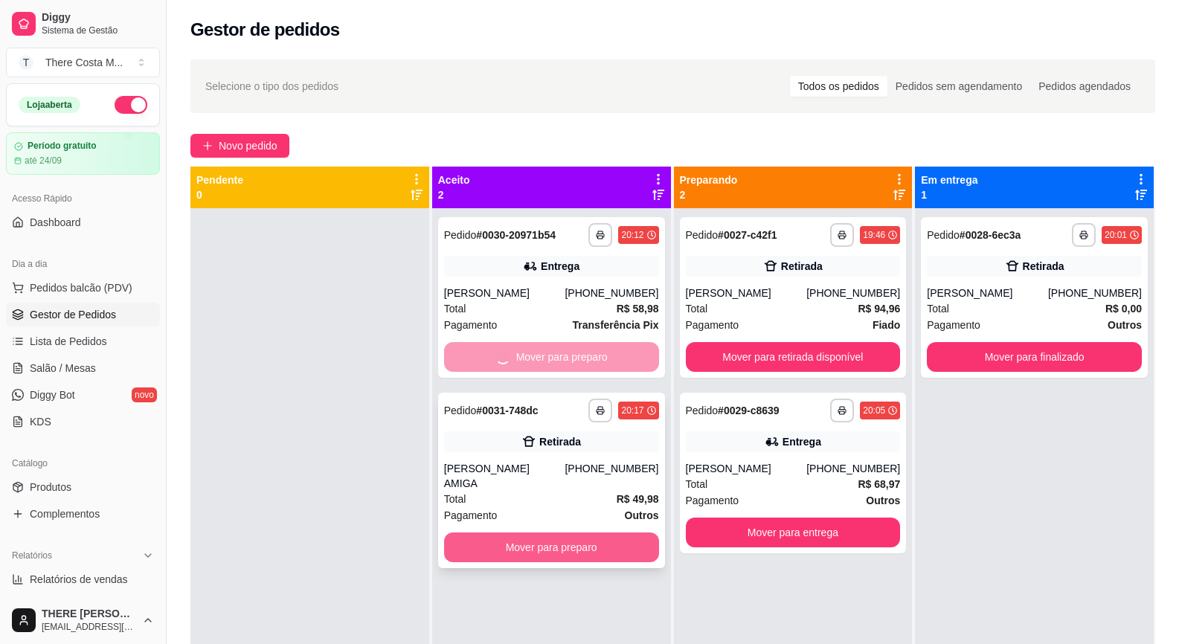
click at [587, 542] on div "**********" at bounding box center [551, 530] width 239 height 644
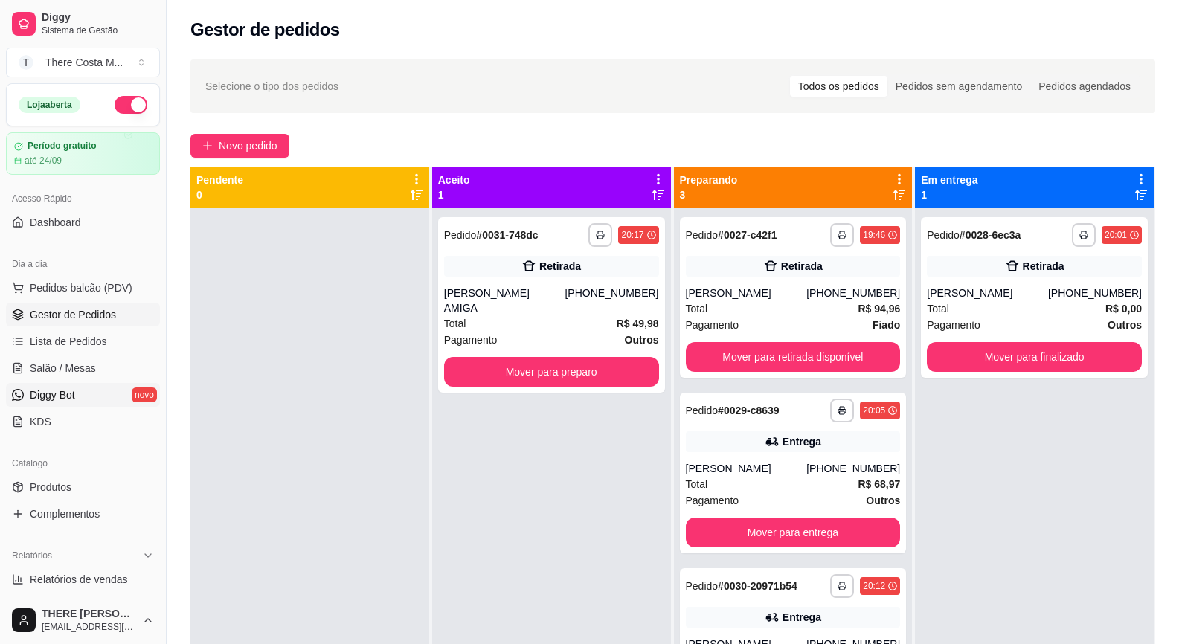
click at [68, 397] on span "Diggy Bot" at bounding box center [52, 394] width 45 height 15
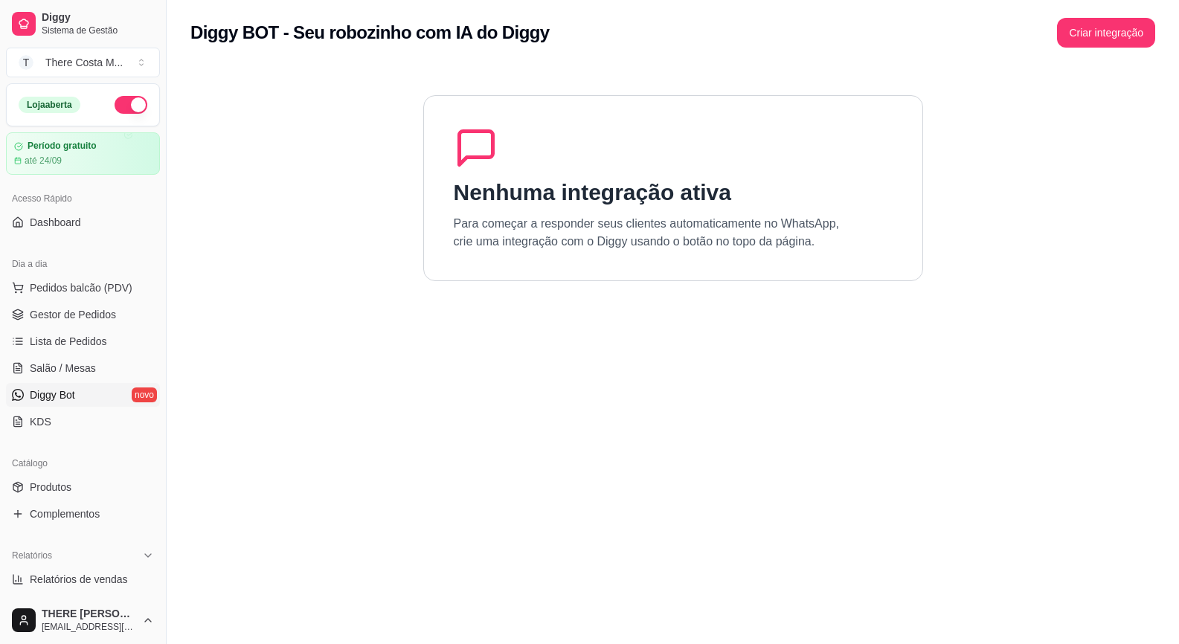
click at [49, 399] on span "Diggy Bot" at bounding box center [52, 394] width 45 height 15
click at [1115, 39] on button "Criar integração" at bounding box center [1106, 33] width 98 height 30
click at [71, 313] on span "Gestor de Pedidos" at bounding box center [73, 314] width 86 height 15
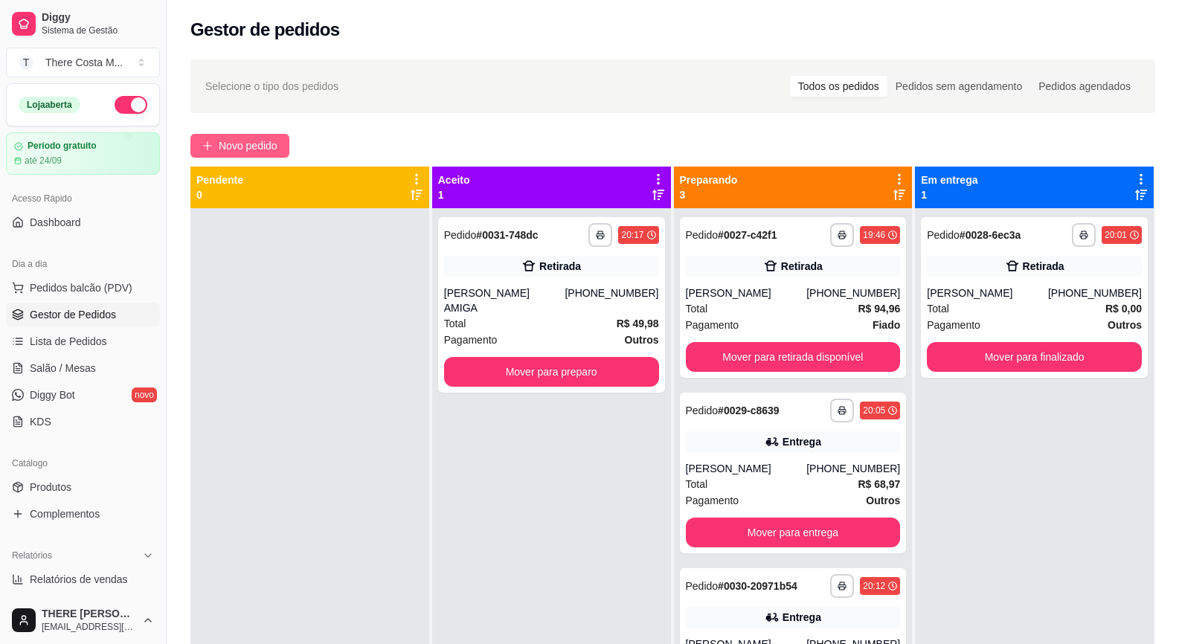
click at [247, 141] on span "Novo pedido" at bounding box center [248, 146] width 59 height 16
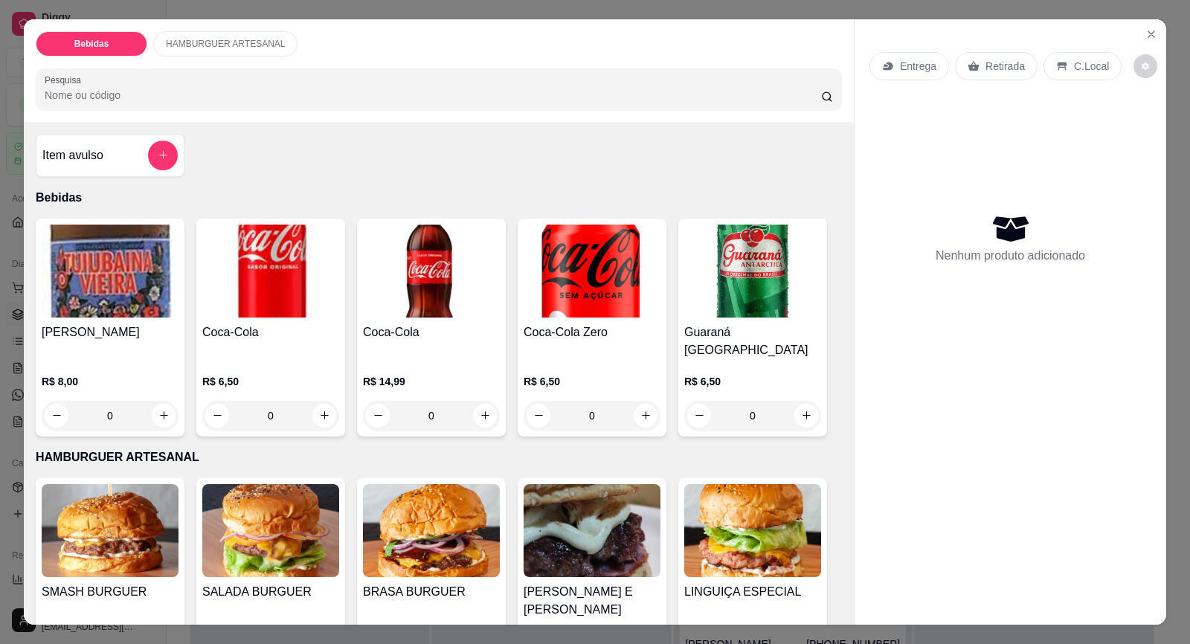
scroll to position [149, 0]
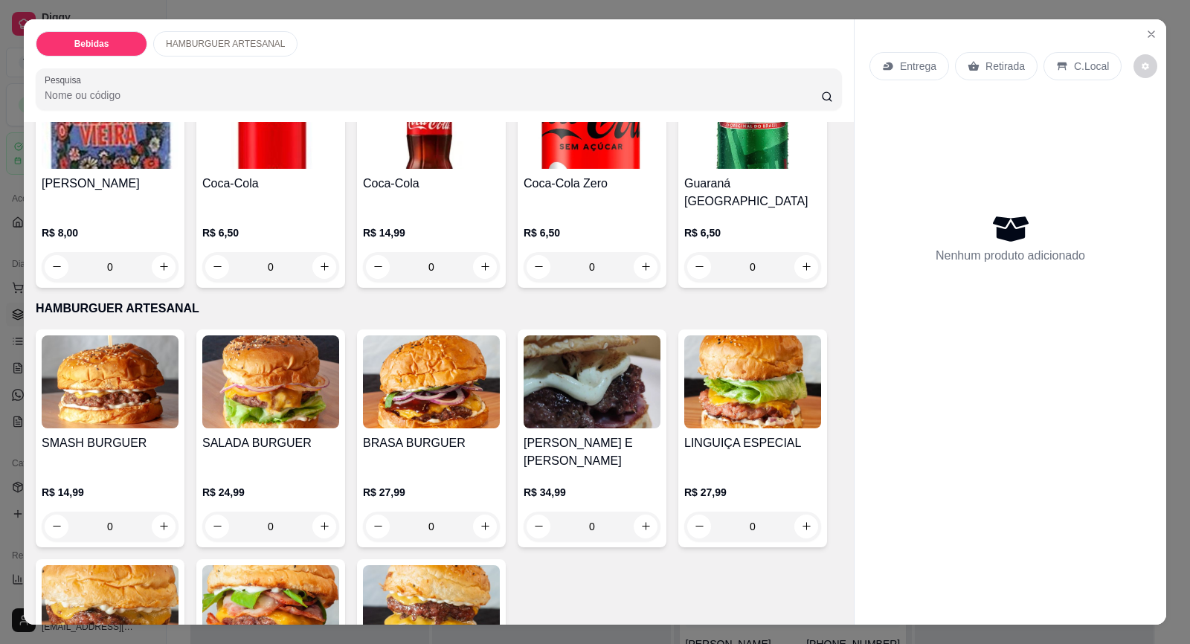
click at [413, 385] on img at bounding box center [431, 381] width 137 height 93
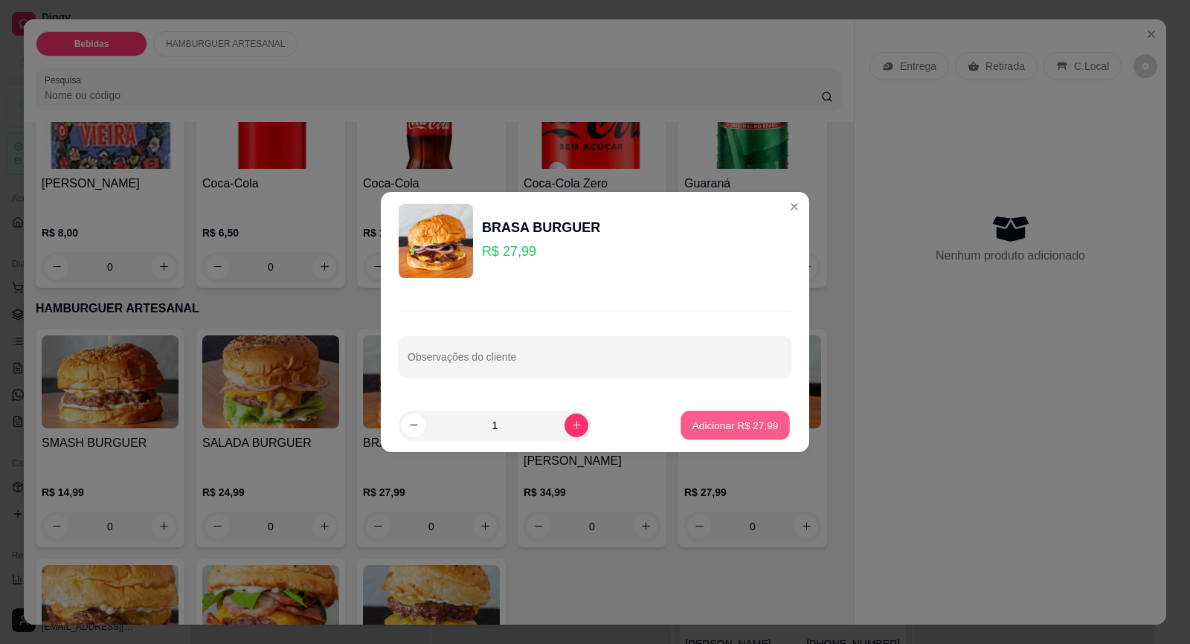
click at [730, 416] on button "Adicionar R$ 27,99" at bounding box center [734, 424] width 109 height 29
type input "1"
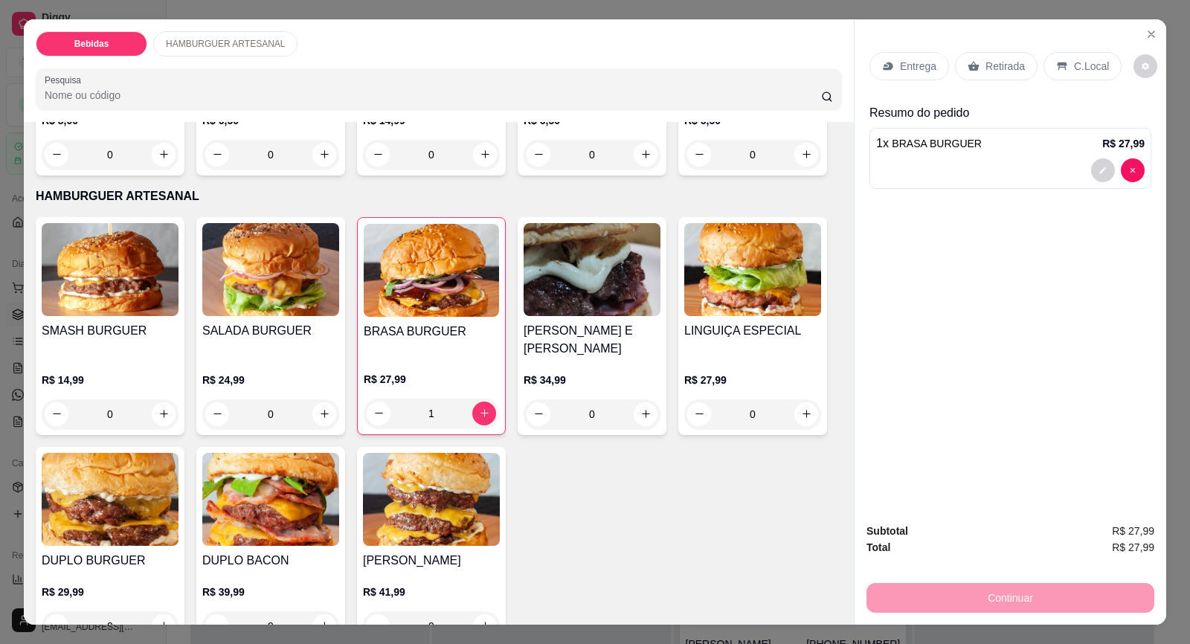
scroll to position [28, 0]
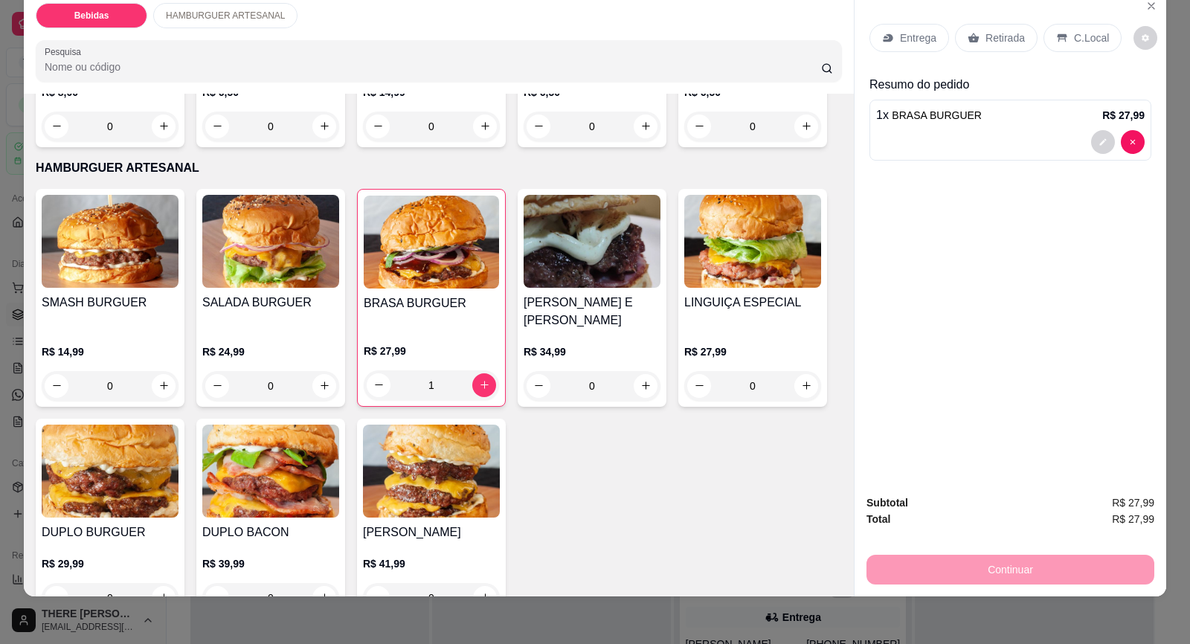
click at [982, 335] on div "Entrega Retirada C.Local Resumo do pedido 1 x BRASA BURGUER R$ 27,99" at bounding box center [1010, 237] width 312 height 492
click at [900, 39] on p "Entrega" at bounding box center [918, 37] width 36 height 15
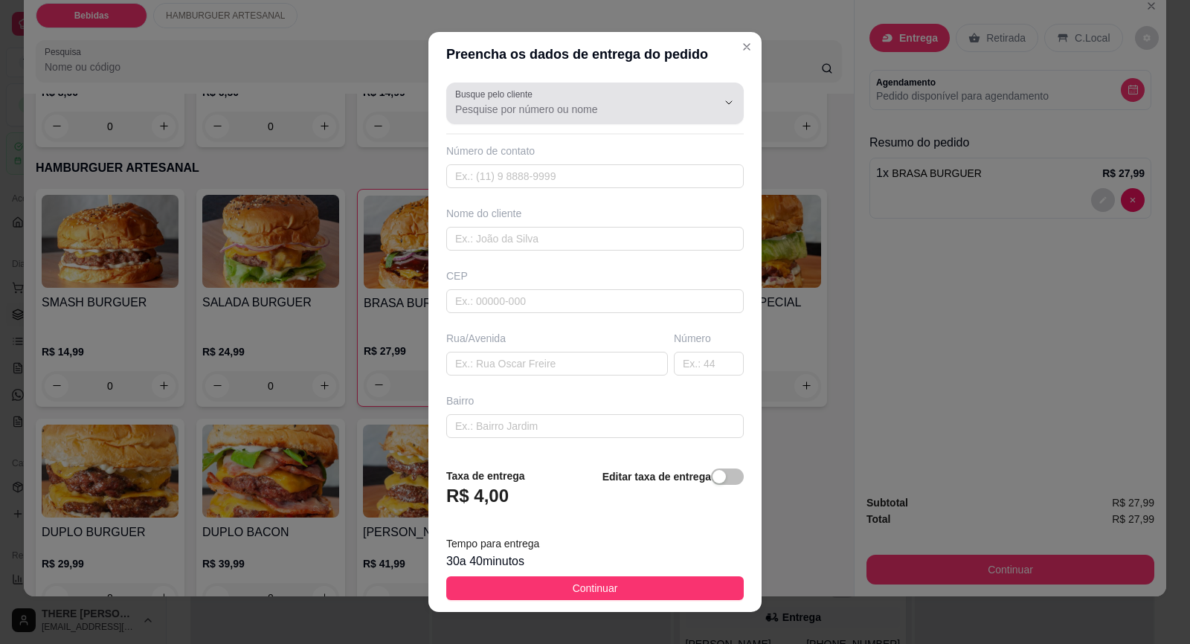
click at [516, 106] on input "Busque pelo cliente" at bounding box center [574, 109] width 238 height 15
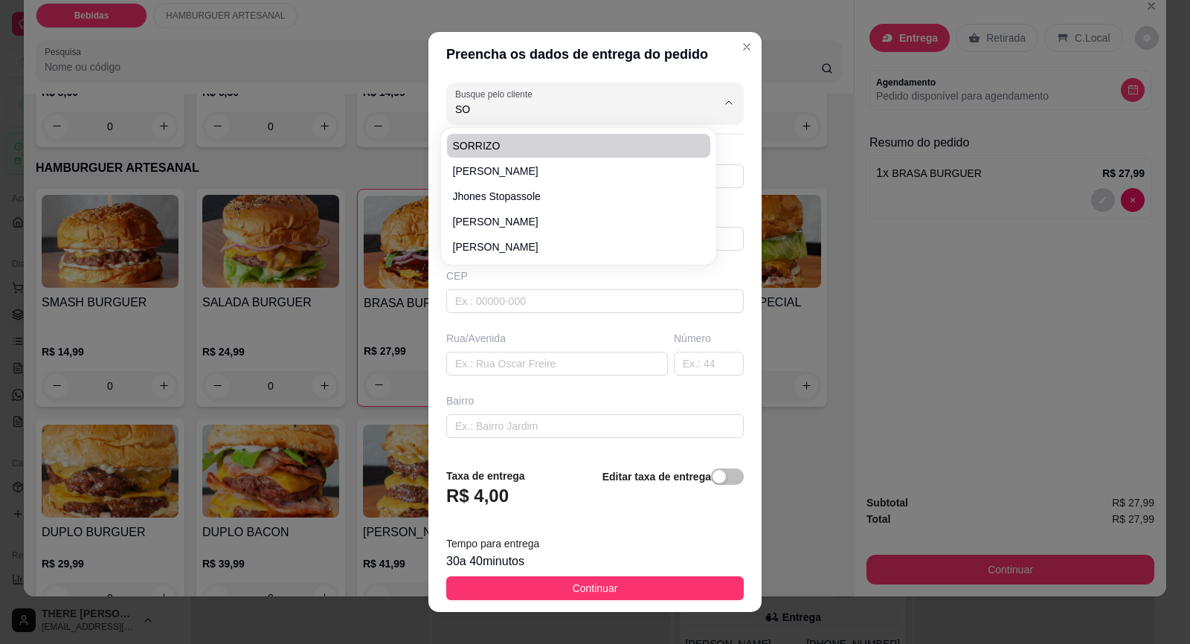
click at [451, 138] on li "SORRIZO" at bounding box center [578, 146] width 263 height 24
type input "SORRIZO"
type input "15997115884"
type input "SORRIZO"
type input "[PERSON_NAME]"
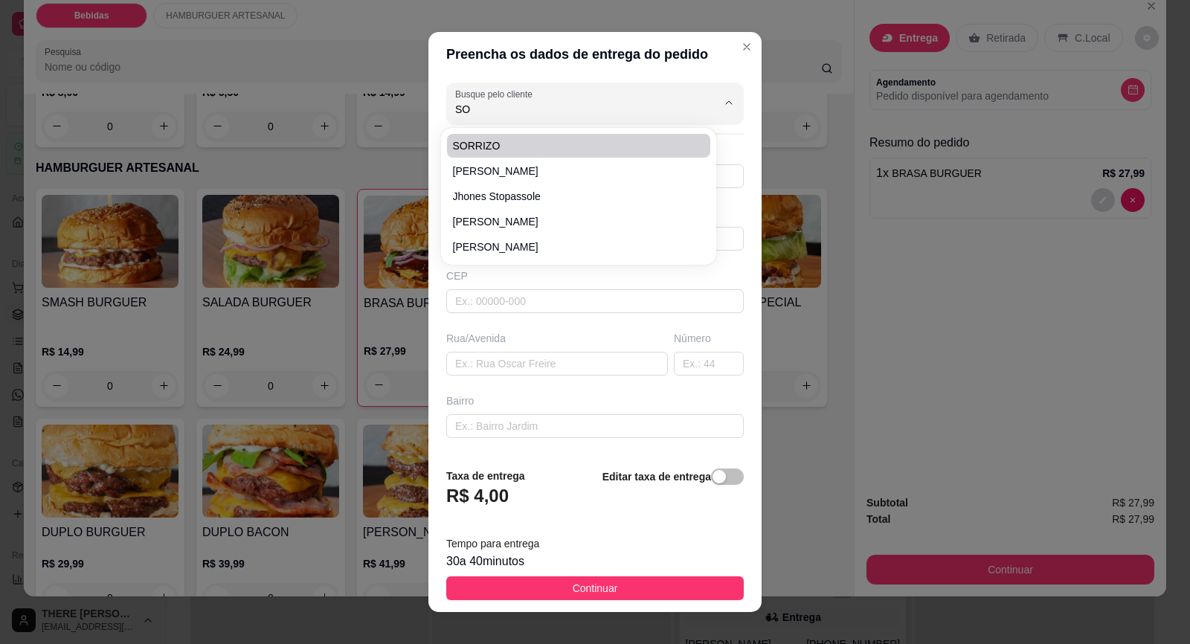
type input "139"
type input "SANTA INES"
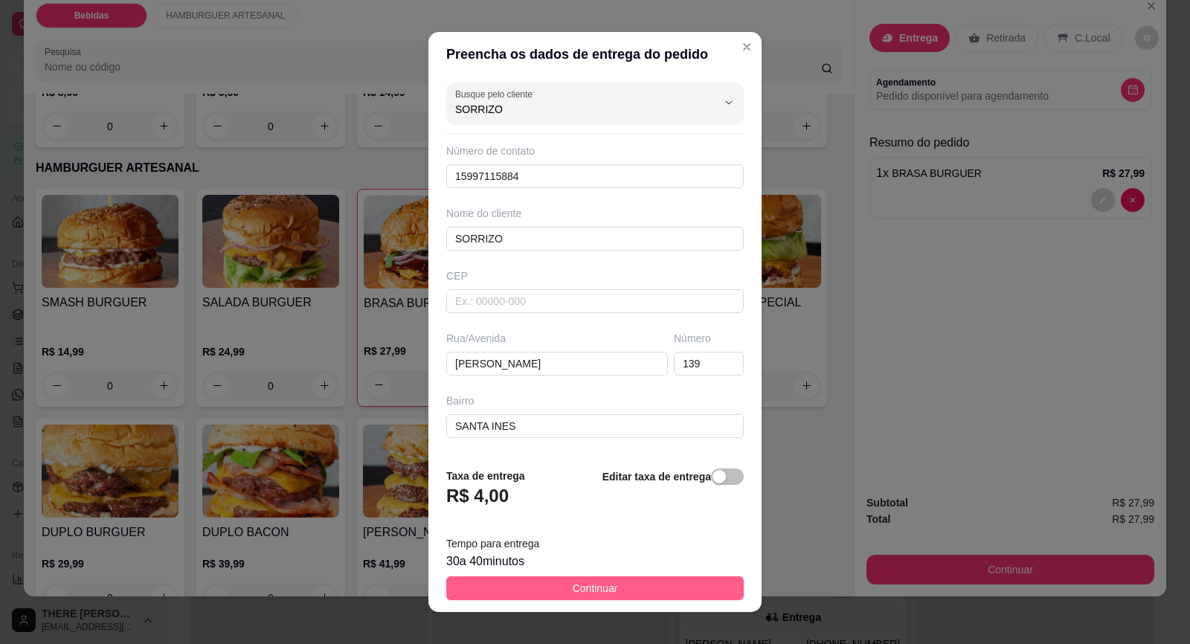
type input "SORRIZO"
click at [573, 584] on span "Continuar" at bounding box center [595, 588] width 45 height 16
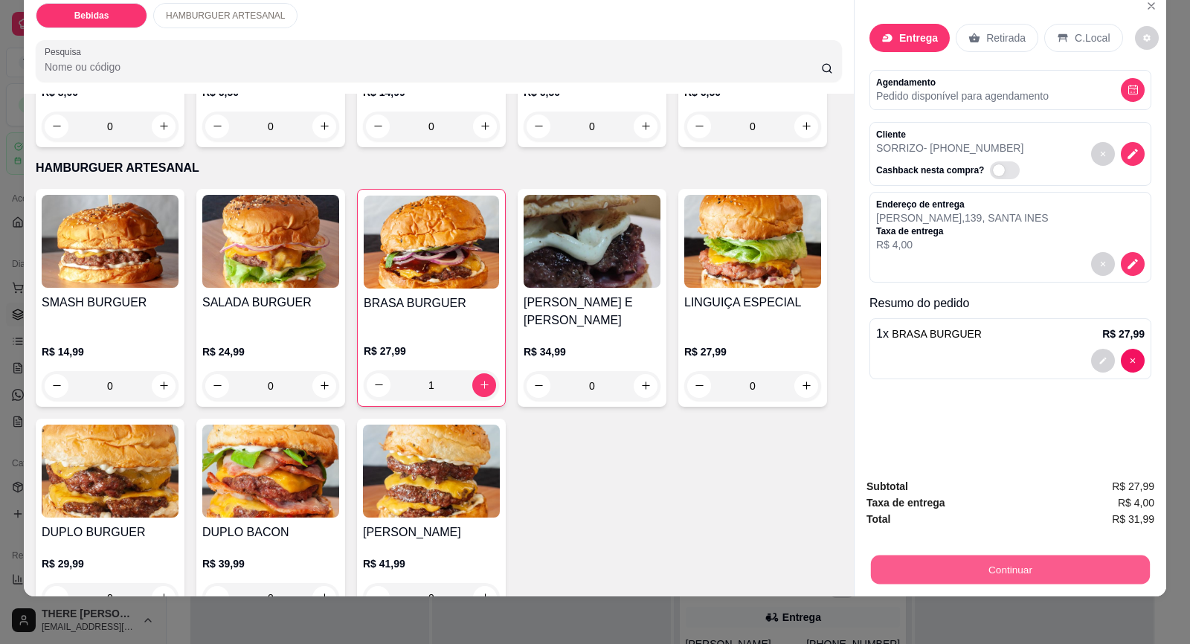
click at [911, 572] on button "Continuar" at bounding box center [1010, 569] width 279 height 29
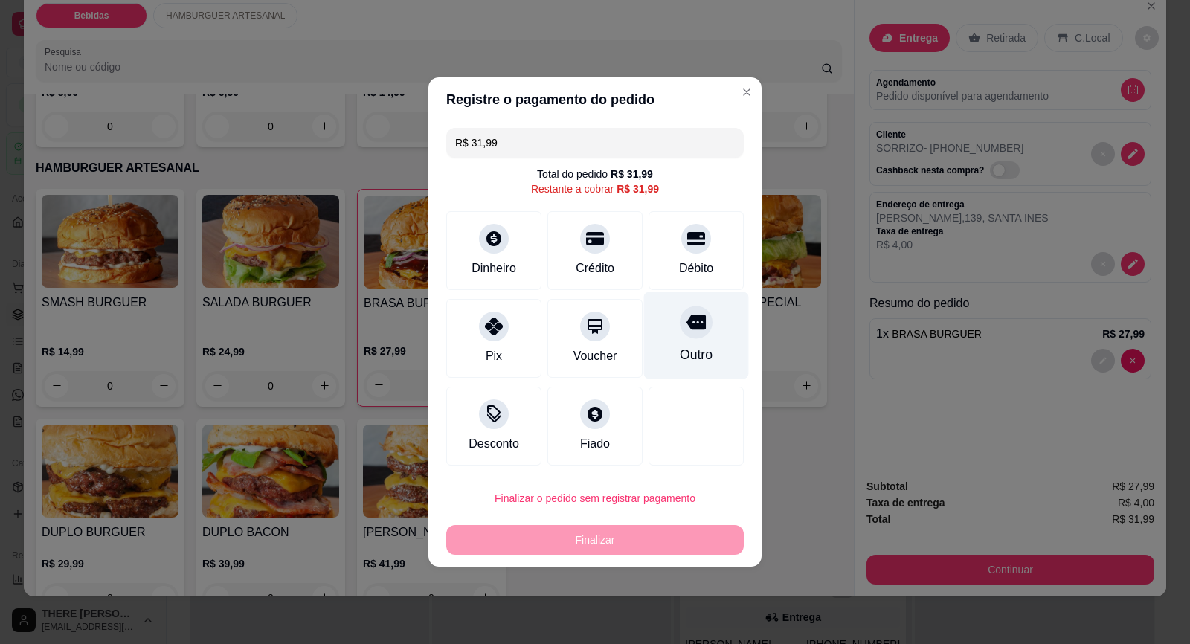
click at [684, 341] on div "Outro" at bounding box center [696, 335] width 105 height 87
type input "R$ 0,00"
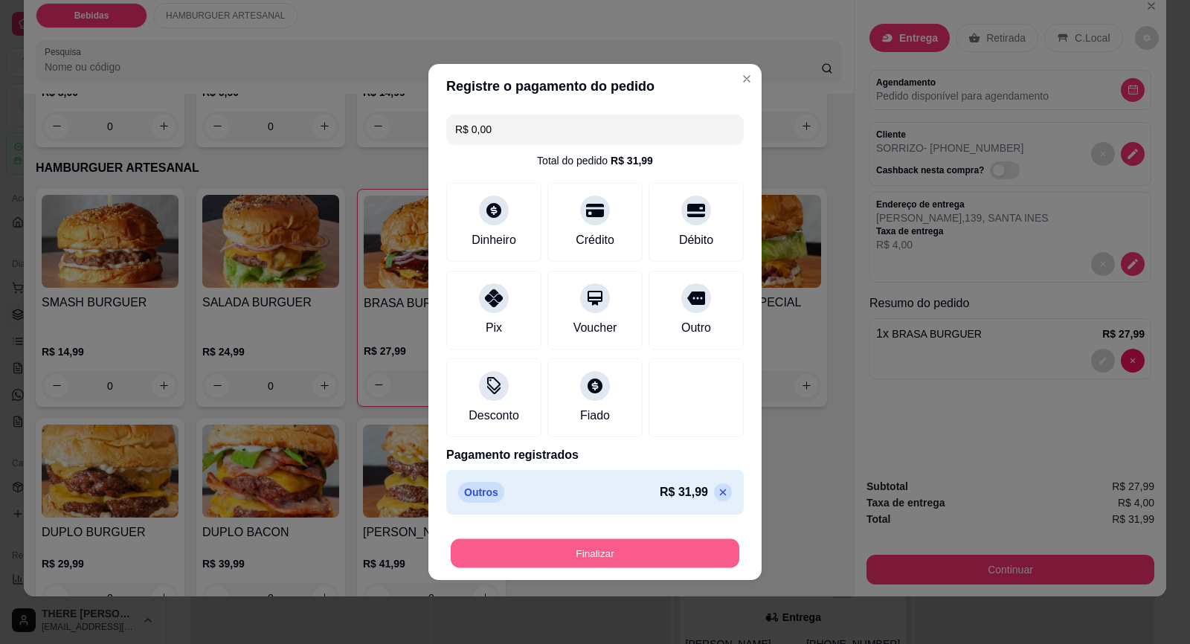
click at [625, 550] on button "Finalizar" at bounding box center [595, 553] width 289 height 29
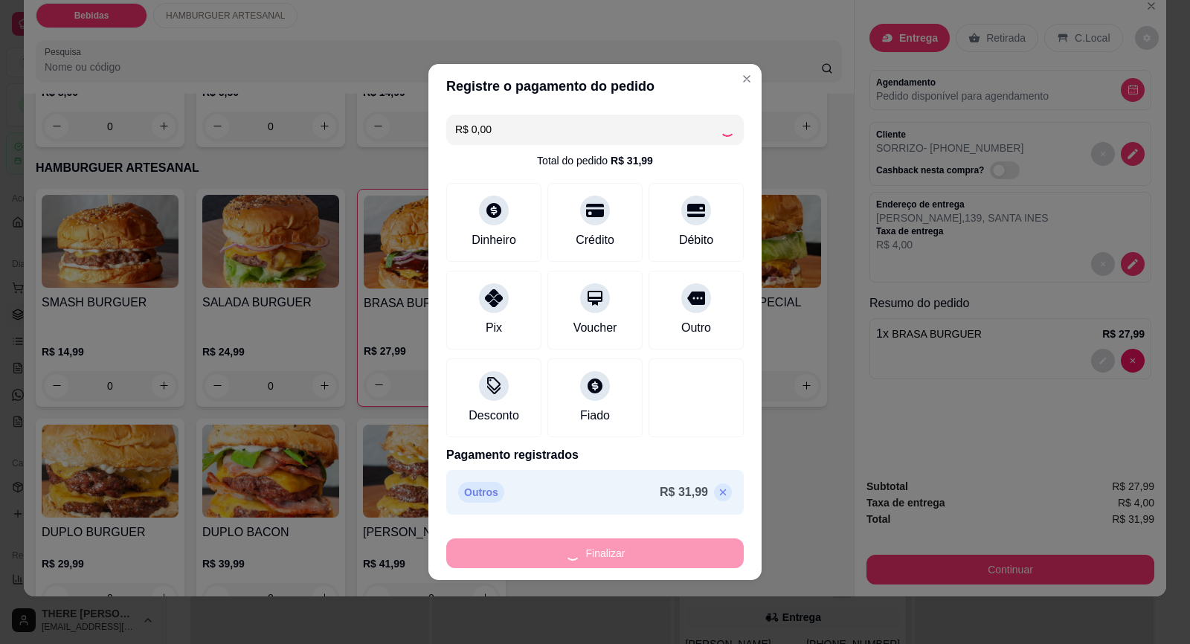
type input "0"
type input "-R$ 31,99"
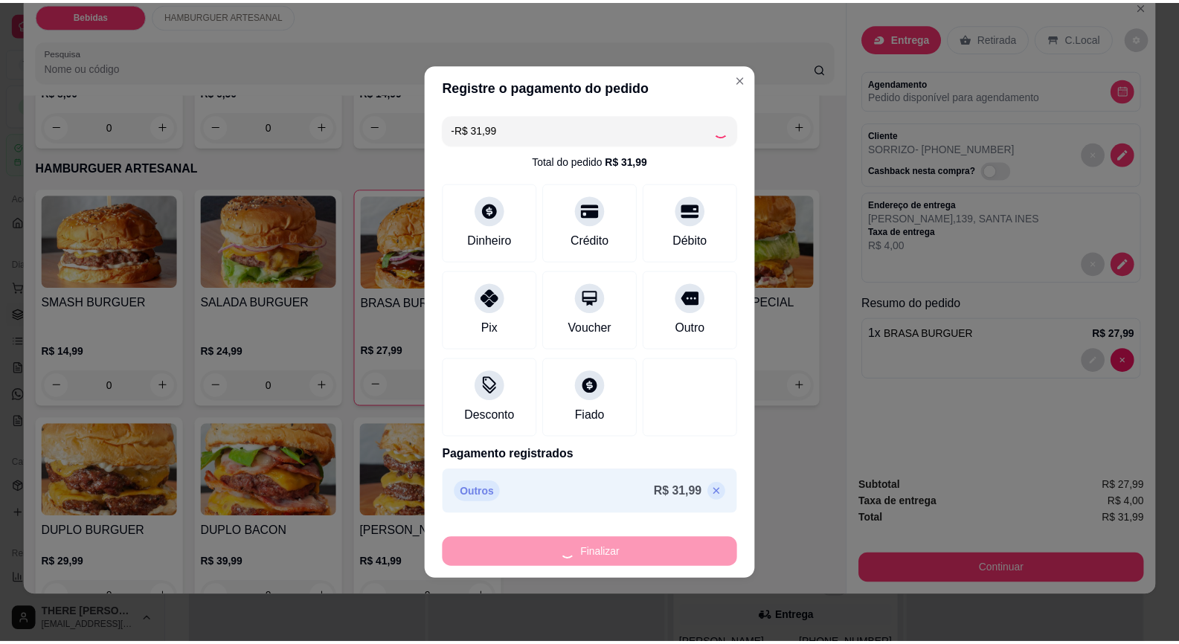
scroll to position [260, 0]
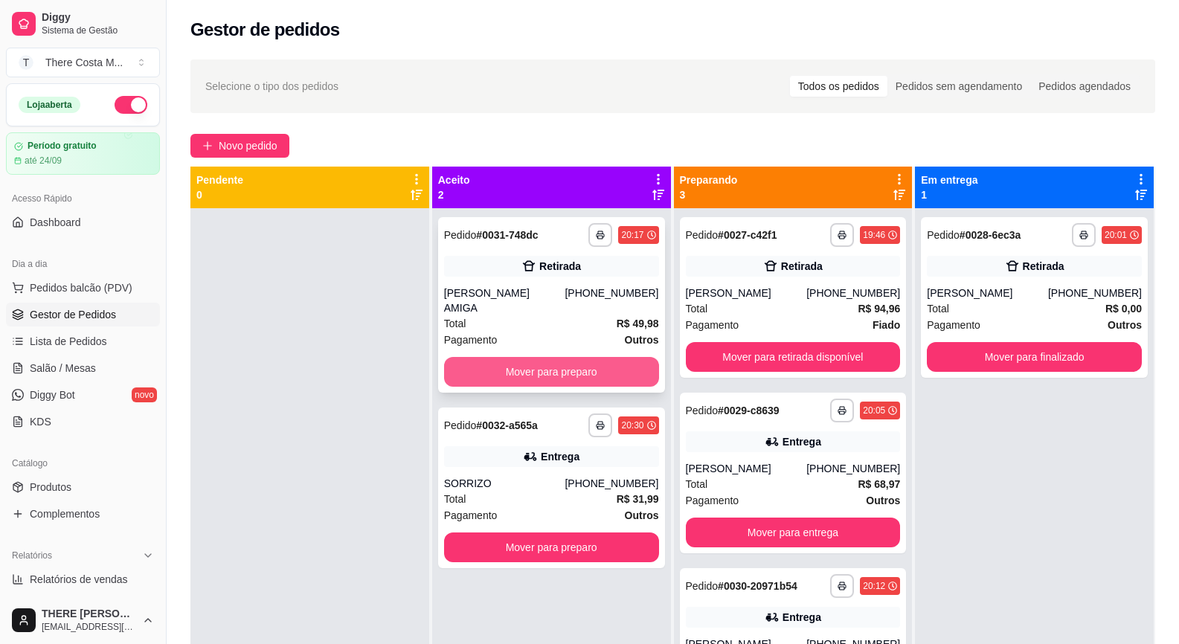
click at [477, 357] on button "Mover para preparo" at bounding box center [551, 372] width 215 height 30
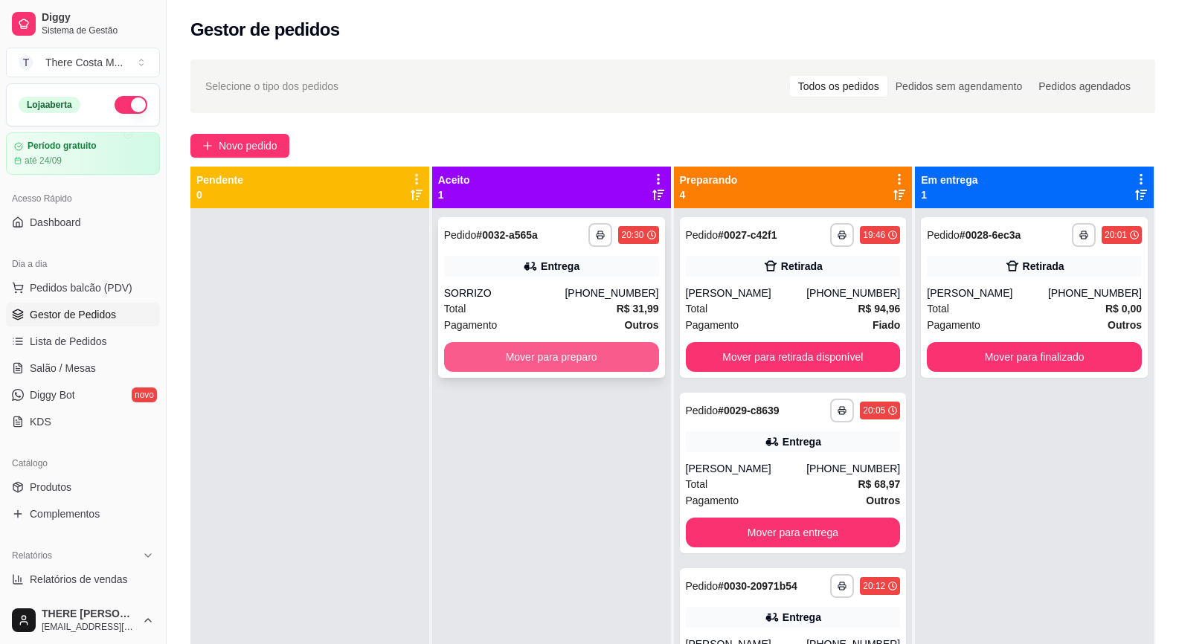
click at [529, 361] on button "Mover para preparo" at bounding box center [551, 357] width 215 height 30
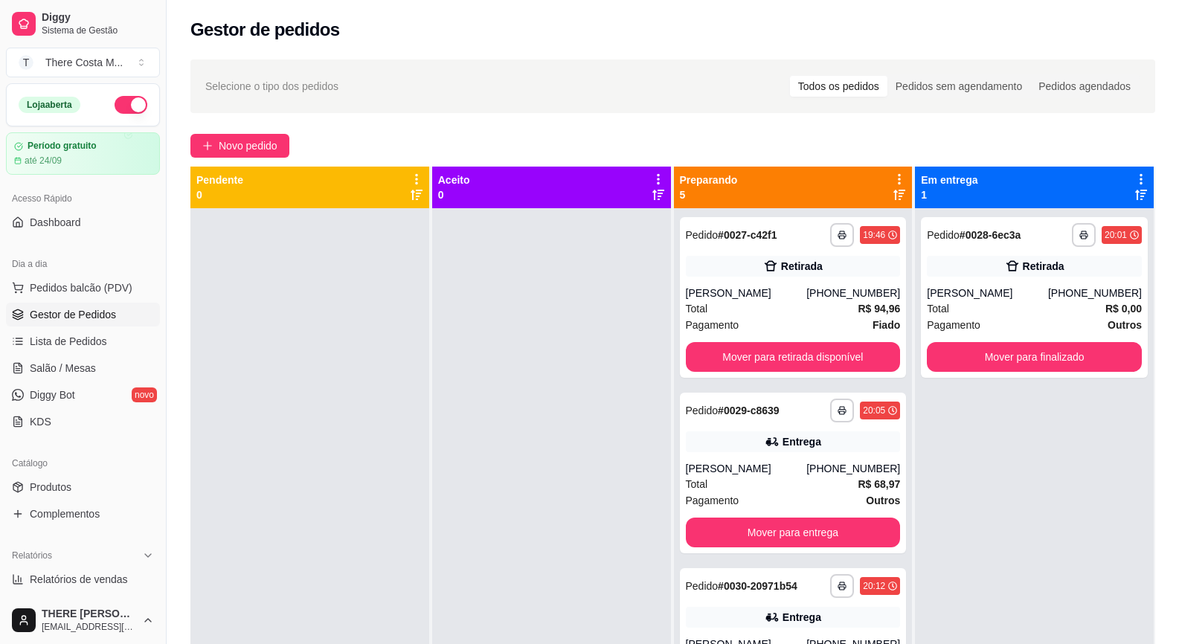
click at [555, 99] on div "Selecione o tipo dos pedidos Todos os pedidos Pedidos sem agendamento Pedidos a…" at bounding box center [672, 86] width 964 height 54
click at [716, 427] on div "**********" at bounding box center [793, 473] width 227 height 161
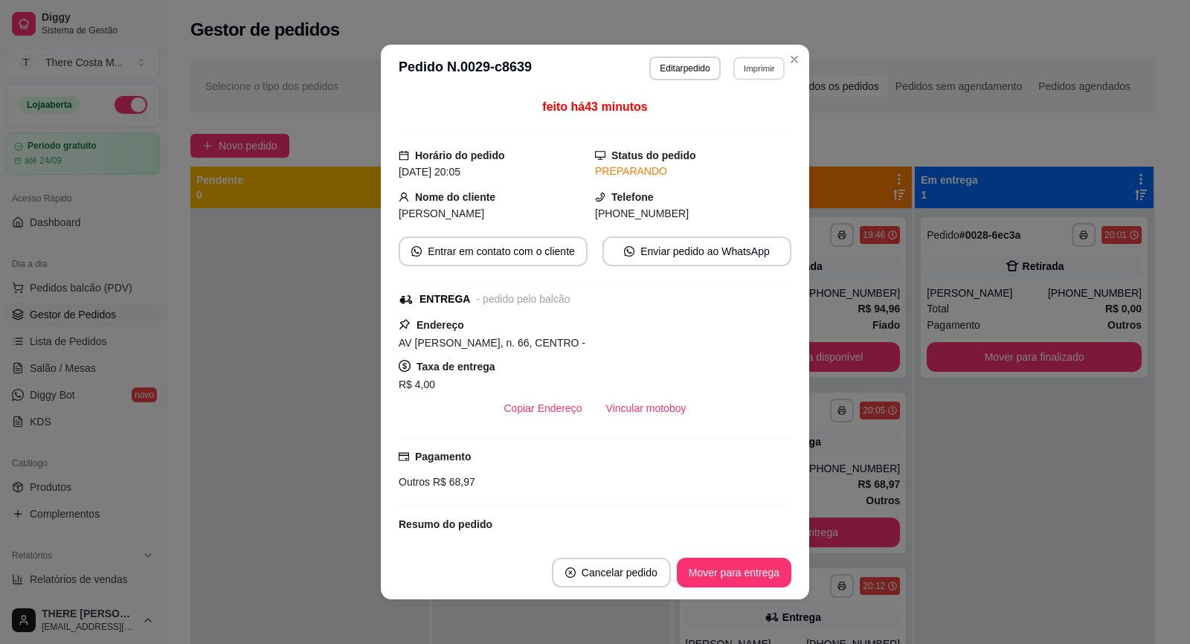
click at [745, 72] on button "Imprimir" at bounding box center [758, 68] width 51 height 23
click at [712, 126] on button "IMPRESSORA" at bounding box center [727, 121] width 108 height 24
click at [741, 580] on button "Mover para entrega" at bounding box center [734, 572] width 112 height 29
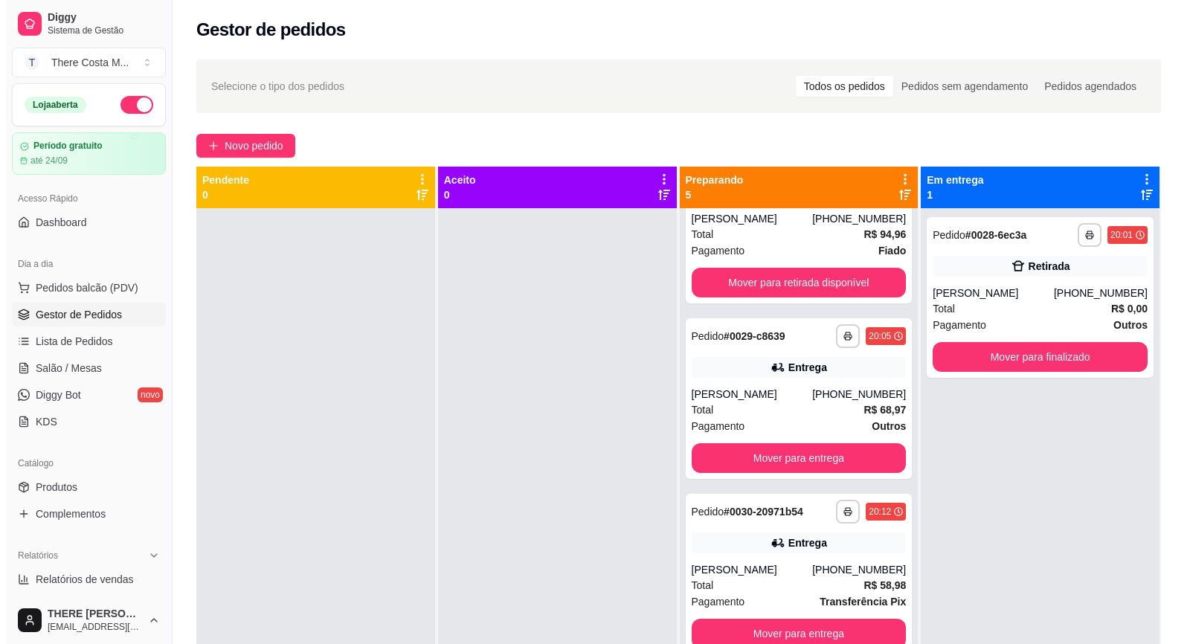
scroll to position [73, 0]
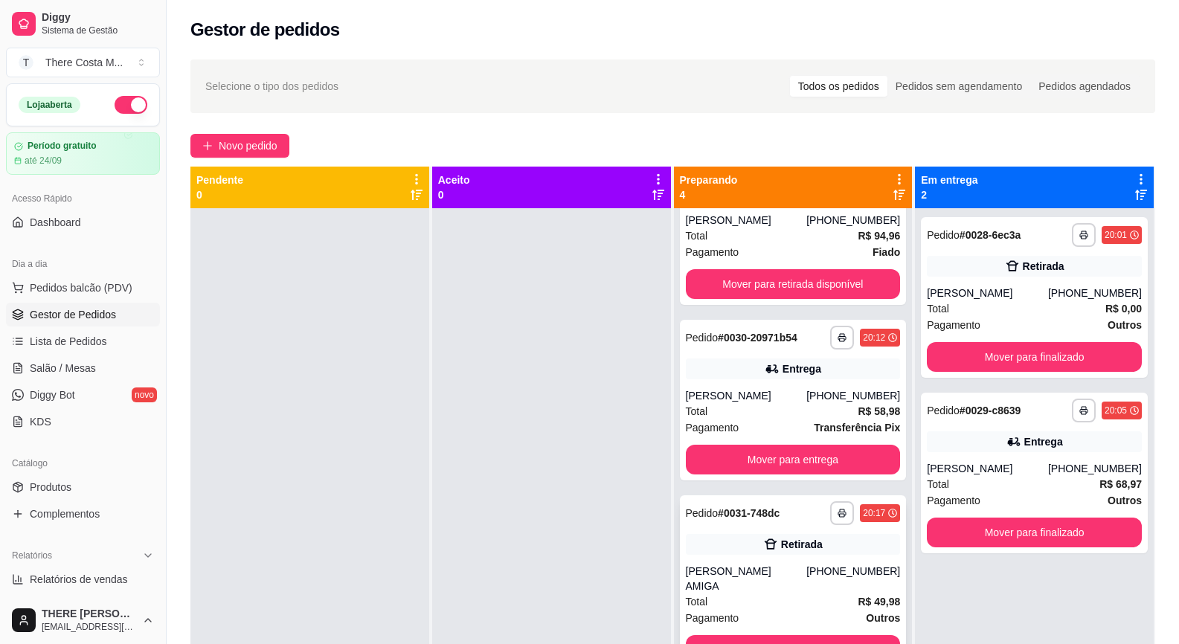
click at [711, 542] on div "Retirada" at bounding box center [793, 544] width 215 height 21
click at [766, 377] on div "Entrega" at bounding box center [793, 368] width 215 height 21
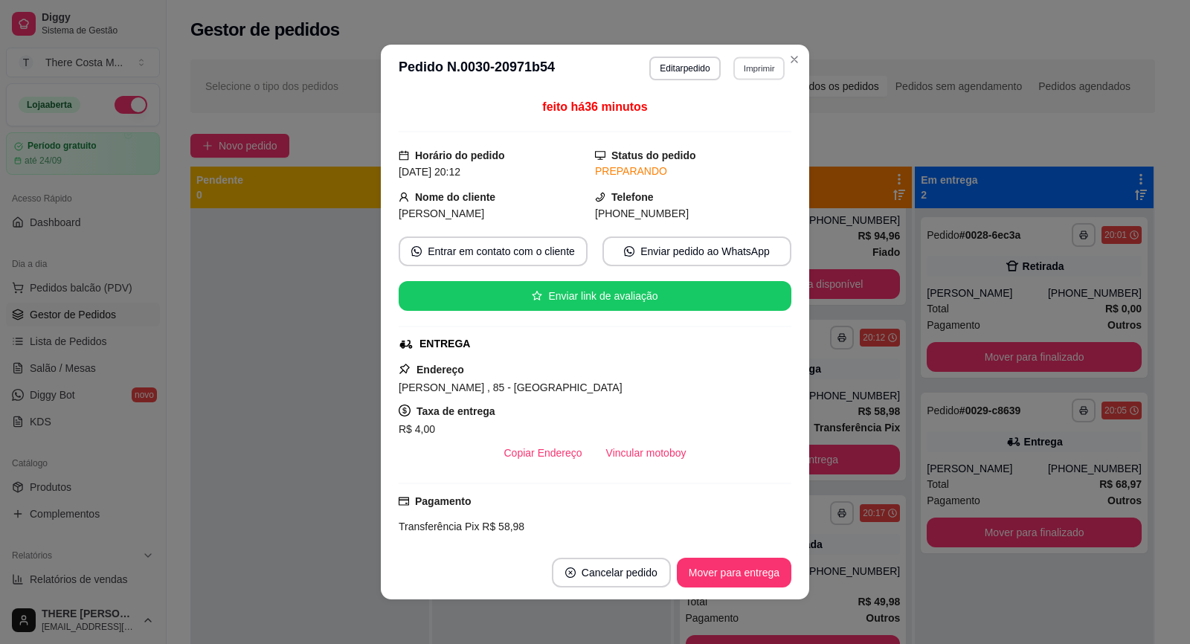
click at [748, 62] on button "Imprimir" at bounding box center [758, 68] width 51 height 23
click at [734, 123] on button "IMPRESSORA" at bounding box center [726, 120] width 104 height 23
click at [718, 561] on button "Mover para entrega" at bounding box center [734, 573] width 115 height 30
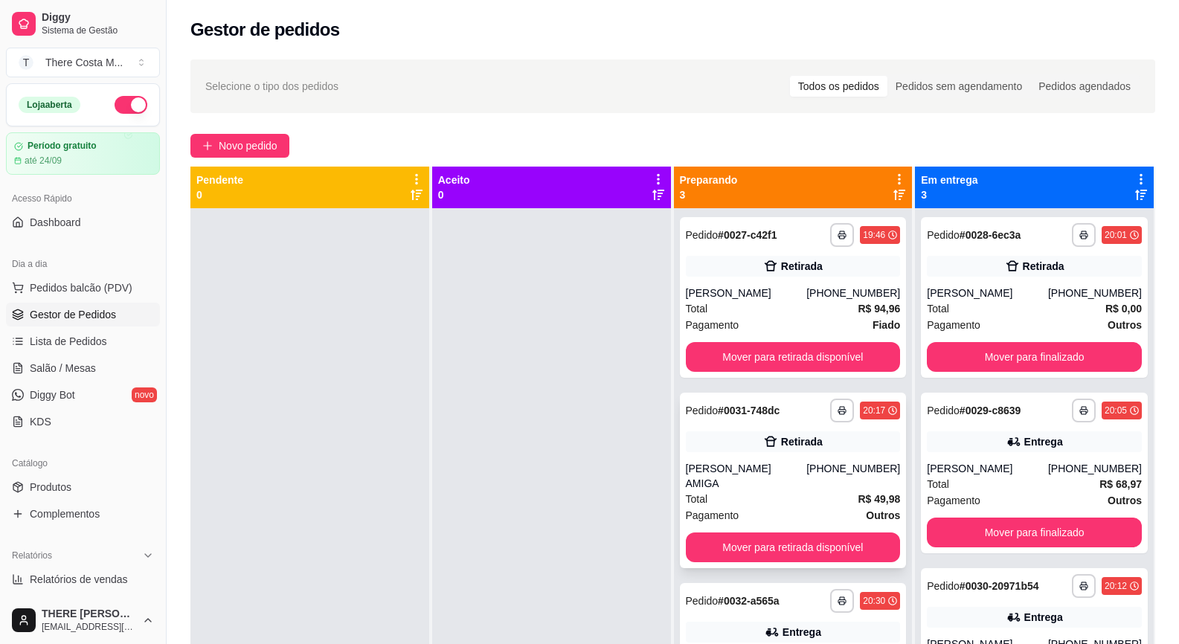
scroll to position [42, 0]
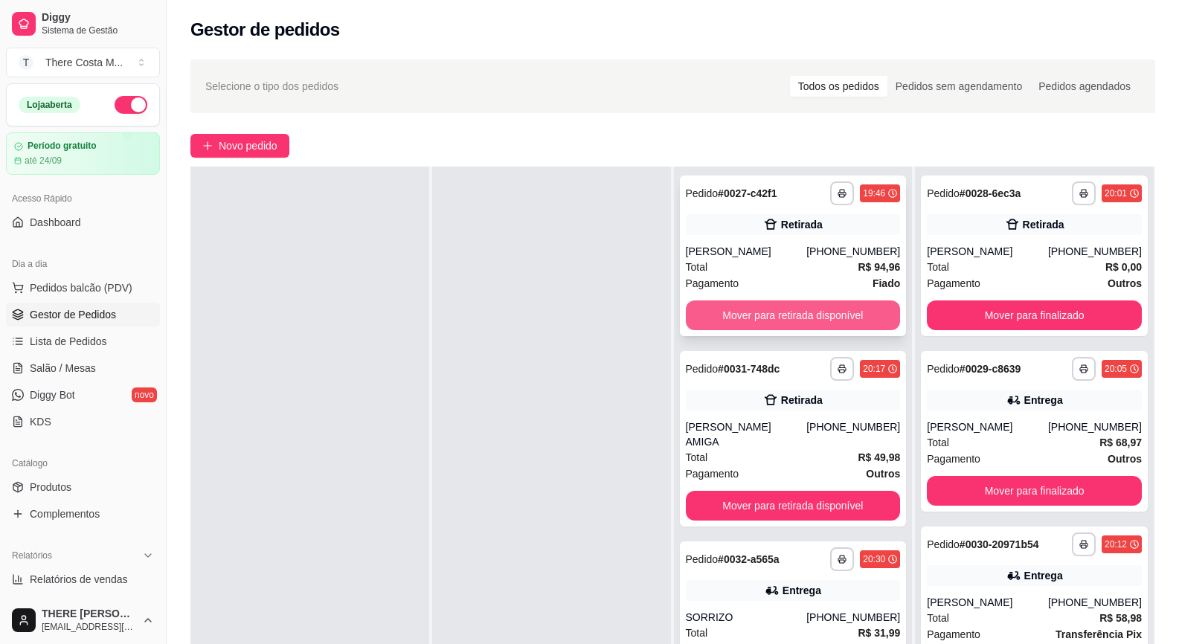
click at [791, 318] on button "Mover para retirada disponível" at bounding box center [793, 315] width 215 height 30
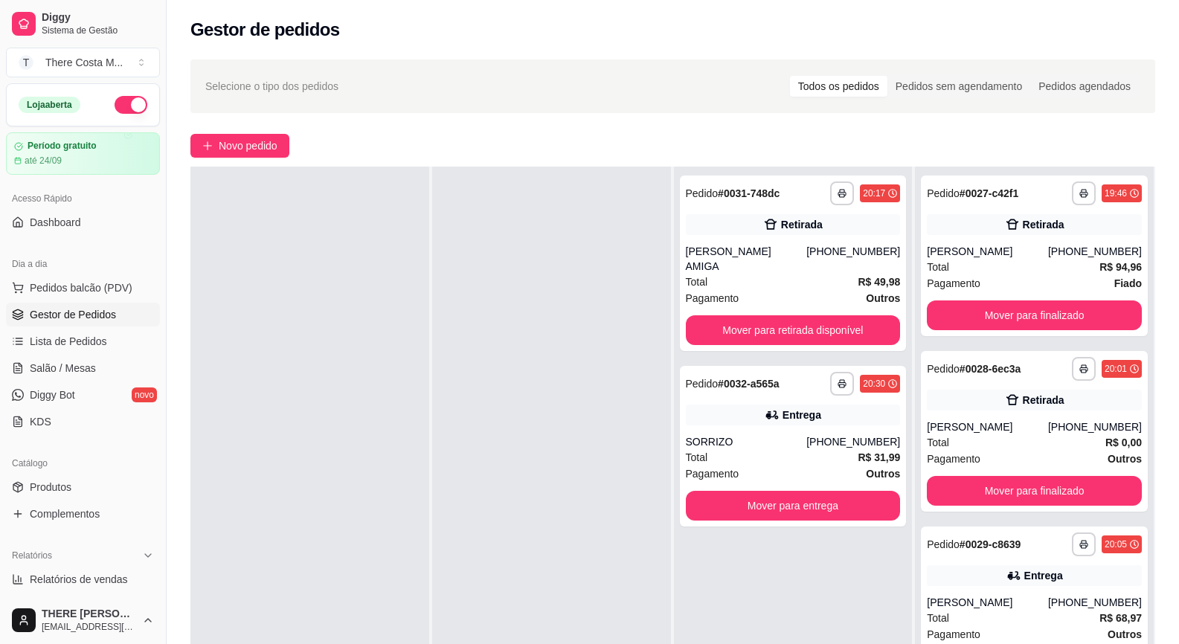
click at [79, 315] on span "Gestor de Pedidos" at bounding box center [73, 314] width 86 height 15
click at [58, 393] on span "Diggy Bot" at bounding box center [52, 394] width 45 height 15
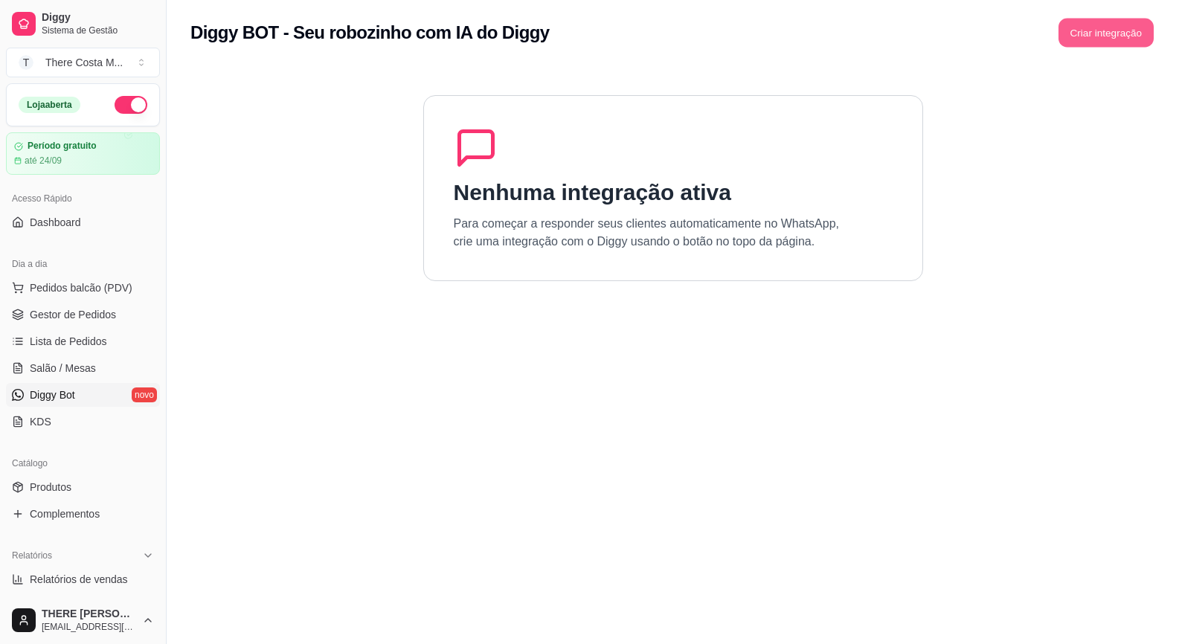
click at [1082, 35] on button "Criar integração" at bounding box center [1105, 33] width 95 height 29
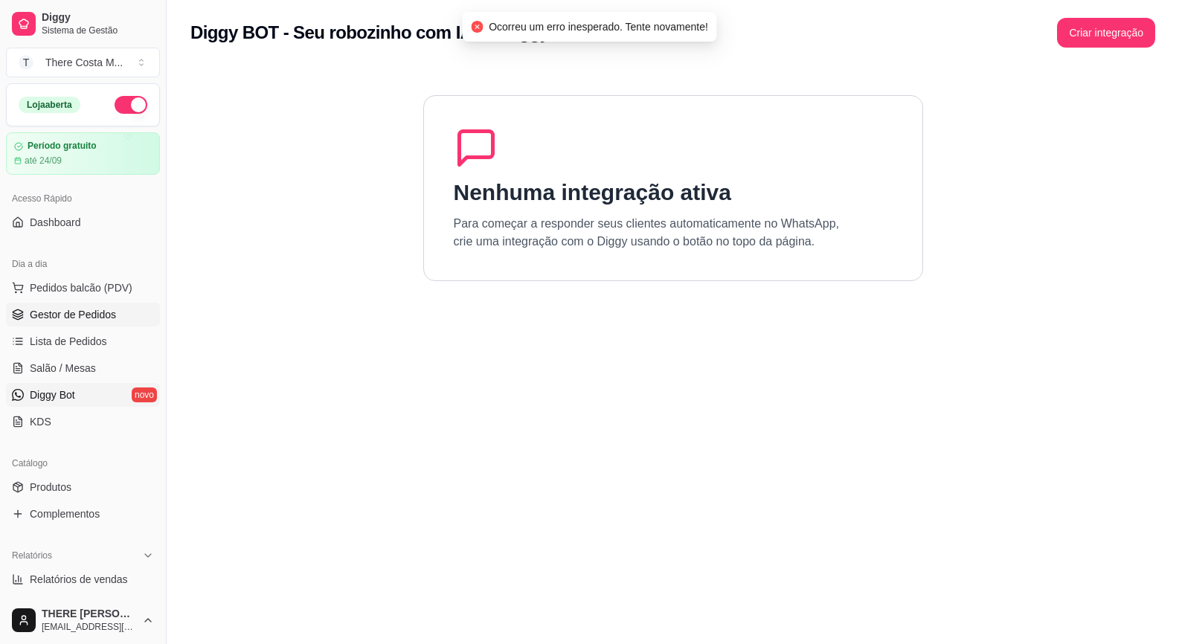
click at [99, 312] on span "Gestor de Pedidos" at bounding box center [73, 314] width 86 height 15
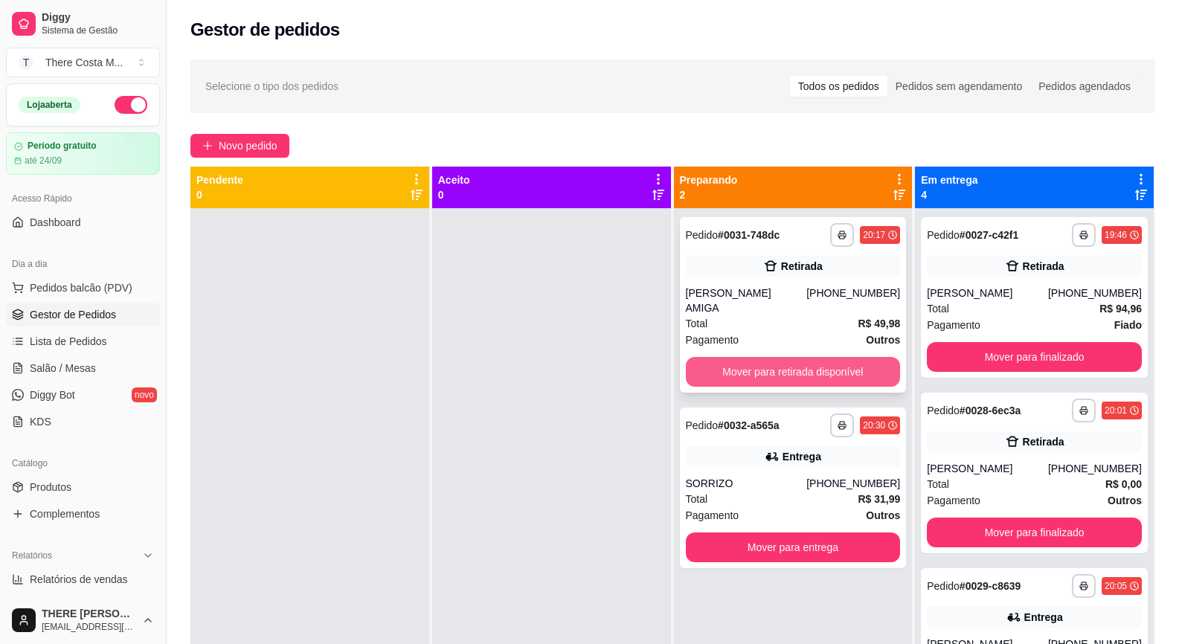
click at [747, 365] on button "Mover para retirada disponível" at bounding box center [793, 372] width 215 height 30
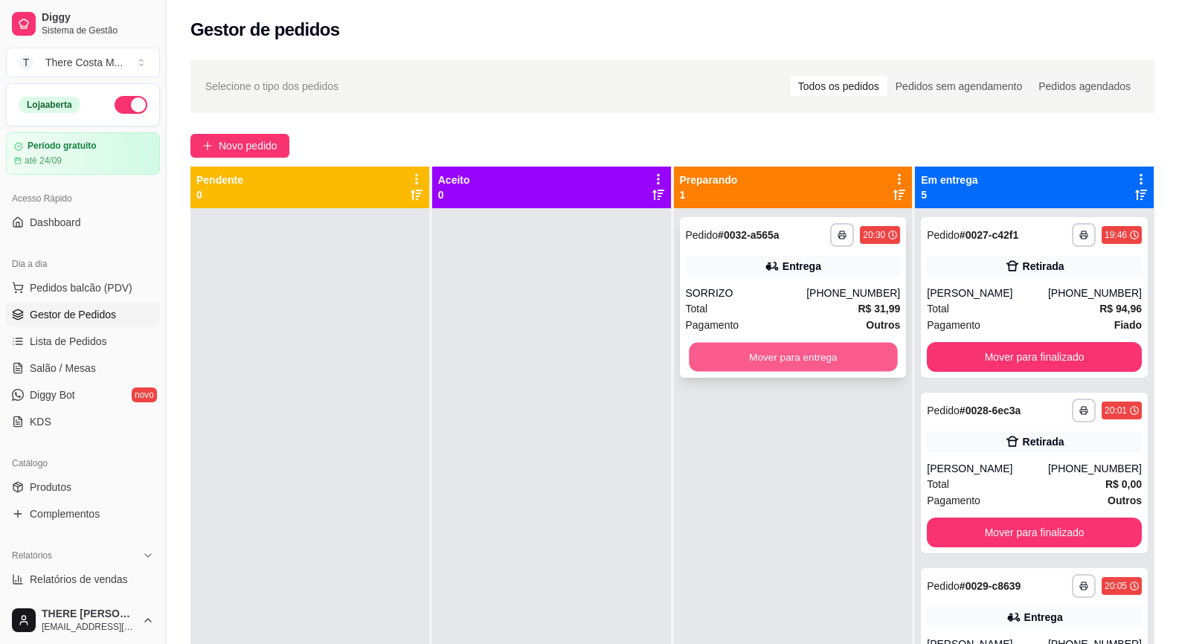
click at [762, 363] on button "Mover para entrega" at bounding box center [793, 357] width 208 height 29
